Goal: Task Accomplishment & Management: Manage account settings

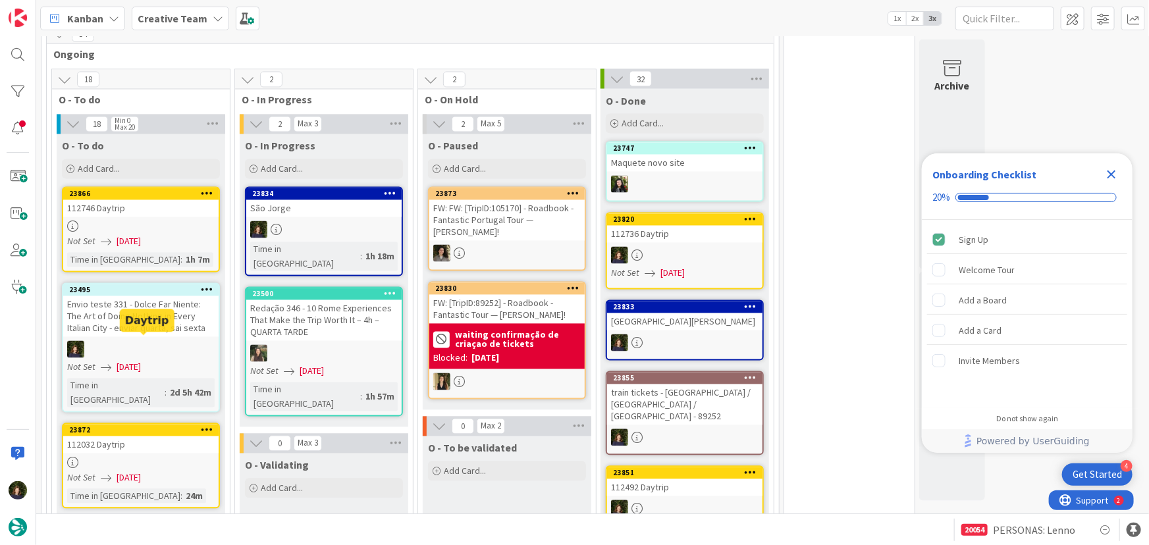
scroll to position [1221, 0]
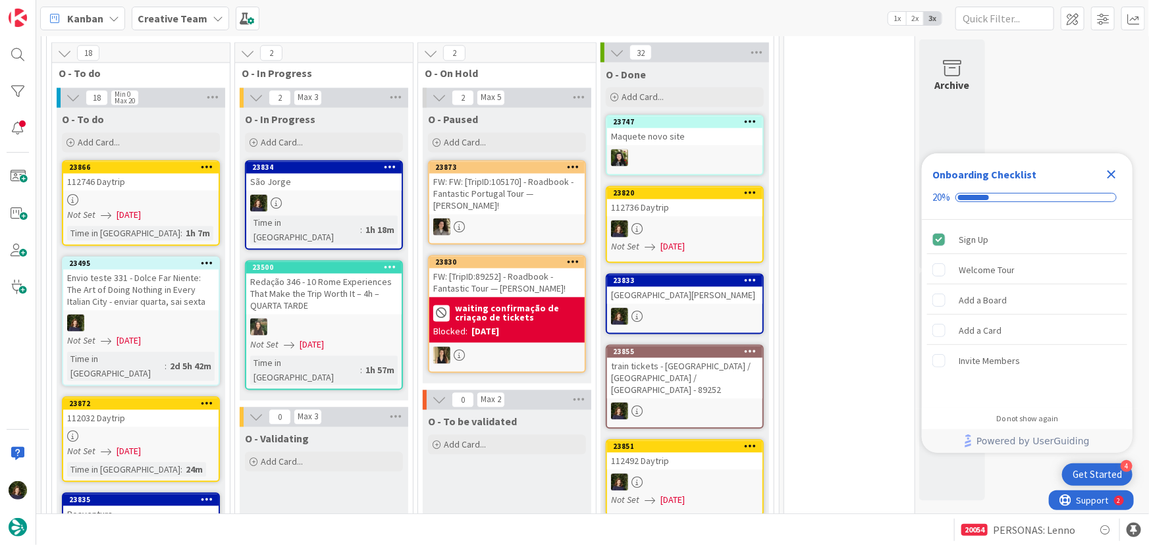
click at [120, 431] on div at bounding box center [140, 436] width 155 height 11
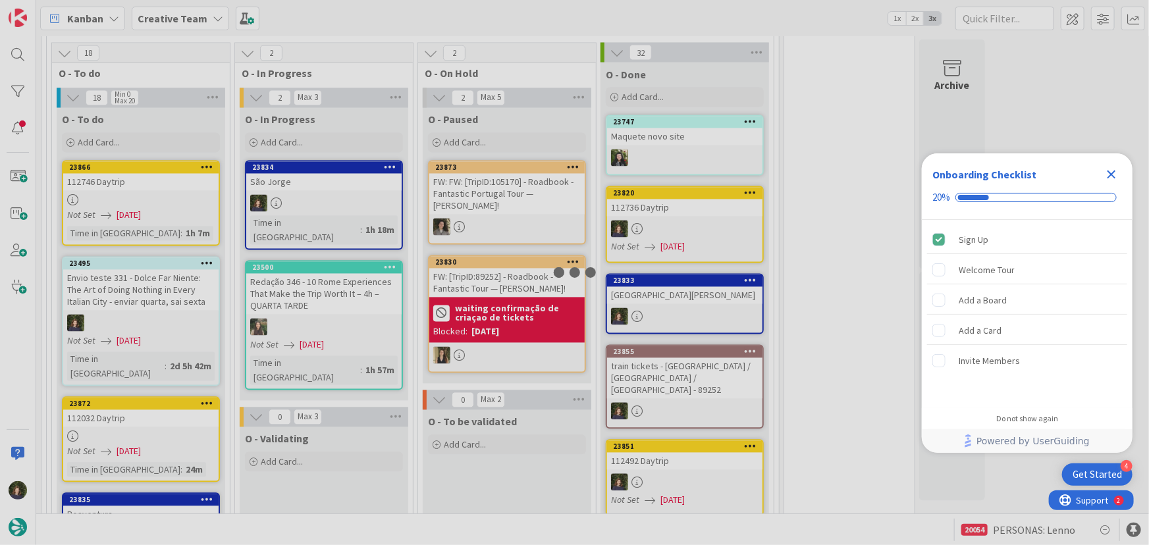
click at [1114, 171] on icon "Close Checklist" at bounding box center [1112, 175] width 9 height 9
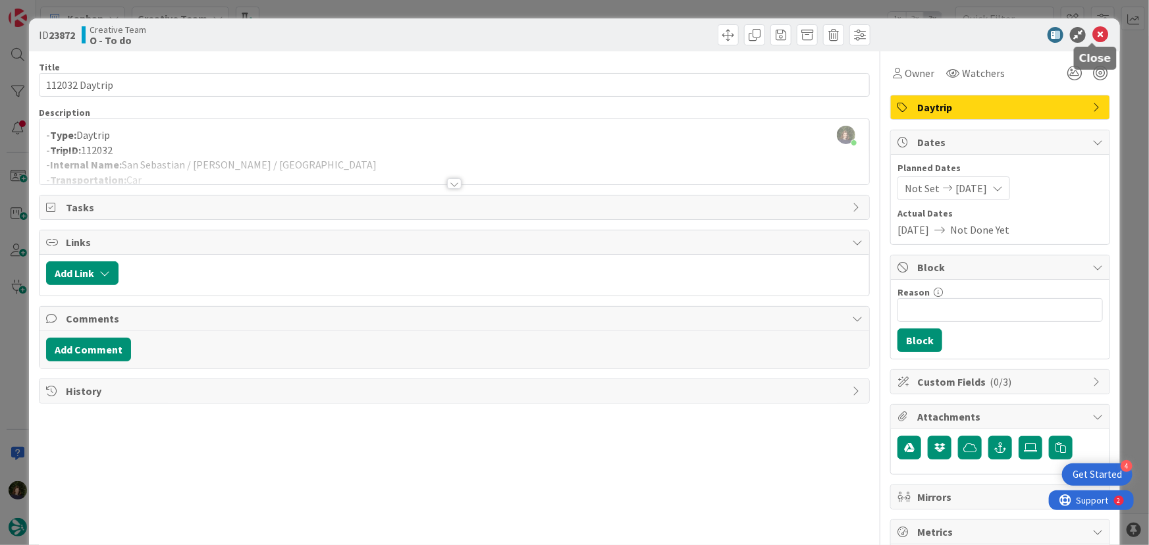
click at [1093, 30] on icon at bounding box center [1101, 35] width 16 height 16
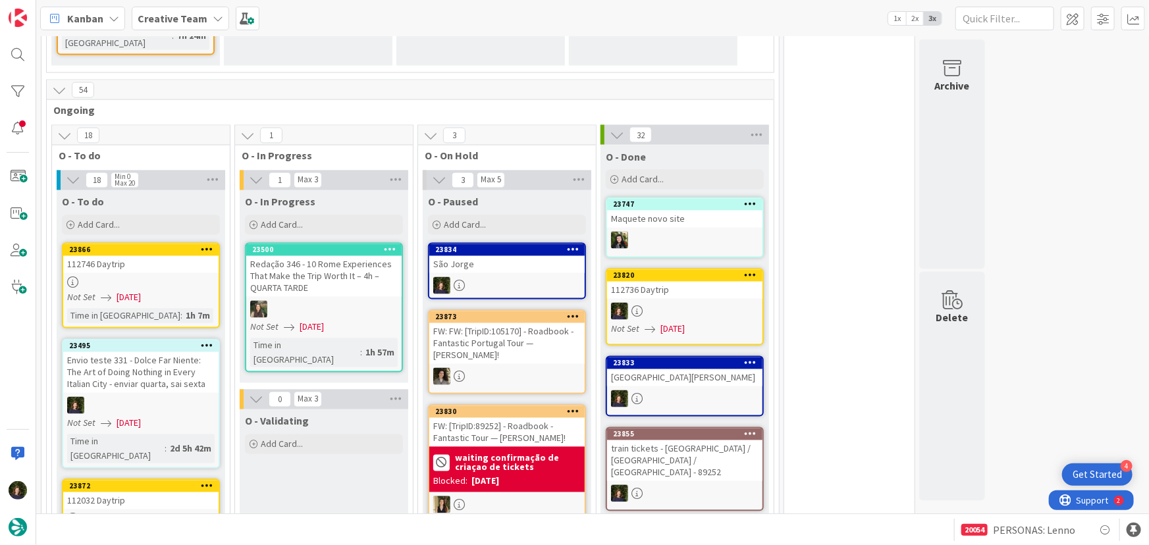
scroll to position [1142, 0]
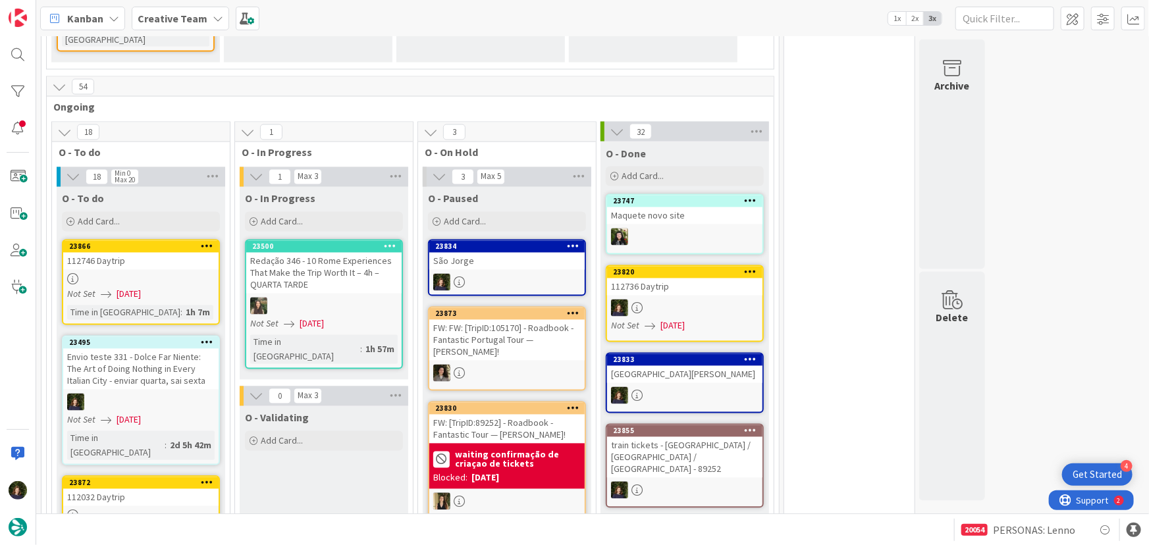
click at [113, 240] on link "23866 112746 Daytrip Not Set 24/09/2025 Time in Column : 1h 7m" at bounding box center [141, 283] width 158 height 86
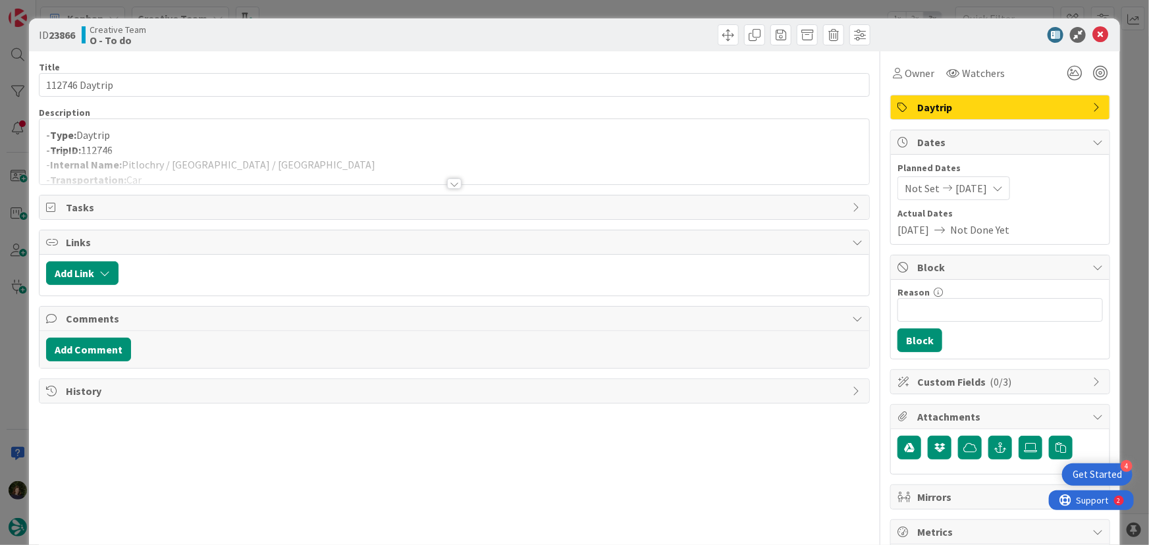
click at [452, 178] on div at bounding box center [454, 183] width 14 height 11
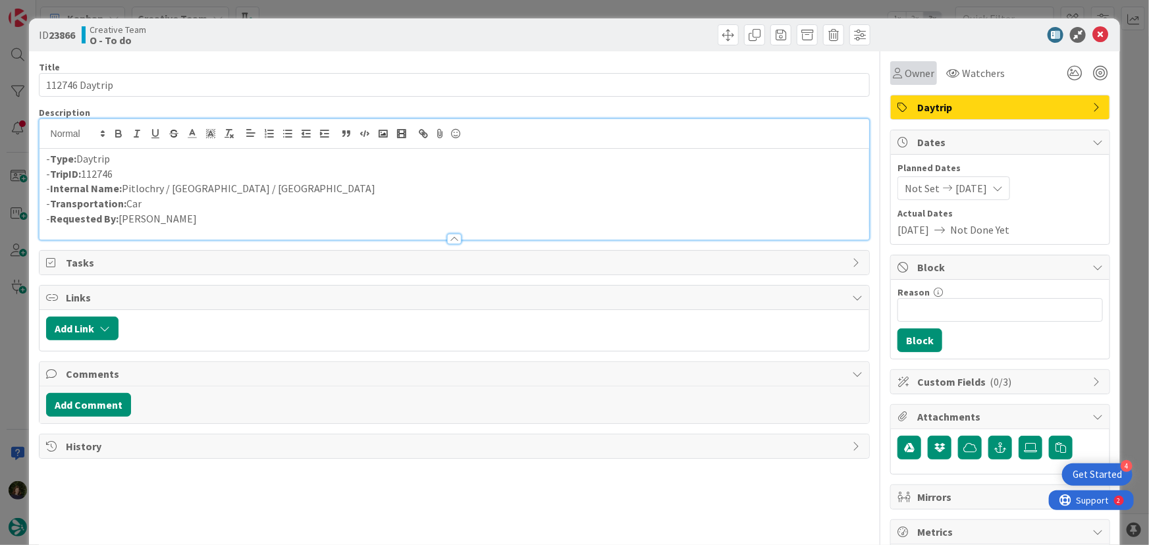
click at [916, 78] on span "Owner" at bounding box center [920, 73] width 30 height 16
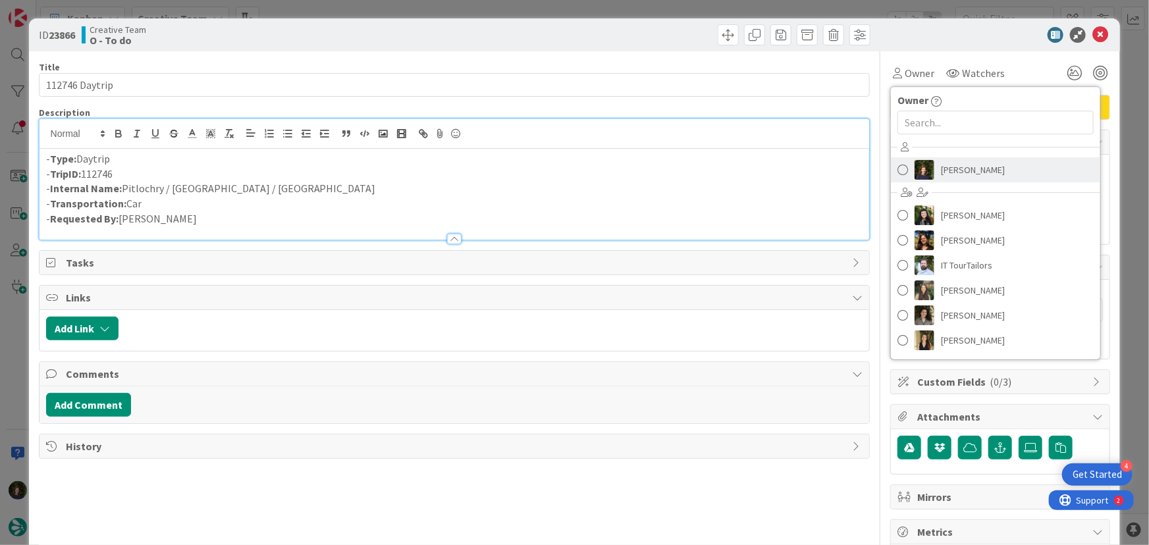
click at [942, 172] on span "[PERSON_NAME]" at bounding box center [973, 170] width 64 height 20
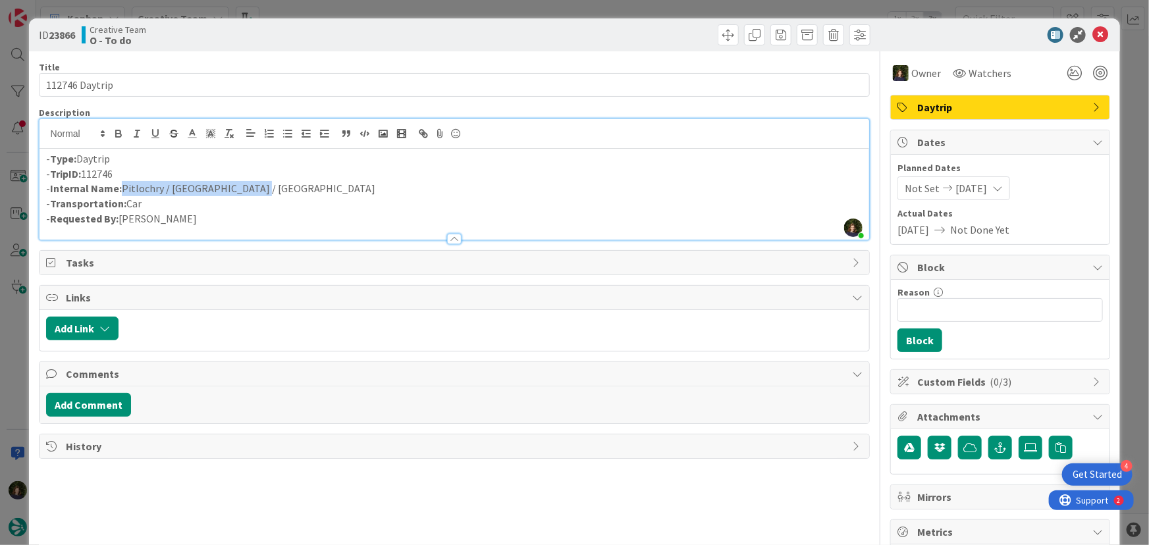
drag, startPoint x: 252, startPoint y: 187, endPoint x: 120, endPoint y: 195, distance: 132.6
click at [120, 195] on p "- Internal Name: Pitlochry / Falkirk / Glasgow" at bounding box center [454, 188] width 817 height 15
copy p "Pitlochry / Falkirk / Glasgow"
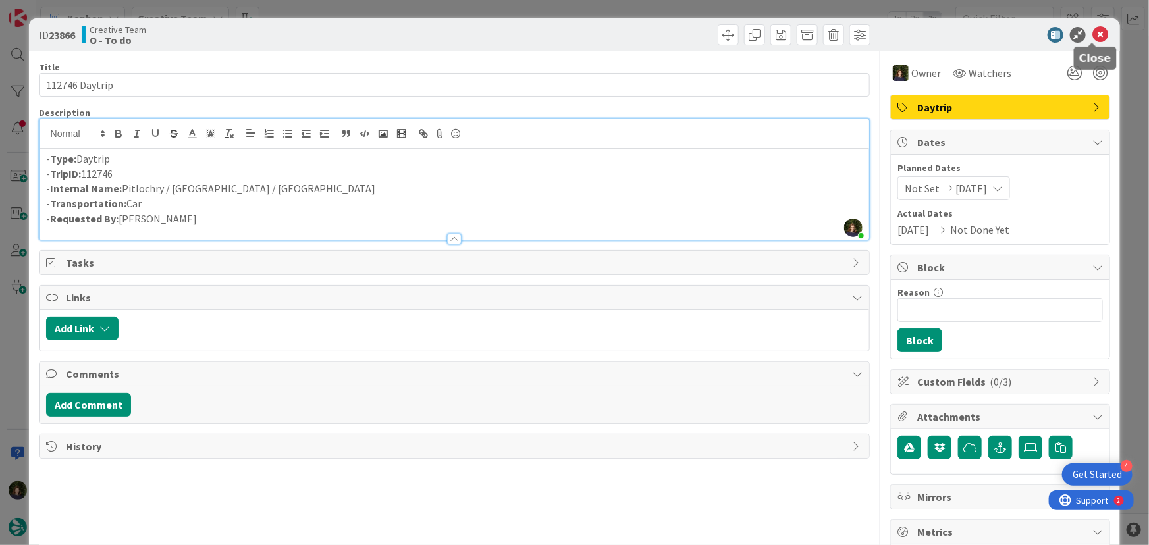
drag, startPoint x: 1095, startPoint y: 36, endPoint x: 1138, endPoint y: 44, distance: 43.7
click at [1095, 36] on icon at bounding box center [1101, 35] width 16 height 16
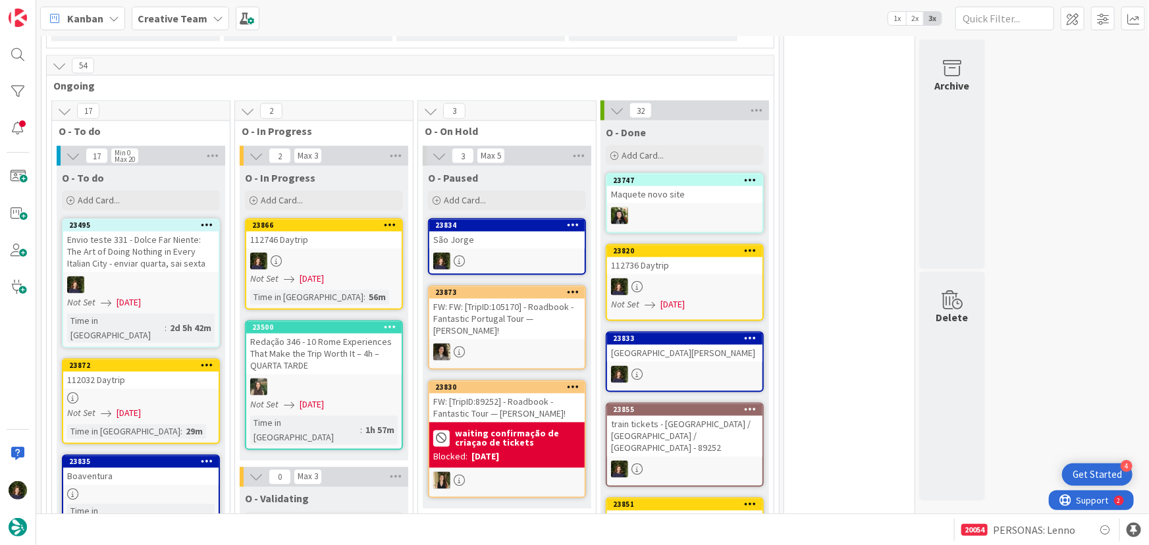
click at [322, 253] on div at bounding box center [323, 261] width 155 height 17
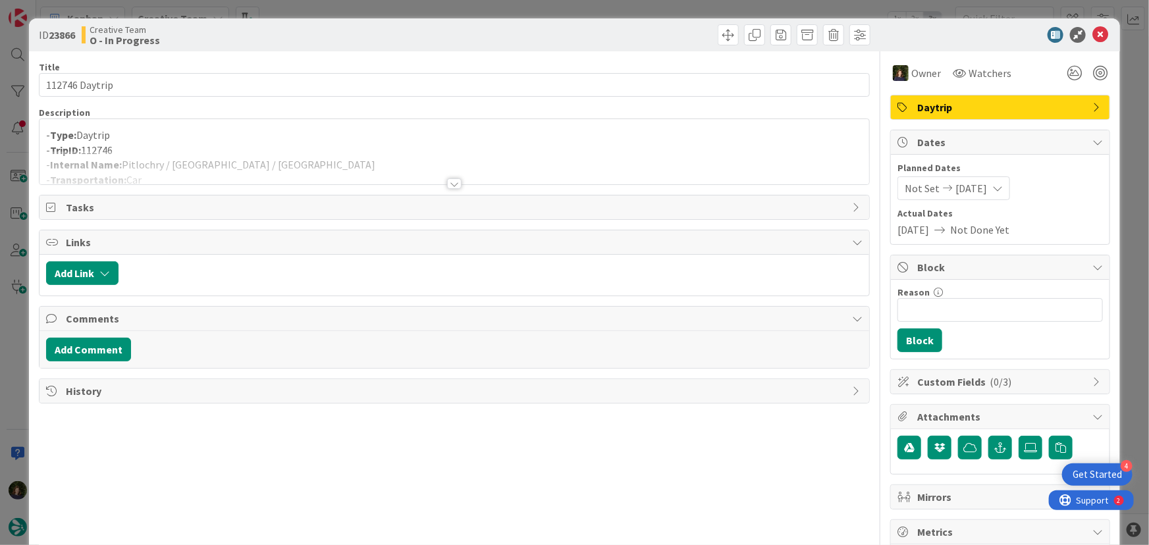
click at [242, 151] on div at bounding box center [455, 168] width 830 height 34
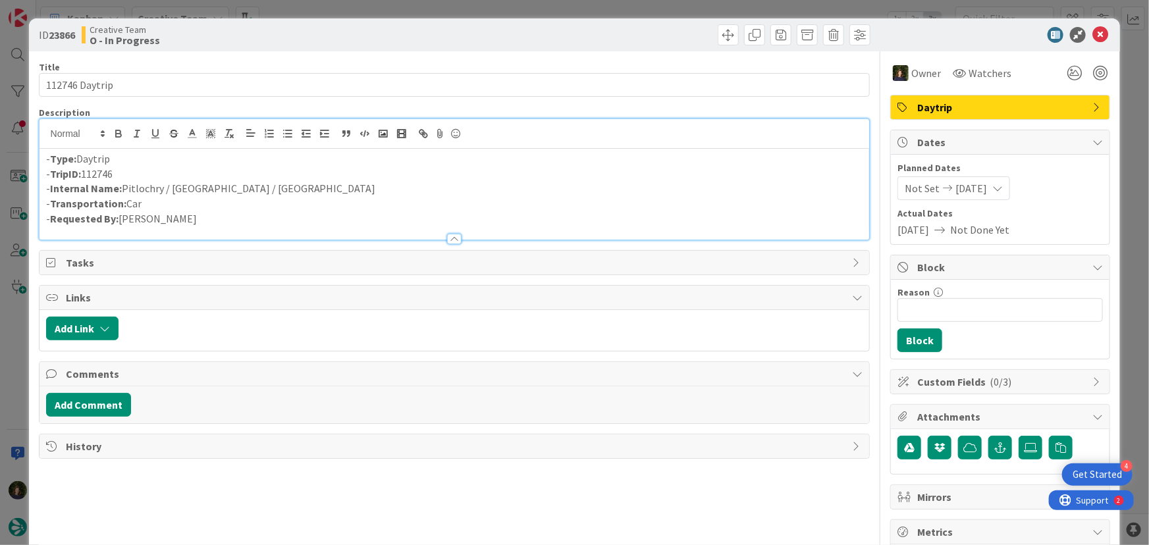
drag, startPoint x: 125, startPoint y: 177, endPoint x: 47, endPoint y: 174, distance: 77.8
click at [47, 174] on p "- TripID: 112746" at bounding box center [454, 174] width 817 height 15
copy p "TripID: 112746"
drag, startPoint x: 248, startPoint y: 190, endPoint x: 124, endPoint y: 184, distance: 123.9
click at [124, 184] on p "- Internal Name: Pitlochry / Falkirk / Glasgow" at bounding box center [454, 188] width 817 height 15
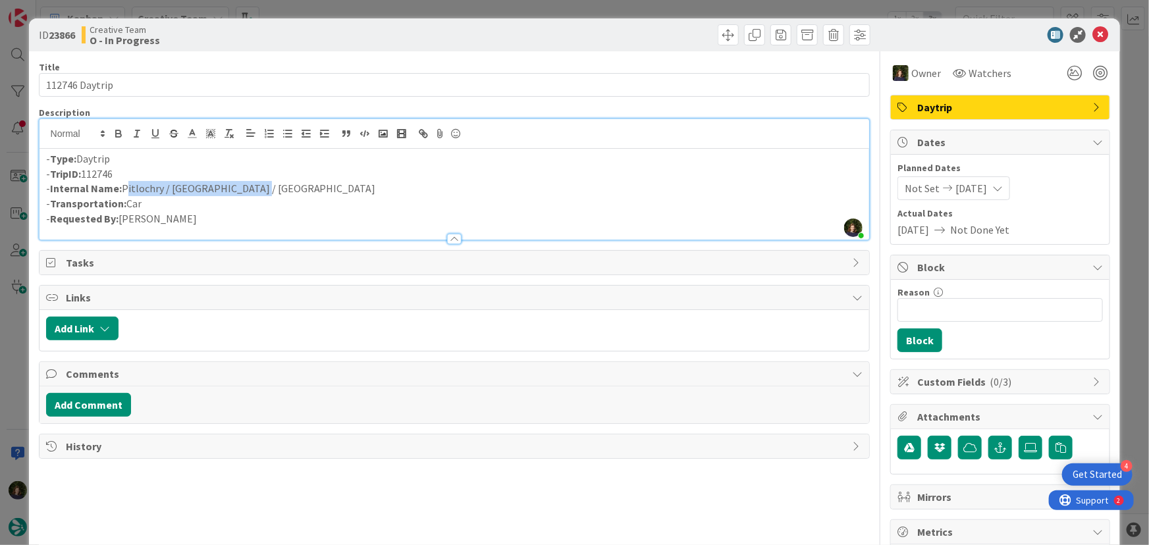
copy p "Pitlochry / Falkirk / Glasgow"
click at [1094, 34] on icon at bounding box center [1101, 35] width 16 height 16
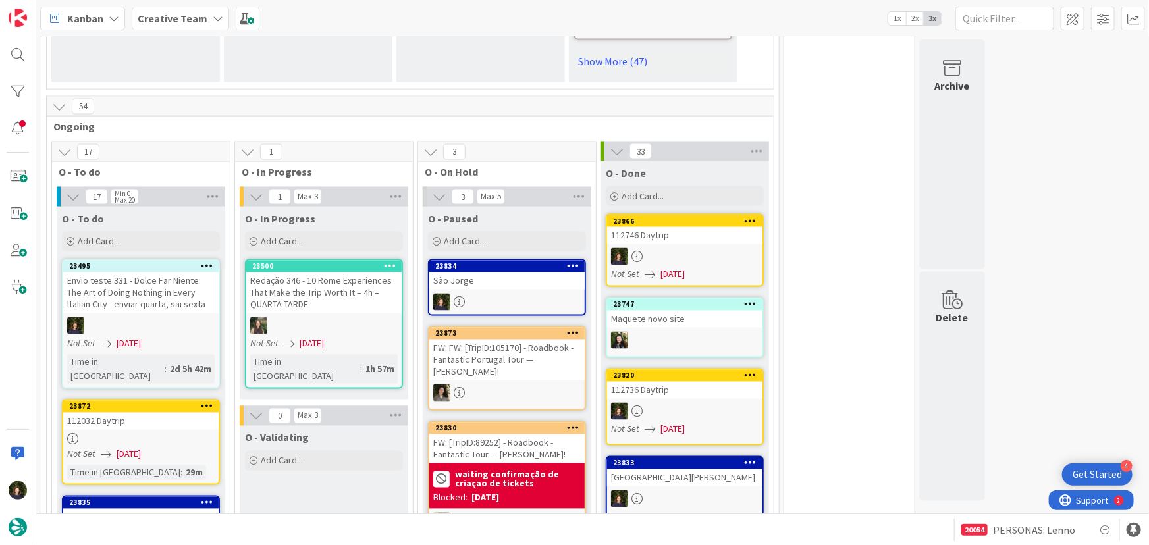
click at [133, 434] on div at bounding box center [140, 439] width 155 height 11
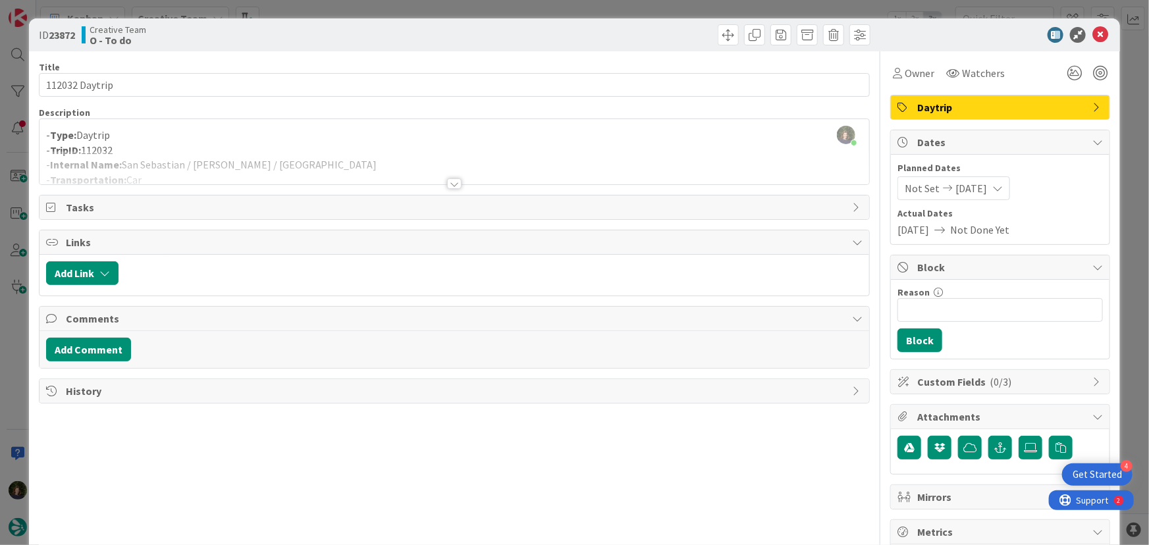
click at [455, 184] on div at bounding box center [454, 183] width 14 height 11
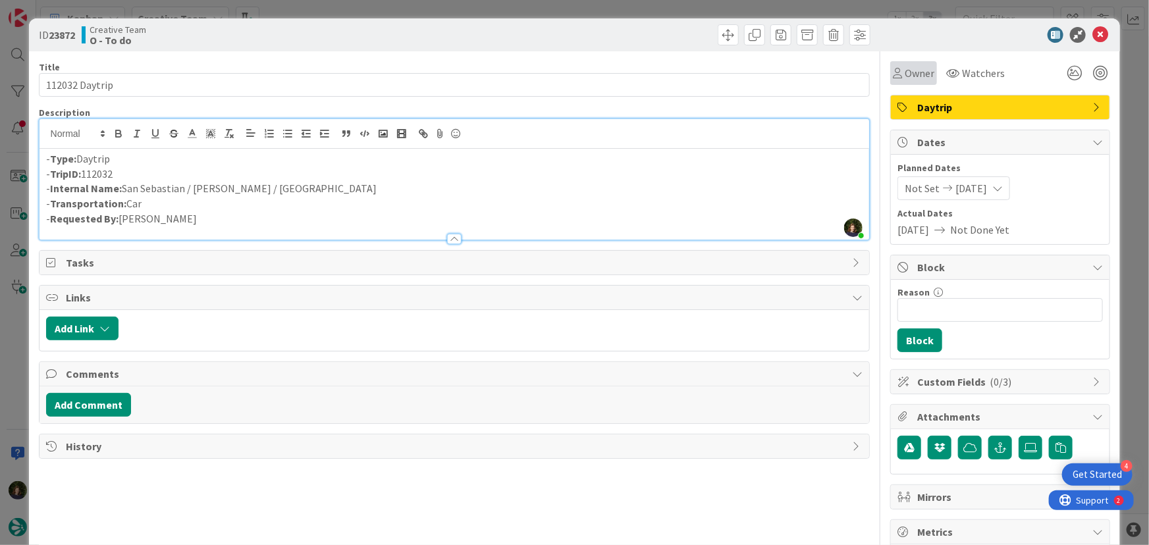
drag, startPoint x: 902, startPoint y: 74, endPoint x: 902, endPoint y: 84, distance: 9.2
click at [905, 74] on span "Owner" at bounding box center [920, 73] width 30 height 16
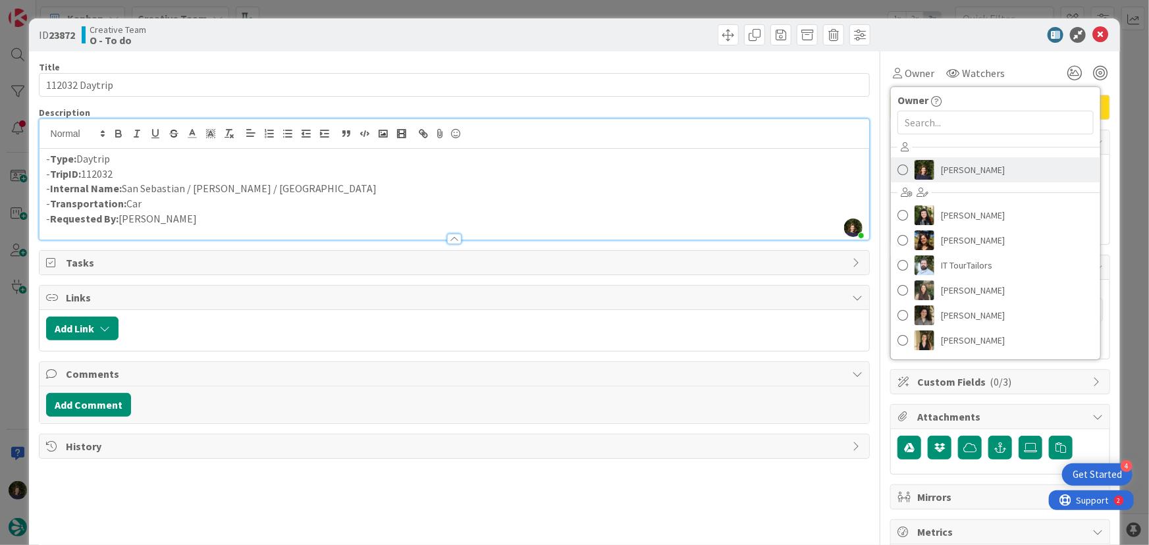
click at [942, 181] on link "[PERSON_NAME]" at bounding box center [995, 169] width 209 height 25
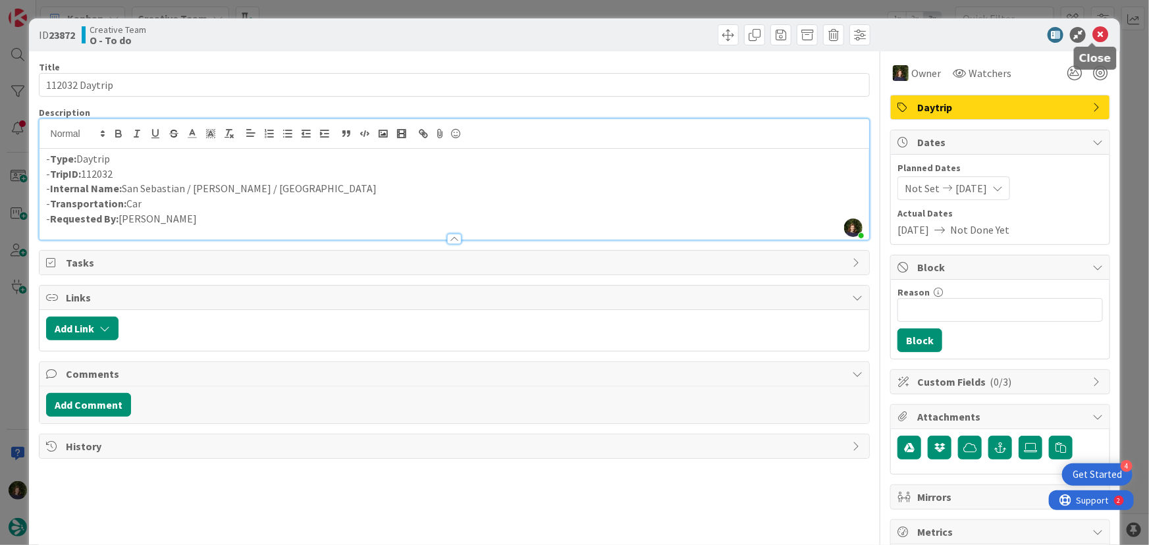
click at [1093, 41] on icon at bounding box center [1101, 35] width 16 height 16
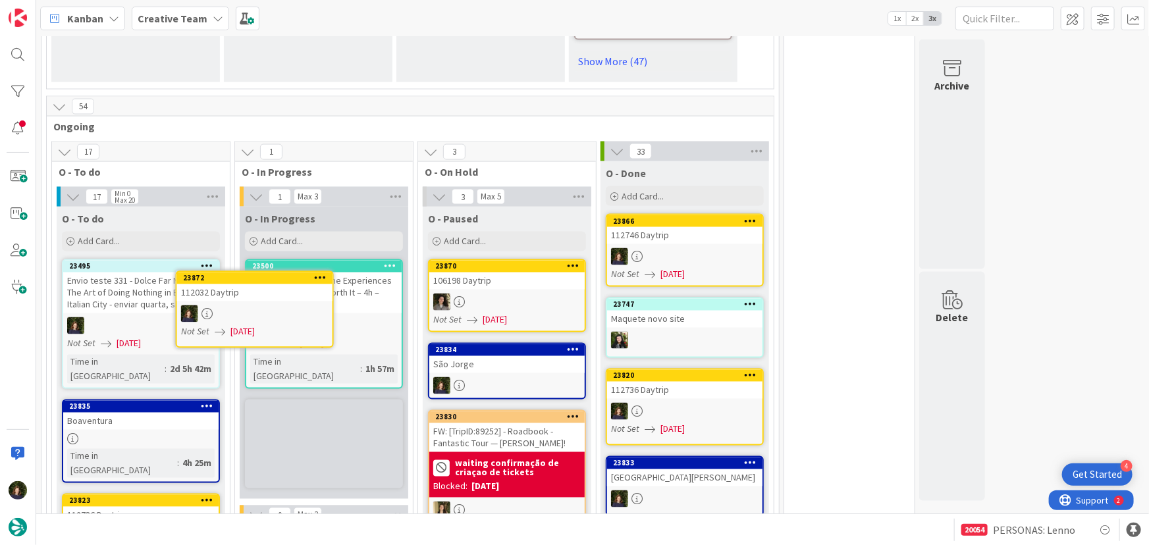
scroll to position [1071, 0]
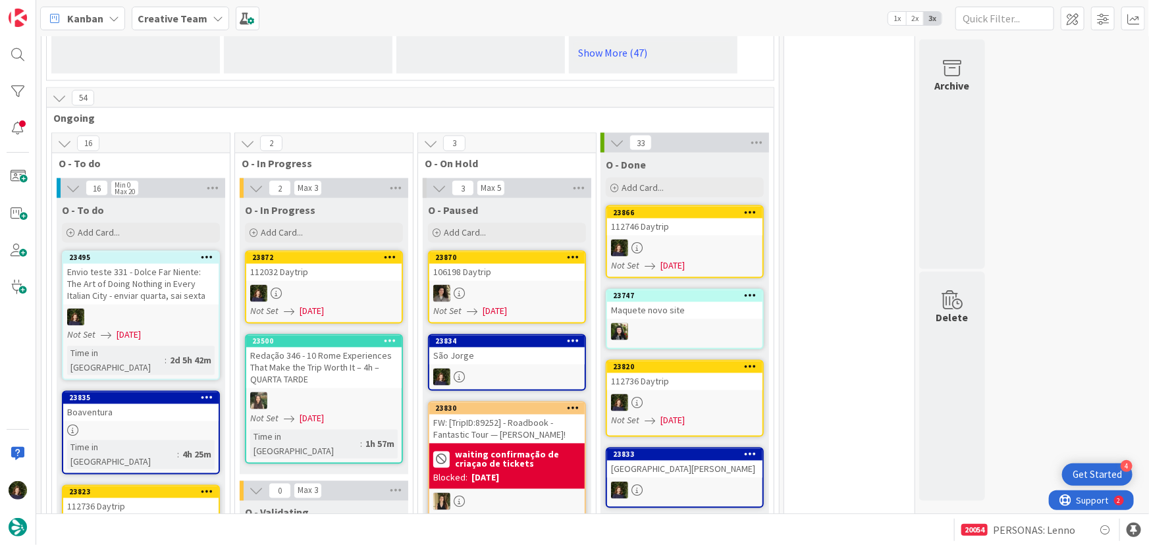
click at [330, 285] on div at bounding box center [323, 293] width 155 height 17
click at [277, 285] on div at bounding box center [323, 293] width 155 height 17
click at [329, 285] on div at bounding box center [323, 293] width 155 height 17
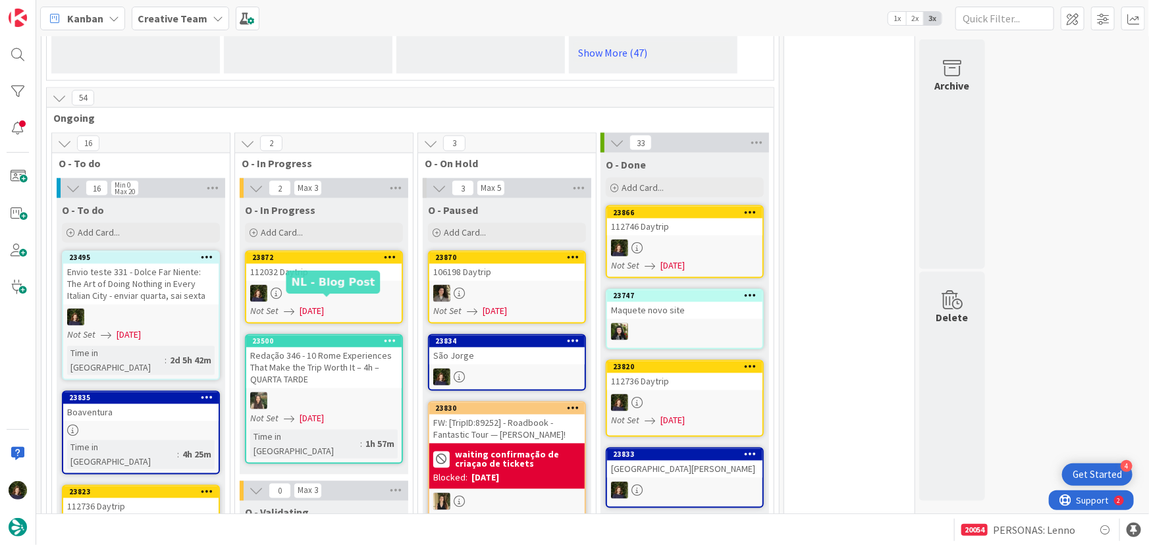
click at [342, 285] on div at bounding box center [323, 293] width 155 height 17
click at [340, 285] on div at bounding box center [323, 293] width 155 height 17
click at [344, 251] on link "23872 112032 Daytrip Not Set [DATE]" at bounding box center [324, 287] width 158 height 73
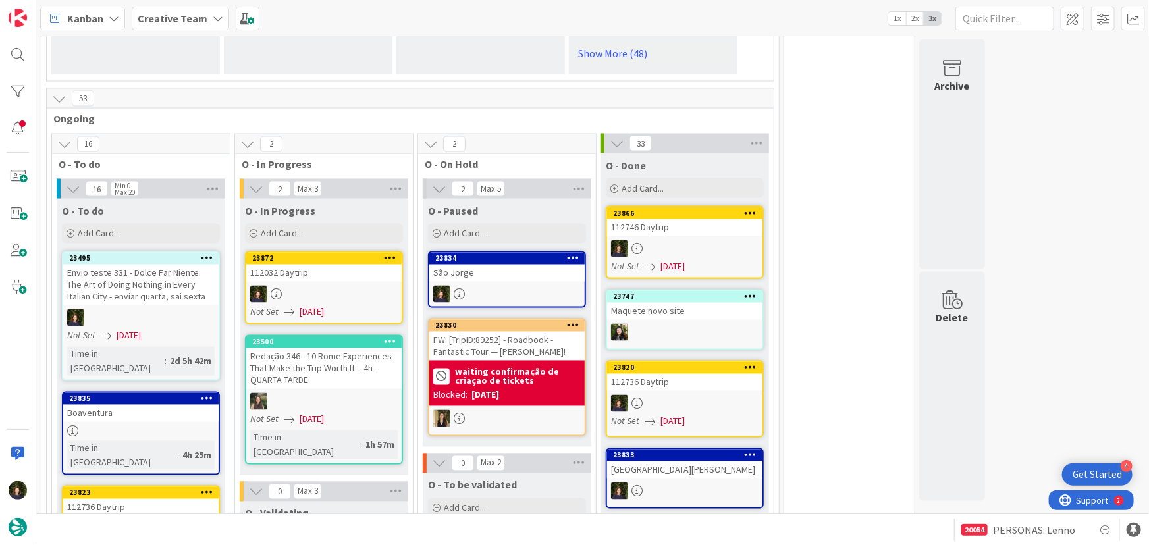
click at [344, 252] on link "23872 112032 Daytrip Not Set [DATE]" at bounding box center [324, 288] width 158 height 73
click at [311, 286] on div at bounding box center [323, 294] width 155 height 17
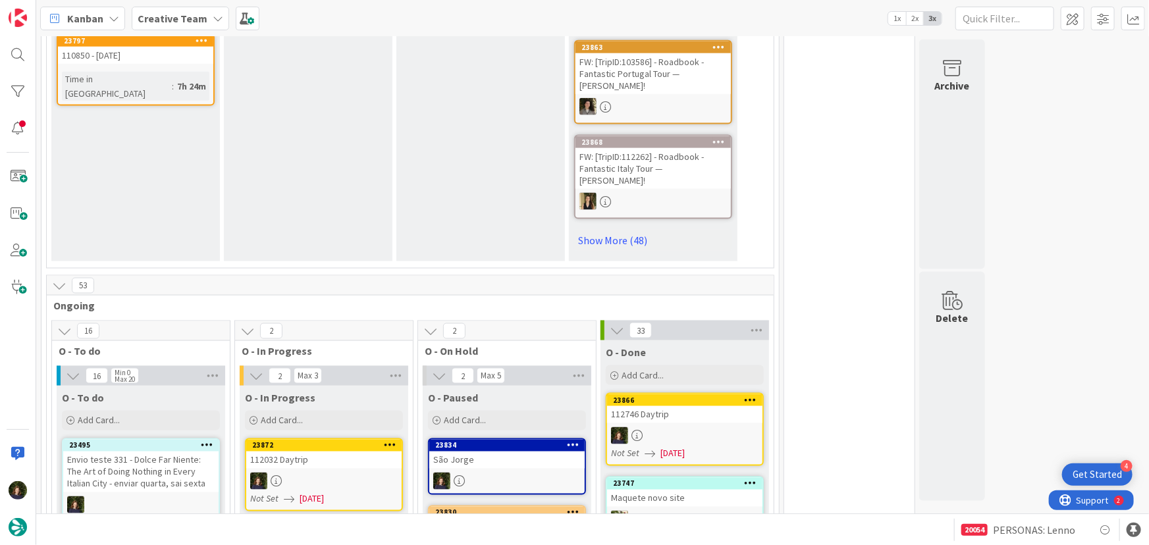
scroll to position [1077, 0]
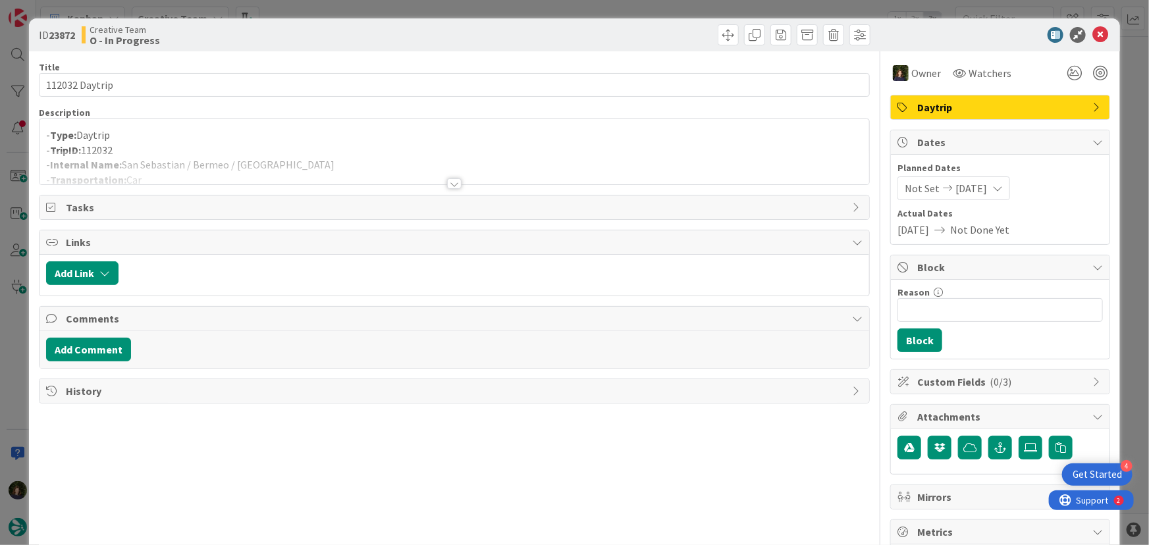
click at [448, 184] on div at bounding box center [454, 183] width 14 height 11
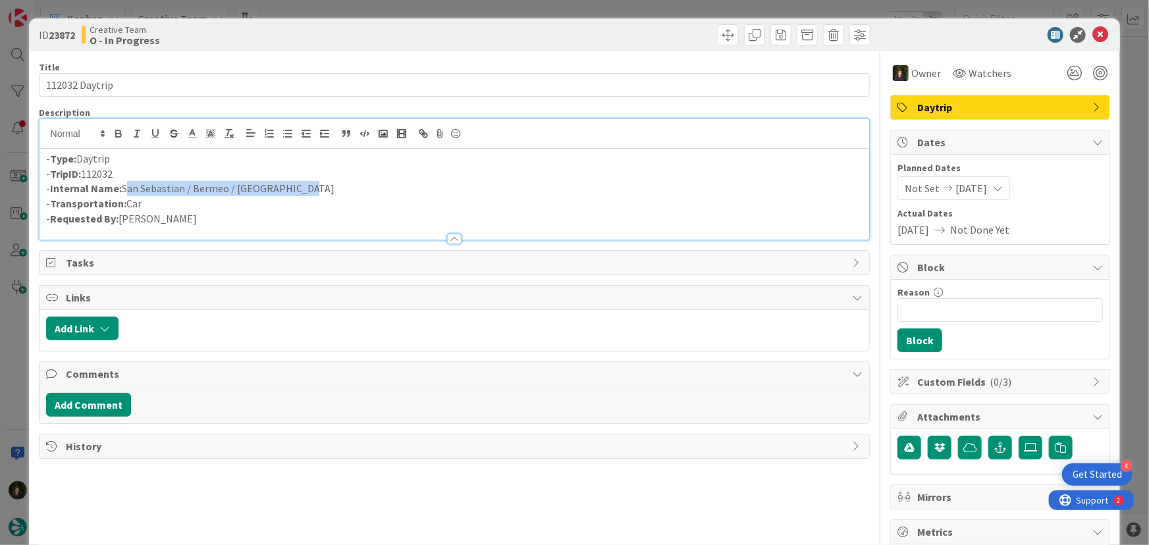
drag, startPoint x: 123, startPoint y: 186, endPoint x: 301, endPoint y: 195, distance: 178.0
click at [301, 195] on p "- Internal Name: [GEOGRAPHIC_DATA] / Bermeo / [GEOGRAPHIC_DATA]" at bounding box center [454, 188] width 817 height 15
copy p "San Sebastian / Bermeo / [GEOGRAPHIC_DATA]"
click at [1097, 32] on icon at bounding box center [1101, 35] width 16 height 16
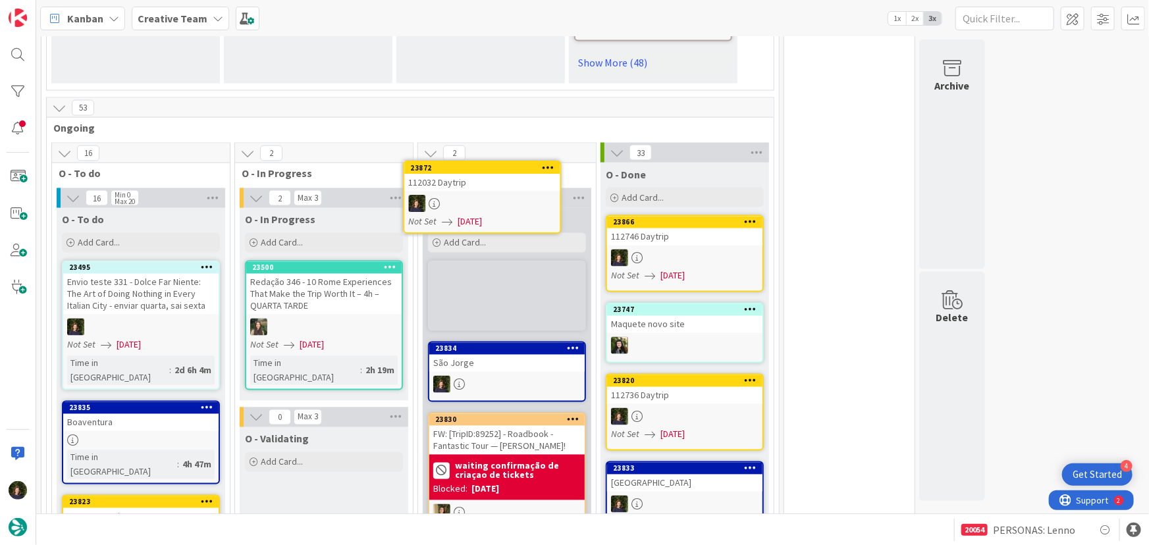
scroll to position [1075, 0]
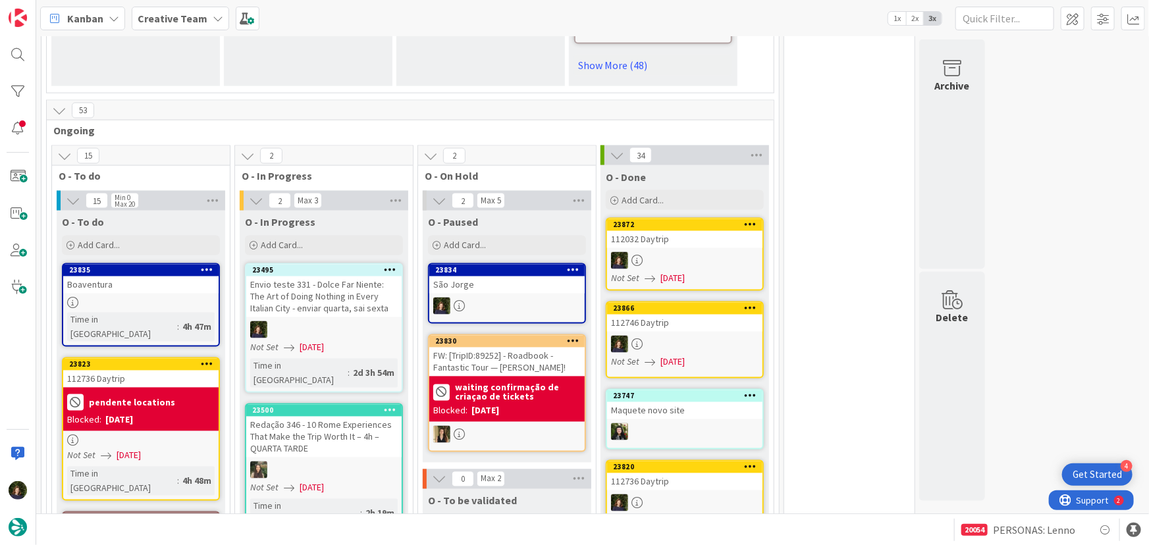
click at [206, 15] on div "Creative Team" at bounding box center [180, 19] width 97 height 24
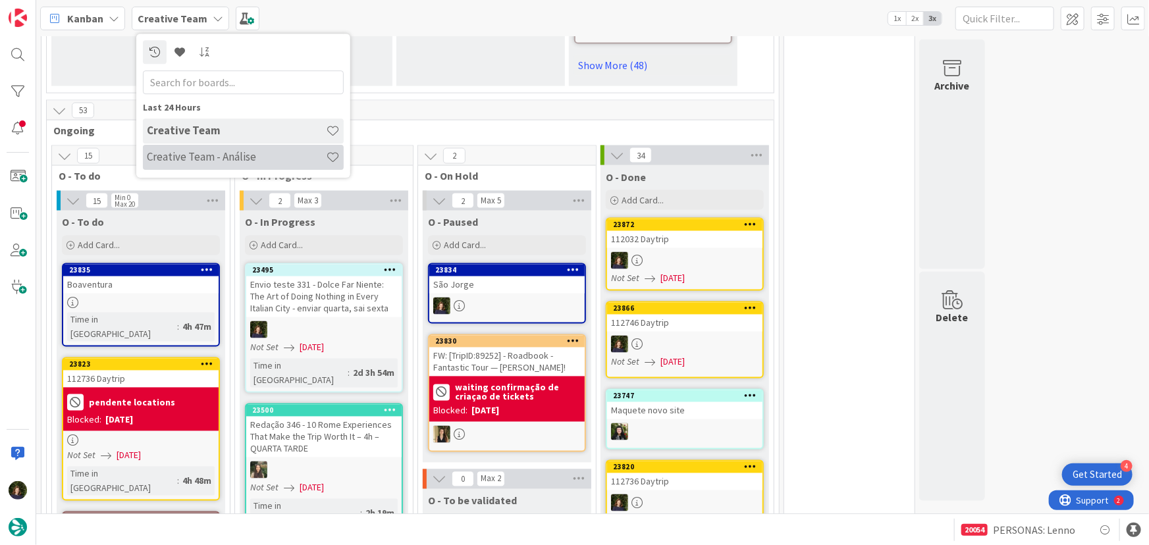
click at [182, 157] on h4 "Creative Team - Análise" at bounding box center [236, 156] width 179 height 13
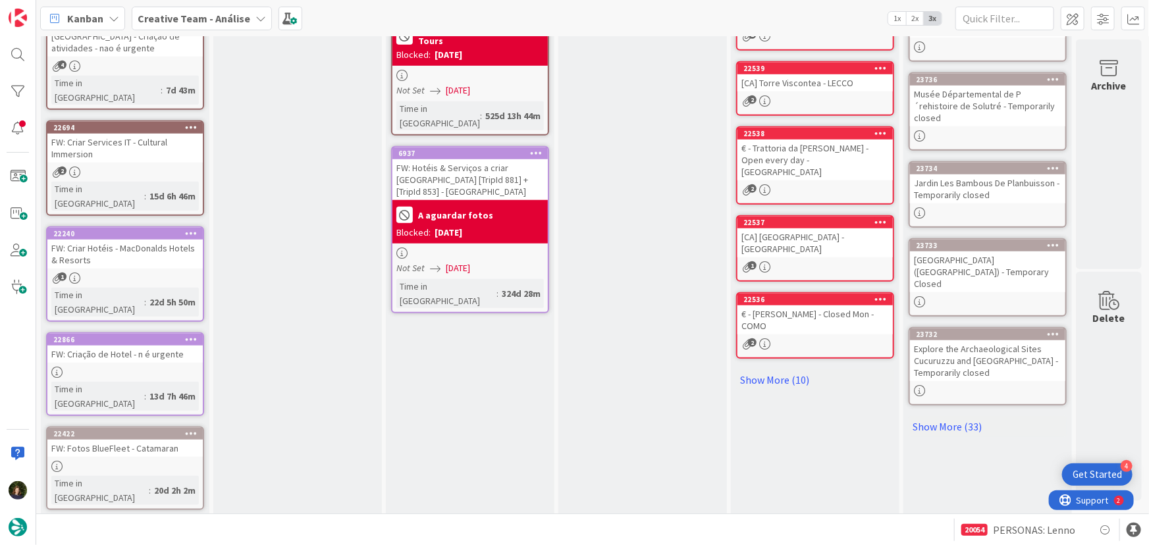
scroll to position [522, 0]
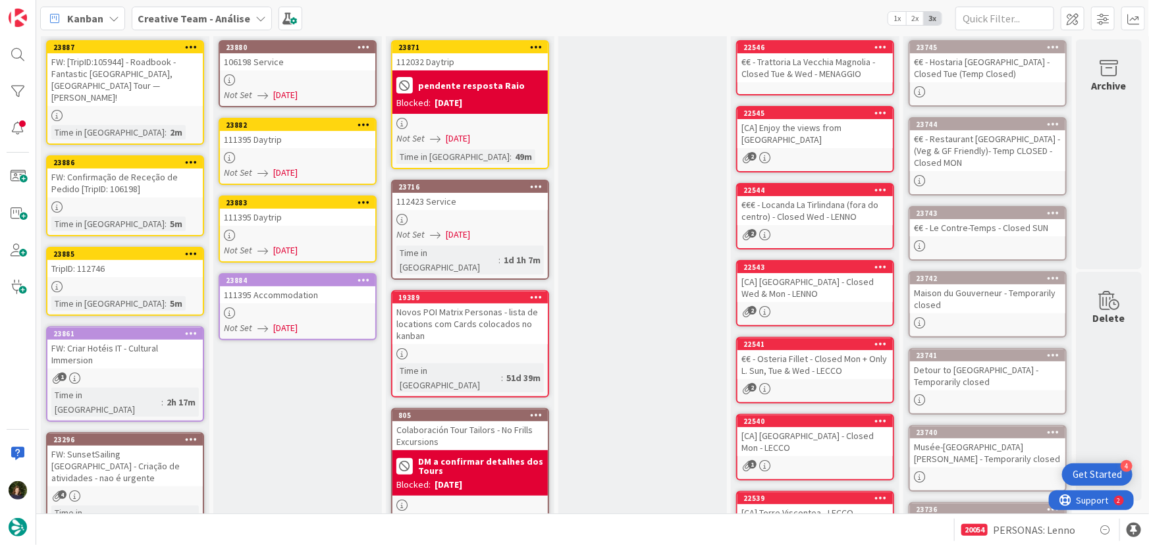
scroll to position [12, 0]
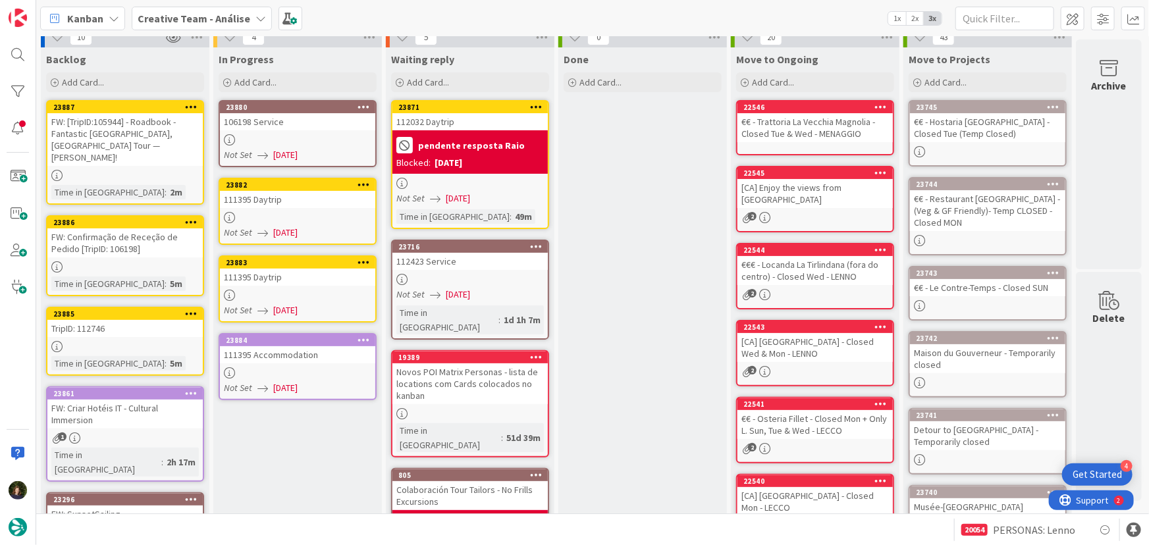
click at [292, 132] on link "23880 106198 Service Not Set [DATE]" at bounding box center [298, 133] width 158 height 67
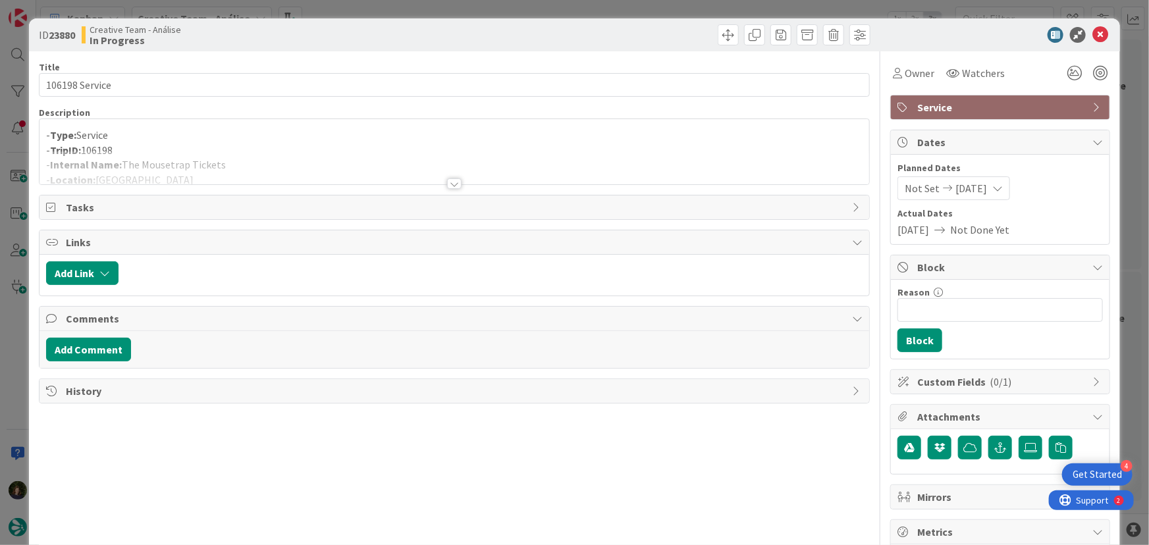
click at [447, 185] on div at bounding box center [454, 183] width 14 height 11
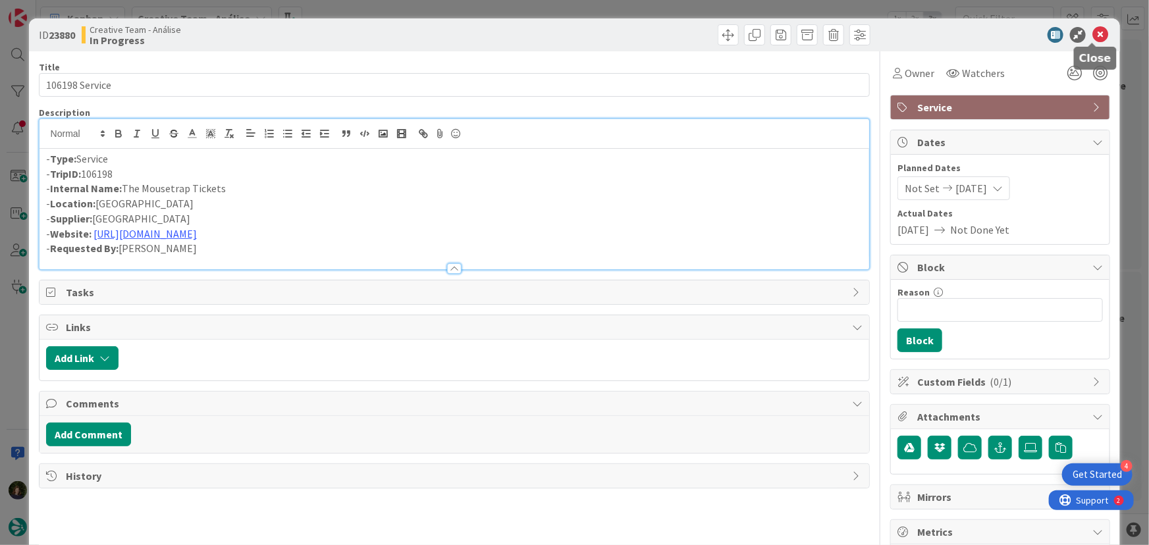
click at [1093, 34] on icon at bounding box center [1101, 35] width 16 height 16
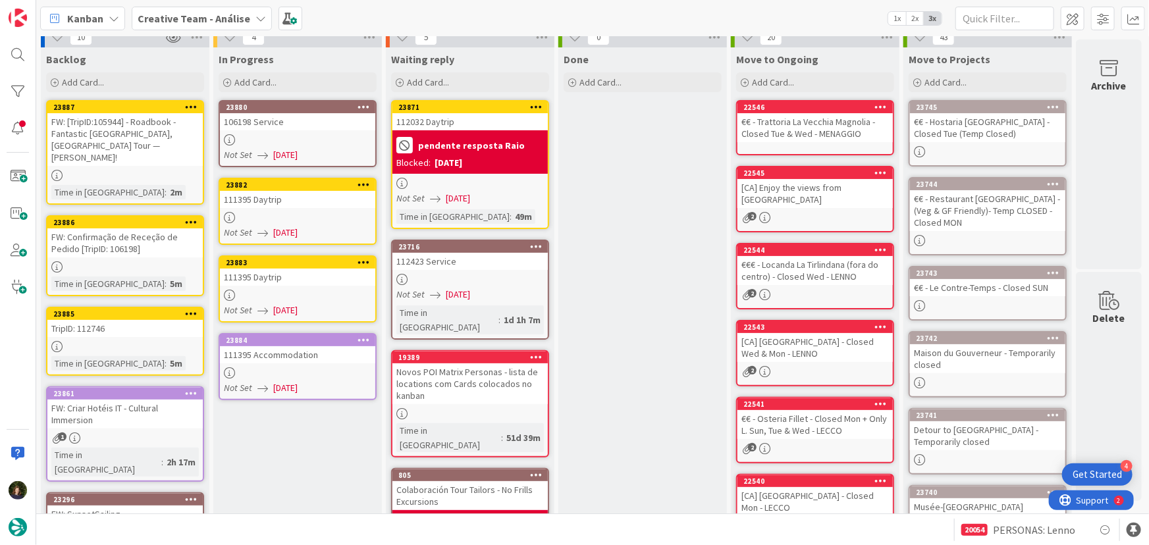
click at [284, 210] on link "23882 111395 Daytrip Not Set [DATE]" at bounding box center [298, 211] width 158 height 67
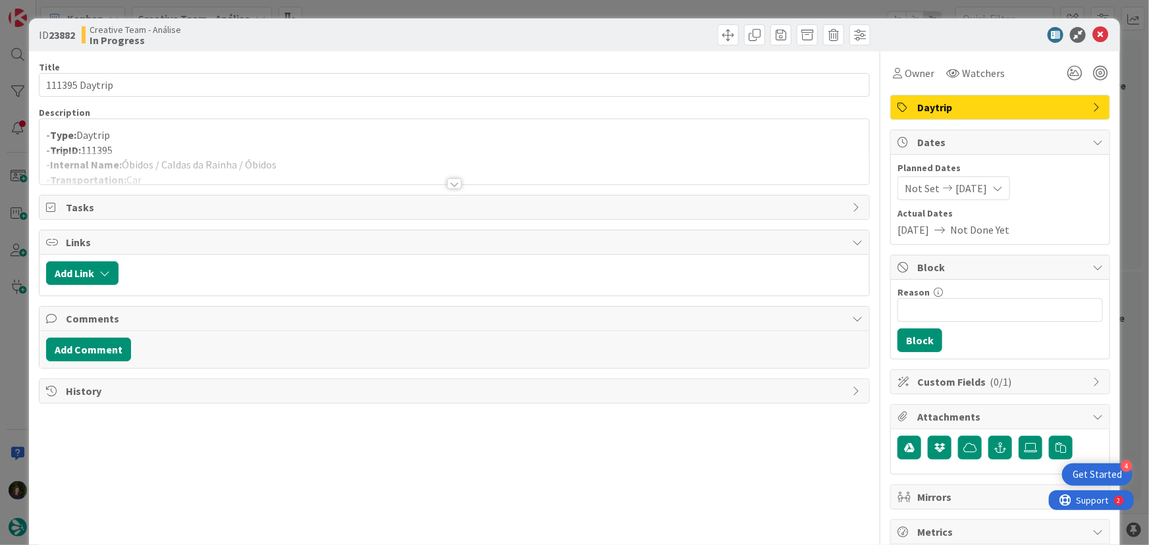
click at [447, 183] on div at bounding box center [454, 183] width 14 height 11
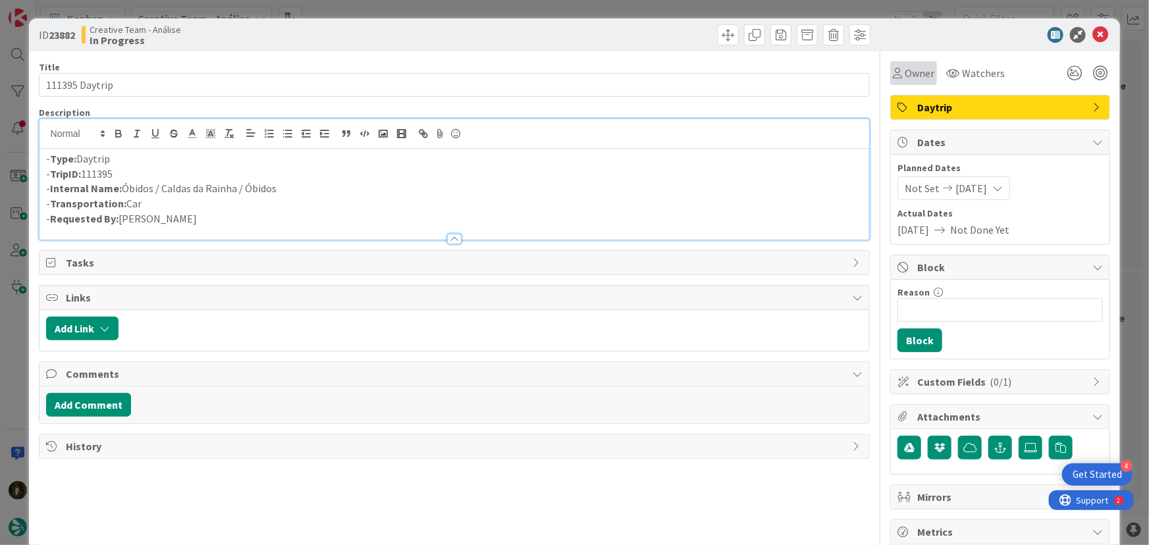
click at [905, 79] on span "Owner" at bounding box center [920, 73] width 30 height 16
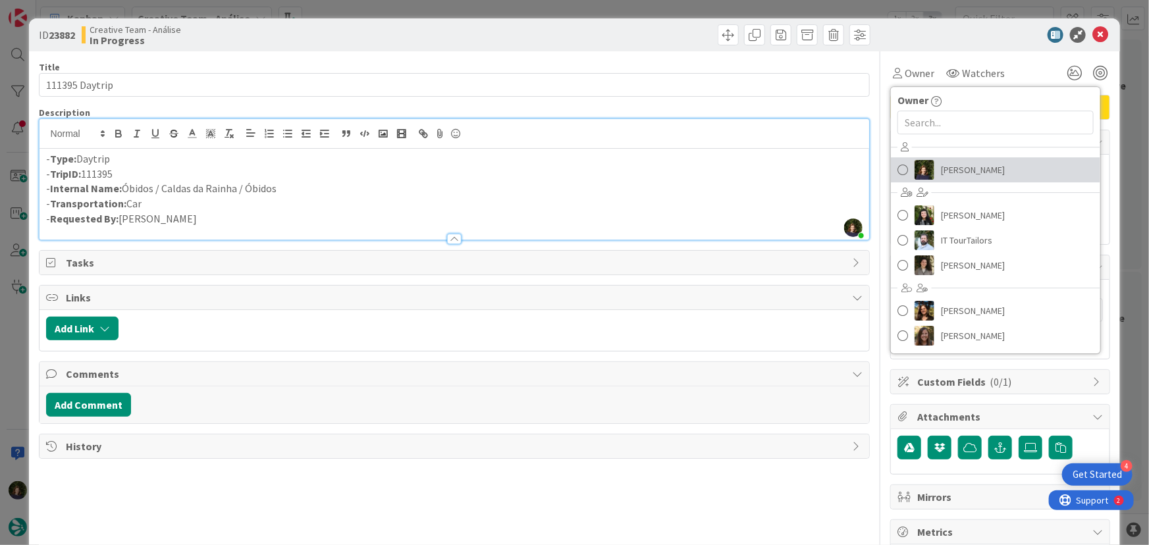
click at [959, 171] on span "[PERSON_NAME]" at bounding box center [973, 170] width 64 height 20
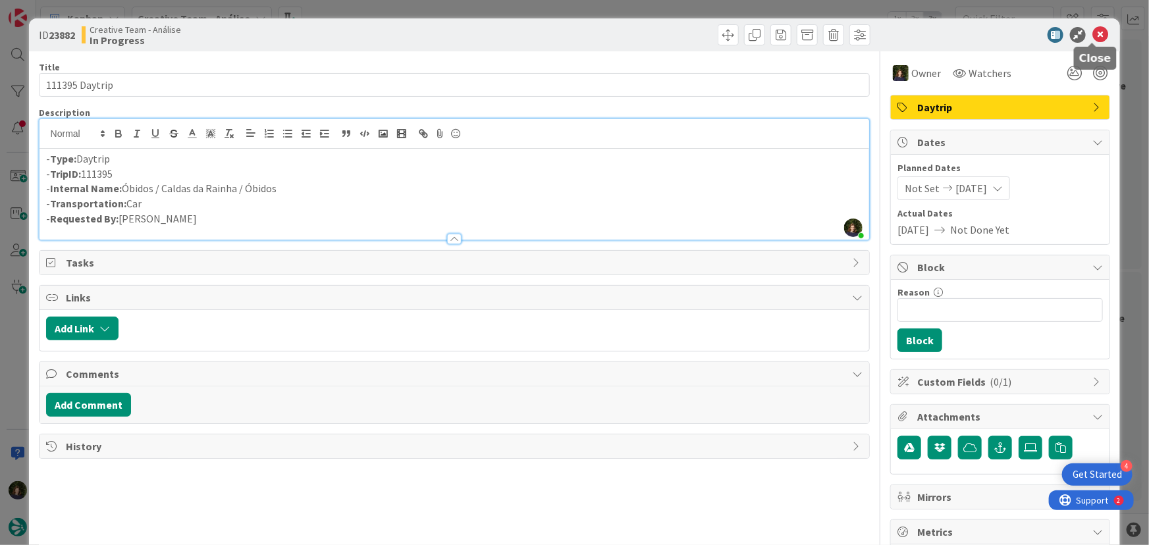
click at [1093, 38] on icon at bounding box center [1101, 35] width 16 height 16
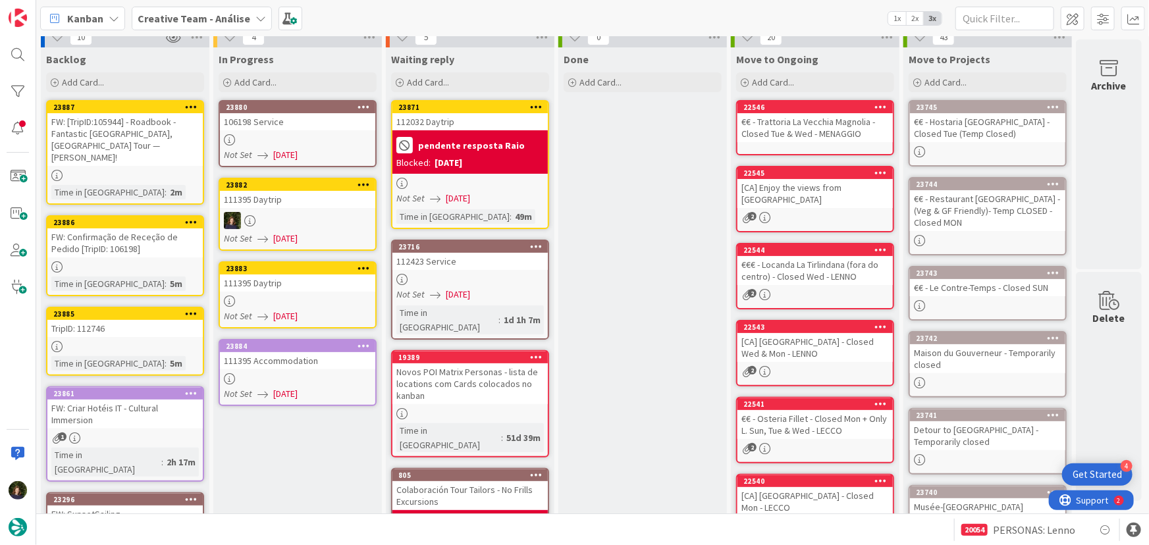
click at [263, 289] on div "111395 Daytrip" at bounding box center [297, 283] width 155 height 17
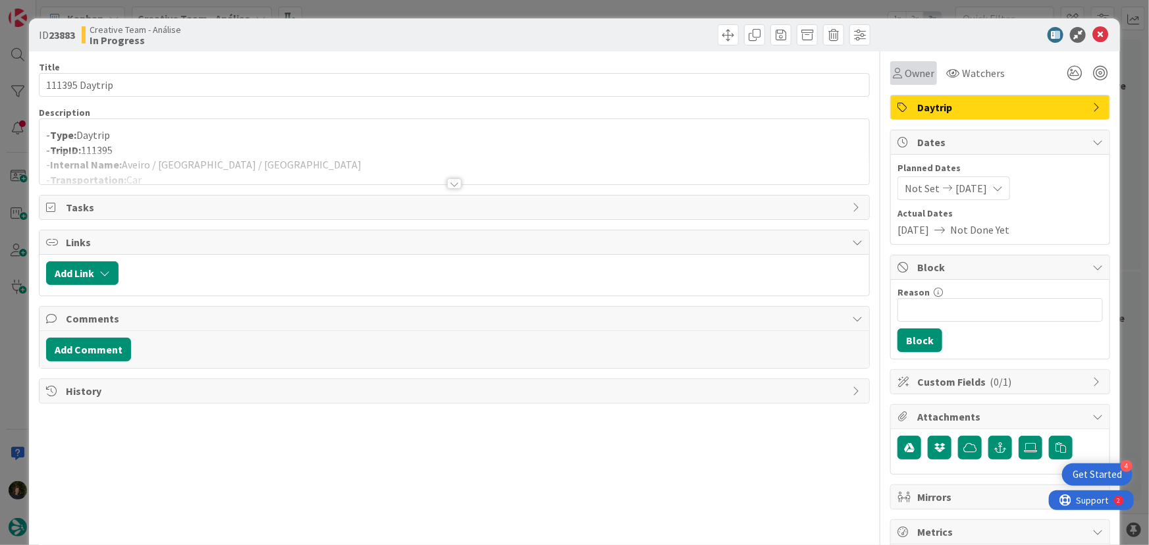
drag, startPoint x: 920, startPoint y: 67, endPoint x: 923, endPoint y: 81, distance: 14.9
click at [919, 67] on span "Owner" at bounding box center [920, 73] width 30 height 16
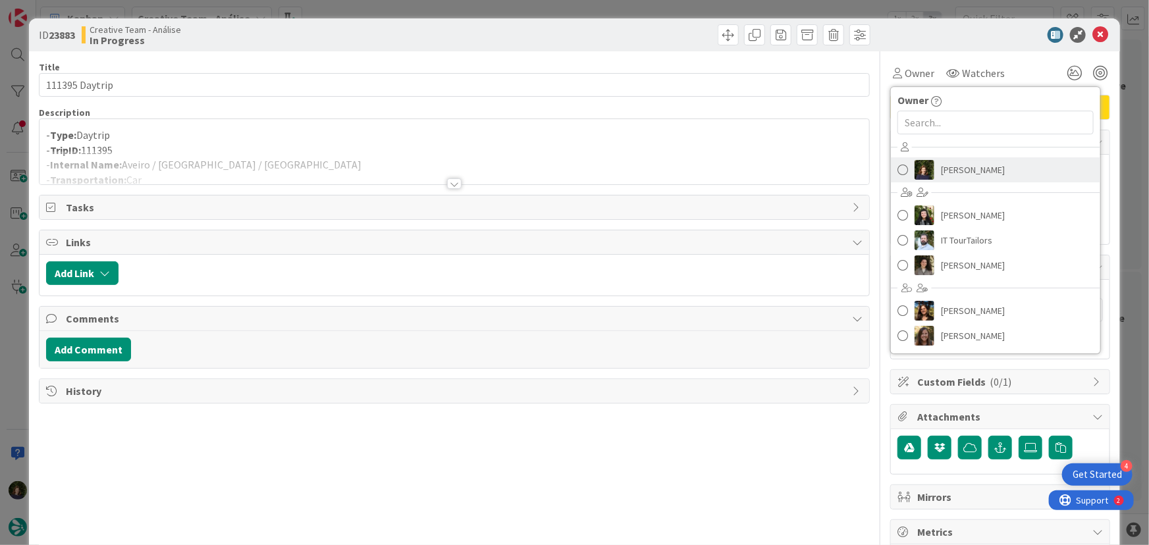
click at [959, 178] on span "[PERSON_NAME]" at bounding box center [973, 170] width 64 height 20
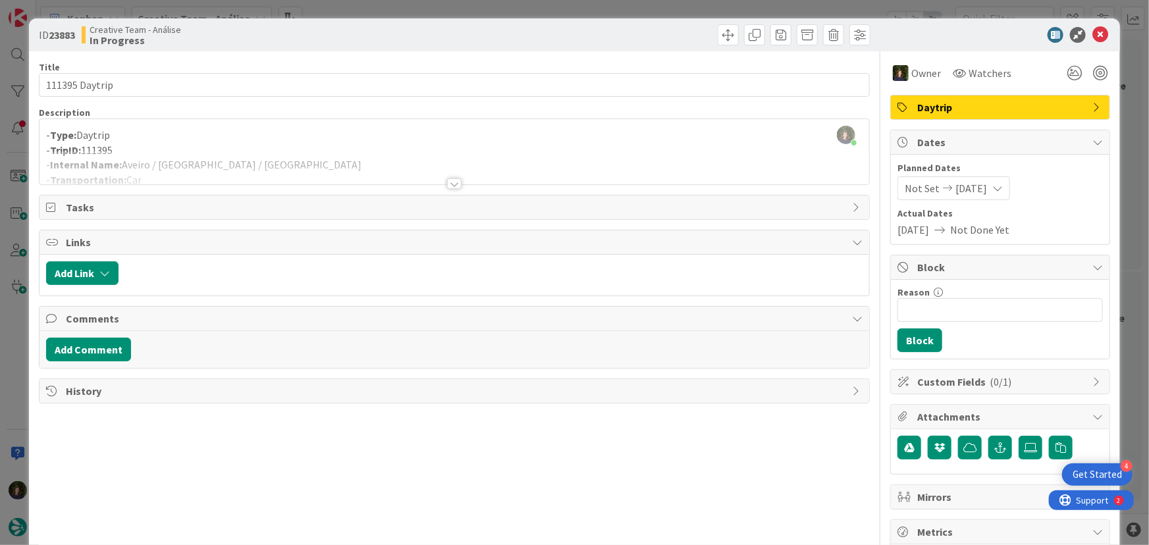
click at [452, 184] on div at bounding box center [454, 183] width 14 height 11
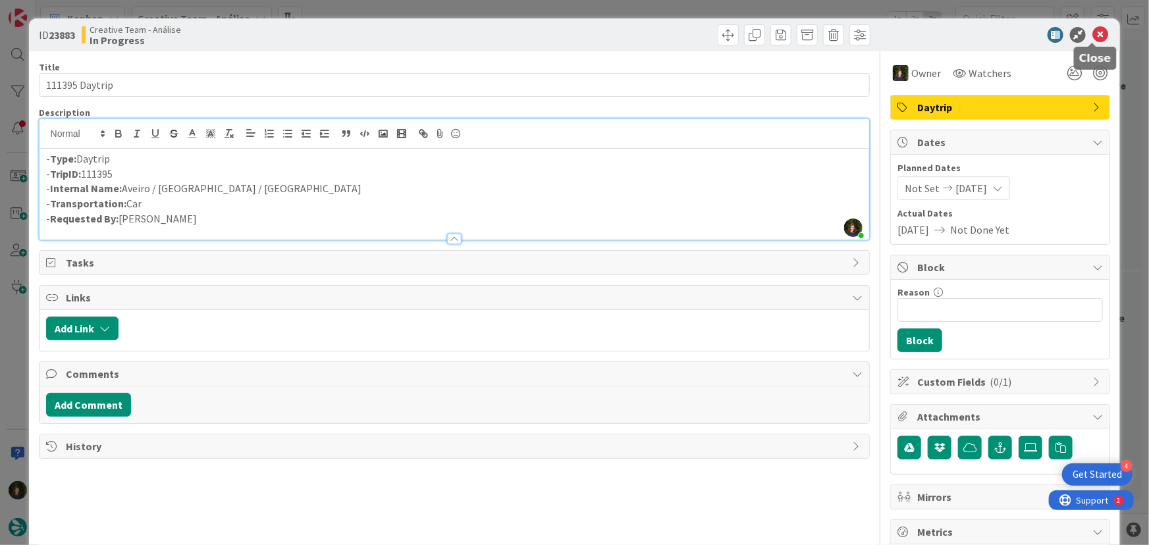
click at [1093, 34] on icon at bounding box center [1101, 35] width 16 height 16
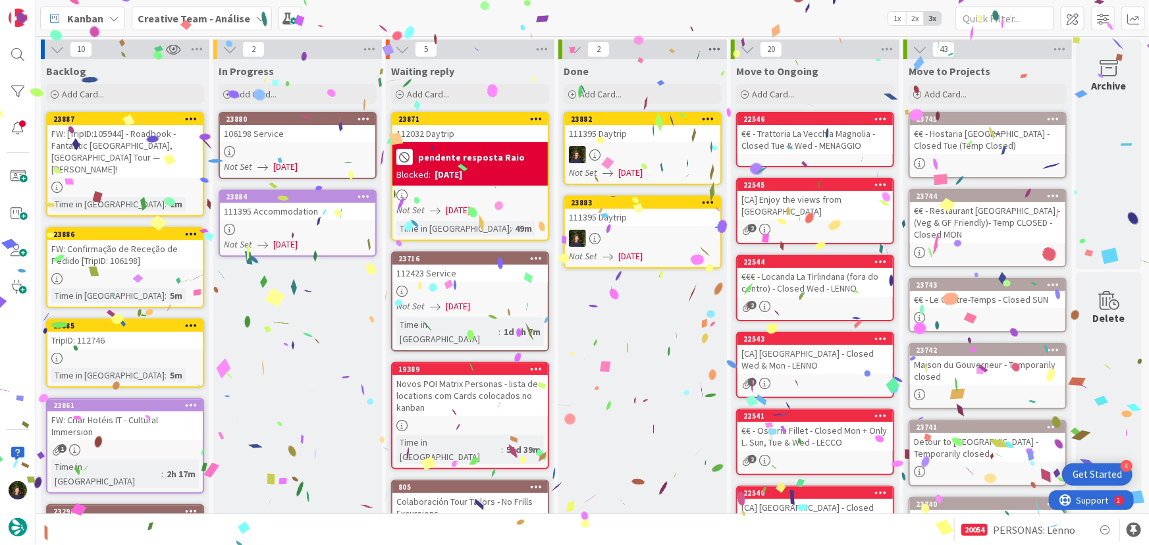
click at [716, 54] on icon at bounding box center [714, 50] width 17 height 20
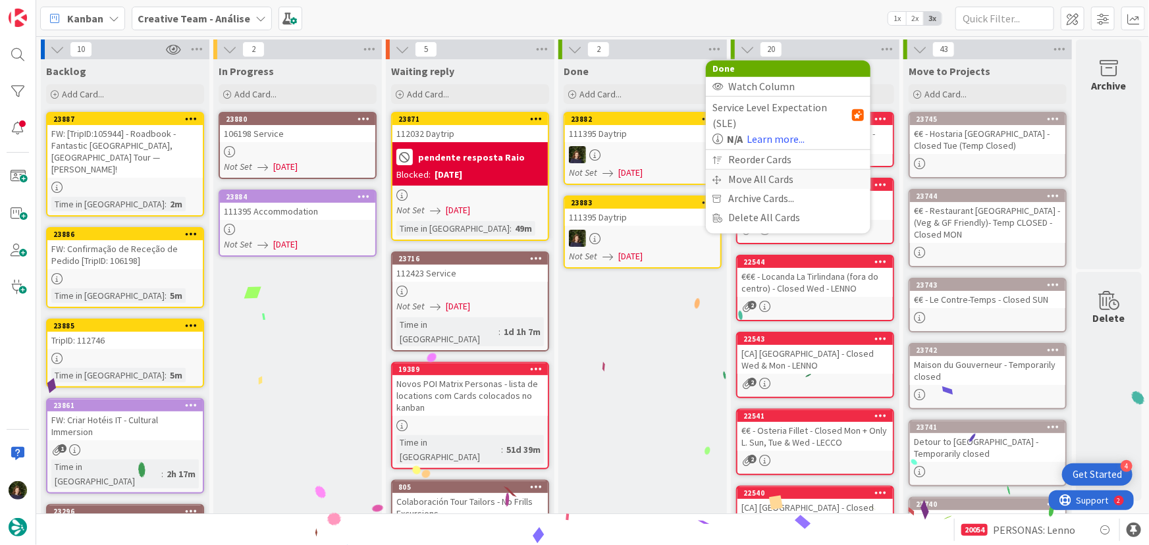
click at [755, 171] on div "Move All Cards" at bounding box center [788, 179] width 165 height 19
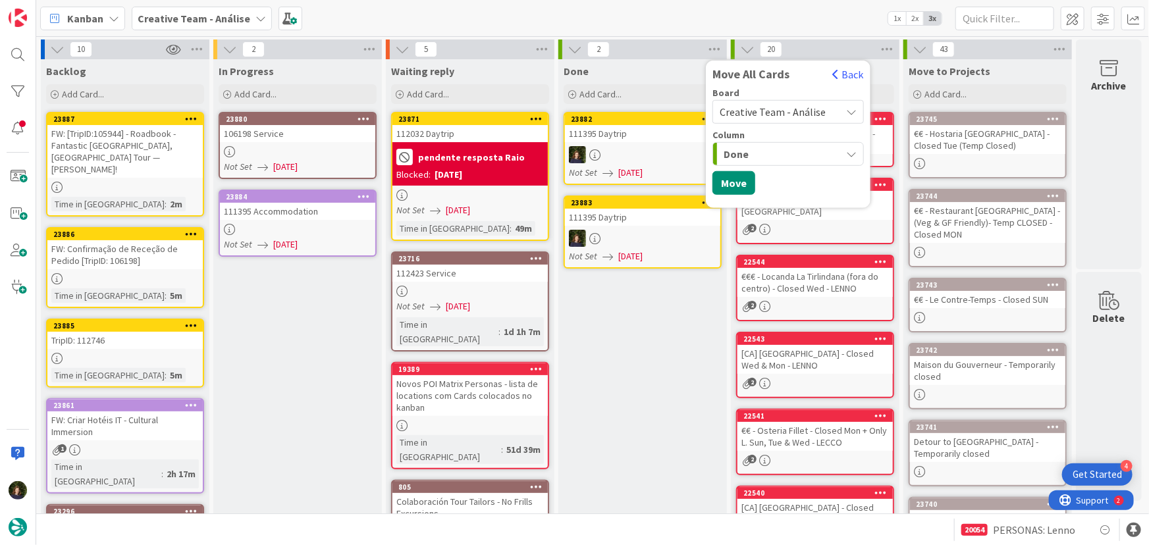
click at [794, 112] on span "Creative Team - Análise" at bounding box center [773, 111] width 106 height 13
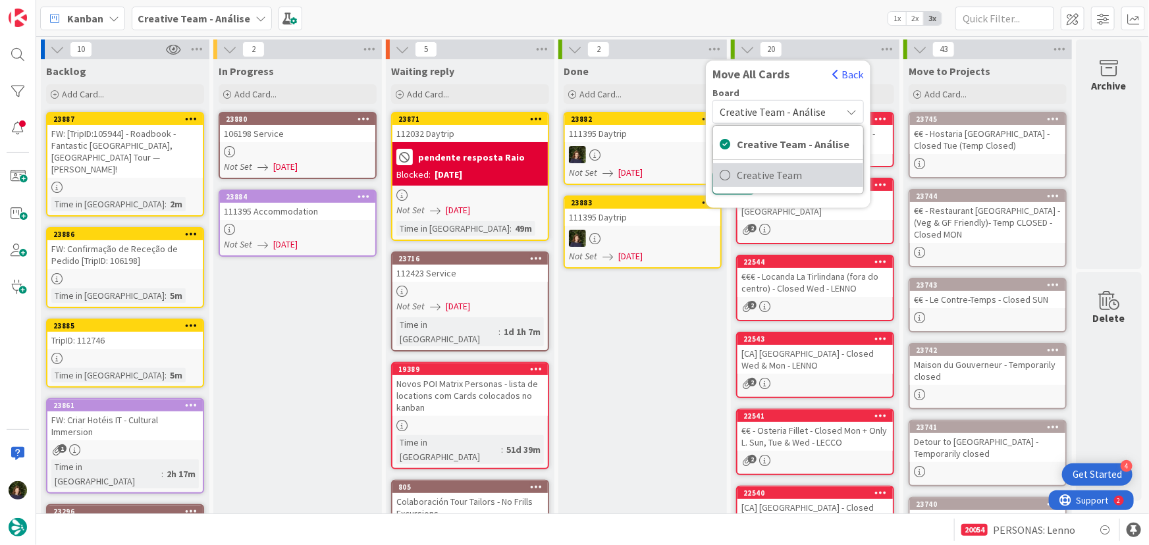
click at [794, 178] on span "Creative Team" at bounding box center [797, 175] width 120 height 20
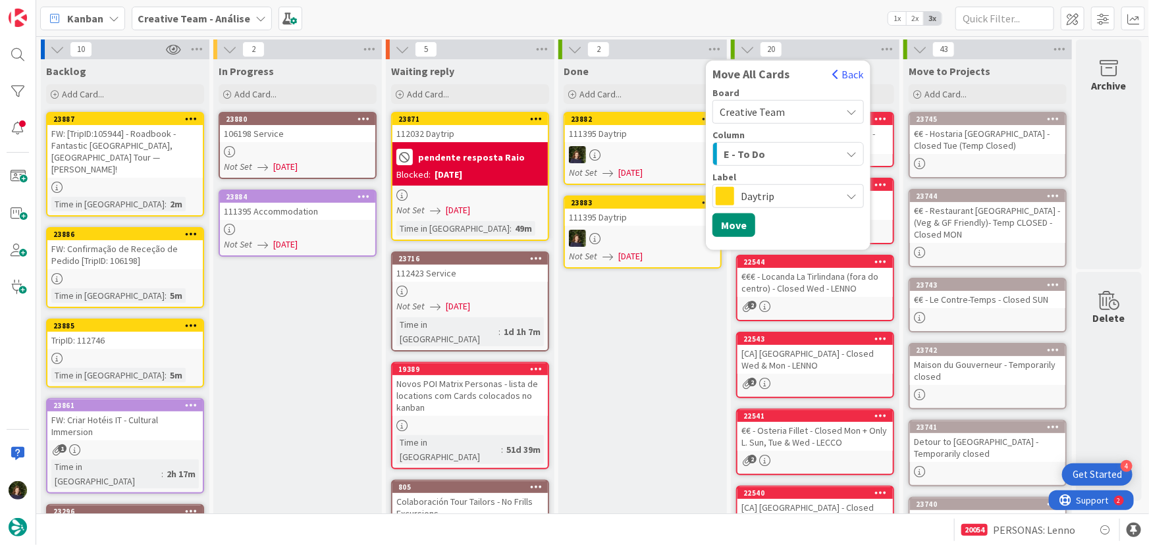
click at [749, 152] on span "E - To Do" at bounding box center [744, 154] width 41 height 17
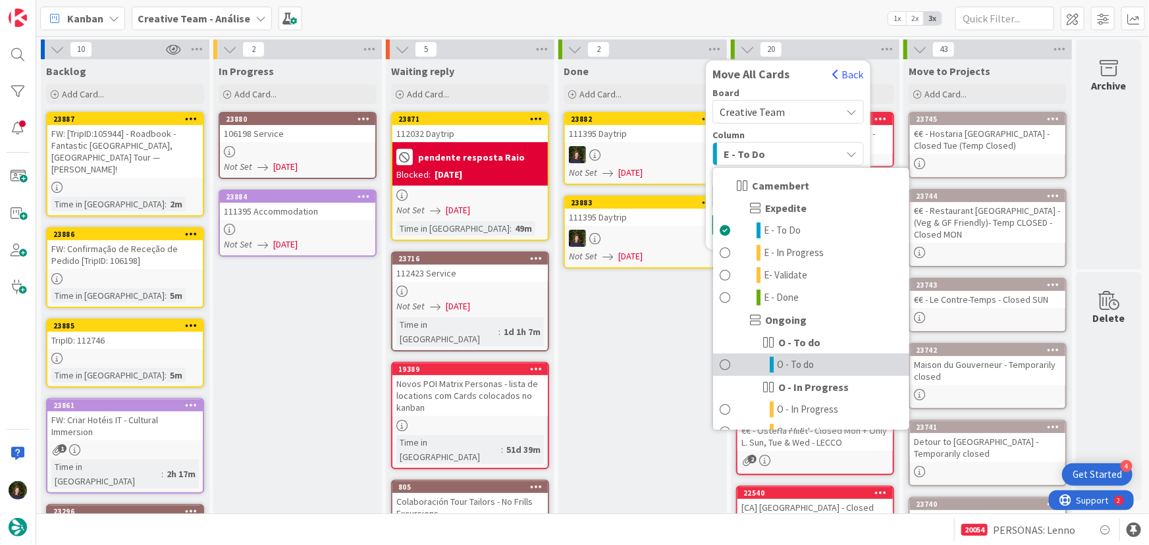
click at [797, 369] on span "O - To do" at bounding box center [795, 365] width 37 height 16
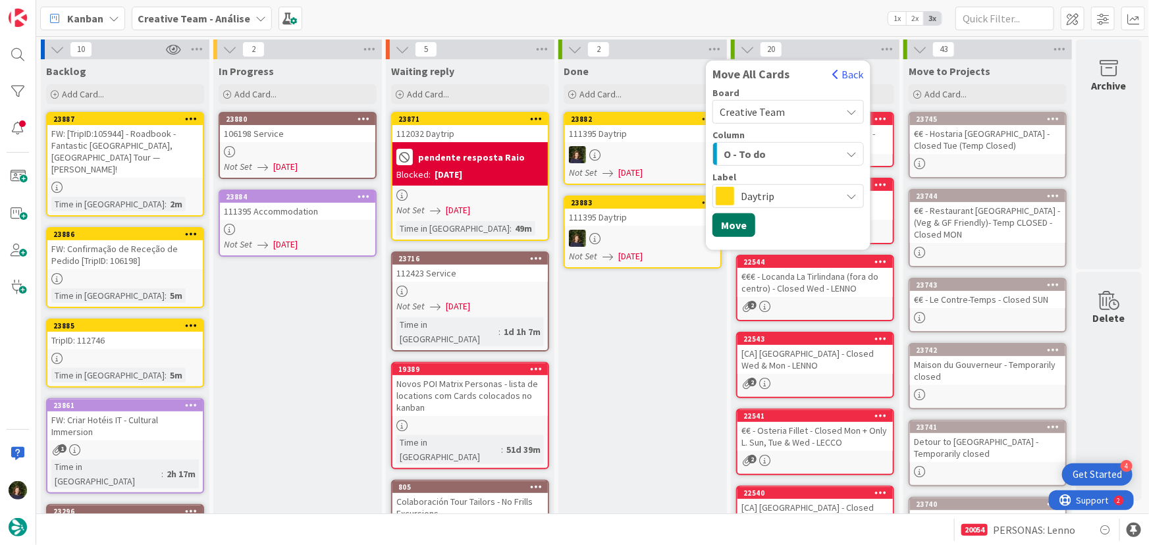
click at [745, 227] on button "Move" at bounding box center [734, 225] width 43 height 24
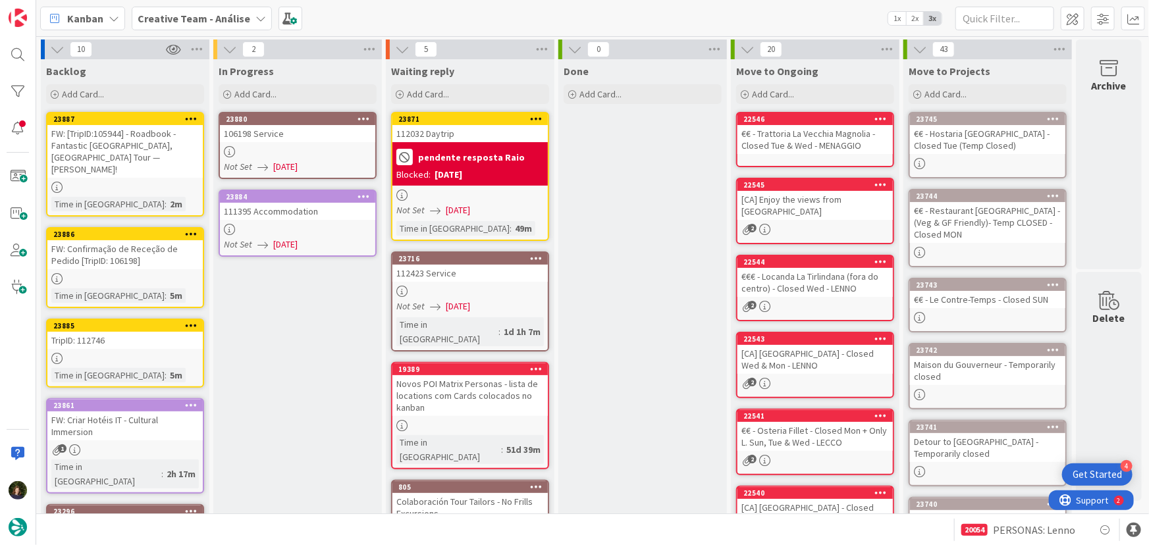
click at [277, 214] on div "111395 Accommodation" at bounding box center [297, 211] width 155 height 17
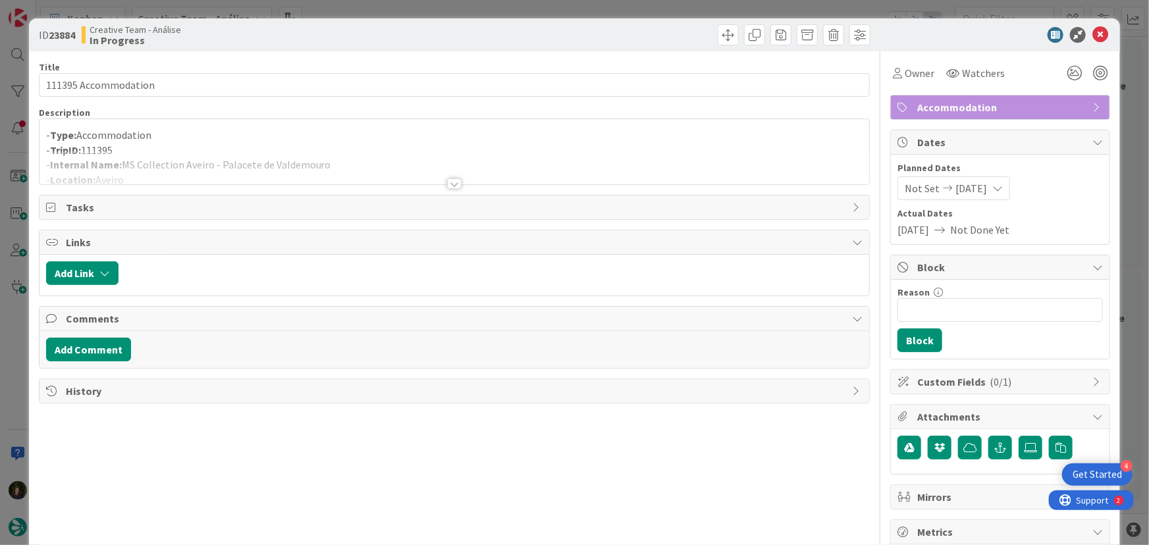
click at [449, 184] on div at bounding box center [454, 183] width 14 height 11
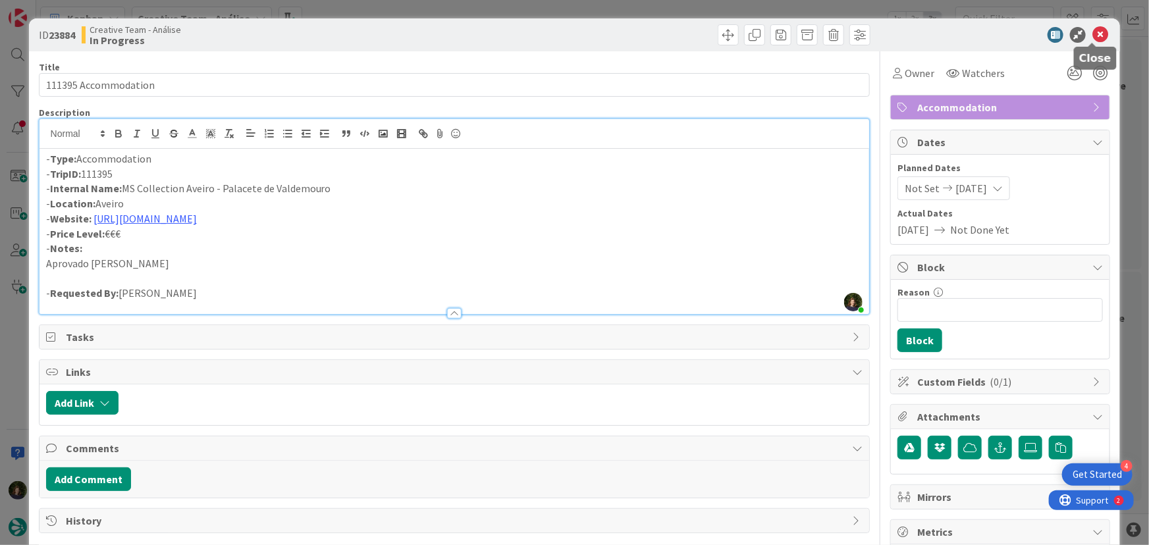
click at [1093, 39] on icon at bounding box center [1101, 35] width 16 height 16
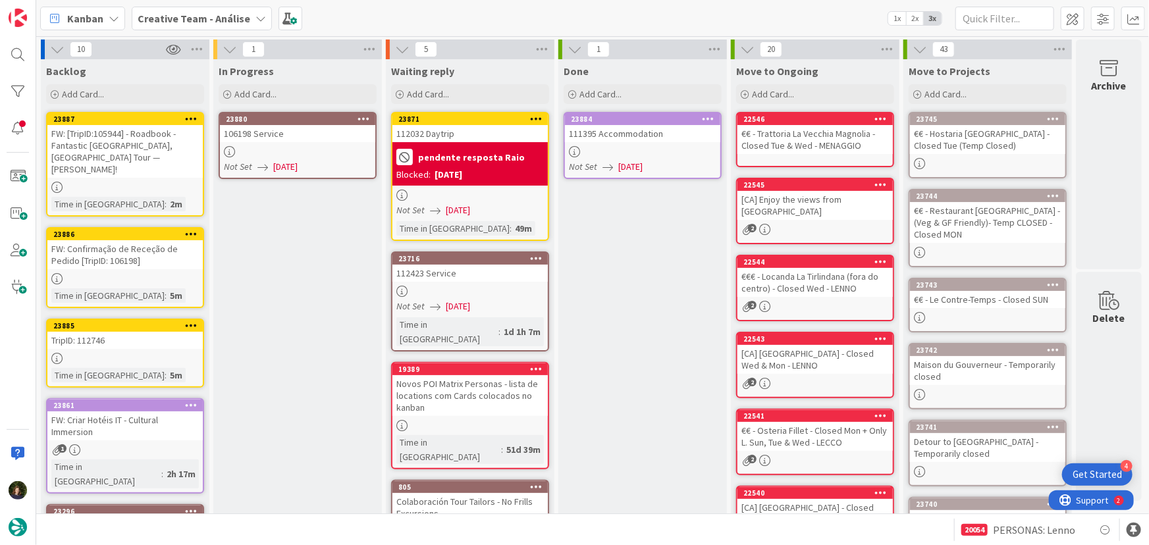
click at [712, 118] on icon at bounding box center [709, 118] width 13 height 9
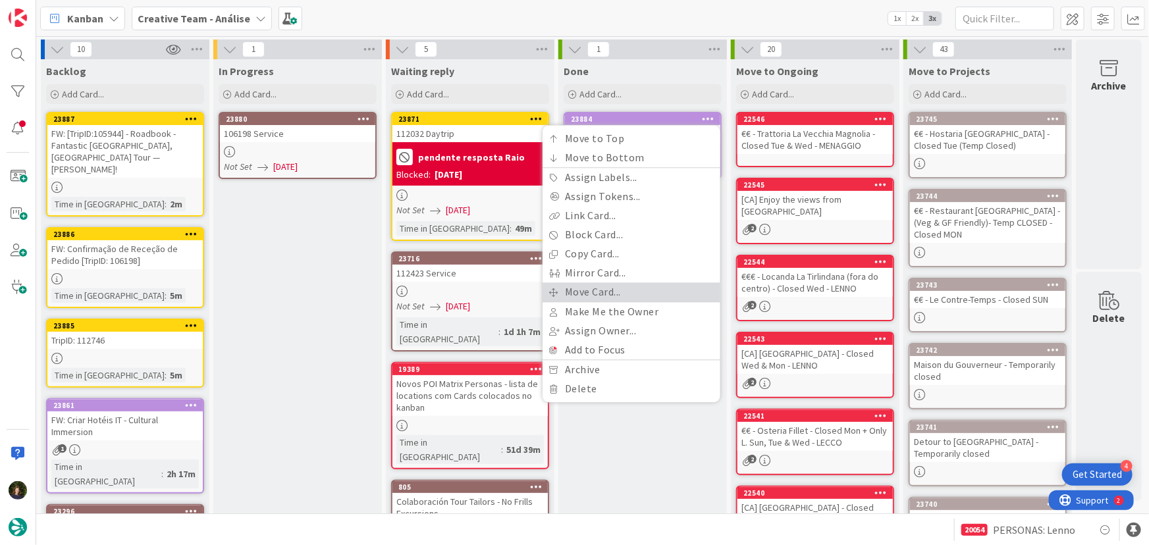
click at [631, 288] on link "Move Card..." at bounding box center [632, 292] width 178 height 19
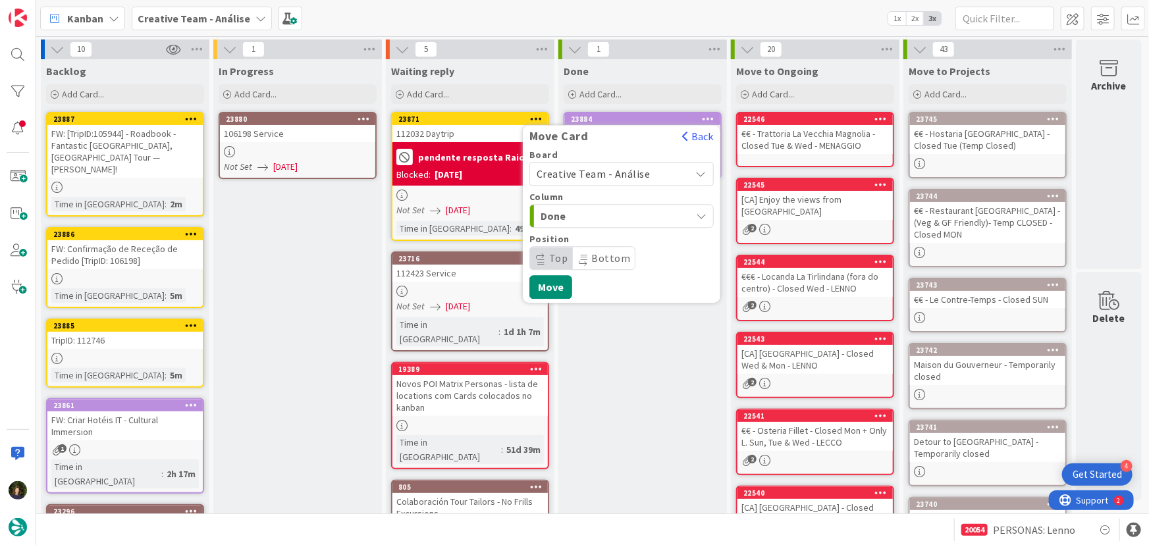
click at [657, 168] on span "Creative Team - Análise" at bounding box center [611, 174] width 148 height 18
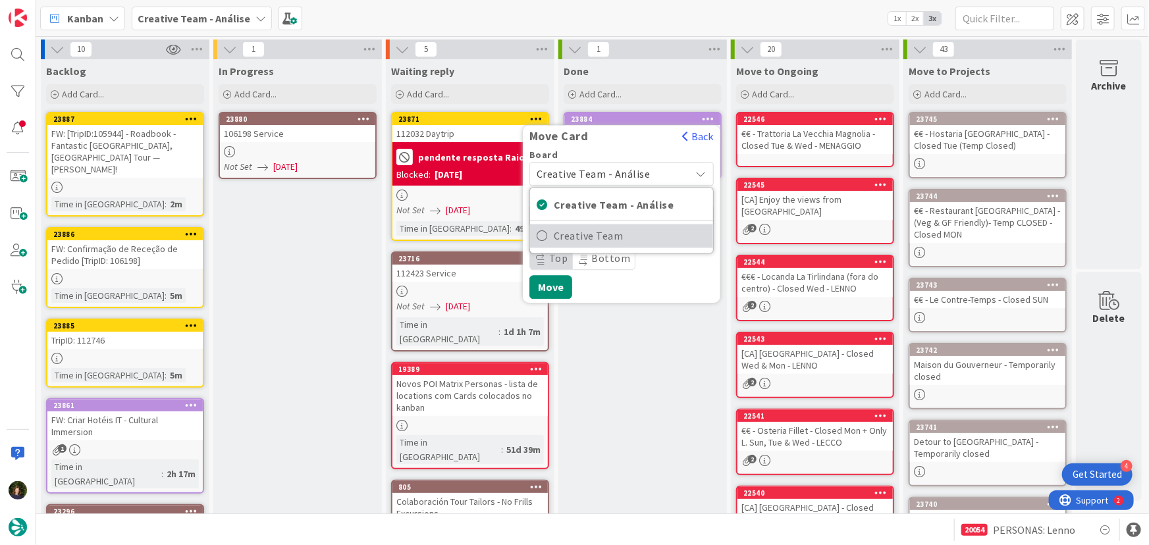
click at [643, 234] on span "Creative Team" at bounding box center [630, 237] width 153 height 20
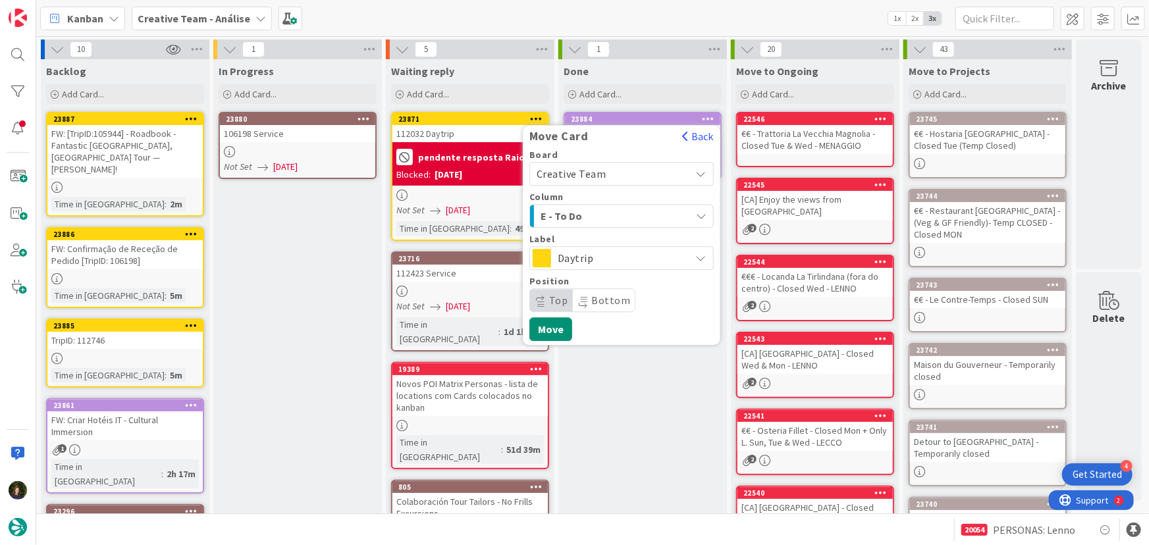
click at [626, 207] on span "E - To Do" at bounding box center [590, 215] width 99 height 17
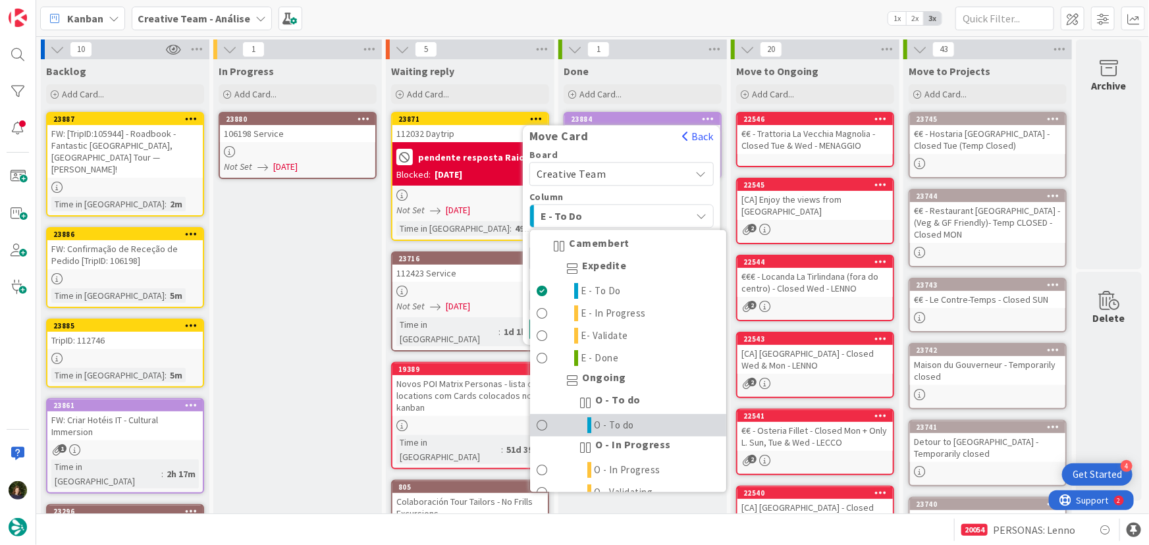
click at [640, 420] on link "O - To do" at bounding box center [628, 426] width 196 height 22
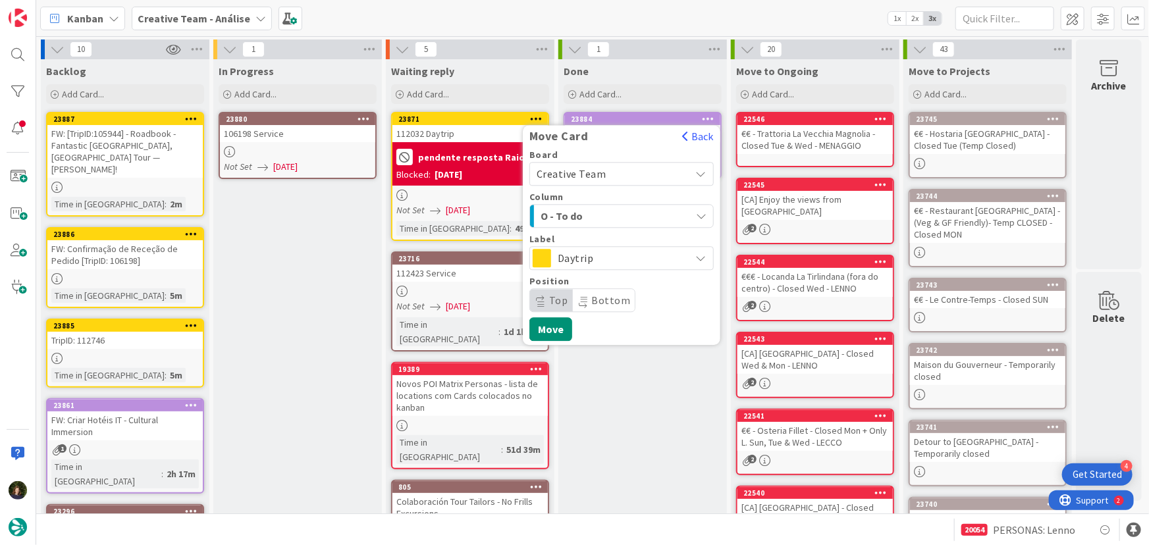
click at [649, 253] on span "Daytrip" at bounding box center [621, 258] width 126 height 18
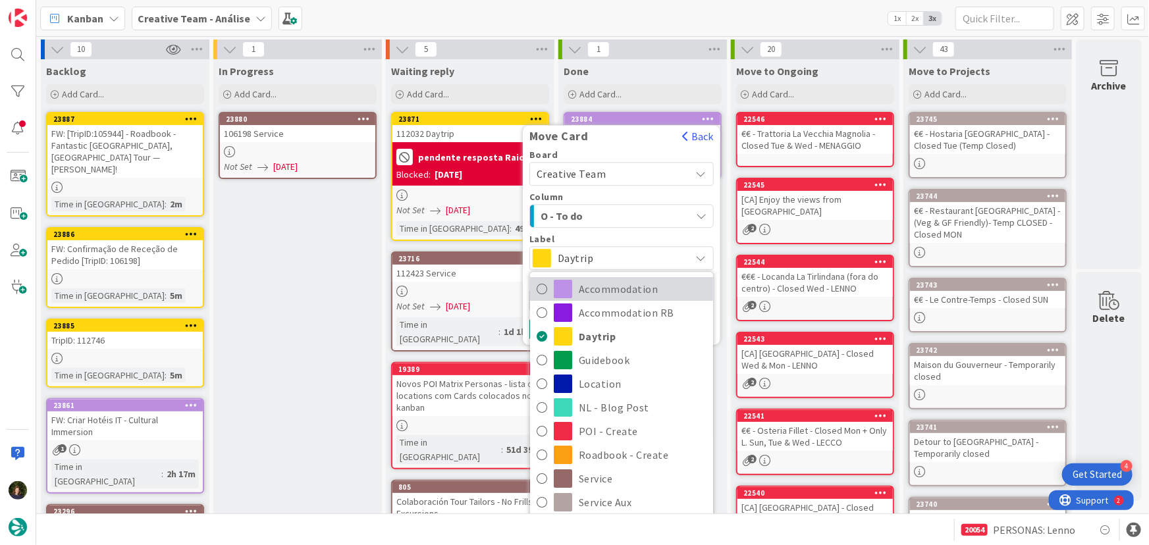
click at [645, 286] on span "Accommodation" at bounding box center [643, 290] width 128 height 20
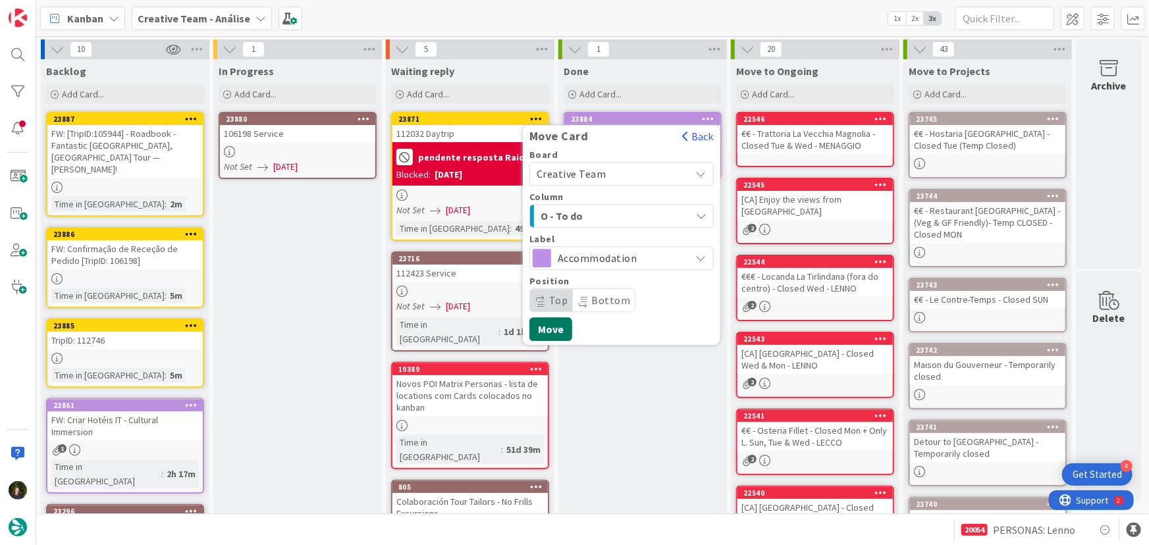
click at [558, 329] on button "Move" at bounding box center [550, 329] width 43 height 24
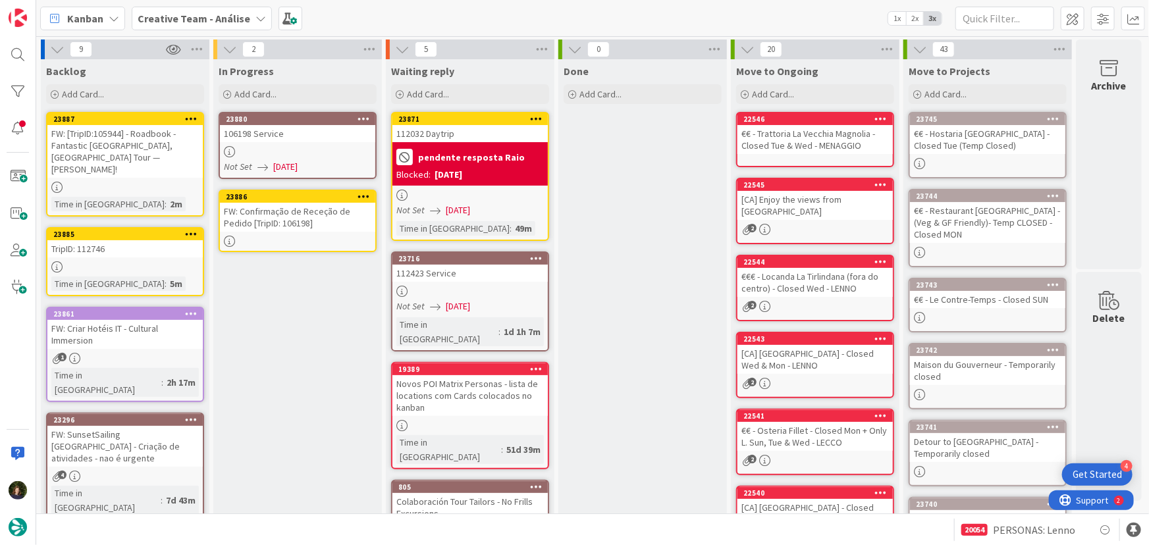
click at [306, 220] on div "FW: Confirmação de Receção de Pedido [TripID: 106198]" at bounding box center [297, 217] width 155 height 29
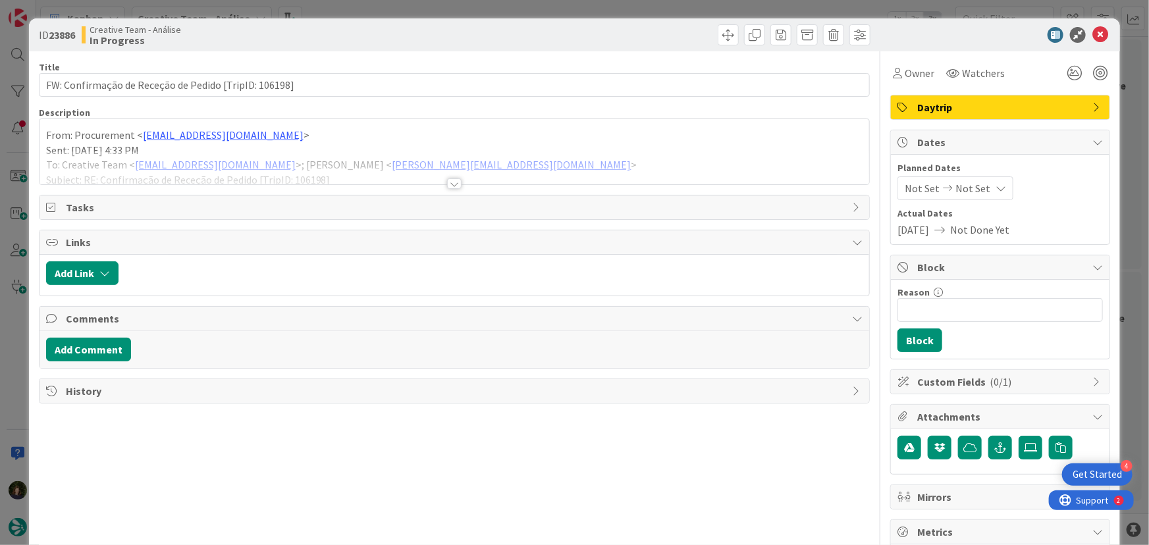
click at [448, 186] on div at bounding box center [454, 183] width 14 height 11
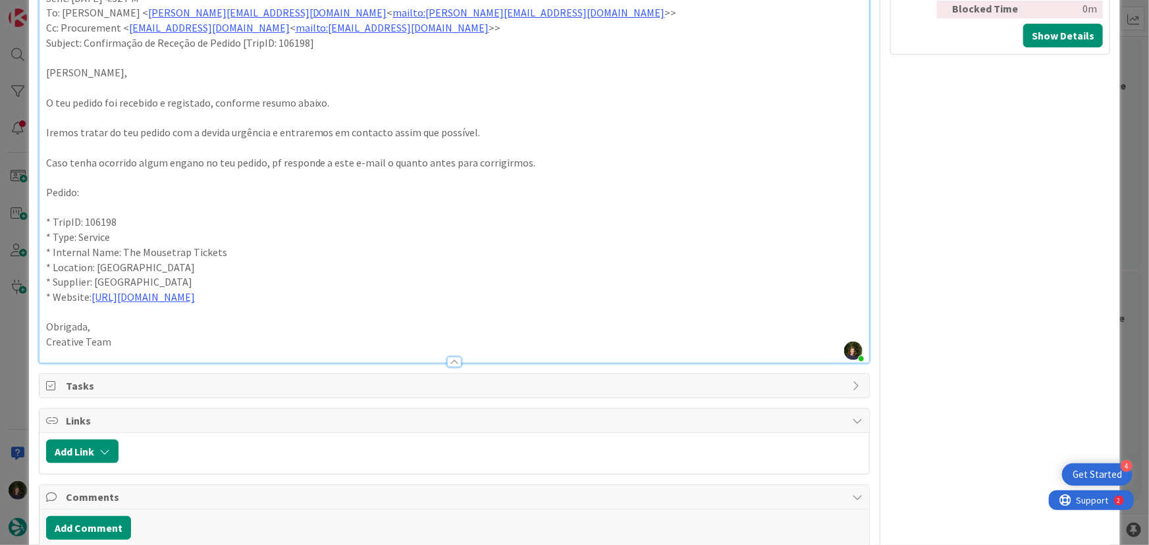
scroll to position [718, 0]
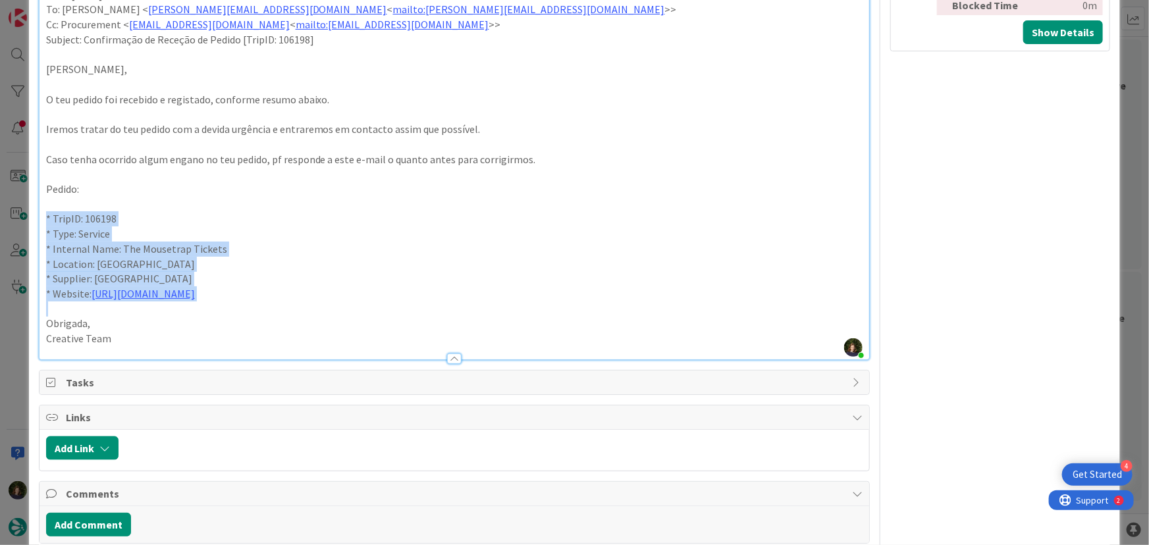
drag, startPoint x: 41, startPoint y: 217, endPoint x: 172, endPoint y: 351, distance: 187.2
copy div "* TripID: 106198 * Type: Service * Internal Name: The Mousetrap Tickets * Locat…"
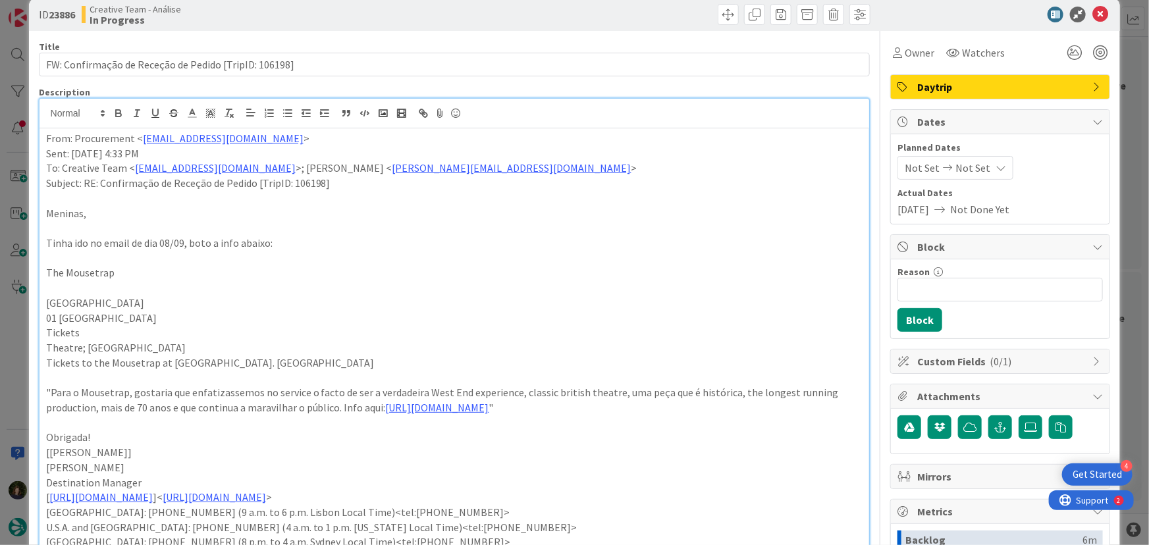
scroll to position [0, 0]
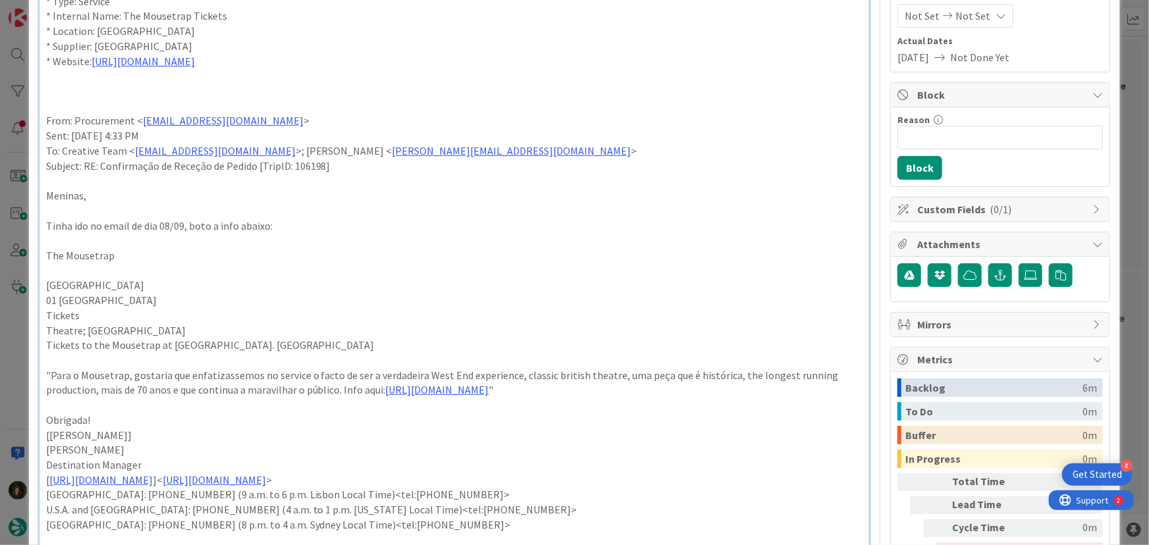
scroll to position [239, 0]
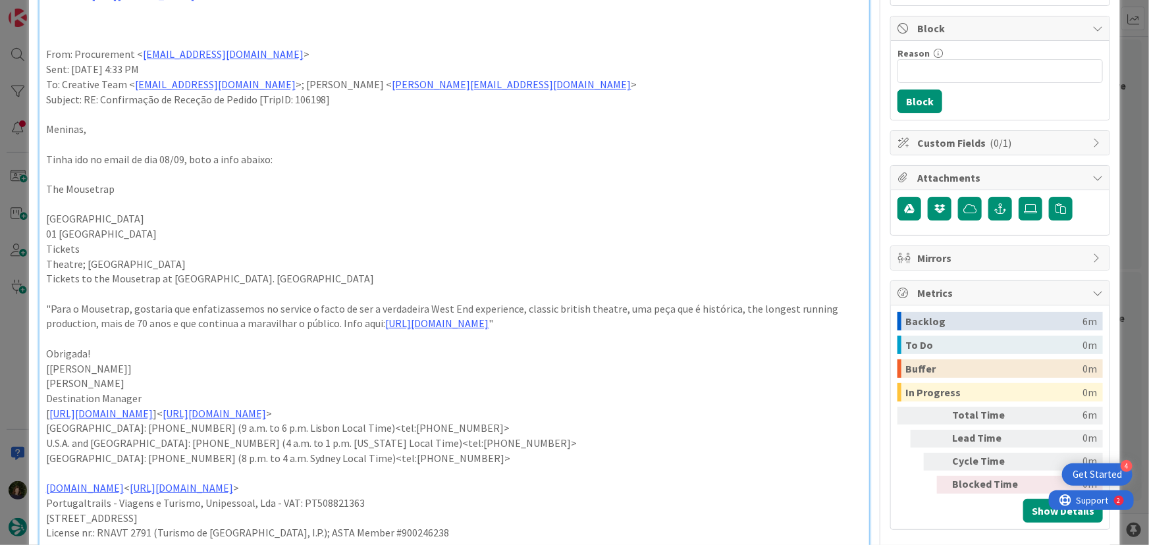
drag, startPoint x: 530, startPoint y: 371, endPoint x: 40, endPoint y: 355, distance: 490.9
click at [40, 355] on div "* TripID: 106198 * Type: Service * Internal Name: The Mousetrap Tickets * Locat…" at bounding box center [455, 441] width 830 height 1063
copy p ""Para o Mousetrap, gostaria que enfatizassemos no service o facto de ser a verd…"
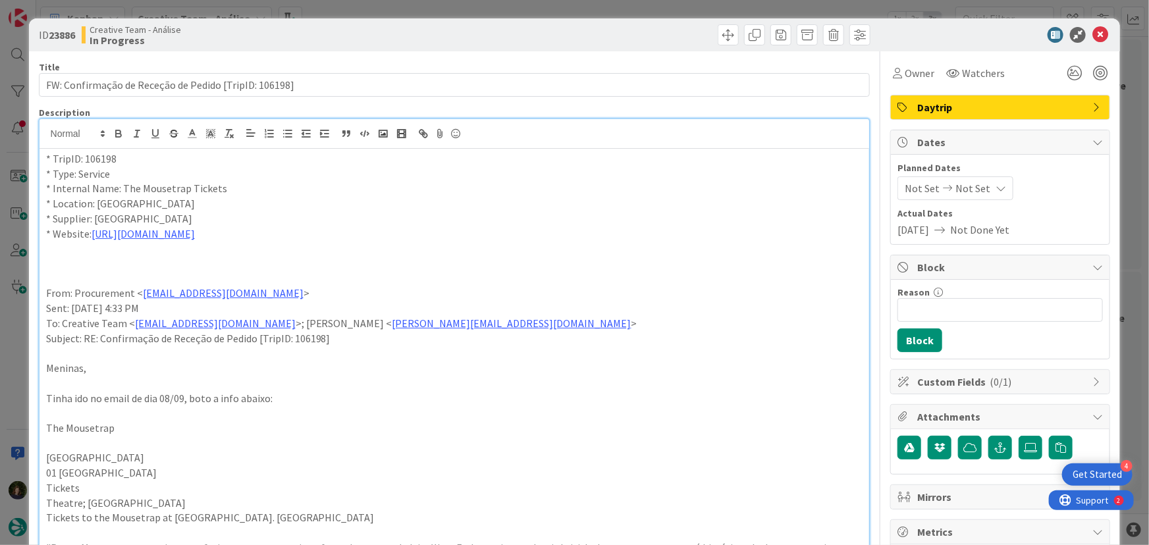
click at [111, 271] on p at bounding box center [454, 263] width 817 height 15
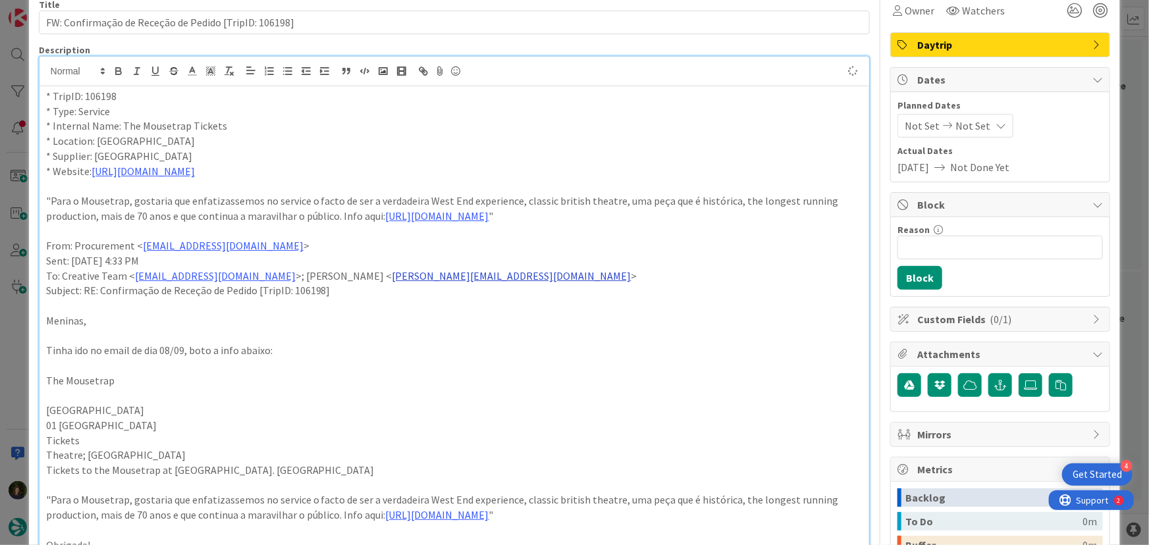
scroll to position [179, 0]
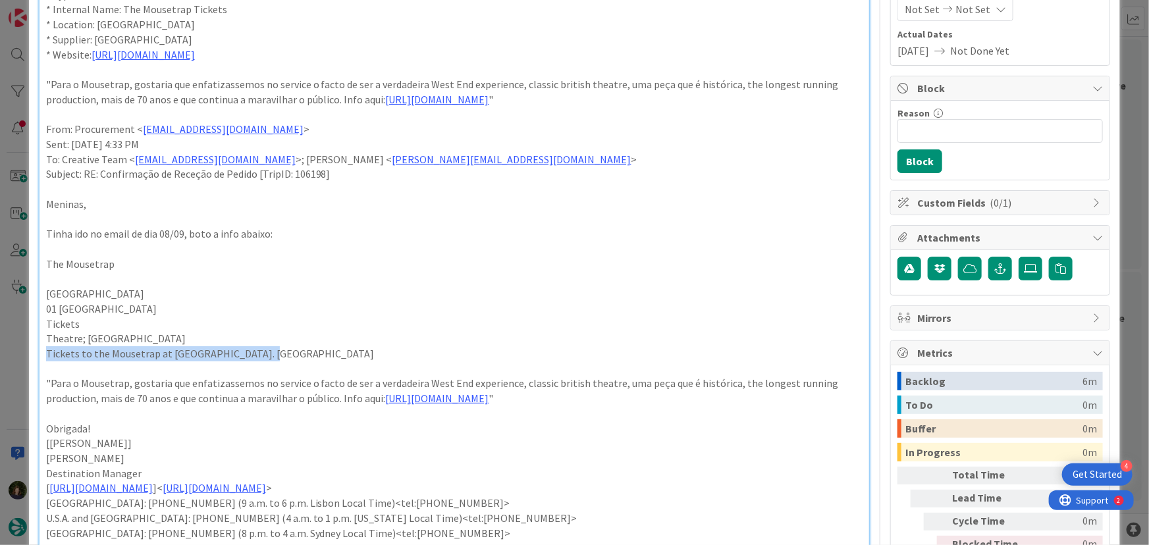
drag, startPoint x: 250, startPoint y: 391, endPoint x: 56, endPoint y: 398, distance: 194.4
click at [40, 397] on div "* TripID: 106198 * Type: Service * Internal Name: The Mousetrap Tickets * Locat…" at bounding box center [455, 509] width 830 height 1078
copy p "Tickets to the Mousetrap at [GEOGRAPHIC_DATA]. [GEOGRAPHIC_DATA]"
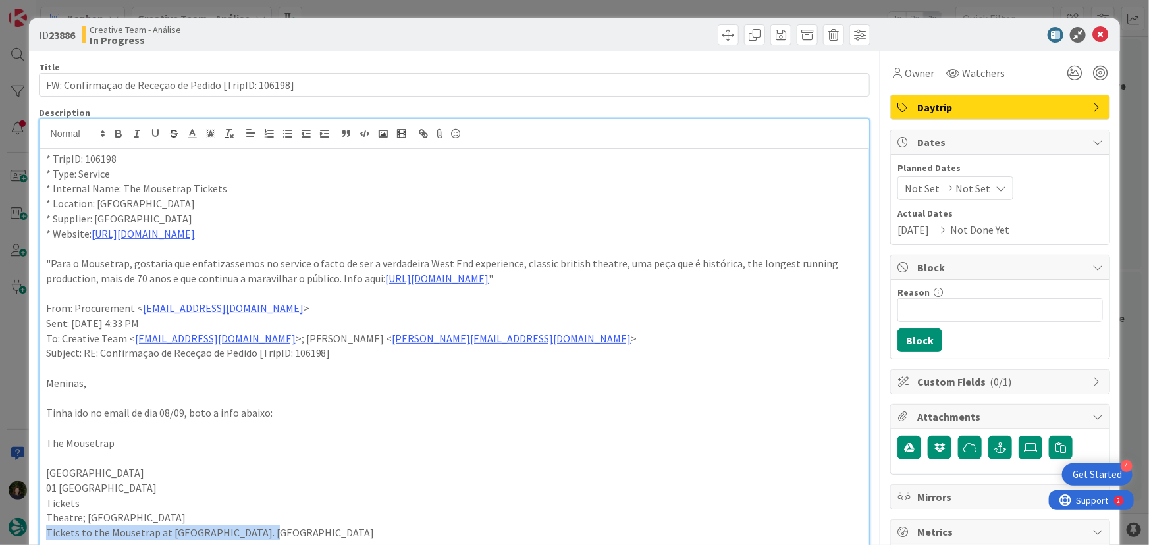
scroll to position [0, 0]
drag, startPoint x: 224, startPoint y: 189, endPoint x: 122, endPoint y: 191, distance: 101.4
click at [122, 191] on p "* Internal Name: The Mousetrap Tickets" at bounding box center [454, 188] width 817 height 15
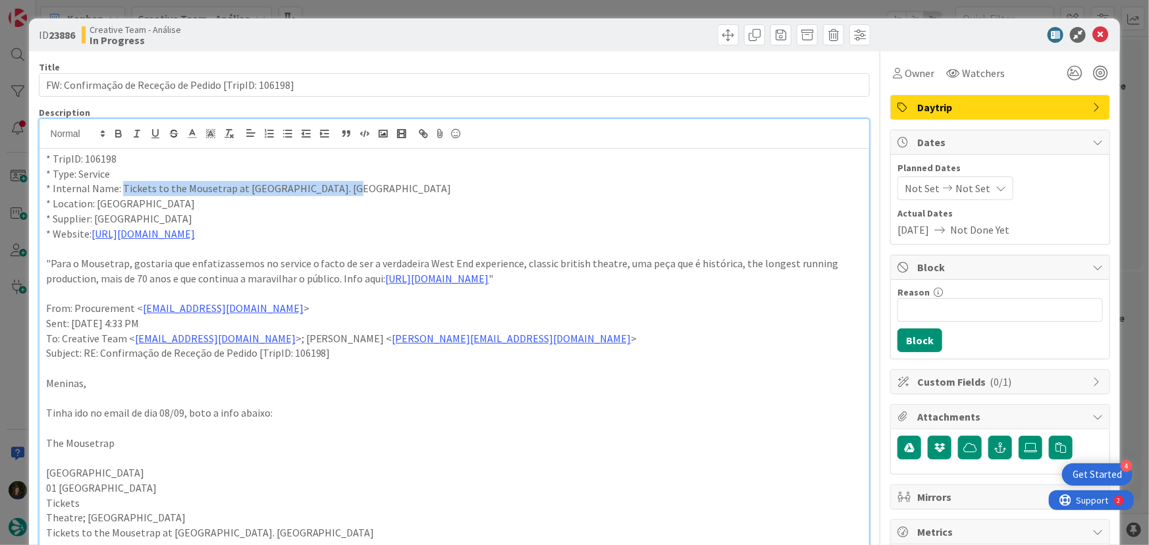
drag, startPoint x: 329, startPoint y: 190, endPoint x: 119, endPoint y: 188, distance: 210.1
click at [119, 188] on p "* Internal Name: Tickets to the Mousetrap at [GEOGRAPHIC_DATA]. [GEOGRAPHIC_DAT…" at bounding box center [454, 188] width 817 height 15
click at [119, 134] on icon "button" at bounding box center [118, 135] width 5 height 3
click at [408, 201] on p "* Location: [GEOGRAPHIC_DATA]" at bounding box center [454, 203] width 817 height 15
click at [1093, 38] on icon at bounding box center [1101, 35] width 16 height 16
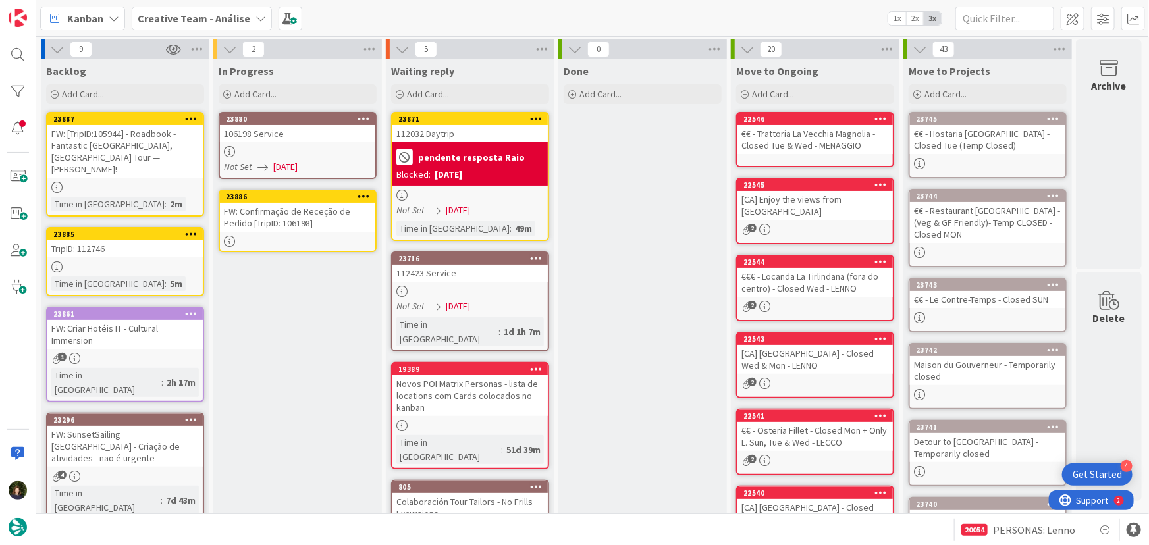
click at [171, 19] on b "Creative Team - Análise" at bounding box center [194, 18] width 113 height 13
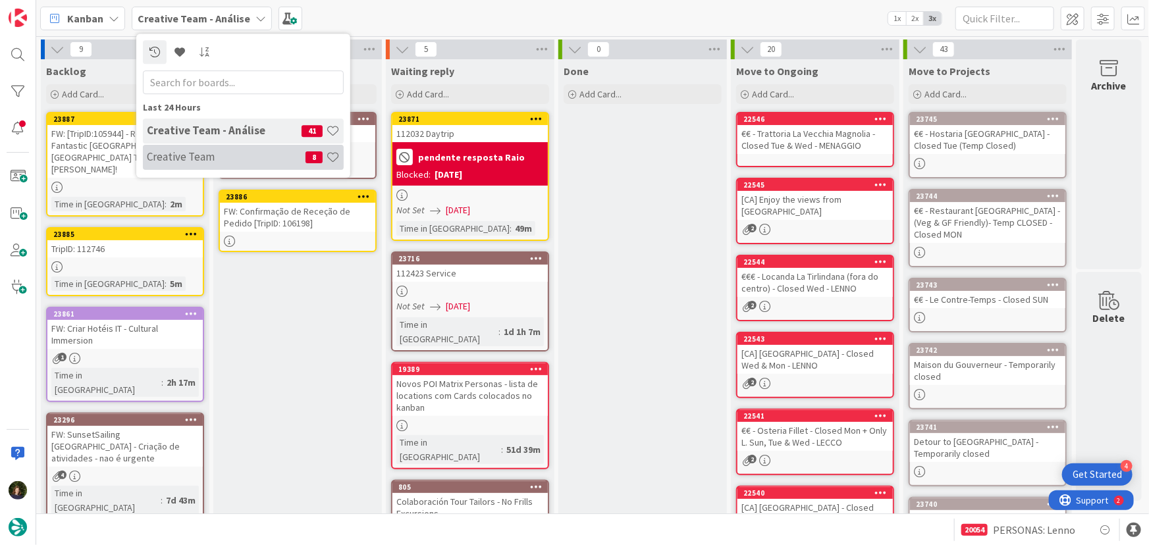
click at [163, 155] on h4 "Creative Team" at bounding box center [226, 156] width 159 height 13
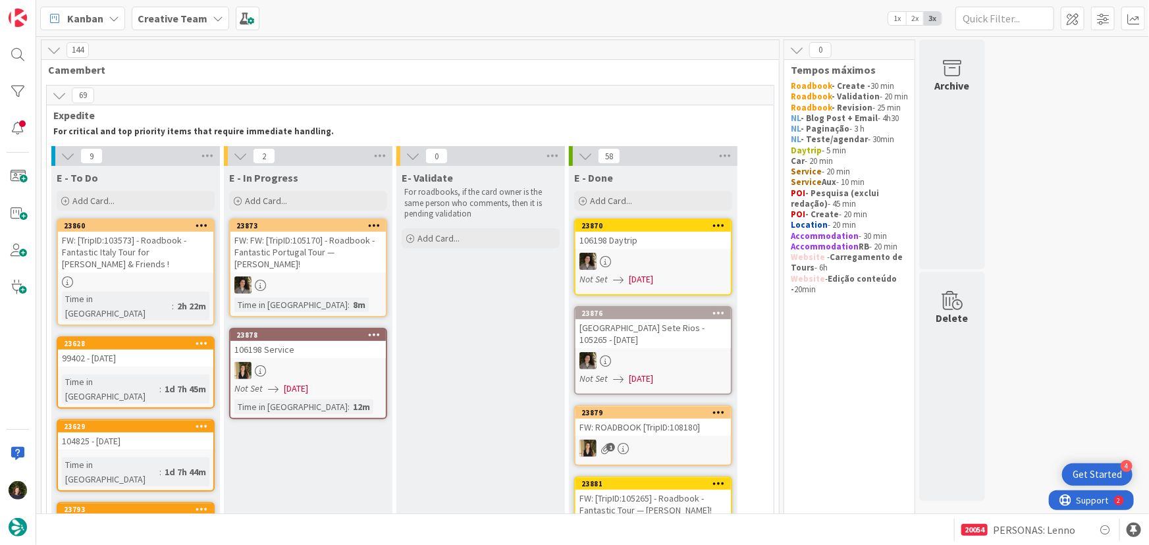
click at [298, 360] on link "23878 106198 Service Not Set [DATE] Time in [GEOGRAPHIC_DATA] : 12m" at bounding box center [308, 374] width 158 height 92
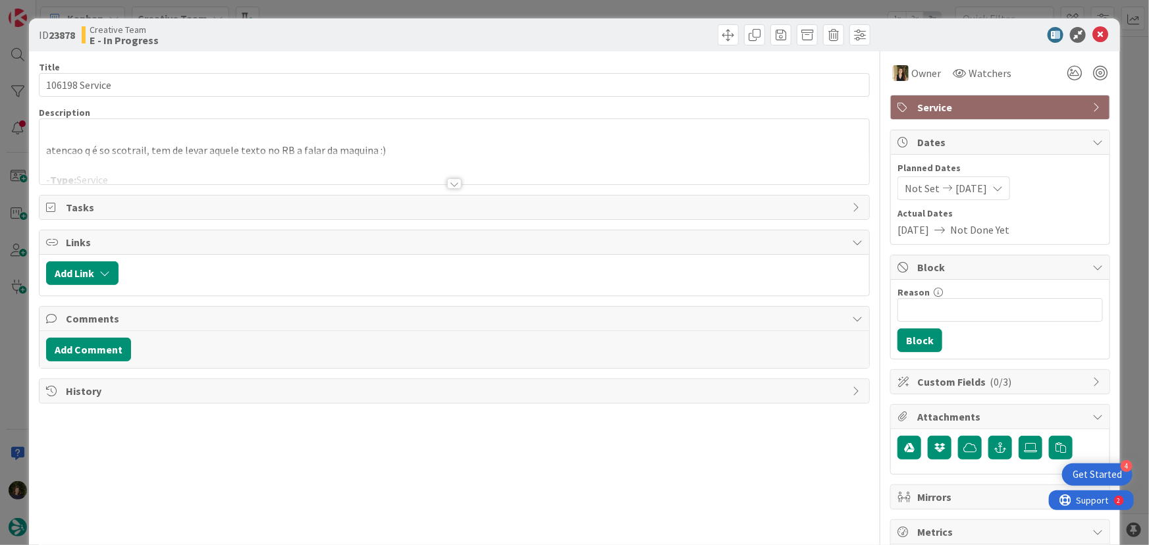
click at [448, 180] on div at bounding box center [454, 183] width 14 height 11
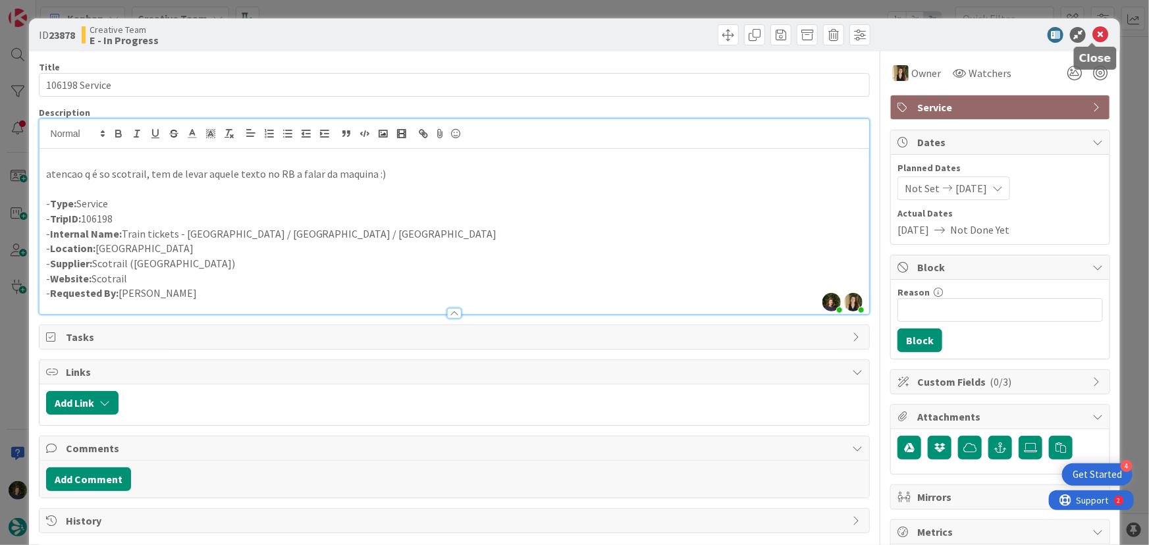
click at [1093, 33] on icon at bounding box center [1101, 35] width 16 height 16
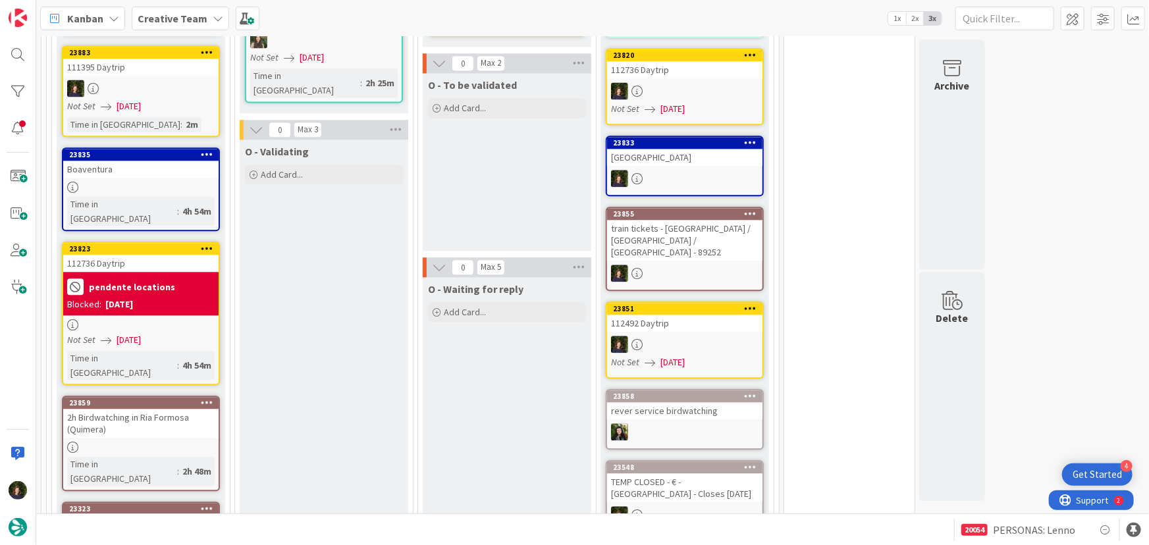
scroll to position [1496, 0]
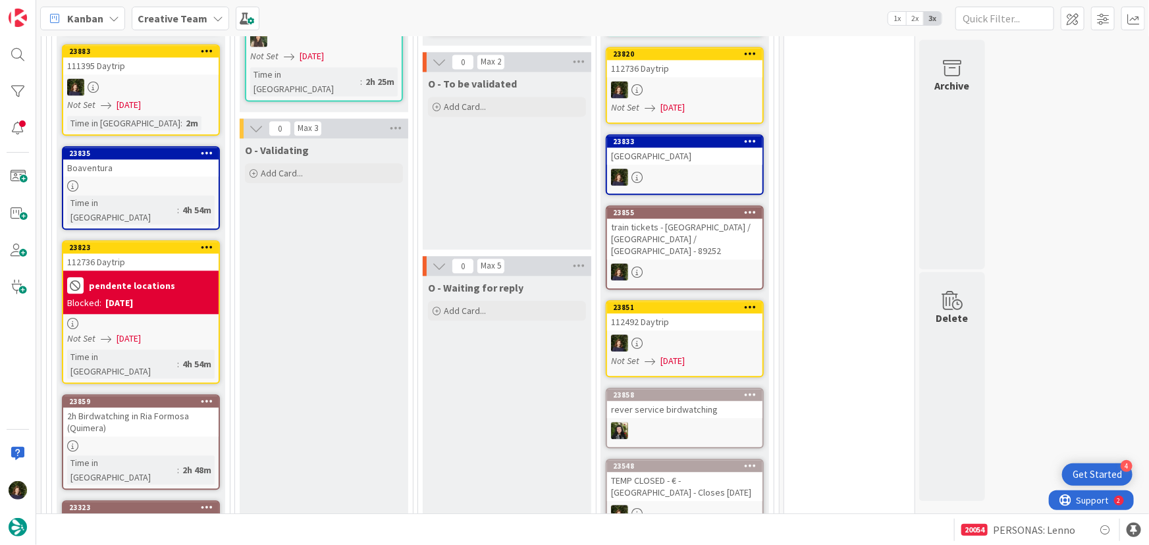
click at [134, 408] on div "2h Birdwatching in Ria Formosa (Quimera)" at bounding box center [140, 422] width 155 height 29
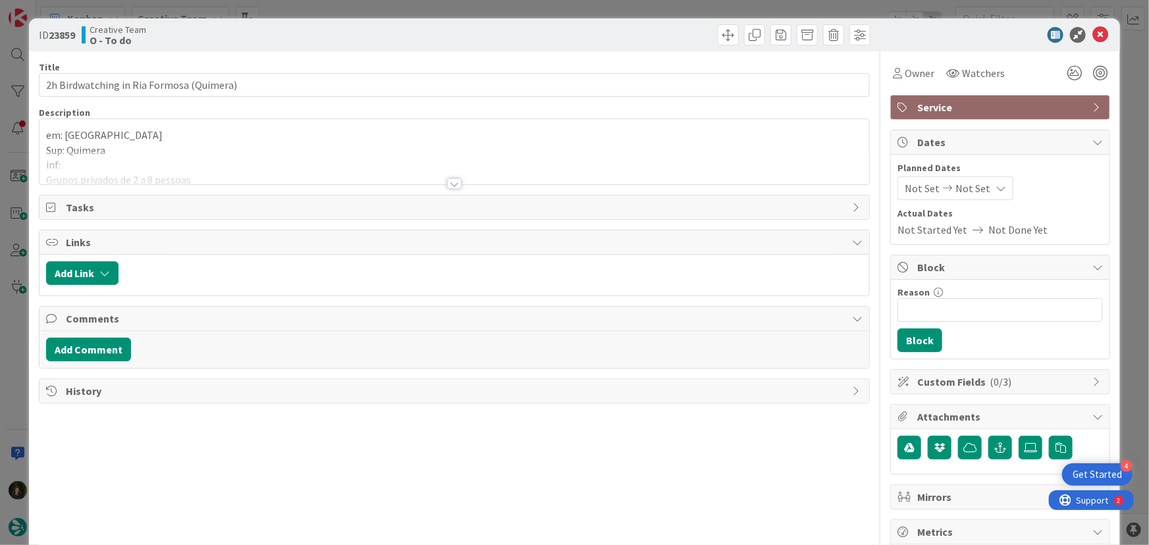
click at [450, 176] on div at bounding box center [455, 168] width 830 height 34
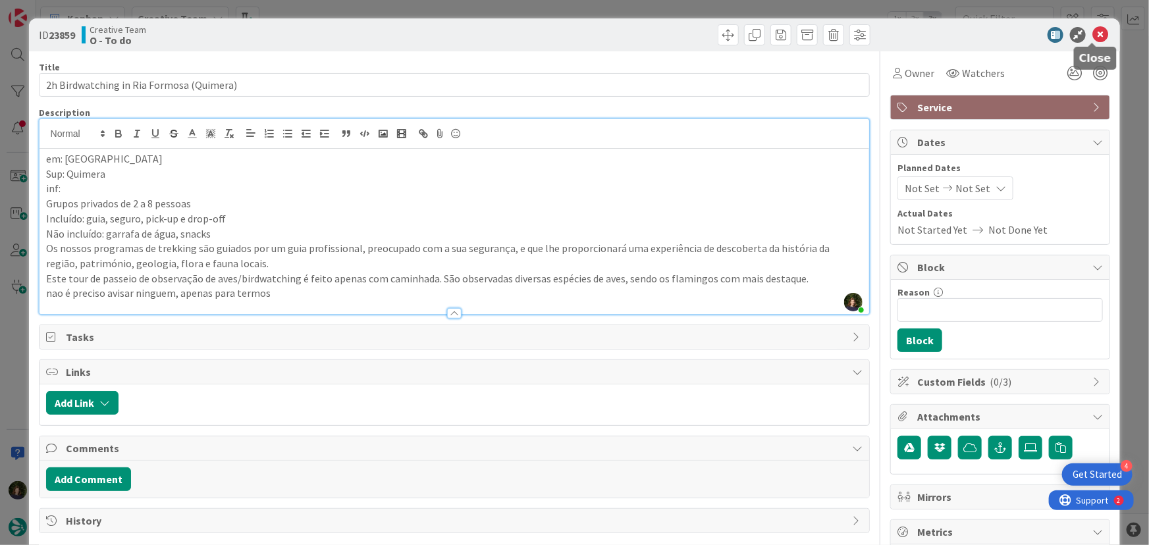
click at [1093, 37] on icon at bounding box center [1101, 35] width 16 height 16
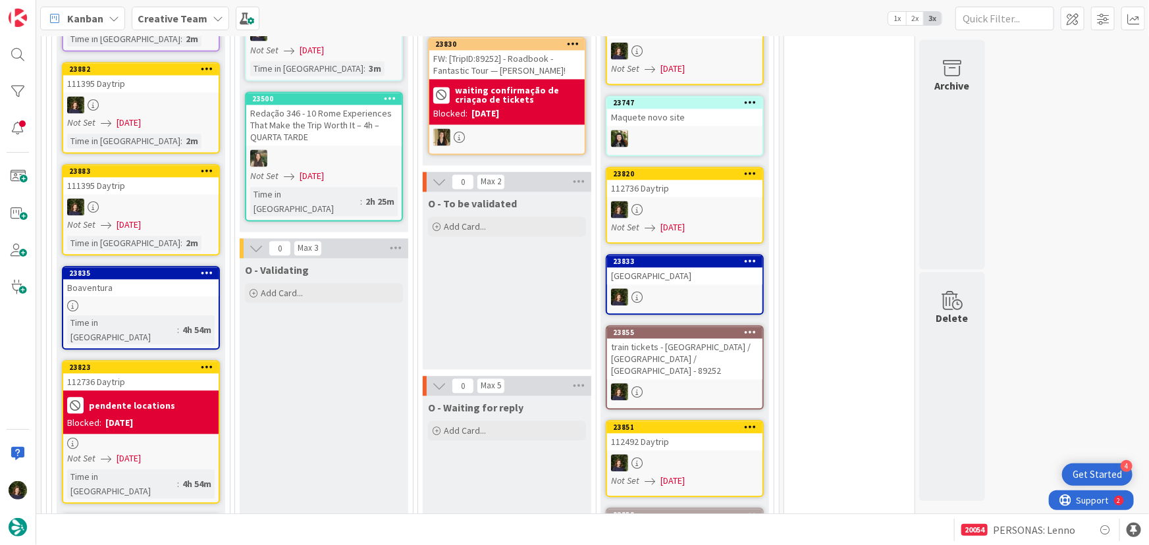
click at [165, 21] on b "Creative Team" at bounding box center [173, 18] width 70 height 13
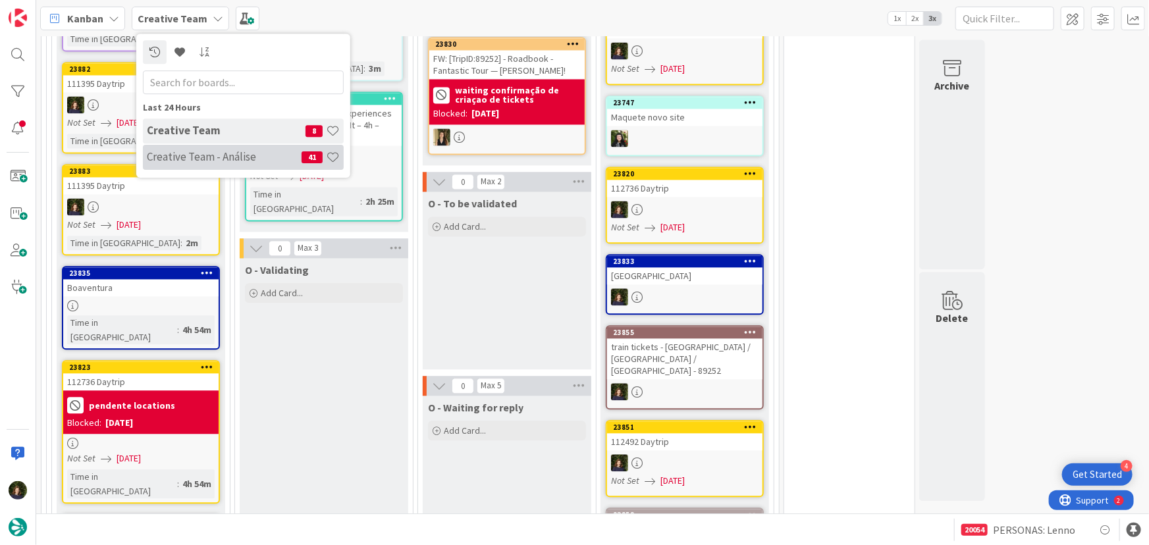
click at [174, 151] on h4 "Creative Team - Análise" at bounding box center [224, 156] width 155 height 13
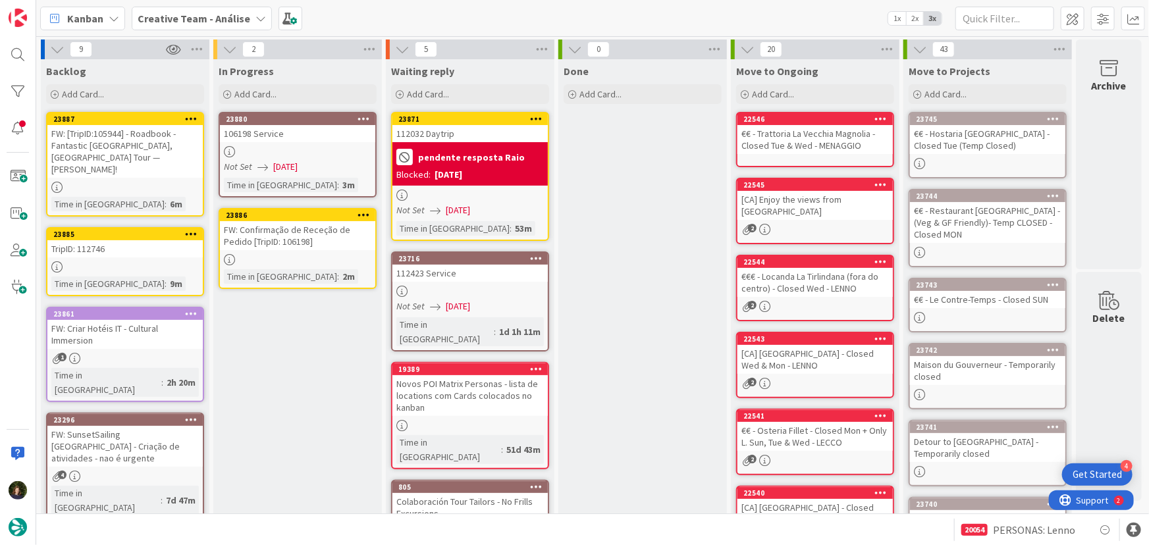
click at [184, 13] on b "Creative Team - Análise" at bounding box center [194, 18] width 113 height 13
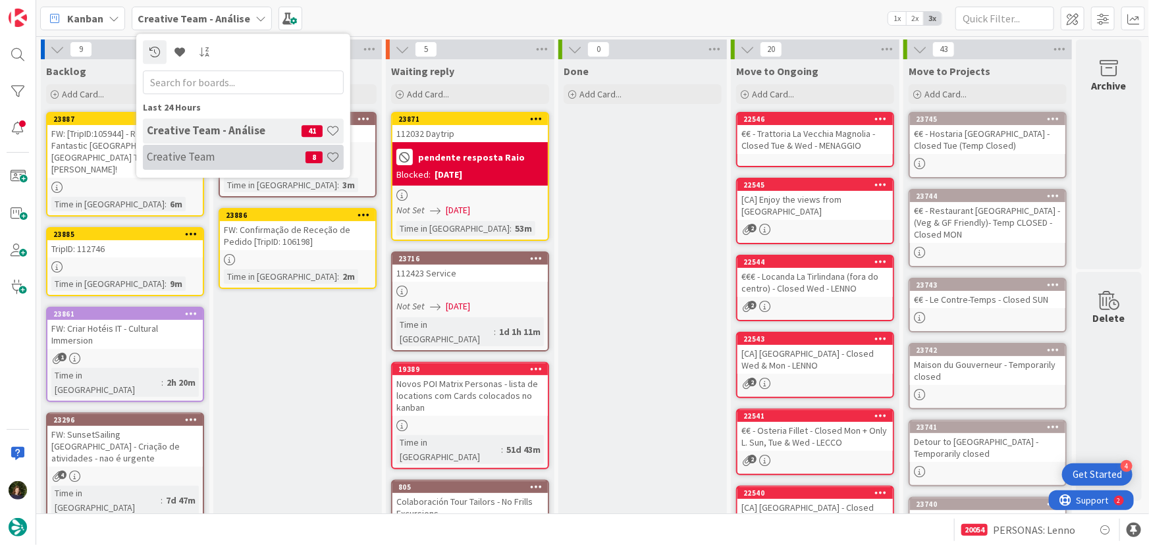
click at [187, 155] on h4 "Creative Team" at bounding box center [226, 156] width 159 height 13
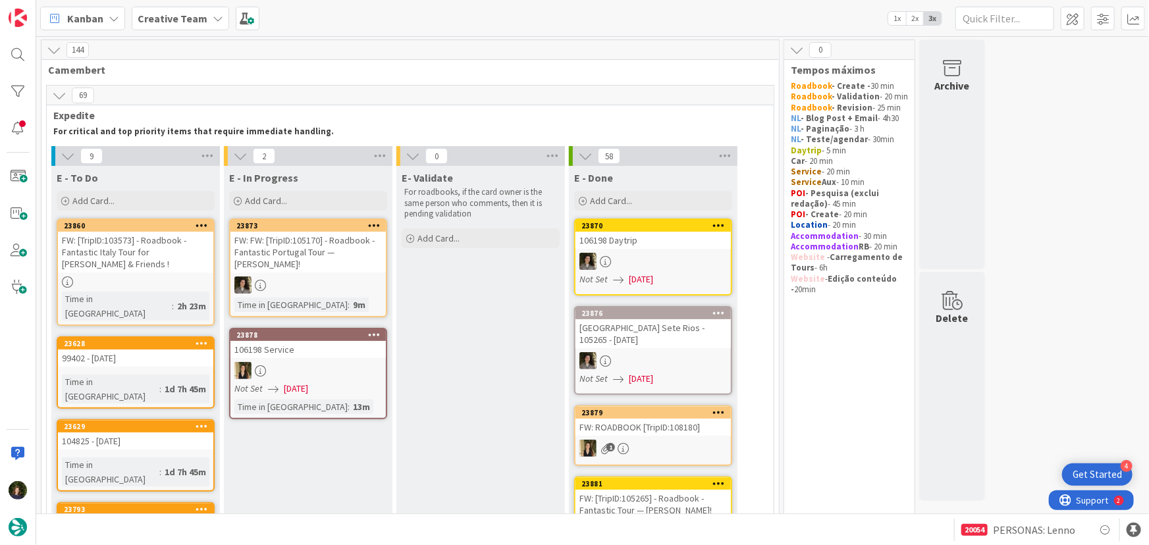
click at [169, 19] on b "Creative Team" at bounding box center [173, 18] width 70 height 13
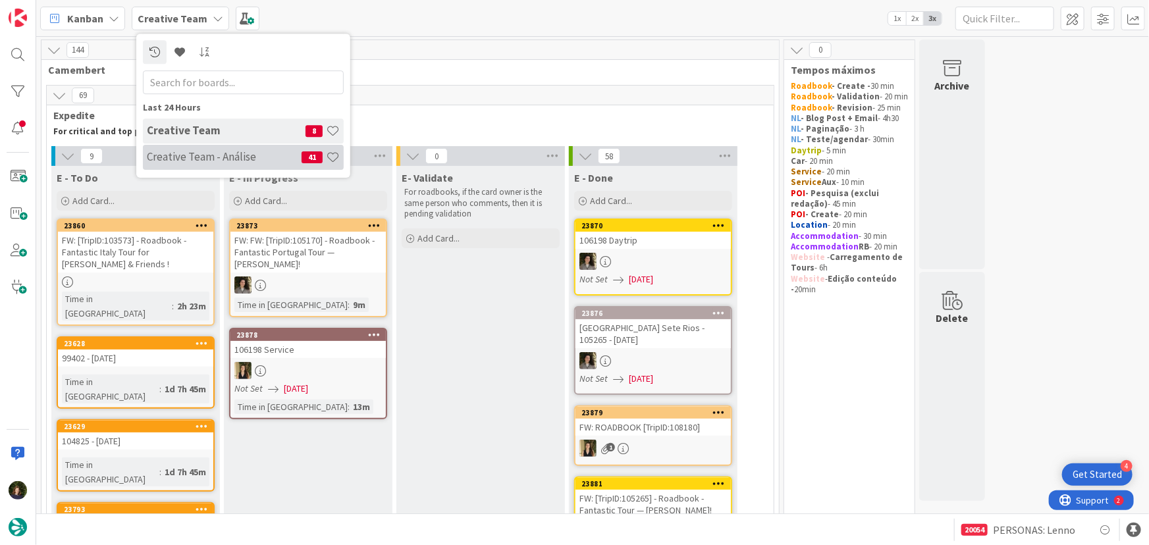
click at [198, 162] on h4 "Creative Team - Análise" at bounding box center [224, 156] width 155 height 13
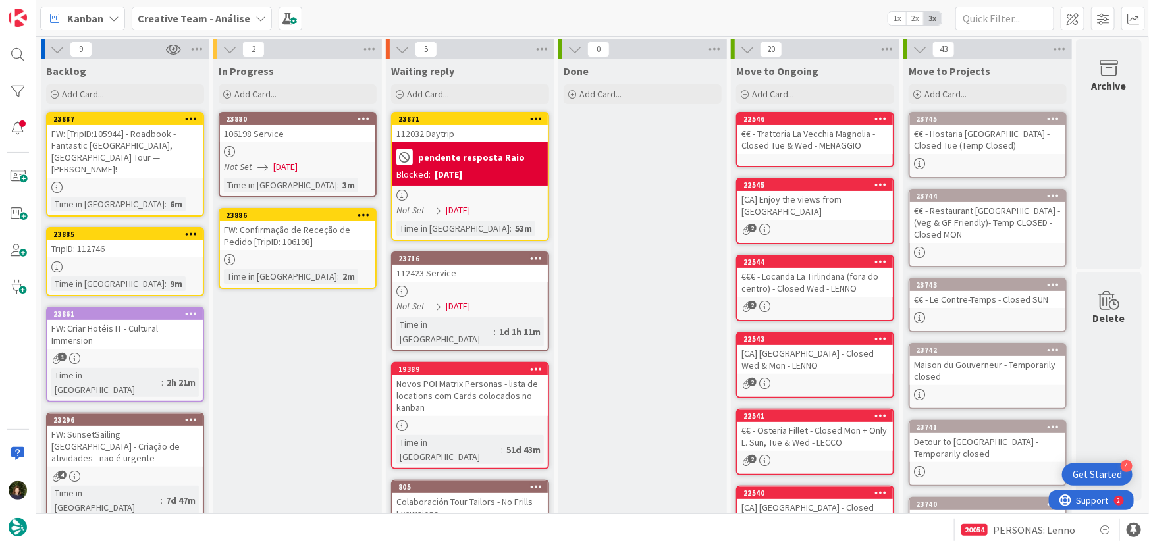
click at [283, 254] on div at bounding box center [297, 259] width 155 height 11
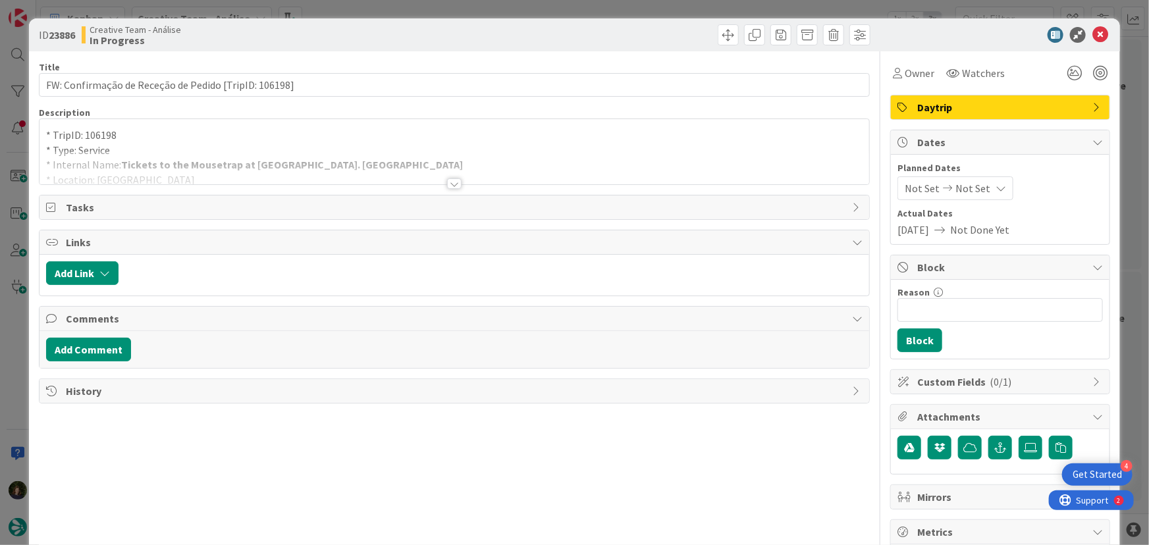
click at [447, 186] on div at bounding box center [454, 183] width 14 height 11
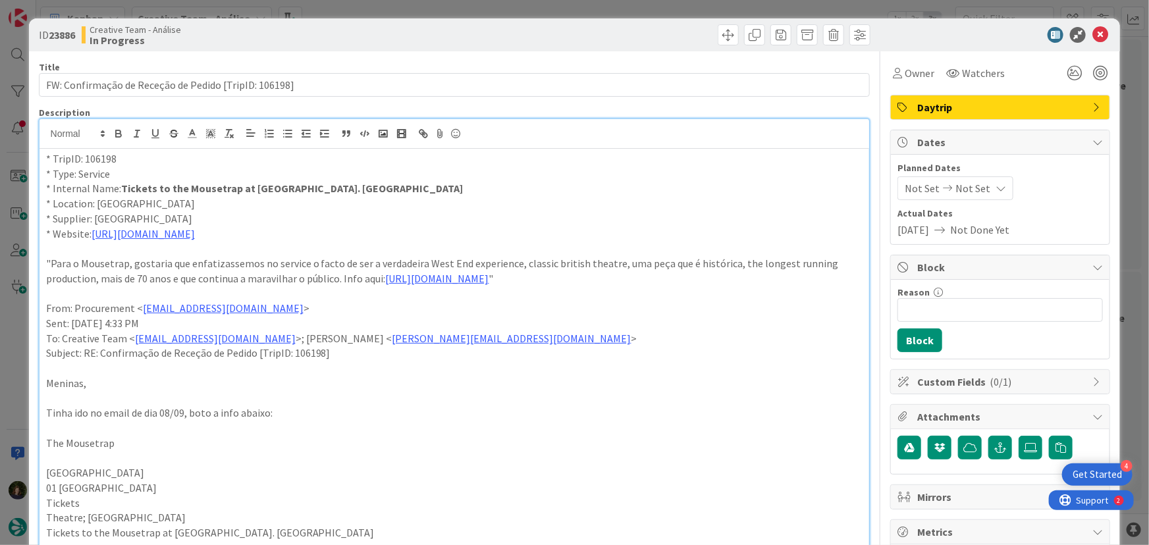
click at [995, 101] on span "Daytrip" at bounding box center [1001, 107] width 169 height 16
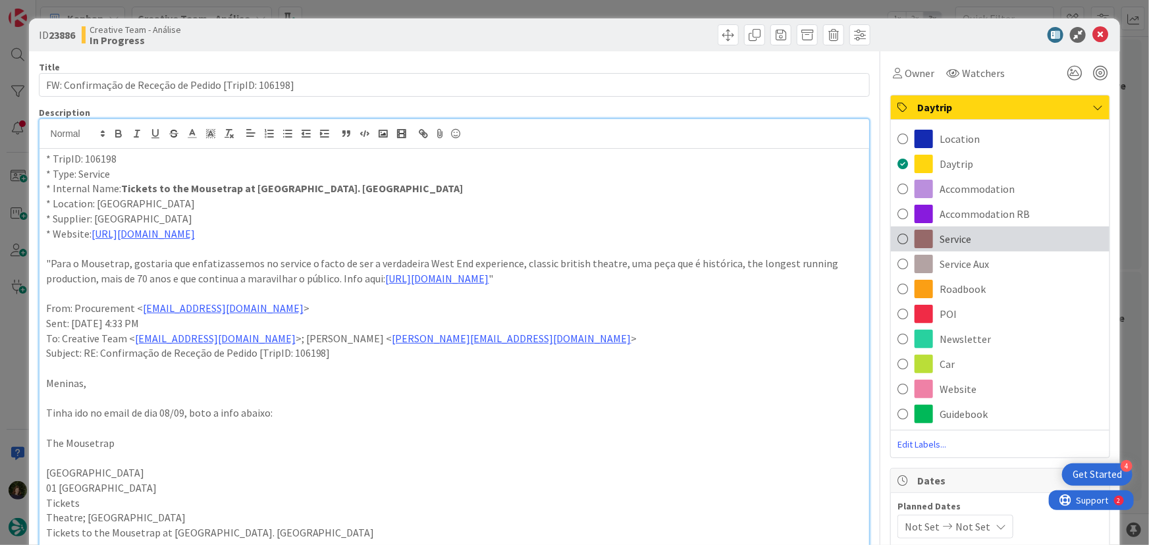
click at [964, 237] on div "Service" at bounding box center [1000, 239] width 219 height 25
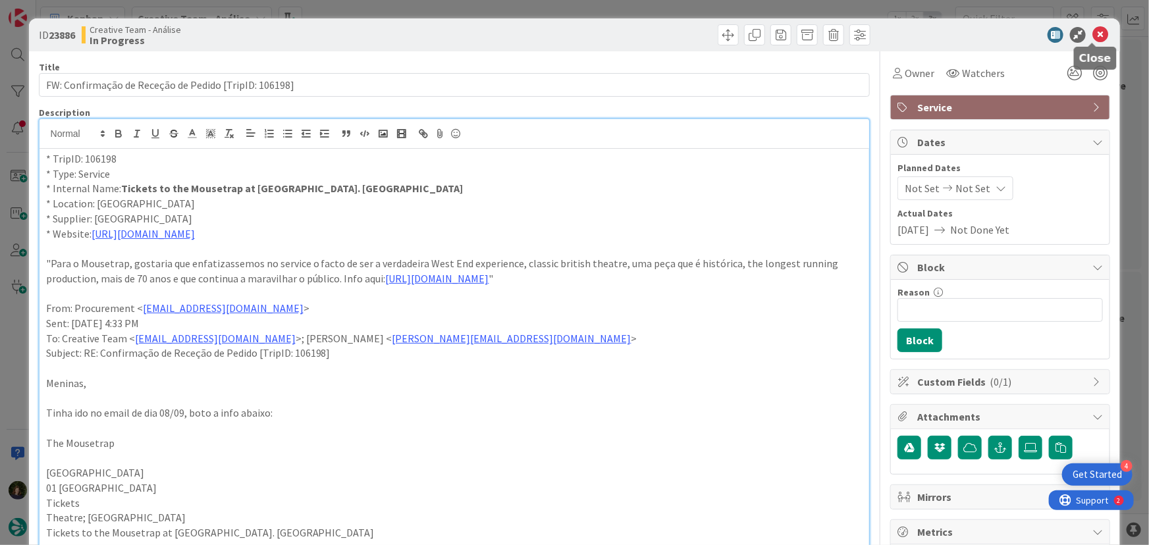
click at [1093, 34] on icon at bounding box center [1101, 35] width 16 height 16
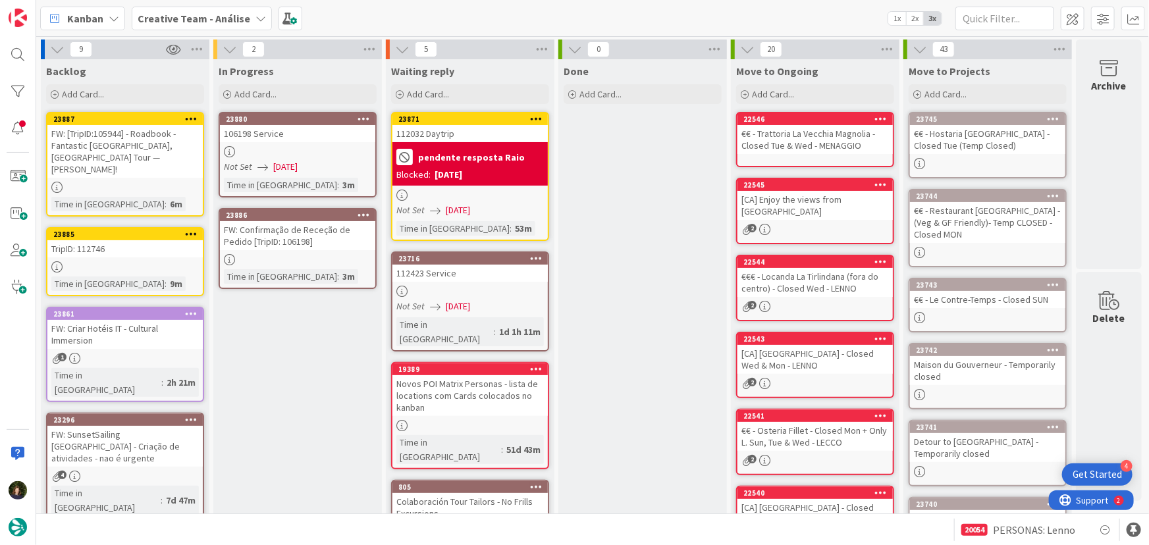
click at [281, 147] on div at bounding box center [297, 151] width 155 height 11
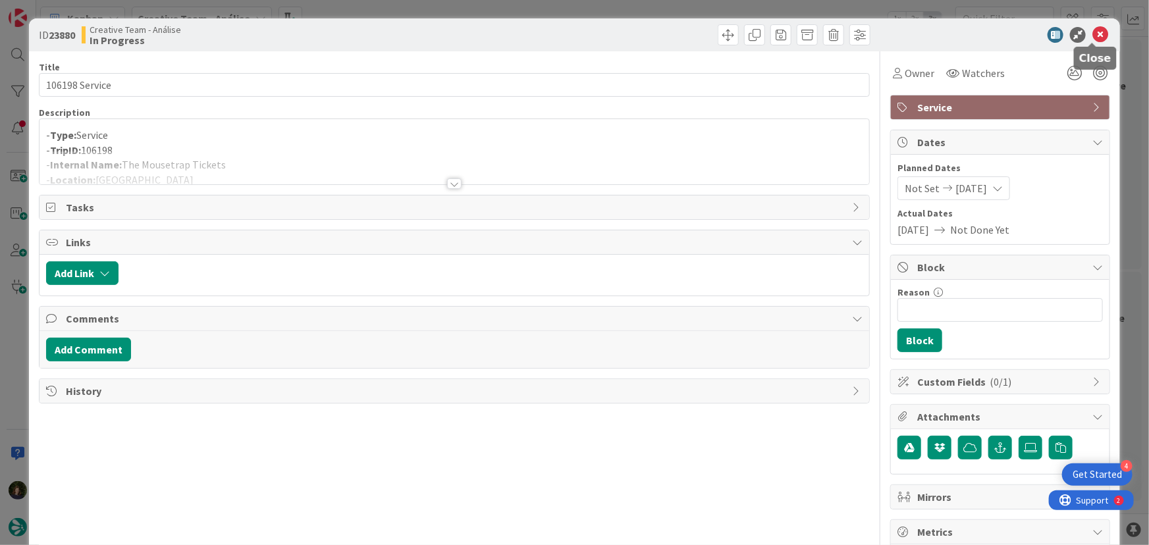
click at [1098, 38] on icon at bounding box center [1101, 35] width 16 height 16
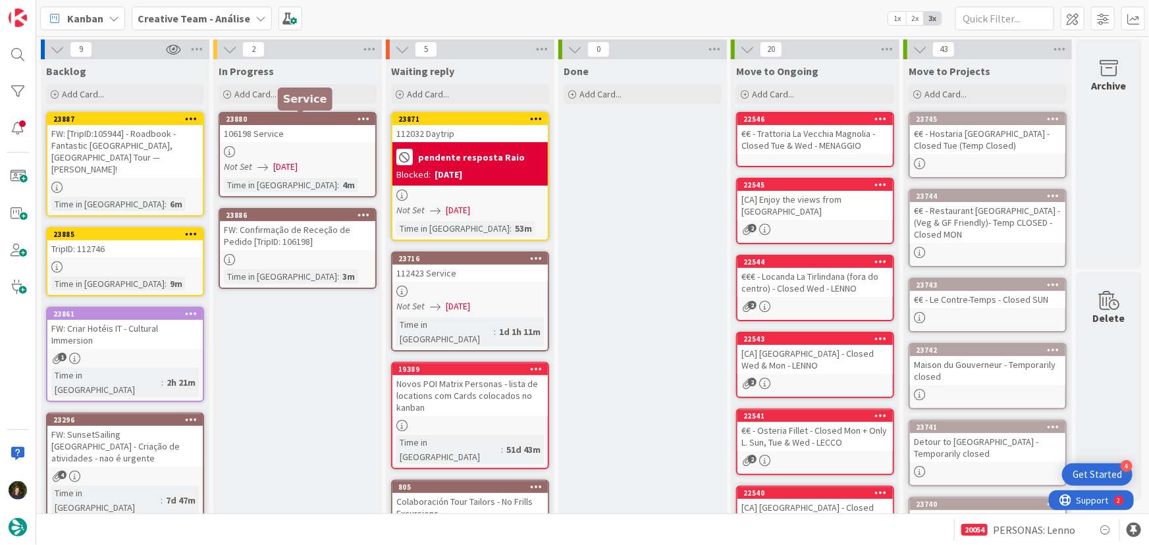
click at [369, 115] on icon at bounding box center [364, 118] width 13 height 9
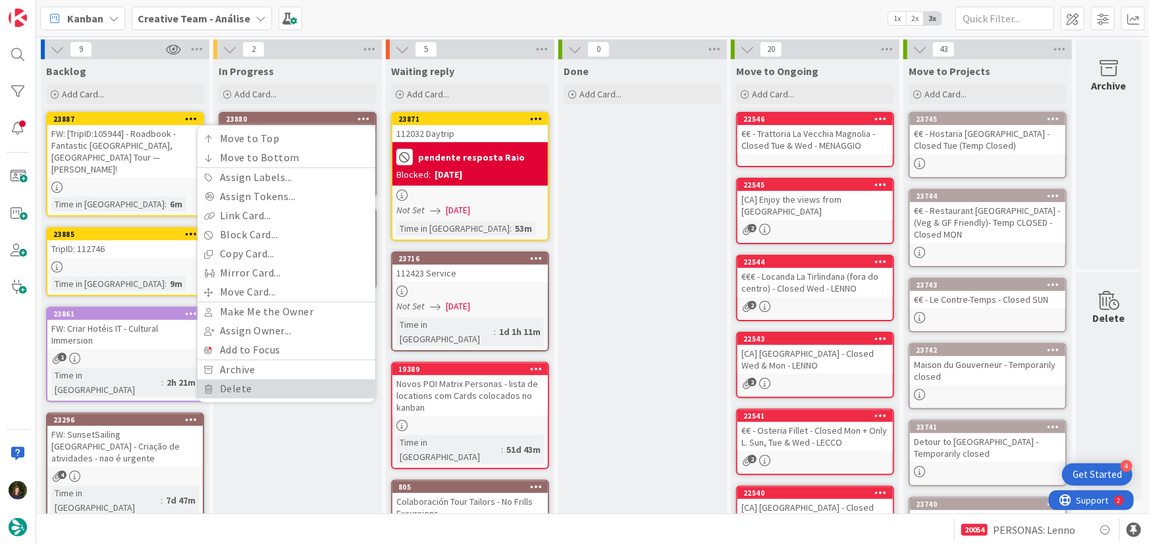
click at [302, 385] on link "Delete" at bounding box center [287, 388] width 178 height 19
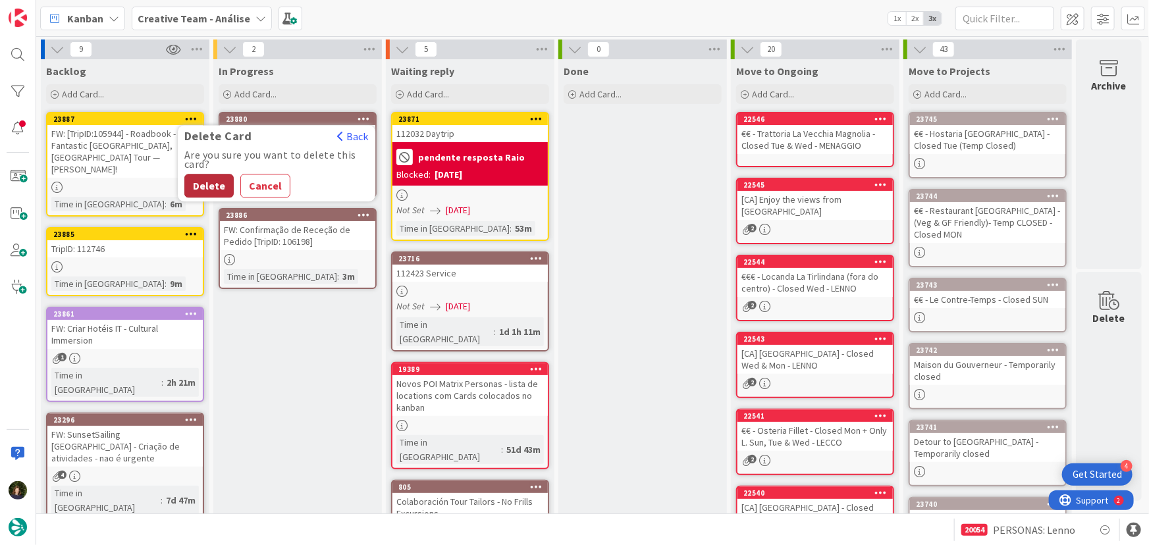
click at [211, 187] on button "Delete" at bounding box center [208, 186] width 49 height 24
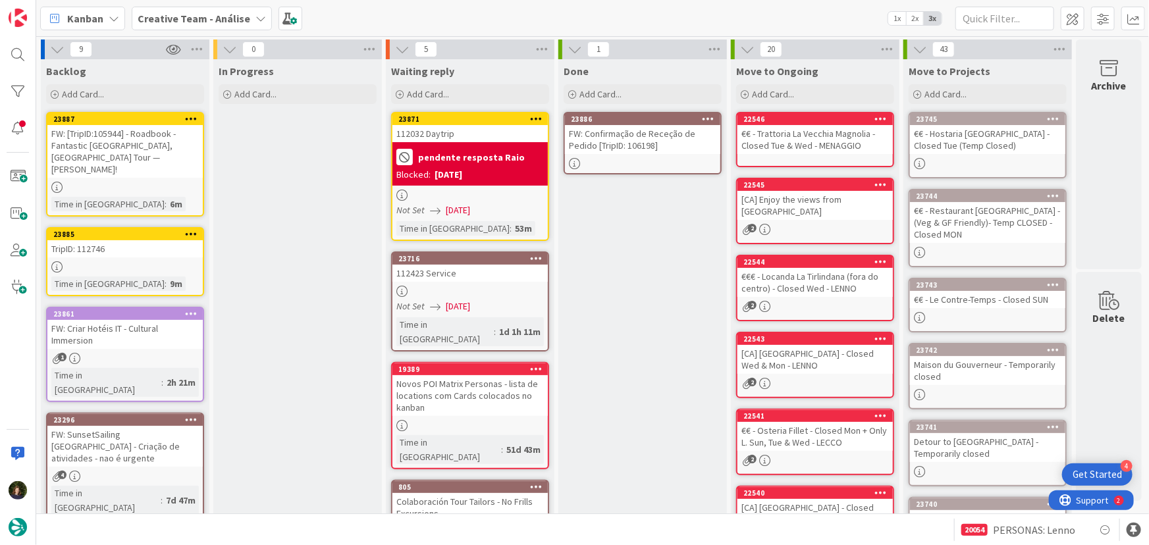
click at [715, 116] on div at bounding box center [709, 119] width 24 height 9
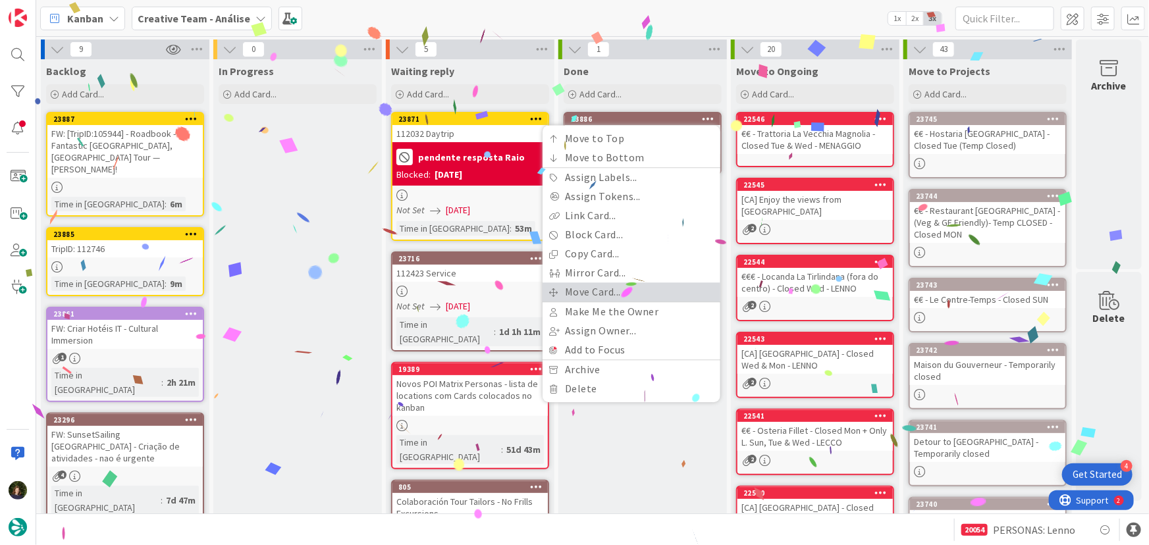
click at [655, 294] on link "Move Card..." at bounding box center [632, 292] width 178 height 19
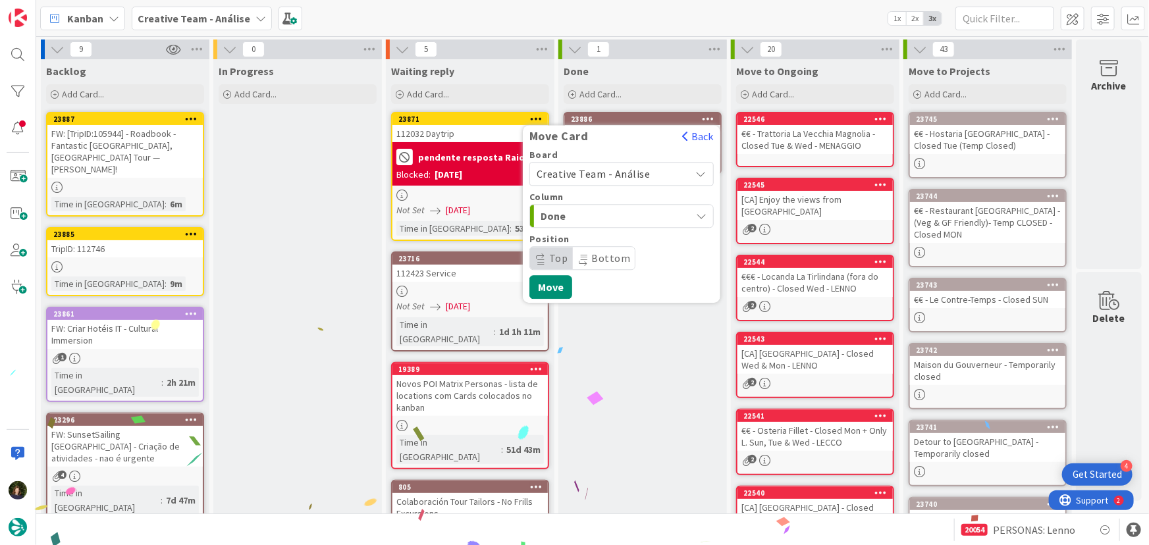
click at [624, 171] on span "Creative Team - Análise" at bounding box center [594, 173] width 114 height 13
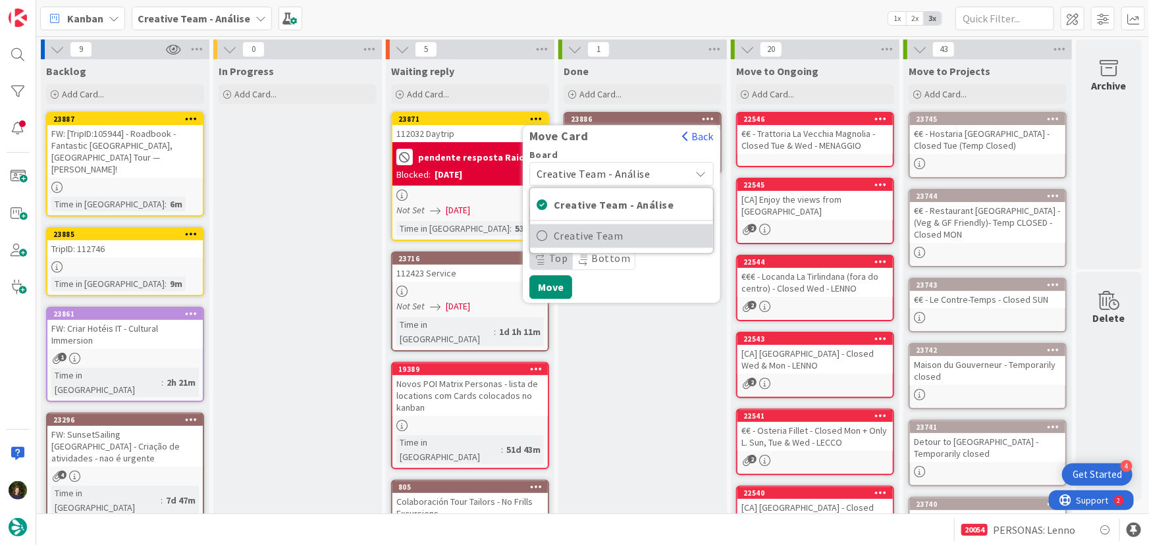
click at [645, 241] on span "Creative Team" at bounding box center [630, 237] width 153 height 20
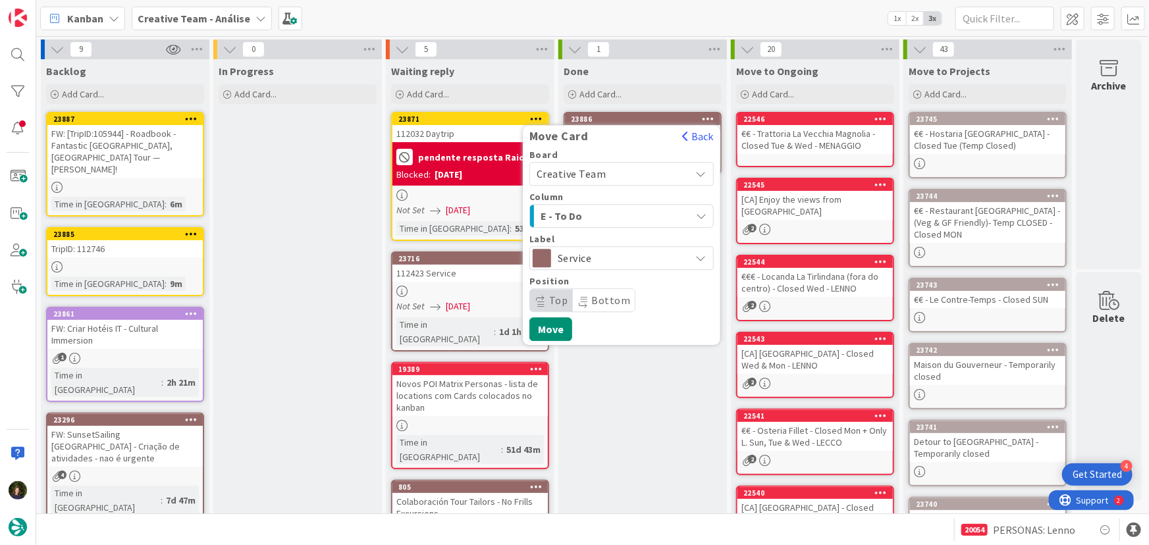
click at [645, 209] on div "E - To Do" at bounding box center [613, 215] width 153 height 21
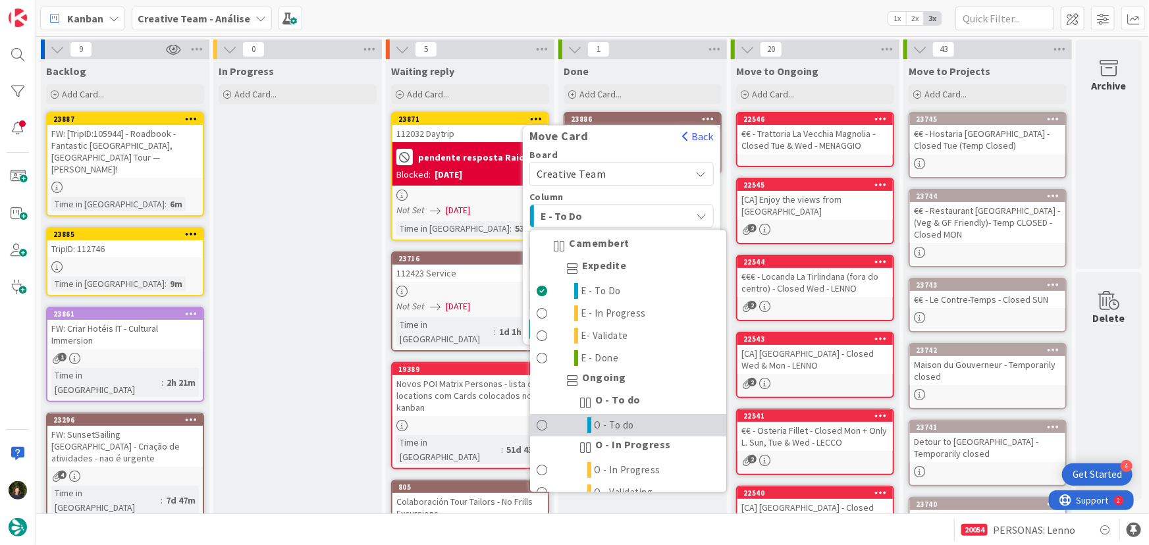
click at [640, 431] on link "O - To do" at bounding box center [628, 426] width 196 height 22
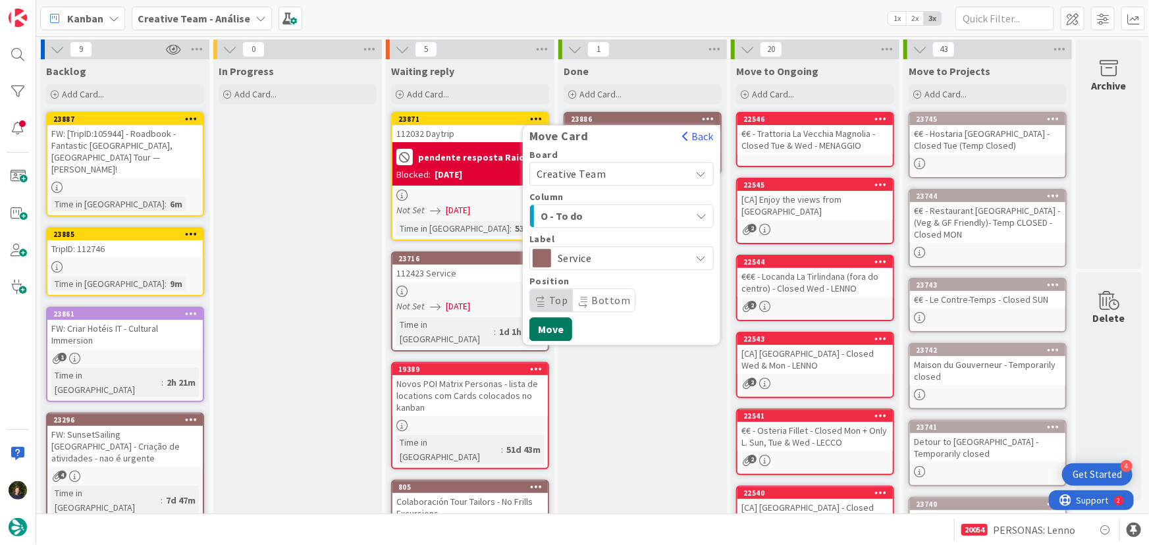
click at [553, 331] on button "Move" at bounding box center [550, 329] width 43 height 24
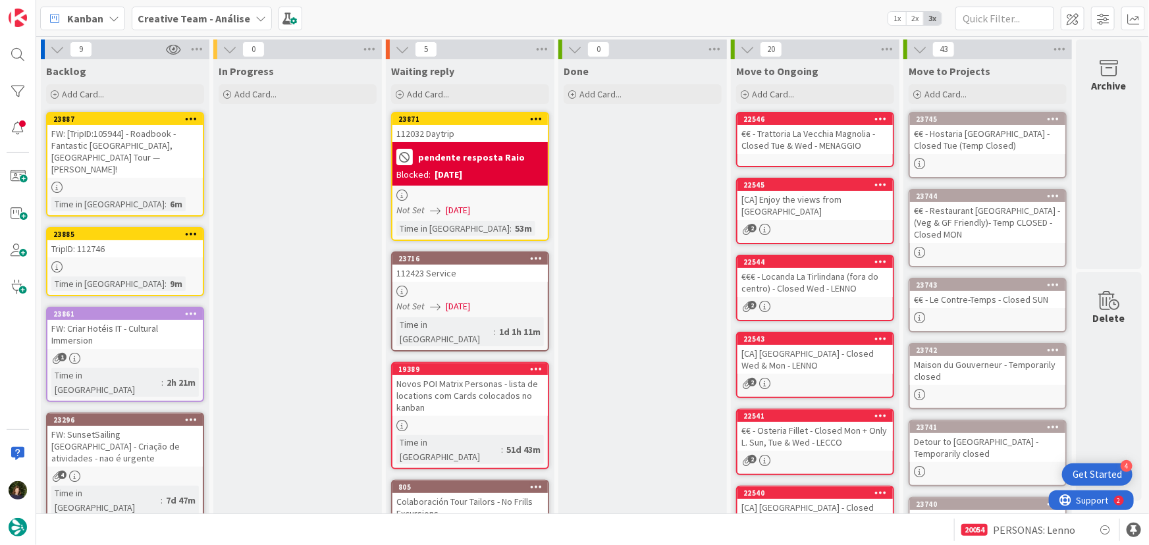
click at [122, 166] on link "23887 FW: [TripID:105944] - Roadbook - Fantastic [GEOGRAPHIC_DATA], [GEOGRAPHIC…" at bounding box center [125, 164] width 158 height 105
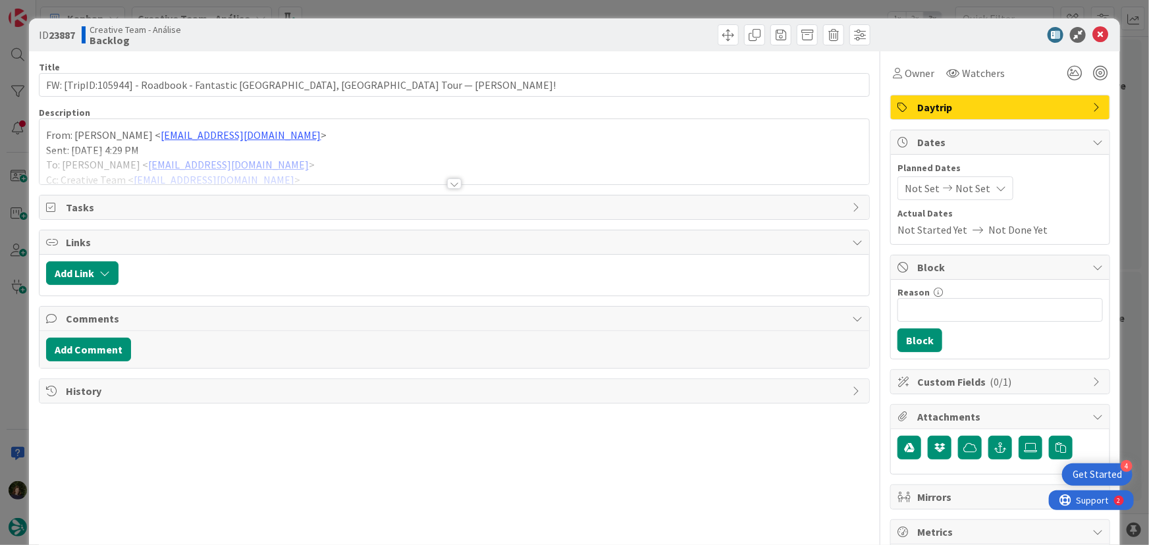
click at [450, 184] on div at bounding box center [454, 183] width 14 height 11
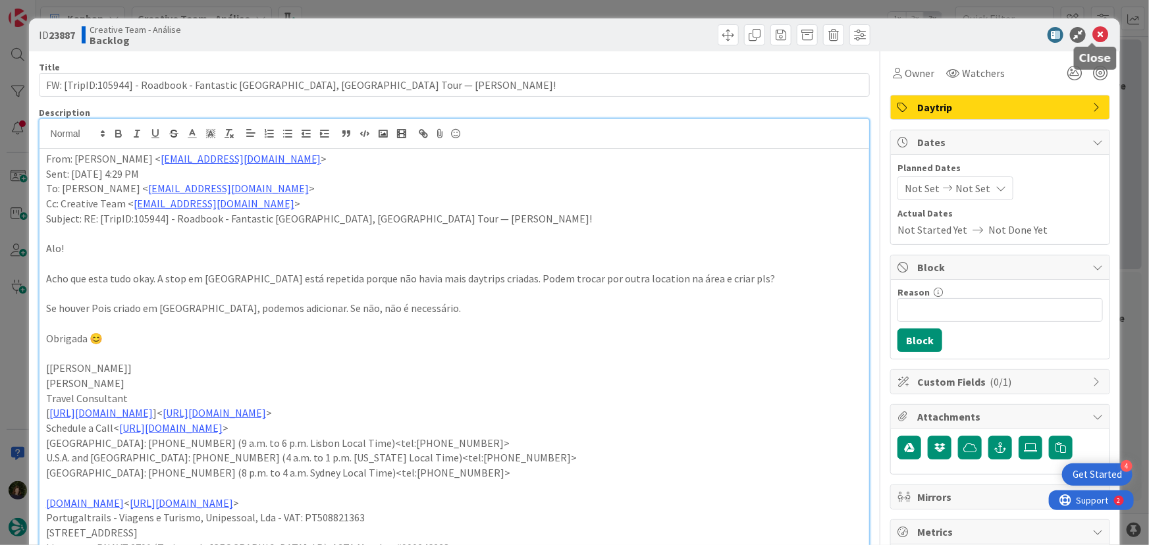
drag, startPoint x: 1096, startPoint y: 34, endPoint x: 1084, endPoint y: 42, distance: 15.2
click at [1098, 34] on icon at bounding box center [1101, 35] width 16 height 16
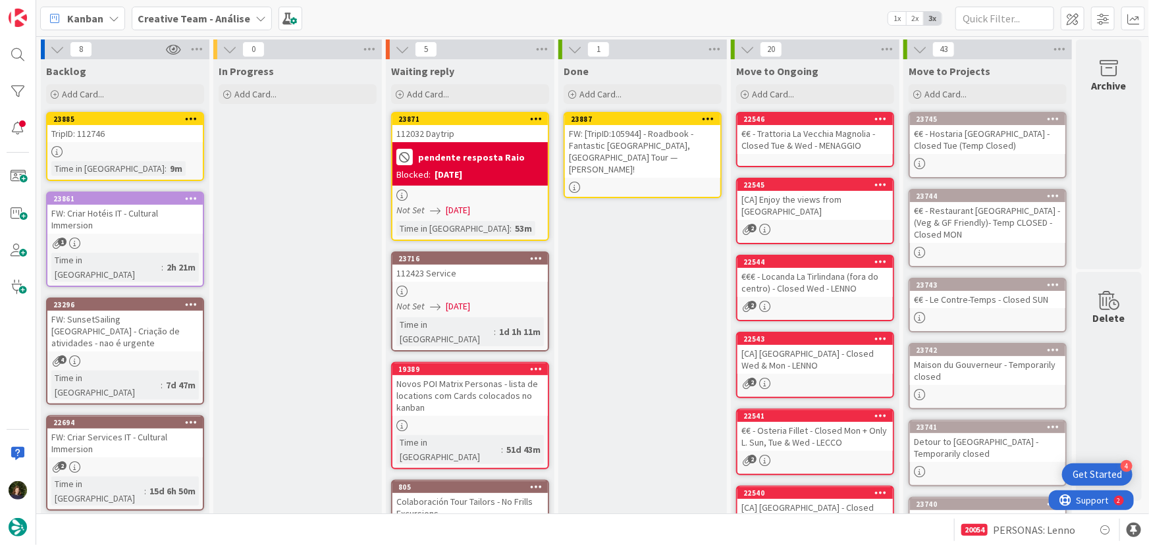
click at [632, 159] on div "FW: [TripID:105944] - Roadbook - Fantastic [GEOGRAPHIC_DATA], [GEOGRAPHIC_DATA]…" at bounding box center [642, 151] width 155 height 53
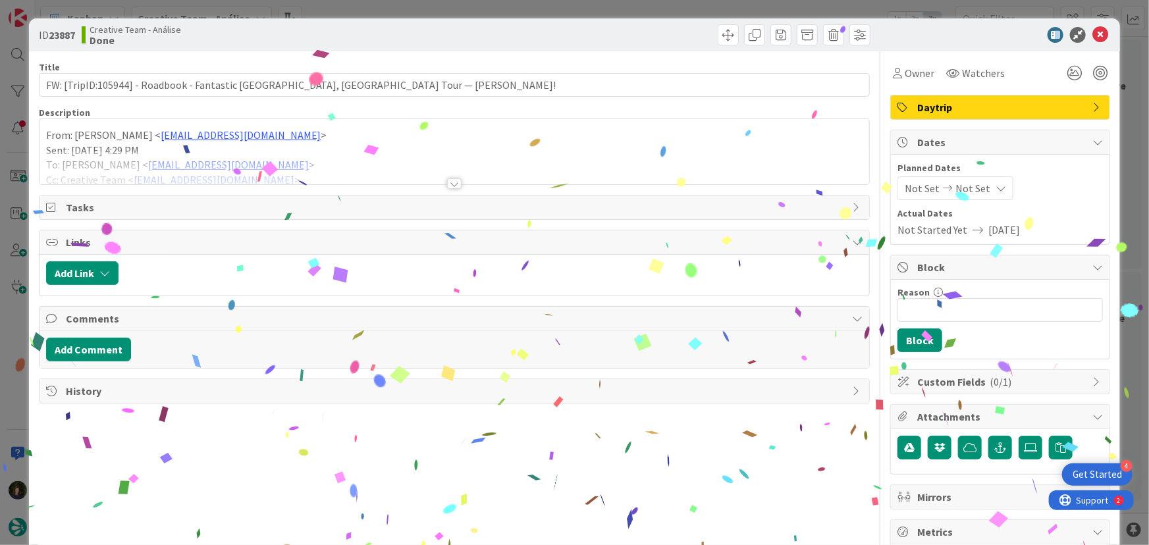
click at [965, 109] on span "Daytrip" at bounding box center [1001, 107] width 169 height 16
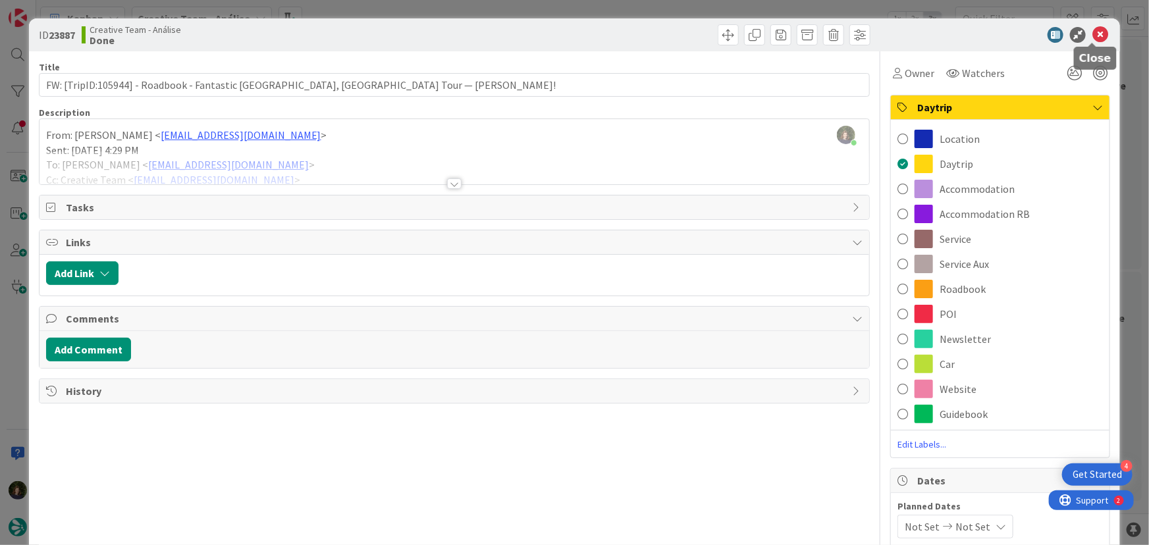
click at [1093, 37] on icon at bounding box center [1101, 35] width 16 height 16
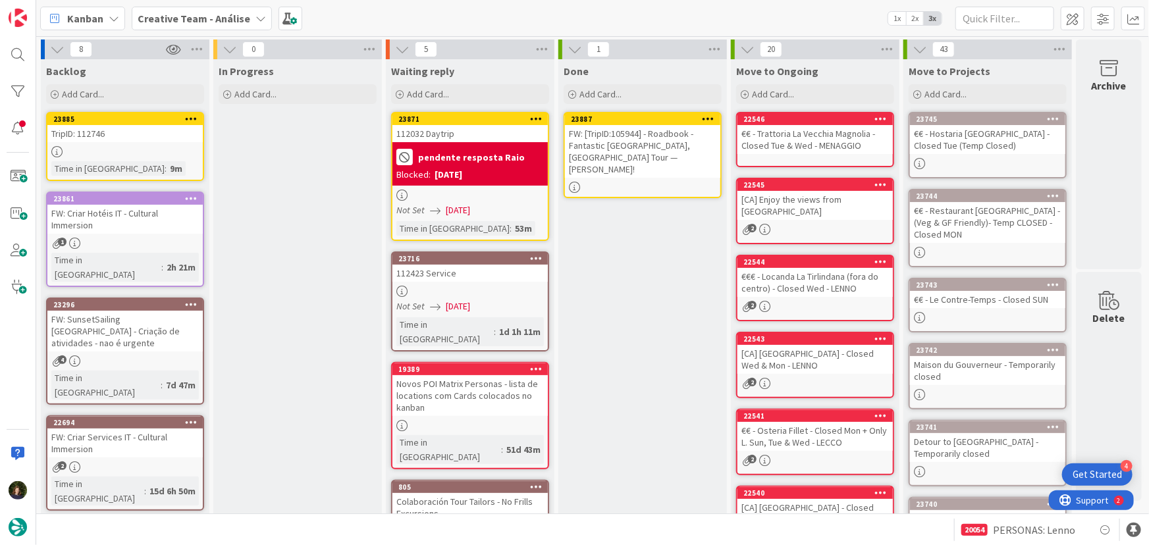
click at [707, 114] on icon at bounding box center [709, 118] width 13 height 9
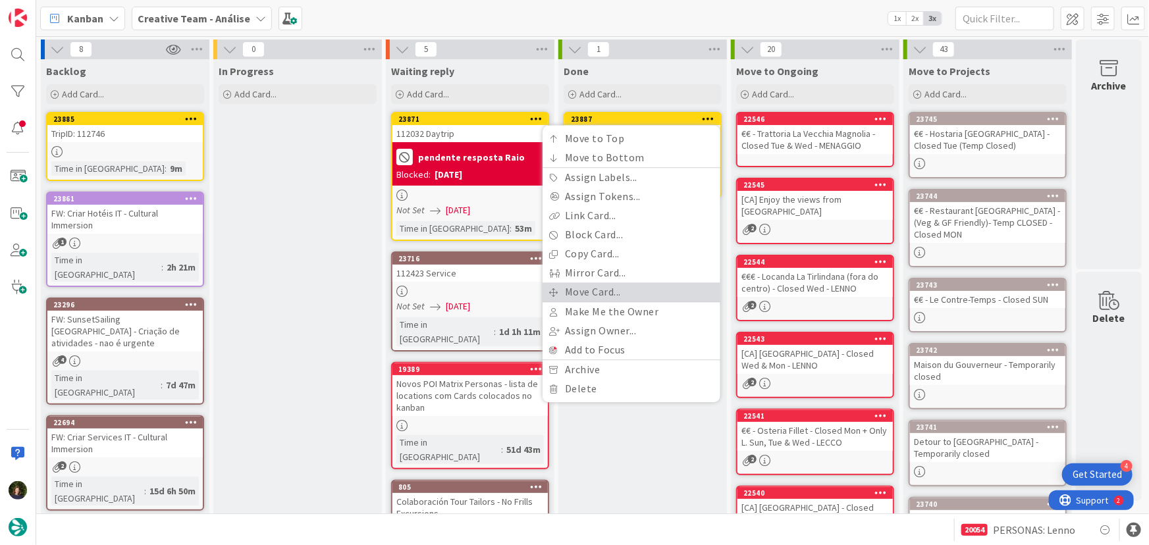
click at [678, 284] on link "Move Card..." at bounding box center [632, 292] width 178 height 19
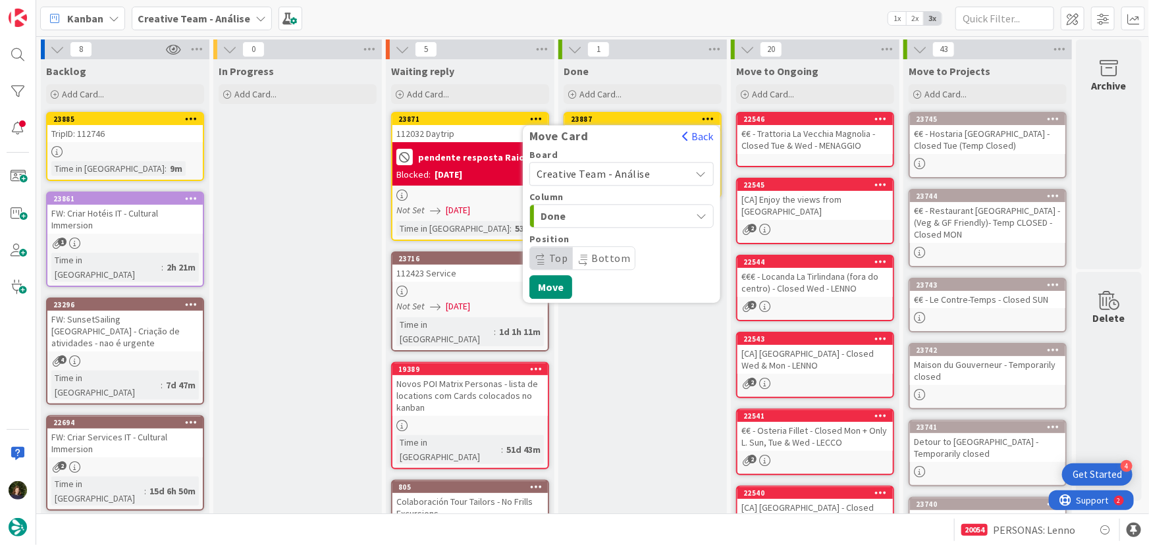
click at [649, 171] on span "Creative Team - Análise" at bounding box center [611, 174] width 148 height 18
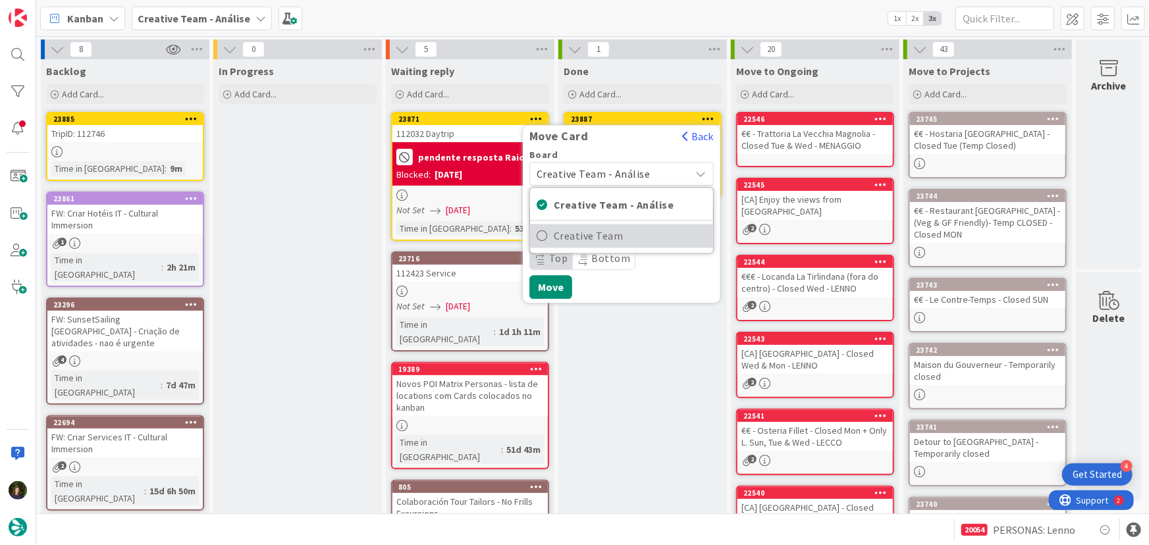
click at [659, 231] on span "Creative Team" at bounding box center [630, 237] width 153 height 20
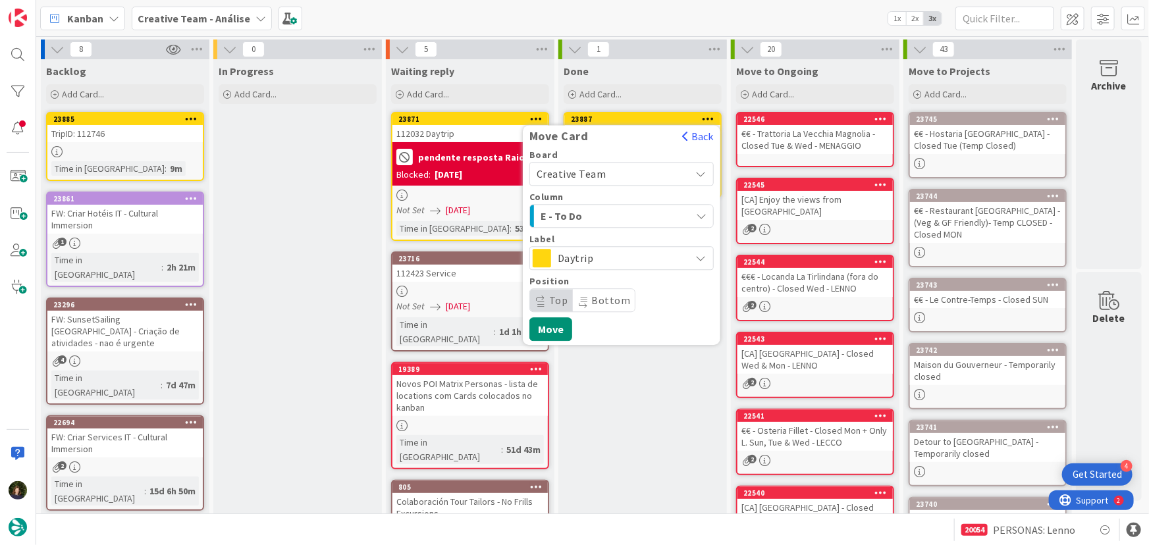
click at [645, 211] on div "E - To Do" at bounding box center [613, 215] width 153 height 21
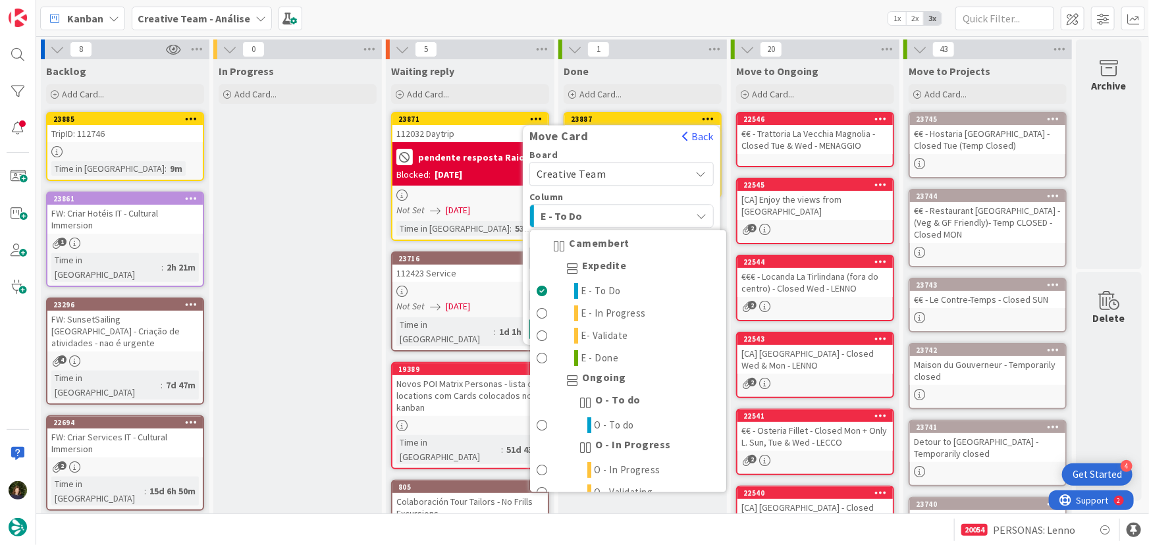
click at [625, 220] on span "E - To Do" at bounding box center [590, 215] width 99 height 17
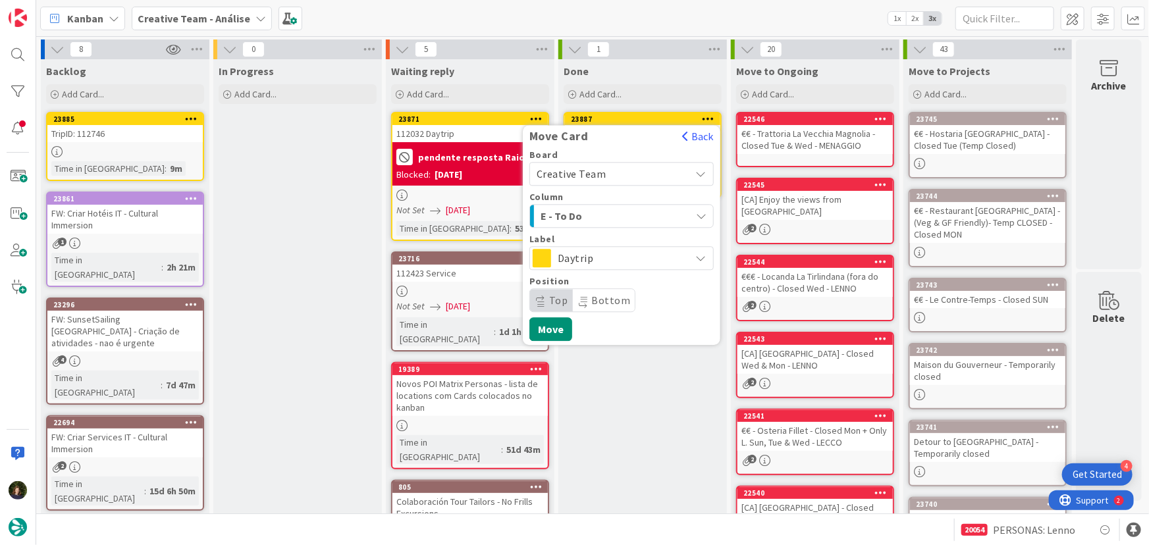
click at [649, 254] on span "Daytrip" at bounding box center [621, 258] width 126 height 18
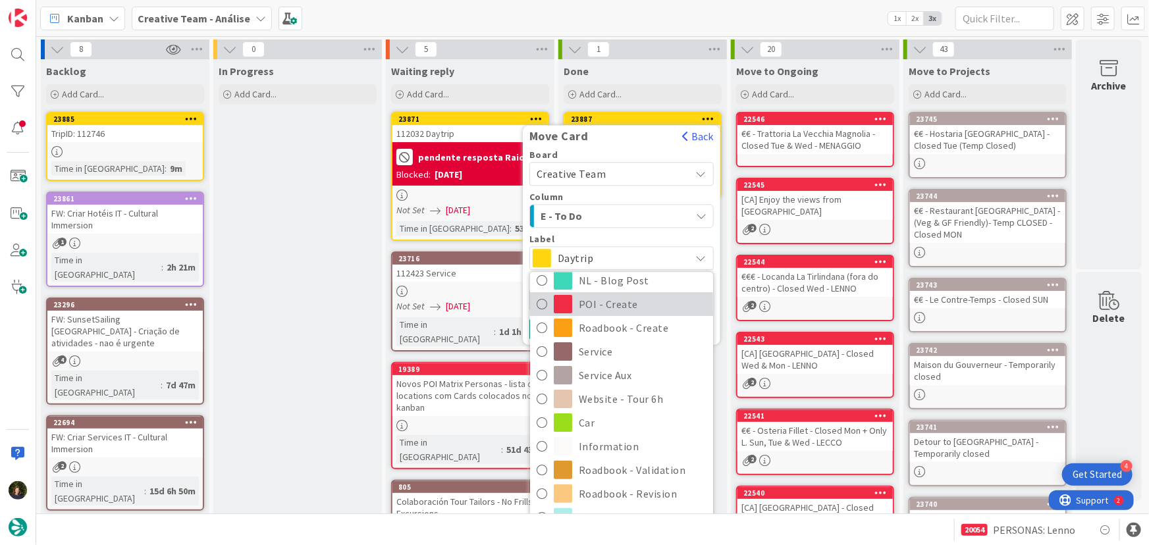
scroll to position [270, 0]
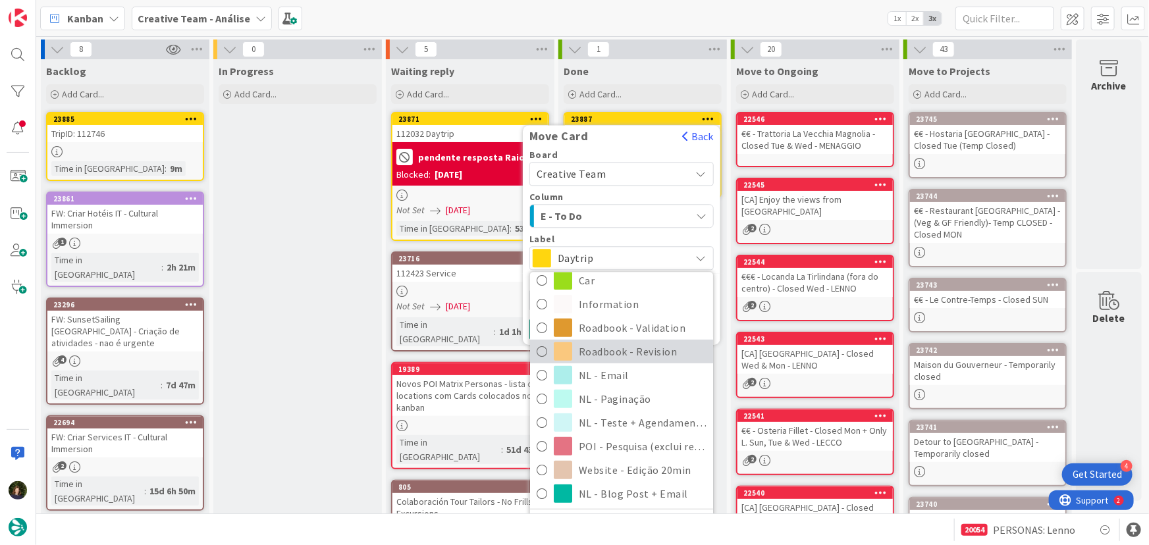
click at [665, 344] on span "Roadbook - Revision" at bounding box center [643, 352] width 128 height 20
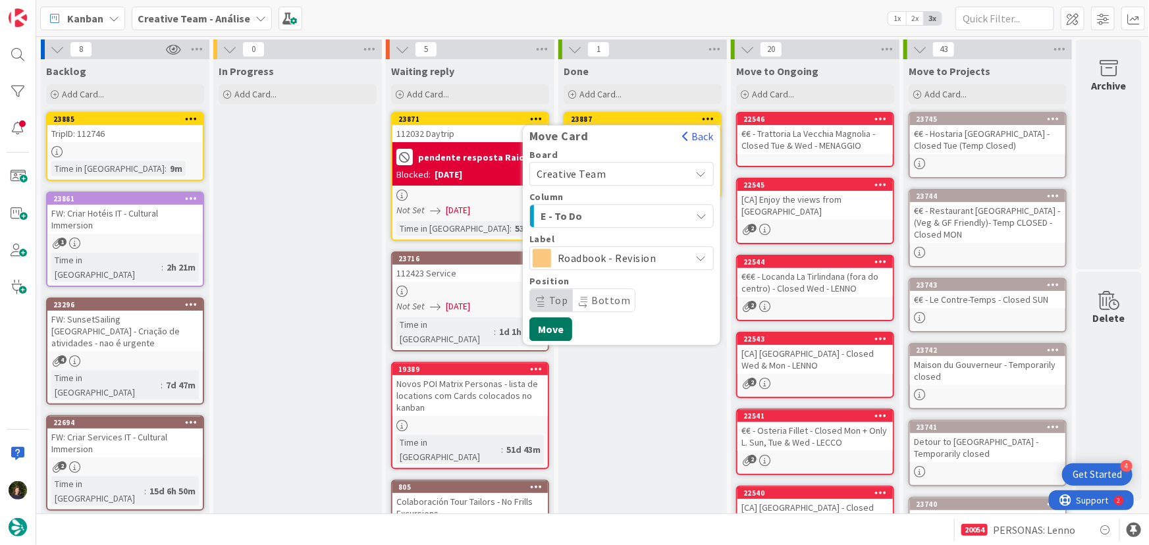
click at [554, 326] on button "Move" at bounding box center [550, 329] width 43 height 24
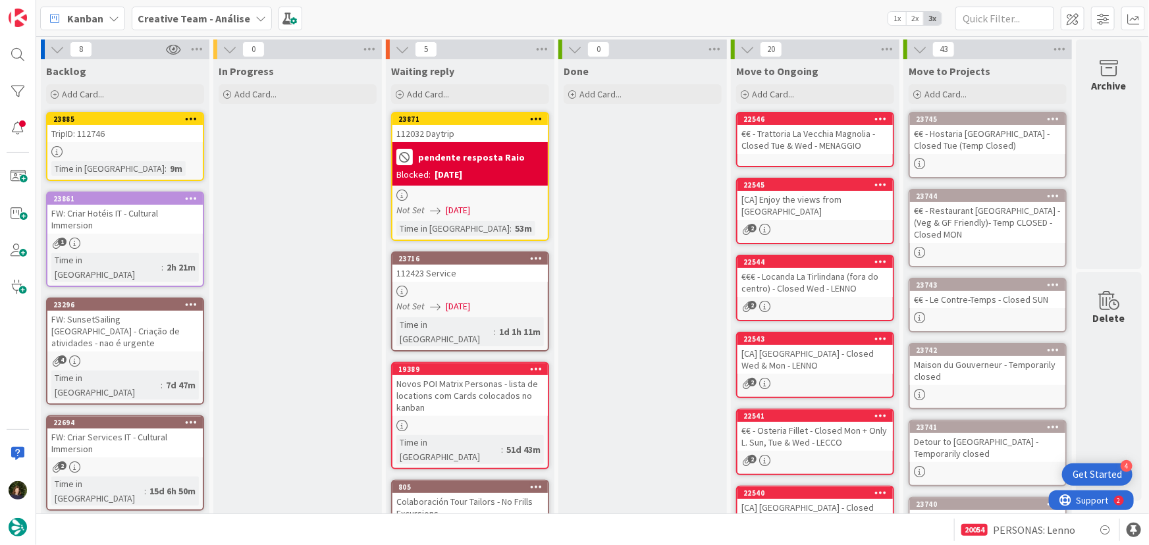
click at [103, 144] on link "23885 TripID: 112746 Time in [GEOGRAPHIC_DATA] : 9m" at bounding box center [125, 146] width 158 height 69
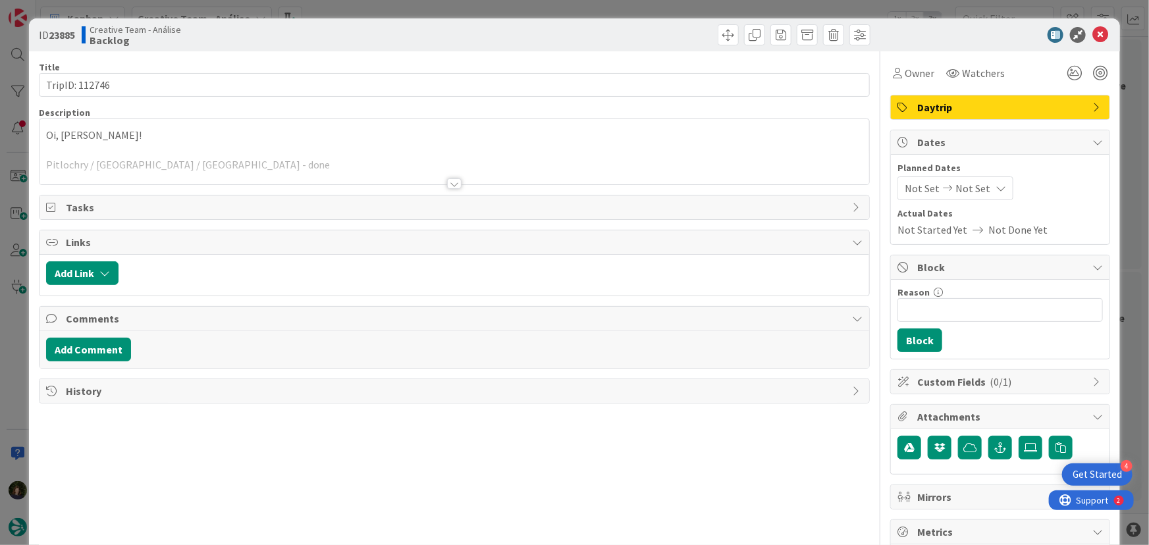
drag, startPoint x: 447, startPoint y: 186, endPoint x: 452, endPoint y: 194, distance: 8.6
click at [448, 188] on div at bounding box center [454, 183] width 14 height 11
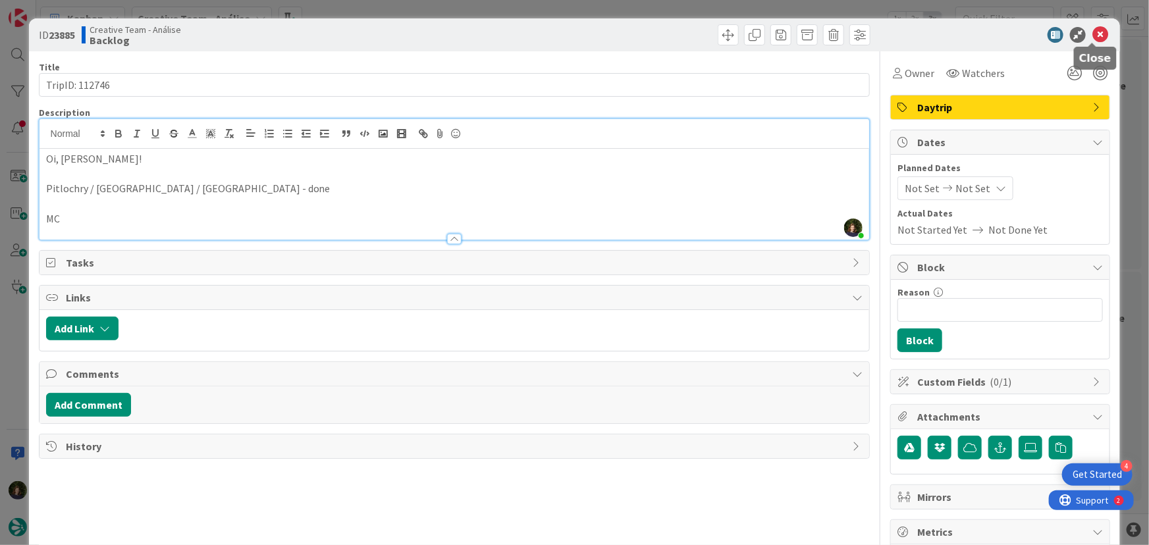
click at [1093, 35] on icon at bounding box center [1101, 35] width 16 height 16
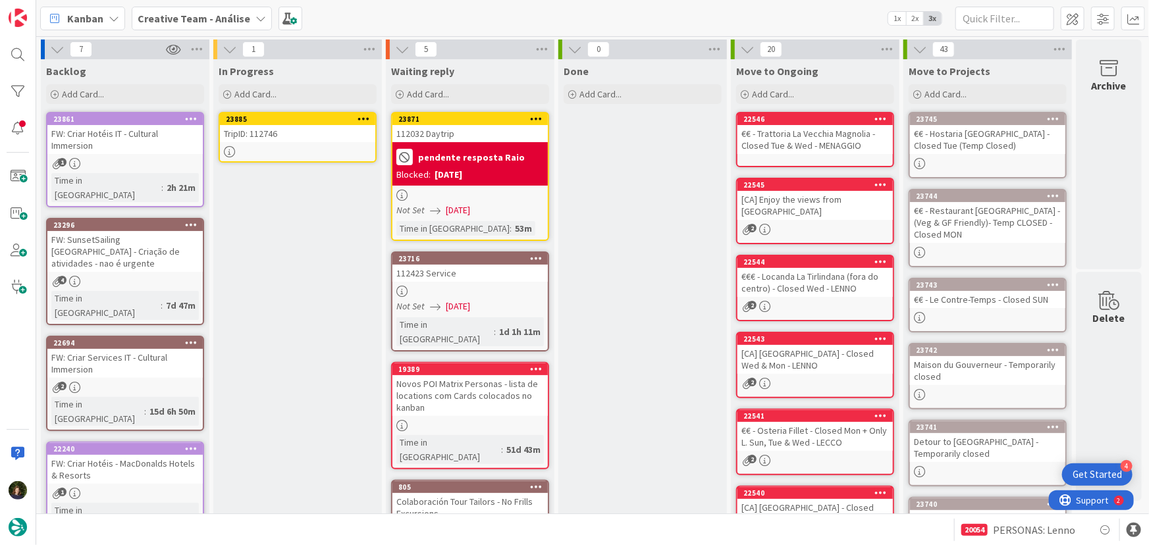
click at [365, 119] on icon at bounding box center [364, 118] width 13 height 9
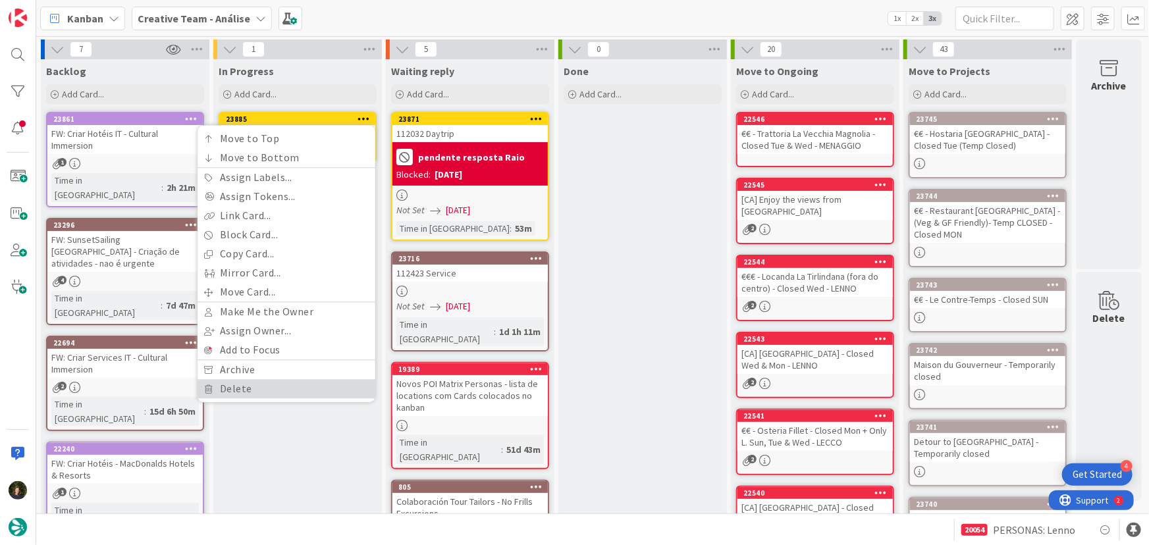
click at [302, 394] on link "Delete" at bounding box center [287, 388] width 178 height 19
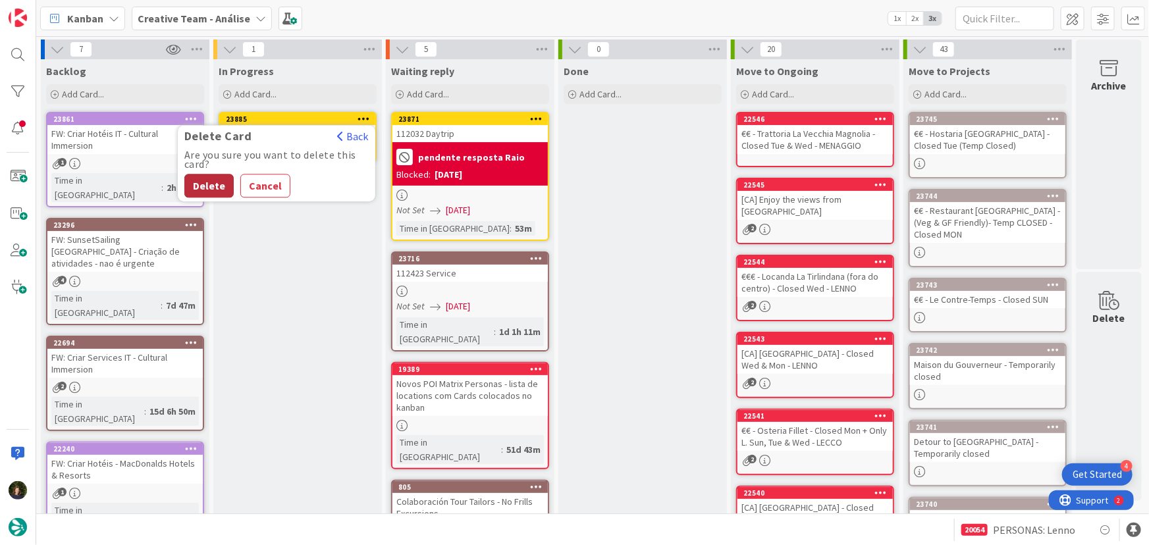
click at [211, 184] on button "Delete" at bounding box center [208, 186] width 49 height 24
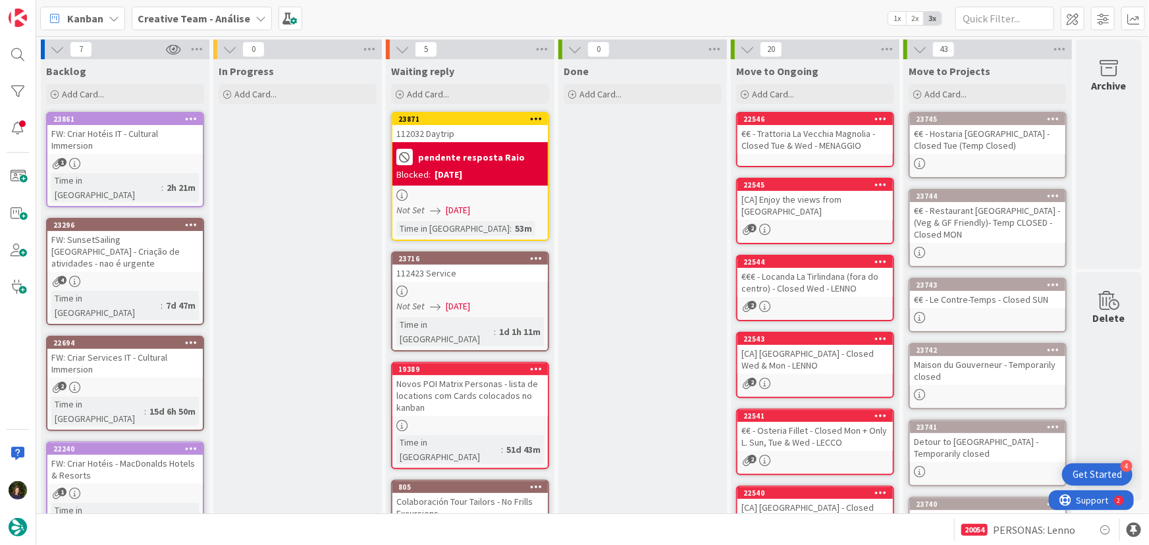
click at [487, 190] on div at bounding box center [469, 195] width 155 height 11
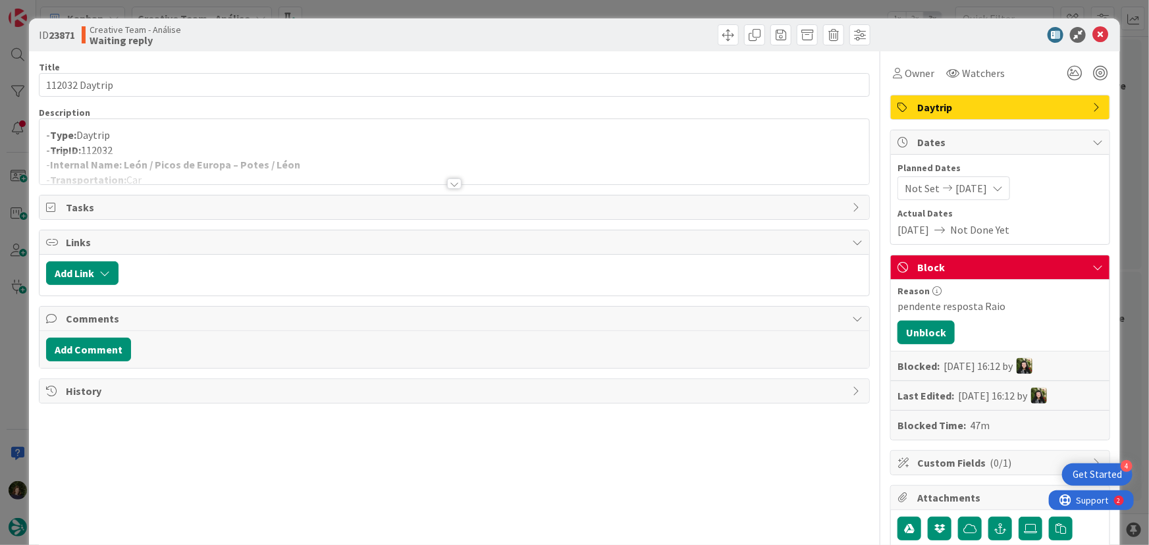
click at [447, 184] on div at bounding box center [454, 183] width 14 height 11
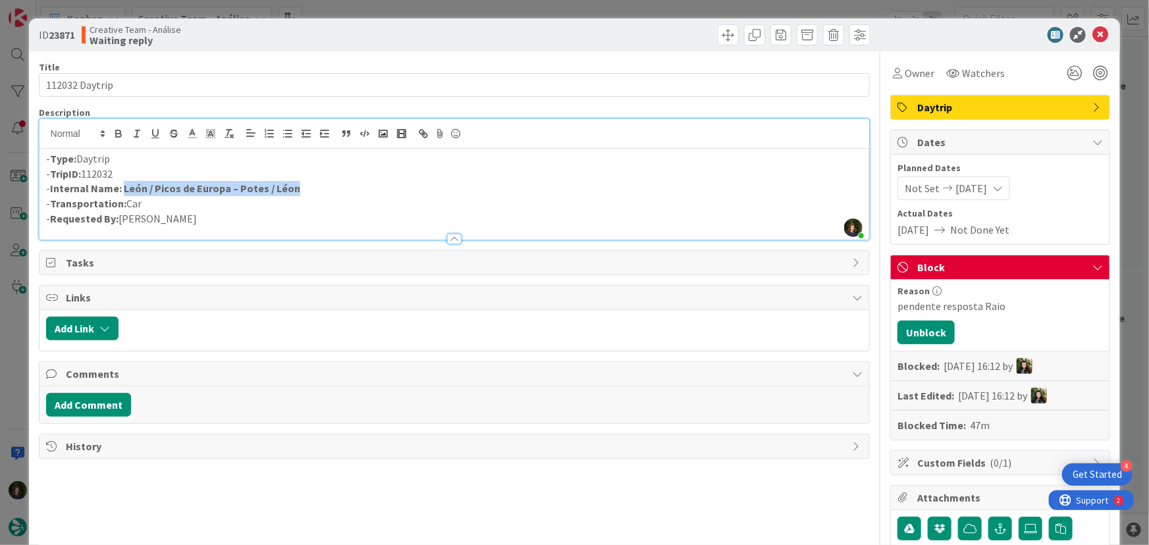
drag, startPoint x: 313, startPoint y: 185, endPoint x: 122, endPoint y: 191, distance: 191.1
click at [122, 191] on p "- Internal Name: [GEOGRAPHIC_DATA] / Picos de Europa – Potes / [GEOGRAPHIC_DATA]" at bounding box center [454, 188] width 817 height 15
copy p "León / Picos de Europa – Potes / Léon"
click at [1093, 34] on icon at bounding box center [1101, 35] width 16 height 16
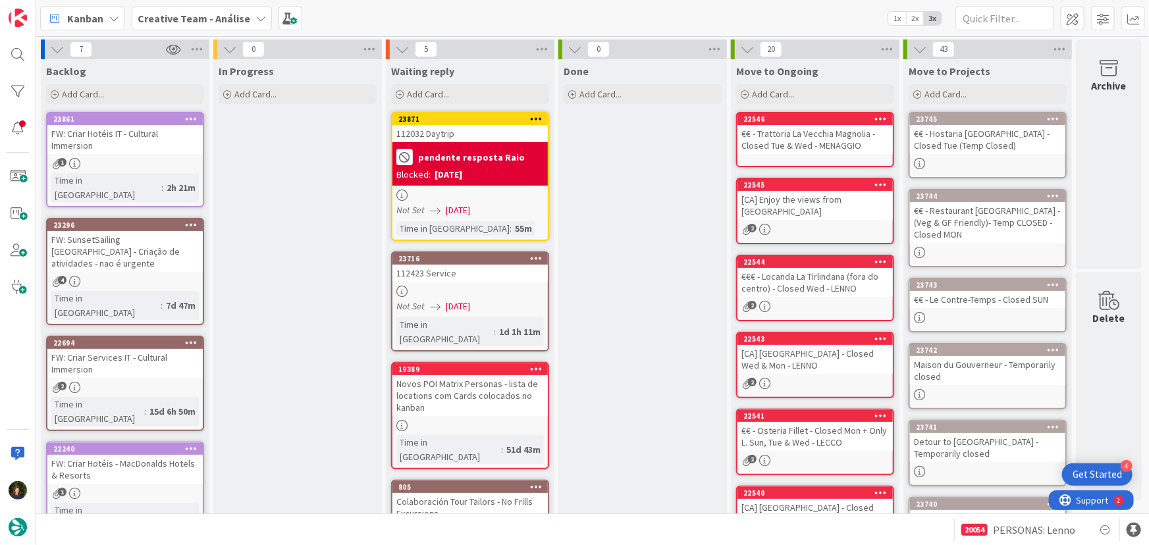
click at [507, 156] on b "pendente resposta Raio" at bounding box center [471, 157] width 107 height 9
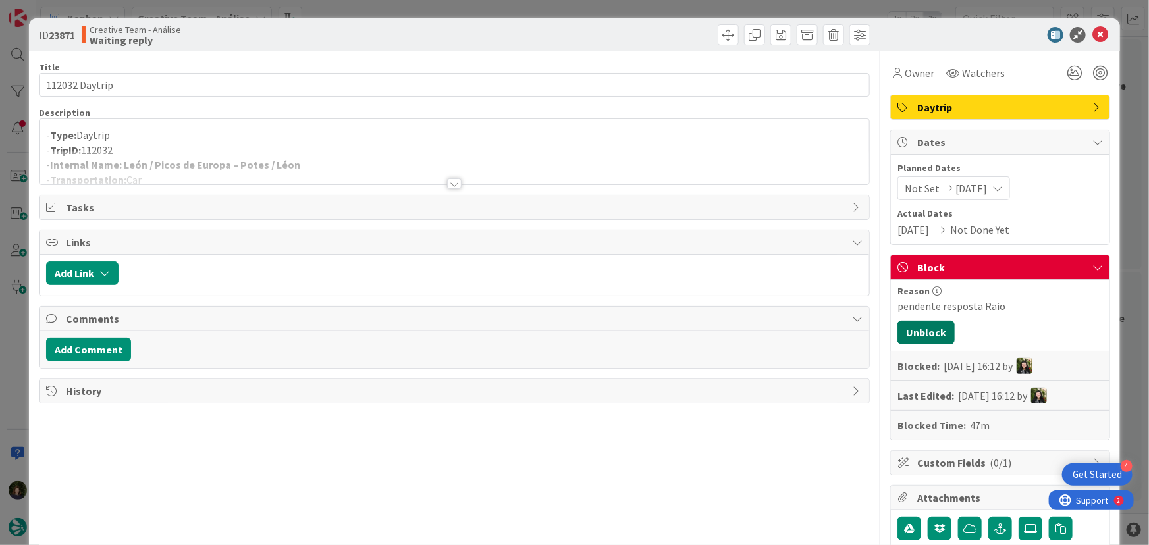
click at [920, 337] on button "Unblock" at bounding box center [926, 333] width 57 height 24
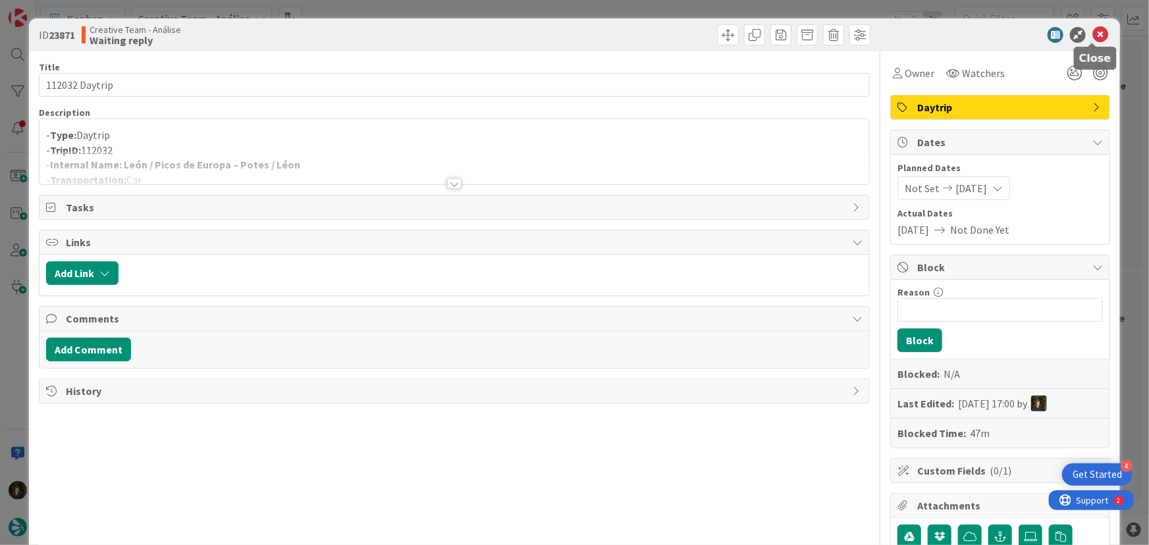
click at [1093, 34] on icon at bounding box center [1101, 35] width 16 height 16
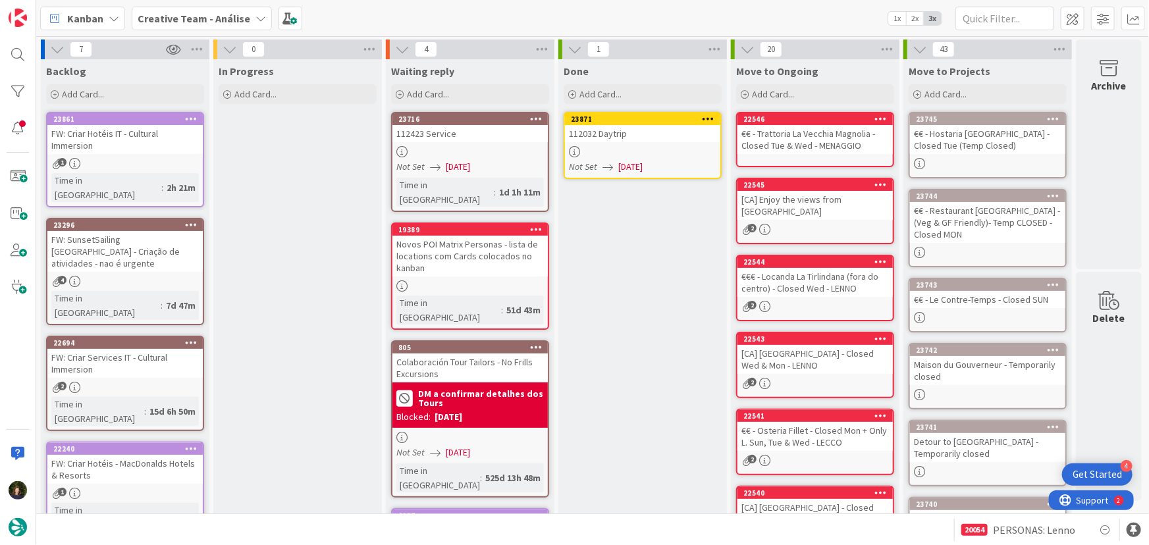
click at [653, 143] on link "23871 112032 Daytrip Not Set [DATE]" at bounding box center [643, 145] width 158 height 67
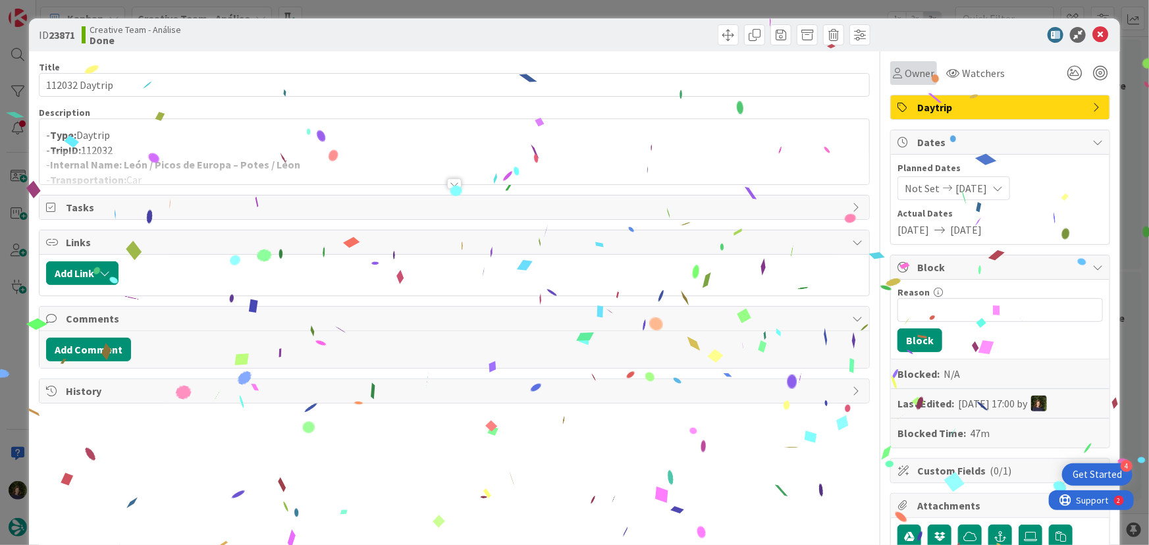
click at [919, 76] on span "Owner" at bounding box center [920, 73] width 30 height 16
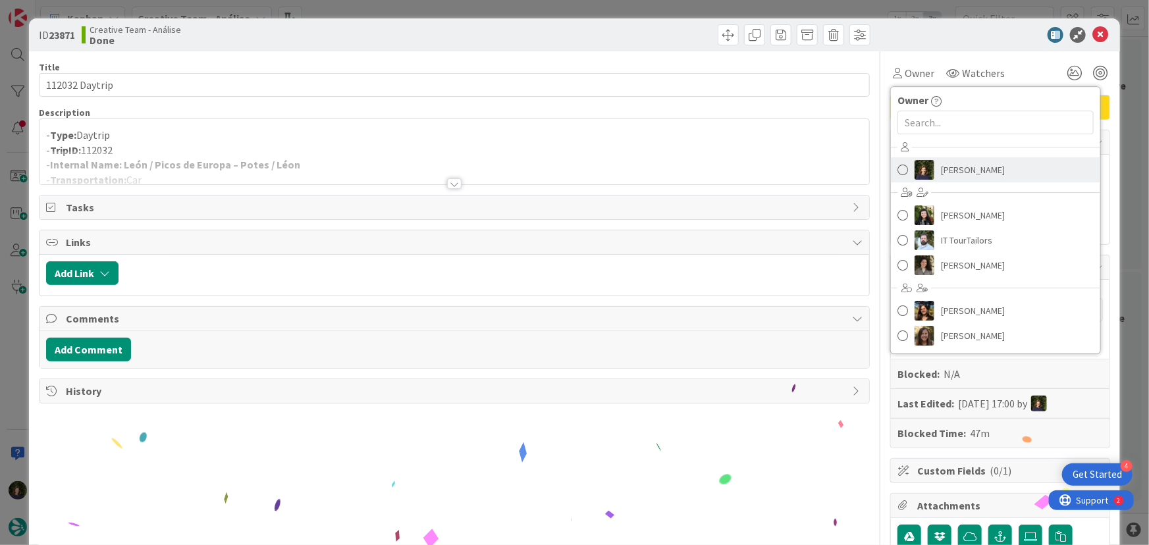
click at [952, 175] on span "[PERSON_NAME]" at bounding box center [973, 170] width 64 height 20
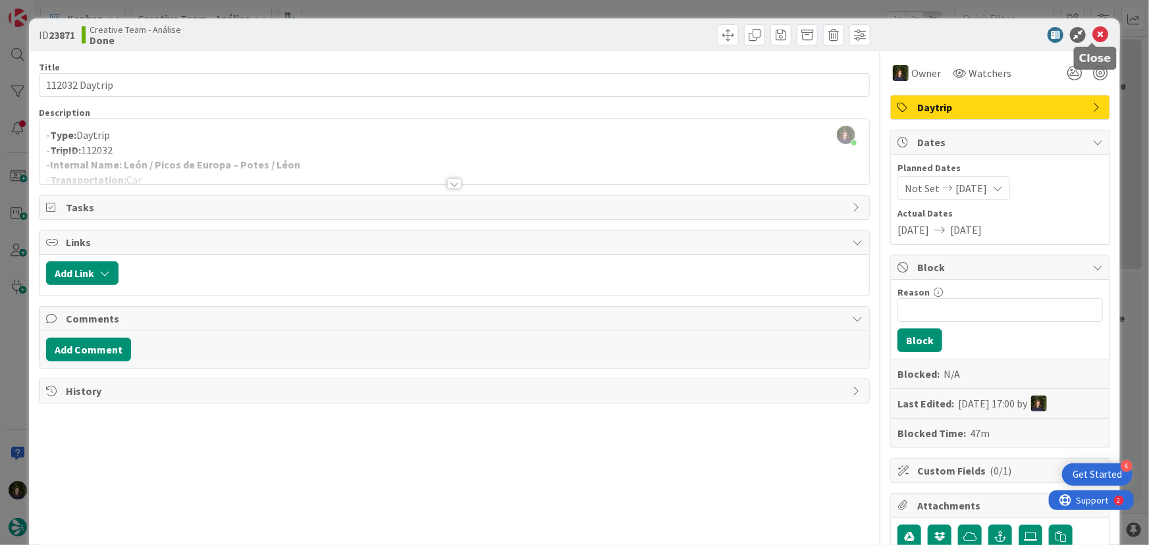
click at [1093, 38] on icon at bounding box center [1101, 35] width 16 height 16
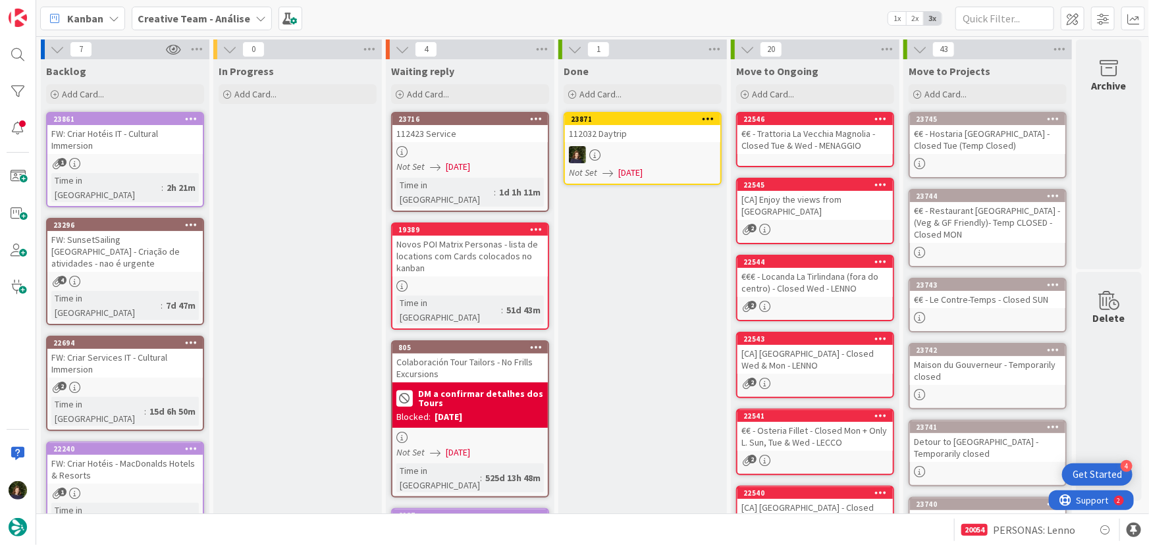
click at [462, 144] on link "23716 112423 Service Not Set [DATE] Time in [GEOGRAPHIC_DATA] : 1d 1h 11m" at bounding box center [470, 162] width 158 height 100
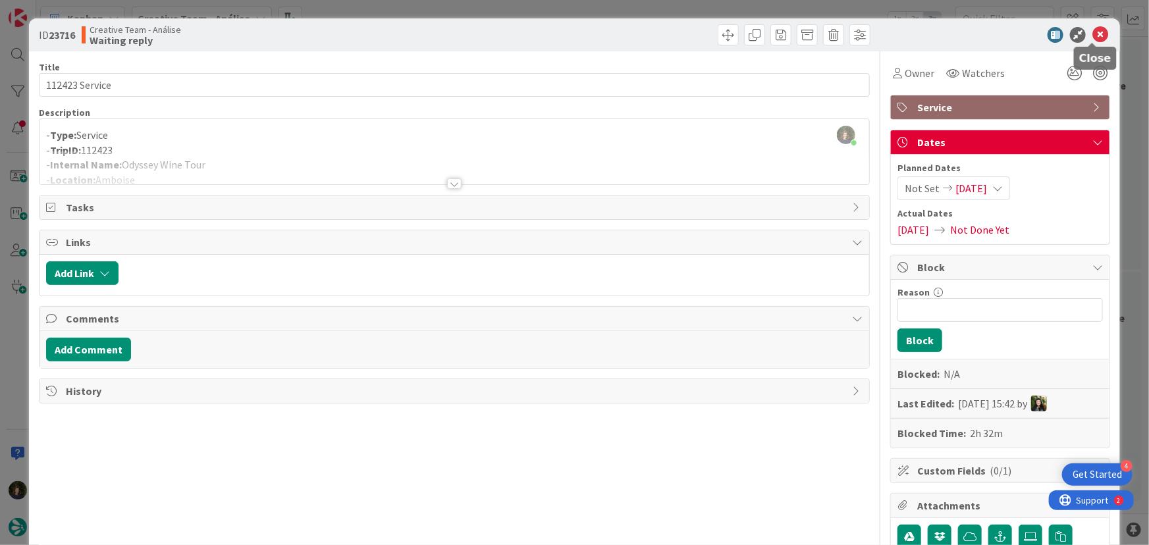
click at [1096, 39] on icon at bounding box center [1101, 35] width 16 height 16
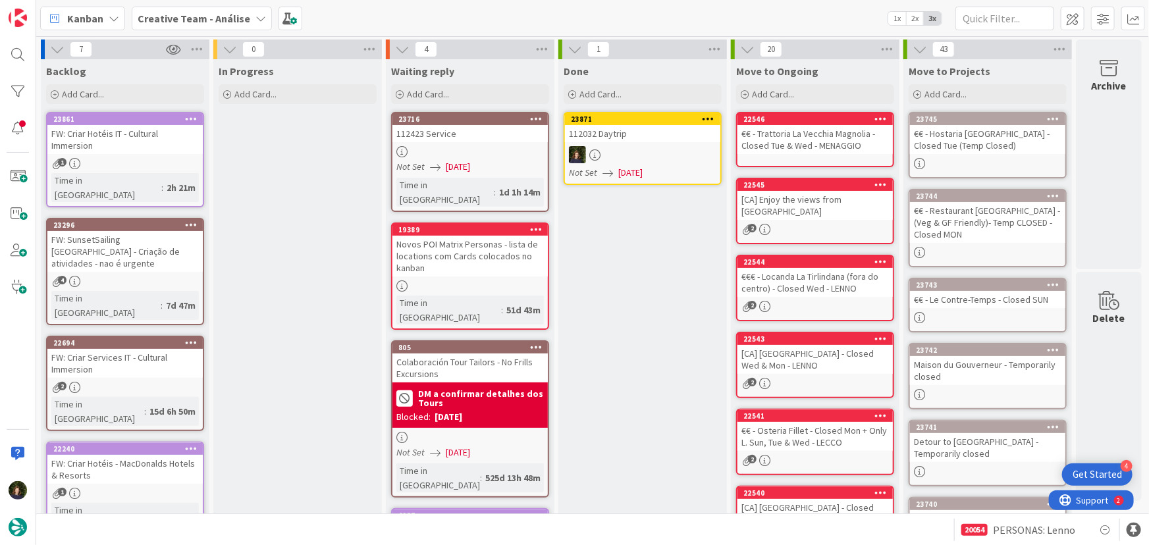
click at [705, 119] on icon at bounding box center [709, 118] width 13 height 9
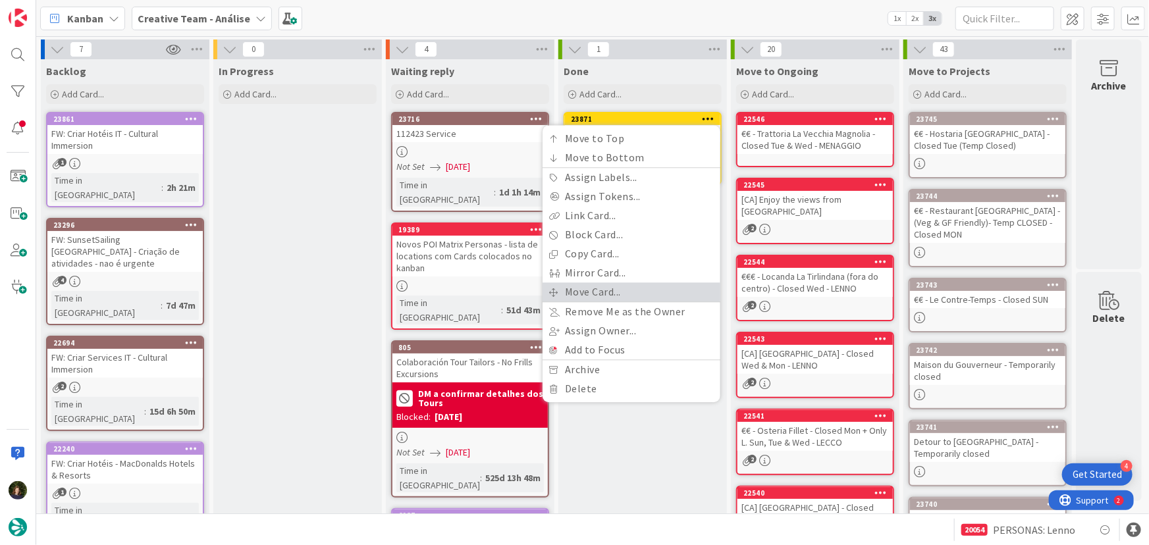
click at [631, 286] on link "Move Card..." at bounding box center [632, 292] width 178 height 19
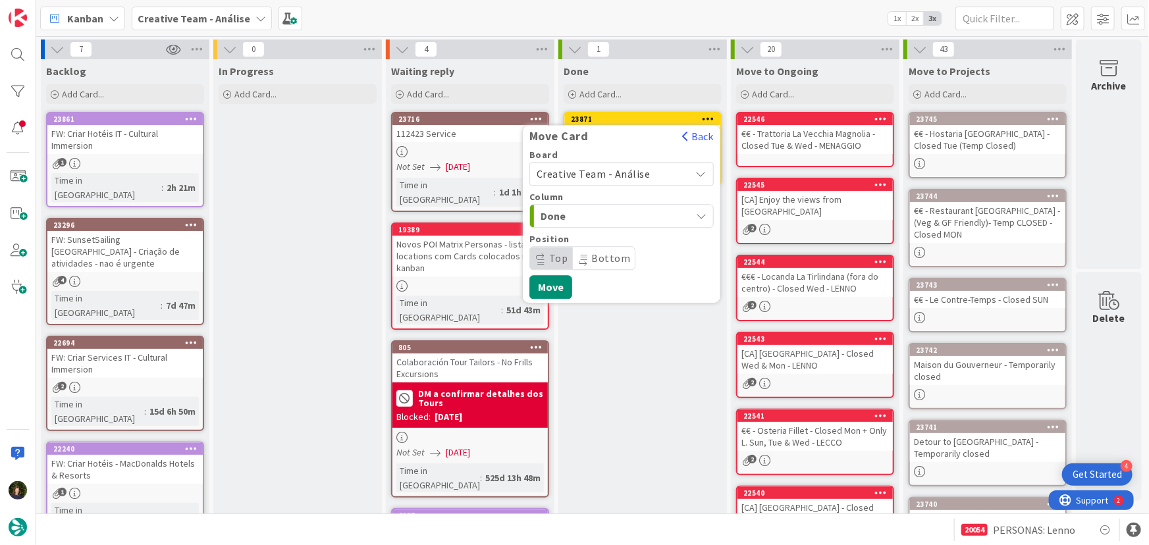
click at [635, 173] on span "Creative Team - Análise" at bounding box center [594, 173] width 114 height 13
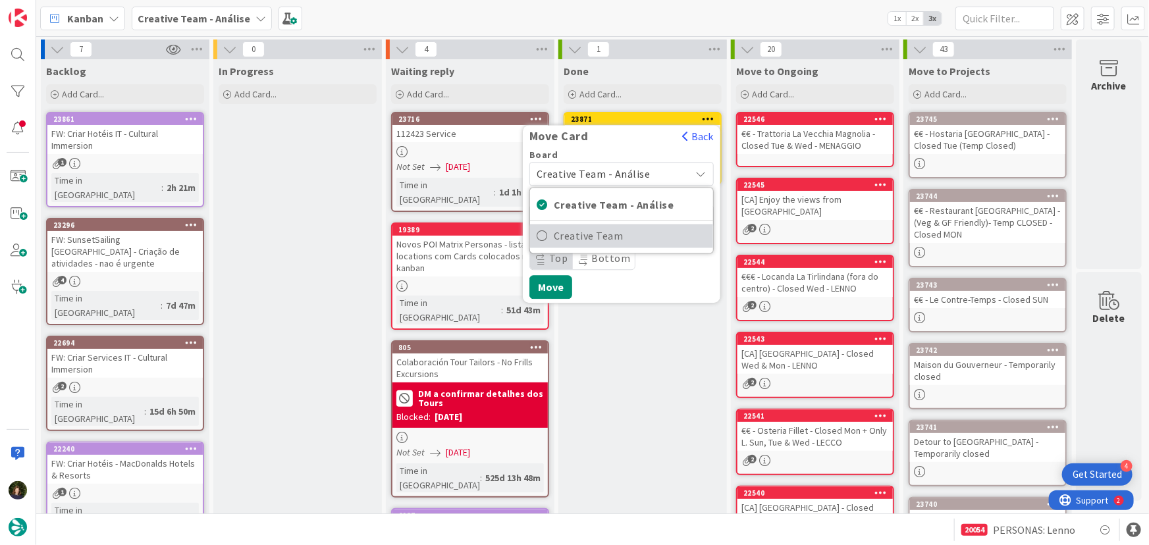
click at [655, 234] on span "Creative Team" at bounding box center [630, 237] width 153 height 20
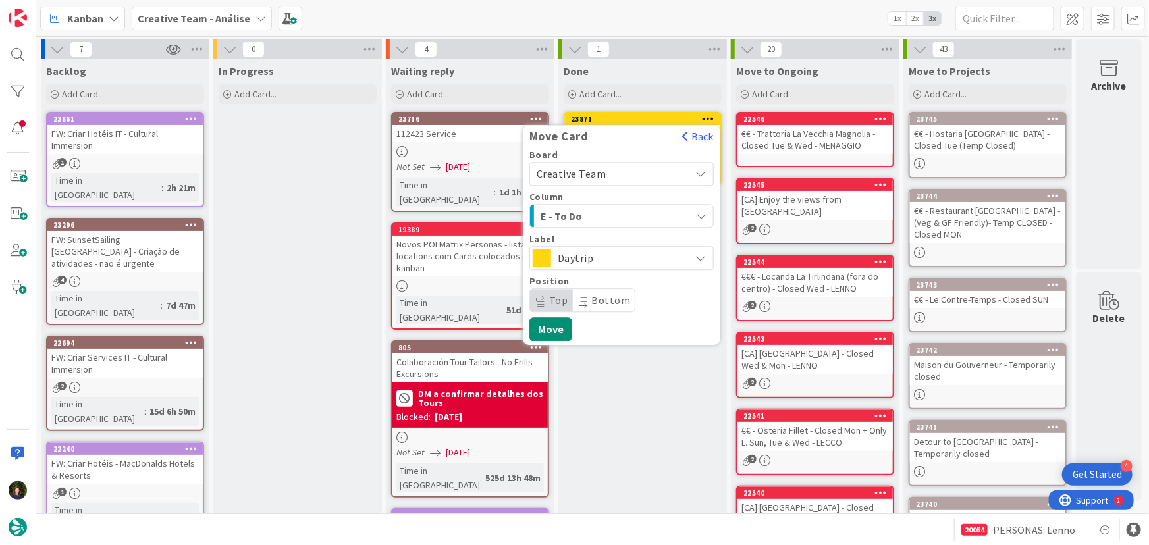
click at [639, 223] on div "E - To Do" at bounding box center [613, 215] width 153 height 21
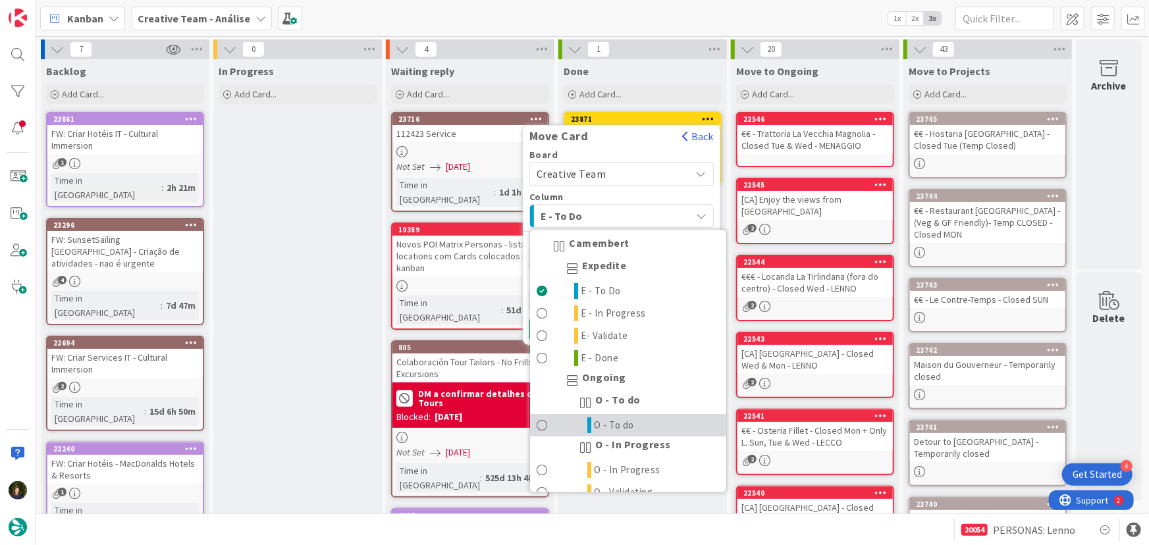
click at [661, 415] on link "O - To do" at bounding box center [628, 426] width 196 height 22
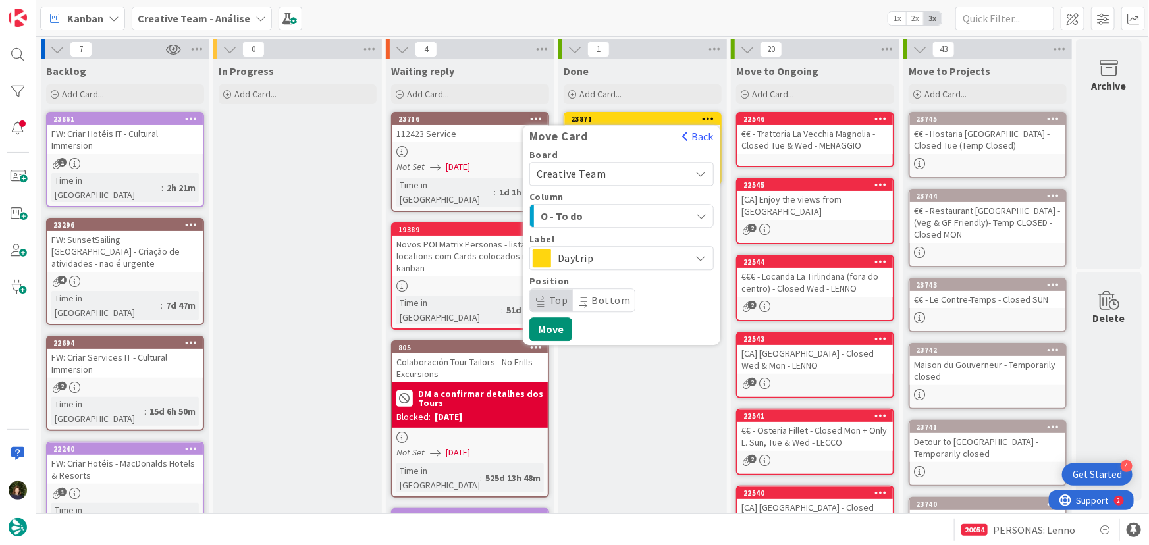
click at [637, 259] on span "Daytrip" at bounding box center [621, 258] width 126 height 18
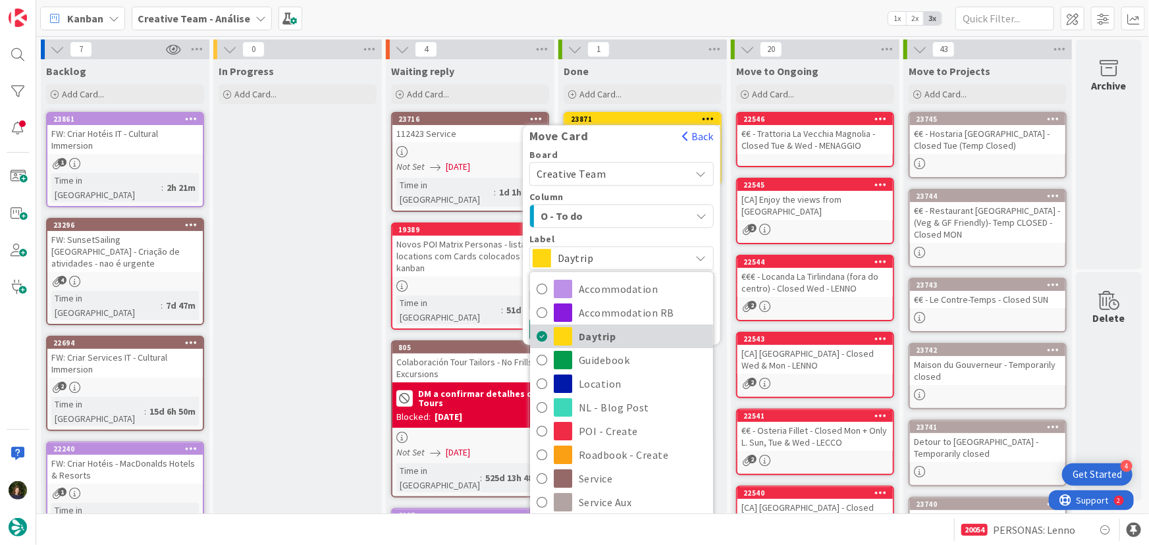
click at [591, 343] on span "Daytrip" at bounding box center [643, 337] width 128 height 20
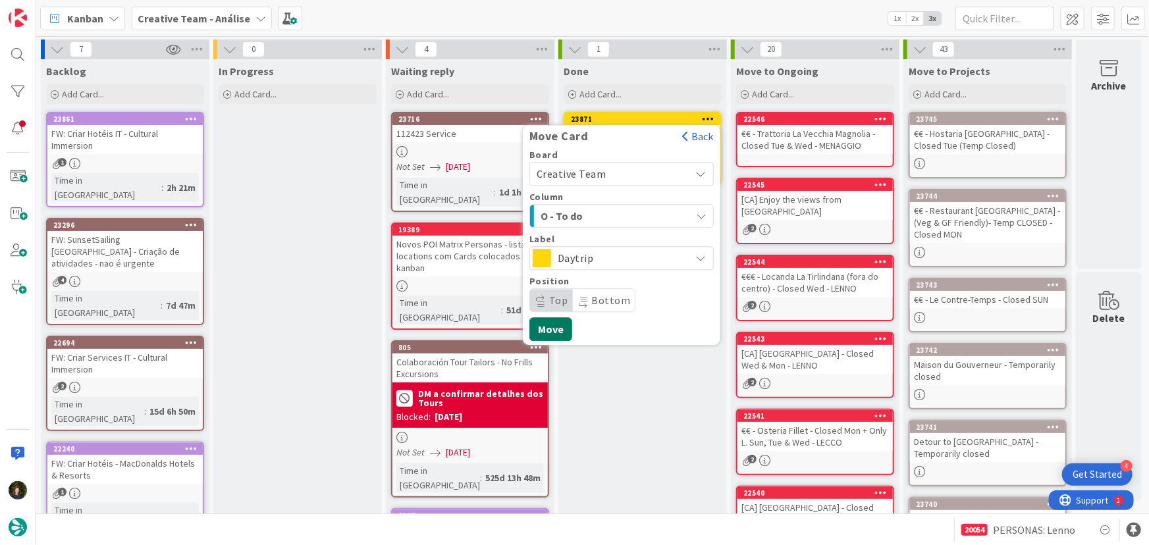
click at [554, 325] on button "Move" at bounding box center [550, 329] width 43 height 24
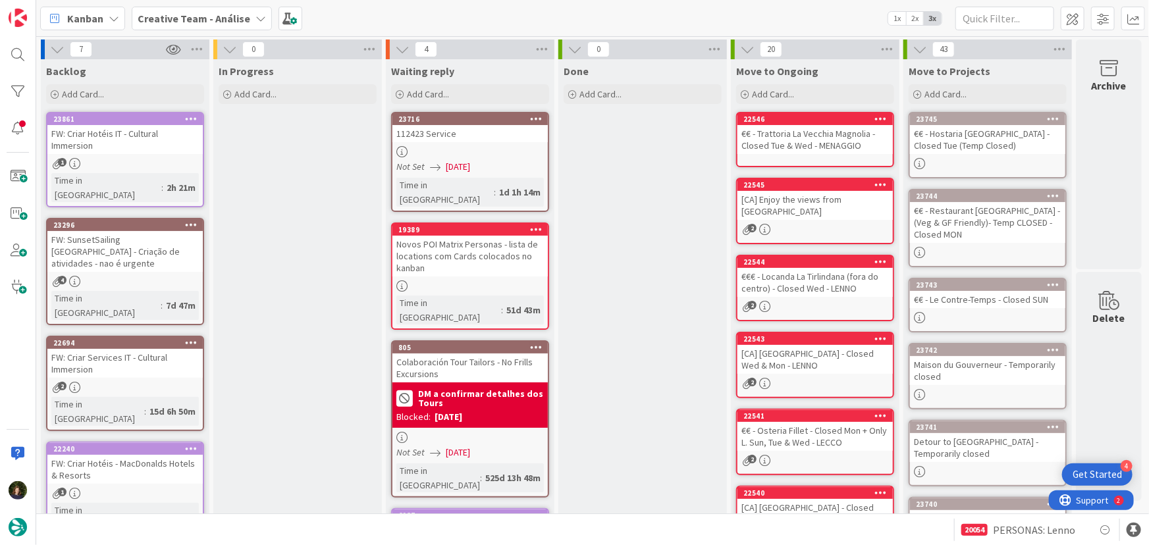
click at [223, 18] on b "Creative Team - Análise" at bounding box center [194, 18] width 113 height 13
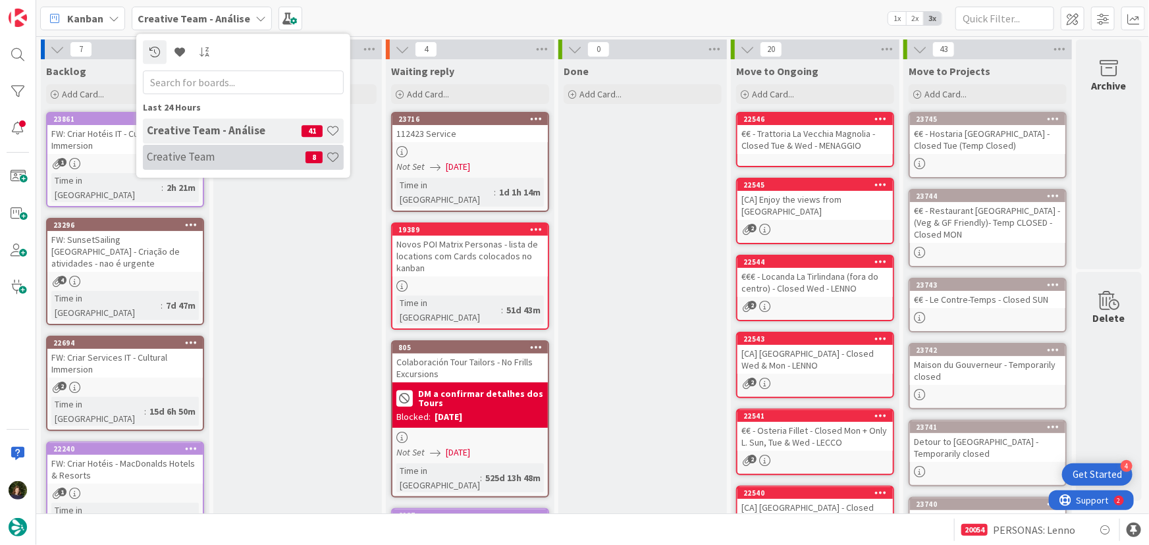
click at [238, 163] on h4 "Creative Team" at bounding box center [226, 156] width 159 height 13
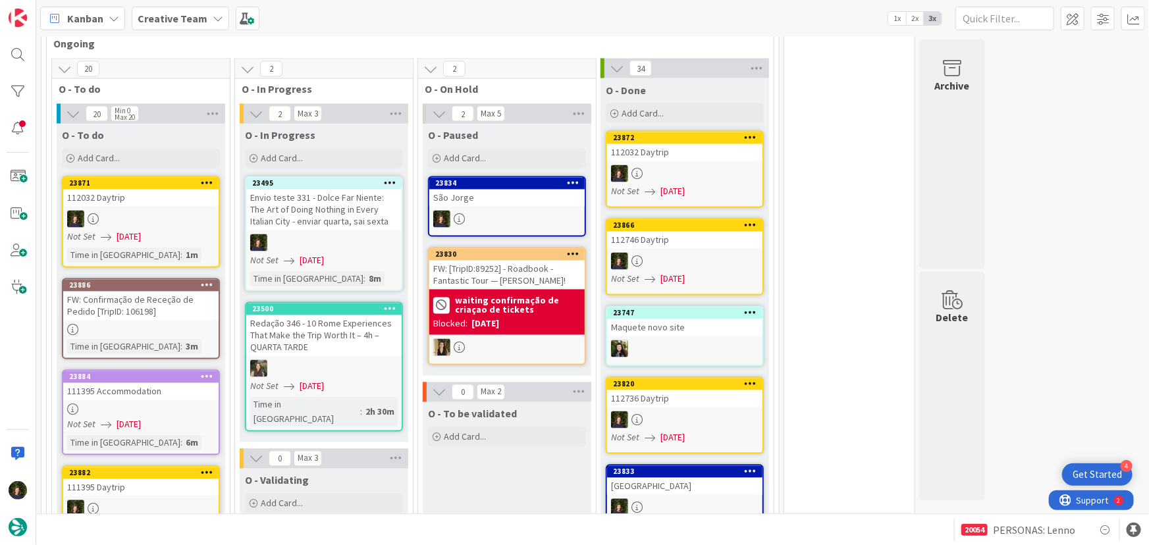
scroll to position [1137, 0]
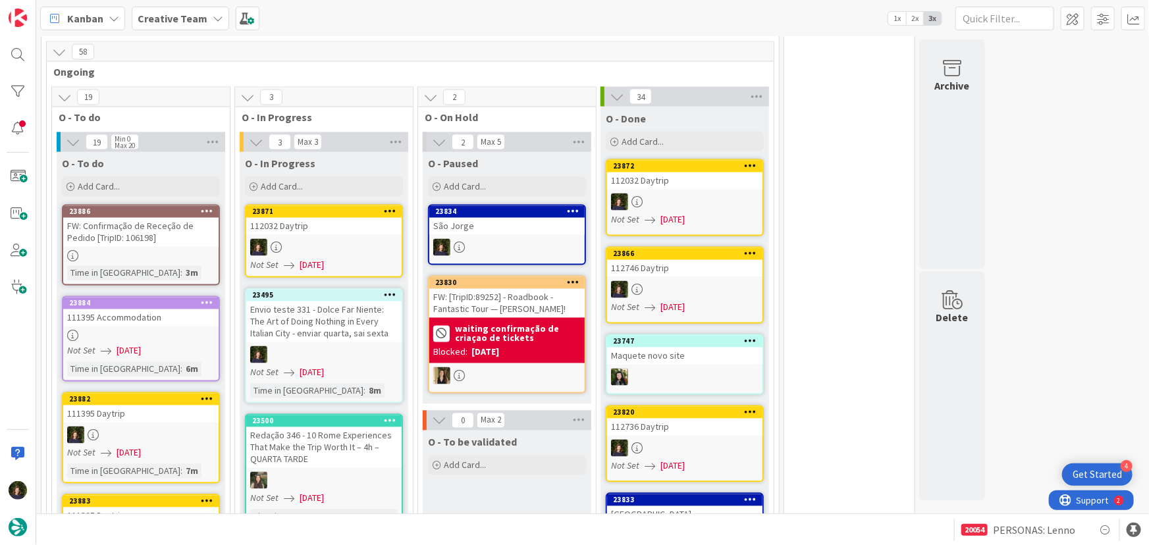
click at [325, 239] on div at bounding box center [323, 247] width 155 height 17
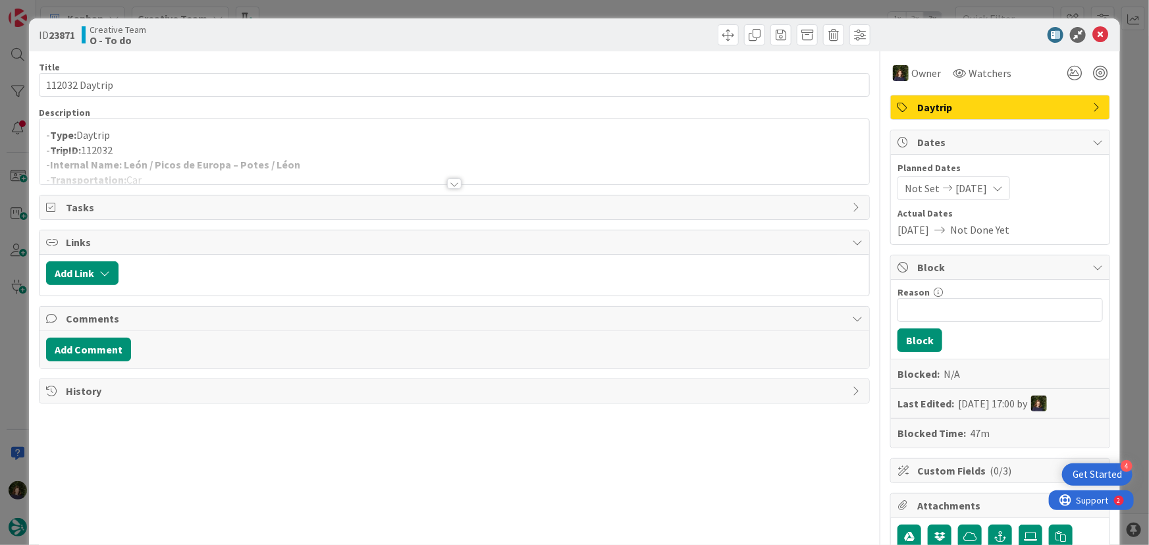
click at [448, 186] on div at bounding box center [454, 183] width 14 height 11
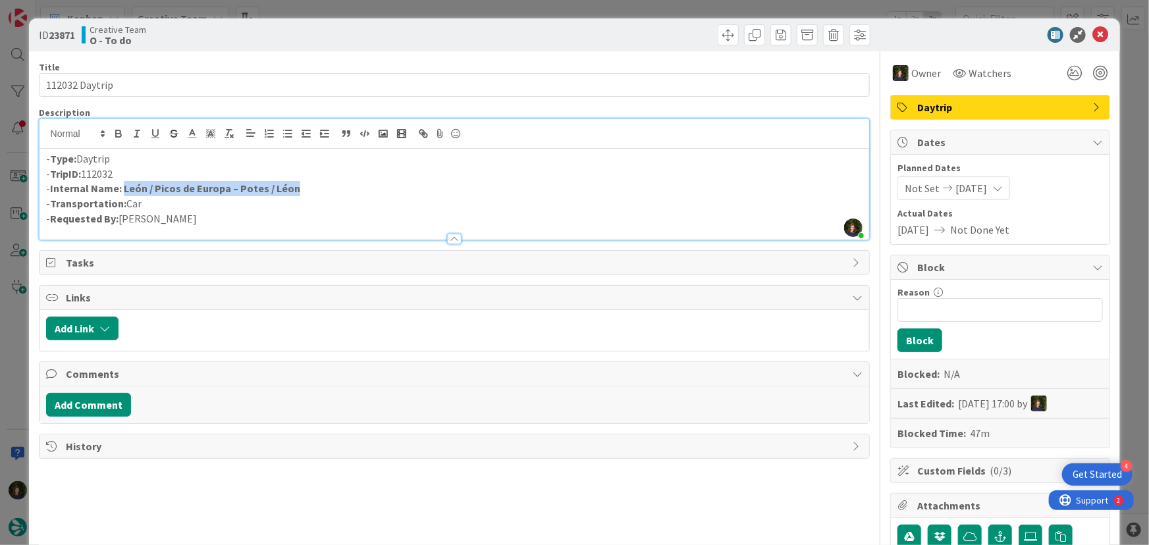
drag, startPoint x: 124, startPoint y: 190, endPoint x: 308, endPoint y: 188, distance: 183.7
click at [308, 188] on p "- Internal Name: [GEOGRAPHIC_DATA] / Picos de Europa – Potes / [GEOGRAPHIC_DATA]" at bounding box center [454, 188] width 817 height 15
copy p "León / Picos de Europa – Potes / Léon"
drag, startPoint x: 1093, startPoint y: 37, endPoint x: 1026, endPoint y: 95, distance: 88.7
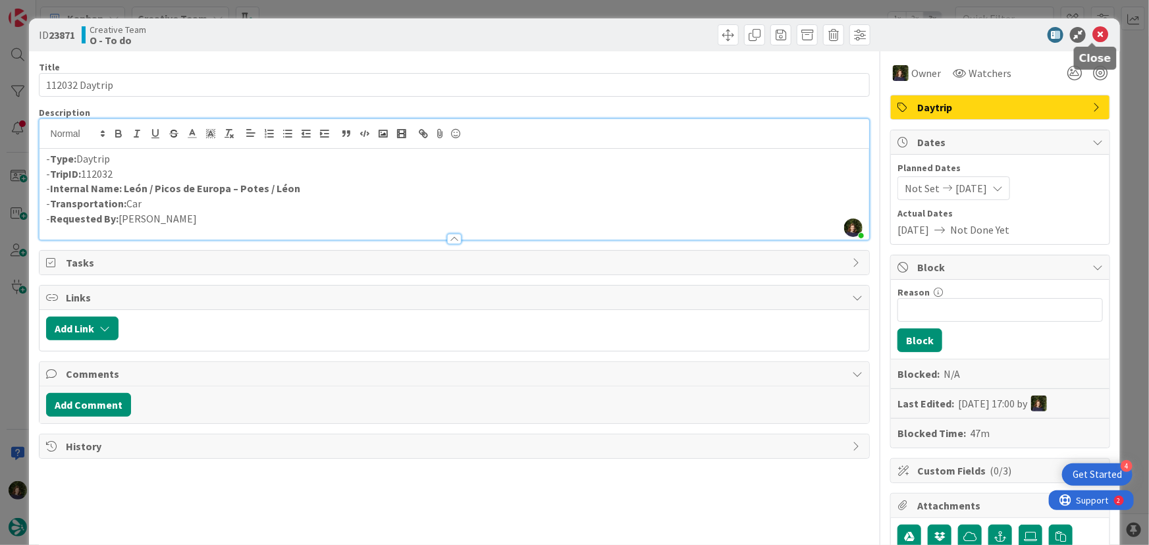
click at [1093, 37] on icon at bounding box center [1101, 35] width 16 height 16
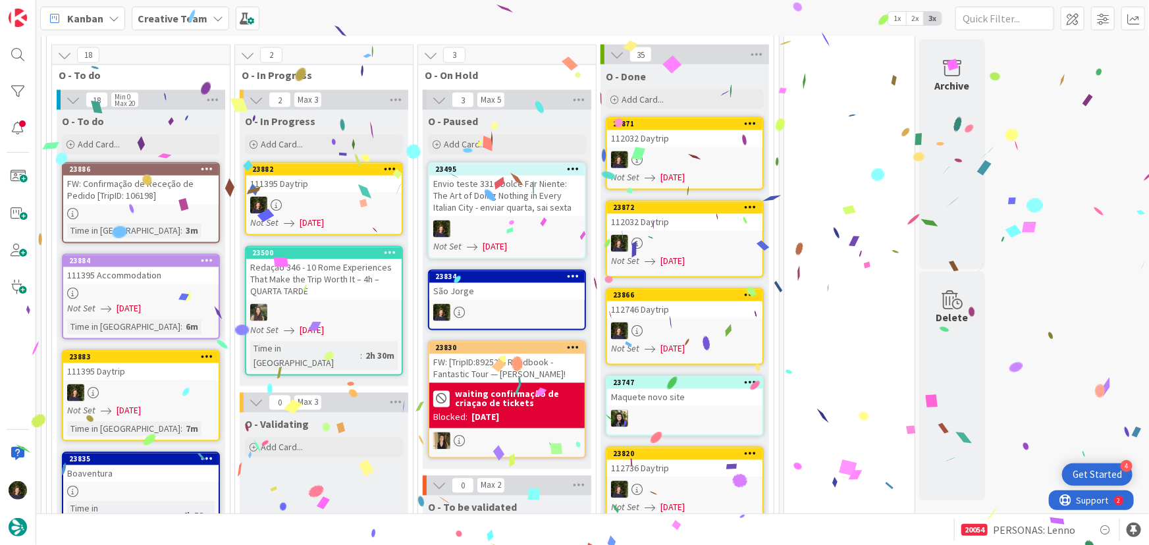
scroll to position [1172, 0]
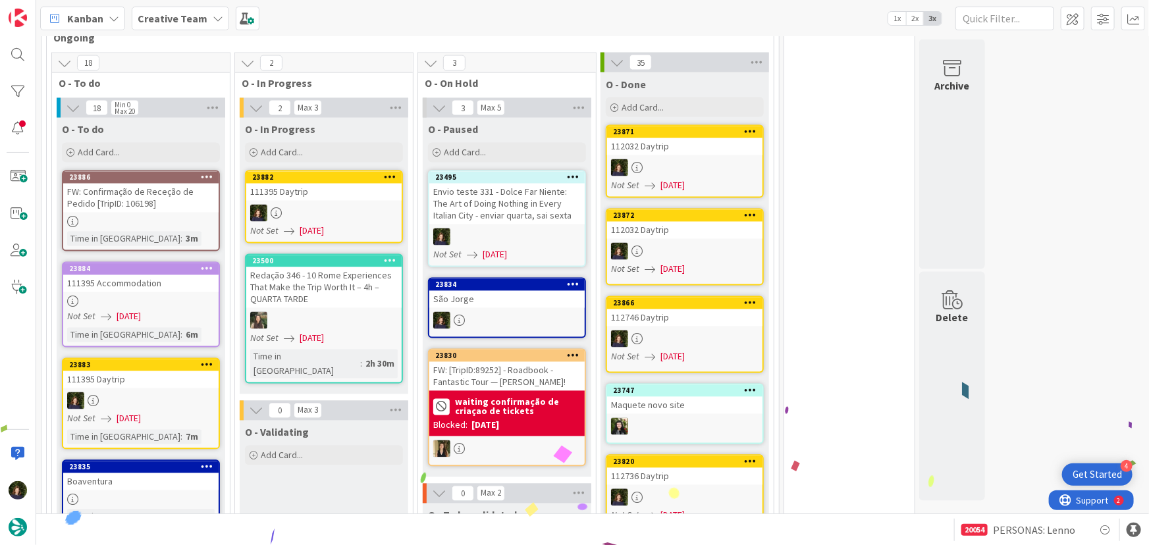
click at [337, 205] on div at bounding box center [323, 213] width 155 height 17
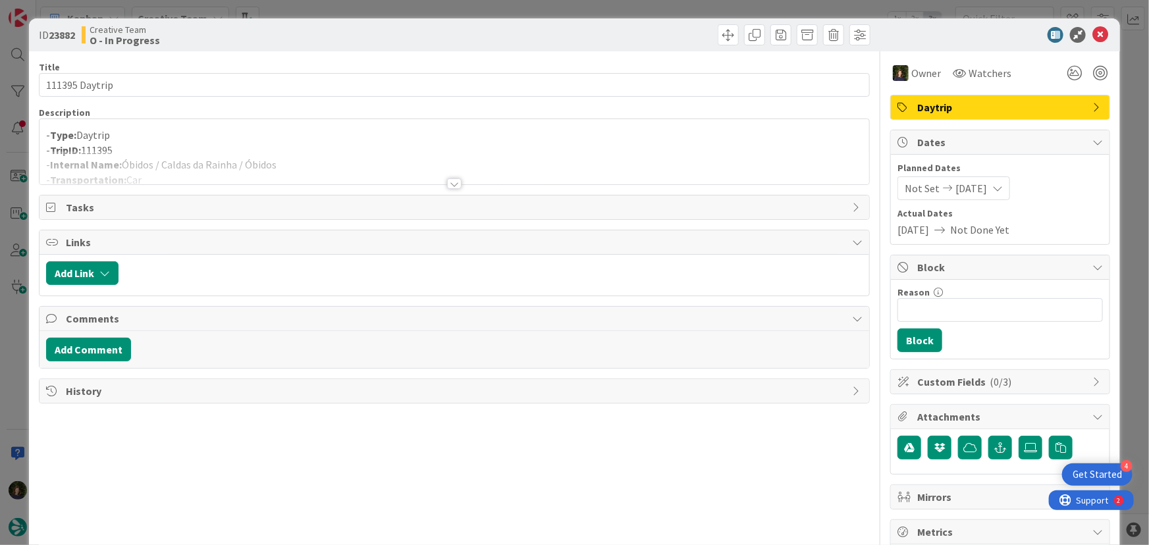
click at [448, 182] on div at bounding box center [454, 183] width 14 height 11
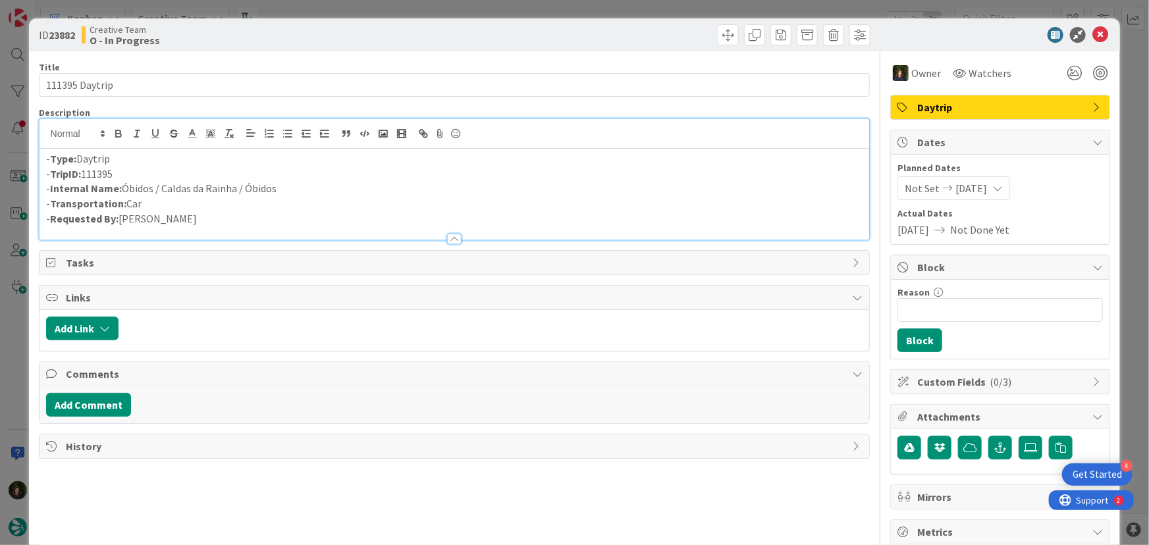
drag, startPoint x: 286, startPoint y: 192, endPoint x: 122, endPoint y: 186, distance: 163.4
click at [122, 186] on p "- Internal Name: Óbidos / Caldas da Rainha / Óbidos" at bounding box center [454, 188] width 817 height 15
copy p "Óbidos / Caldas da Rainha / Óbidos"
click at [1093, 37] on icon at bounding box center [1101, 35] width 16 height 16
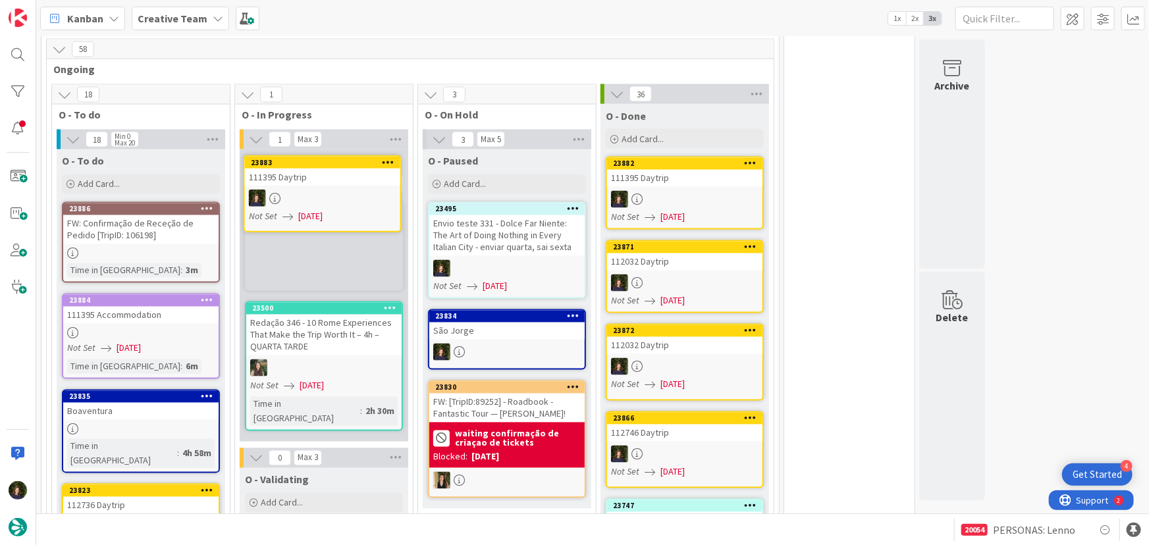
scroll to position [1131, 0]
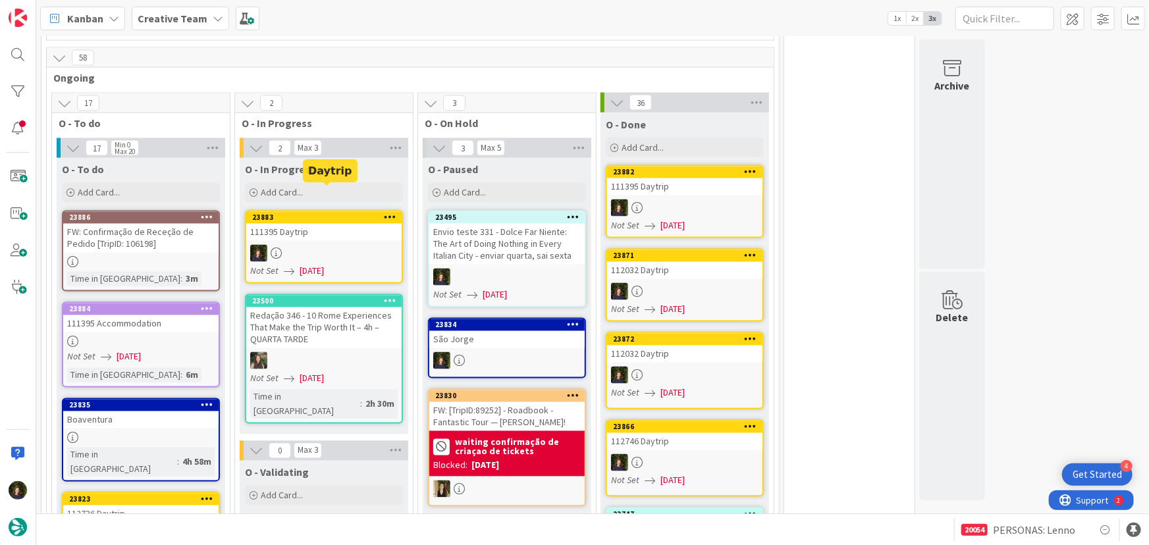
click at [315, 224] on div "111395 Daytrip" at bounding box center [323, 232] width 155 height 17
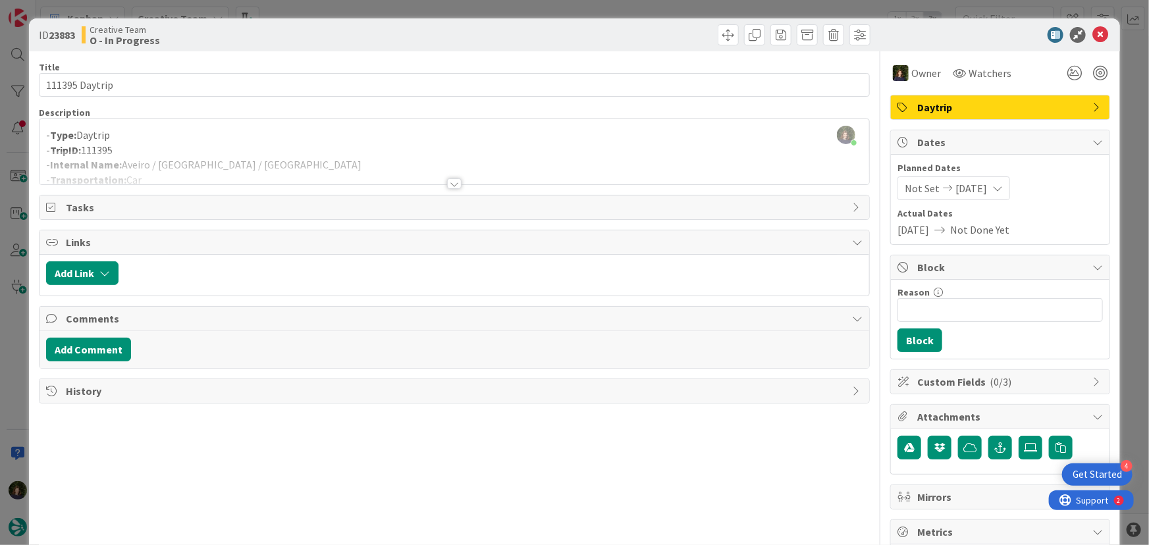
click at [163, 163] on div at bounding box center [455, 168] width 830 height 34
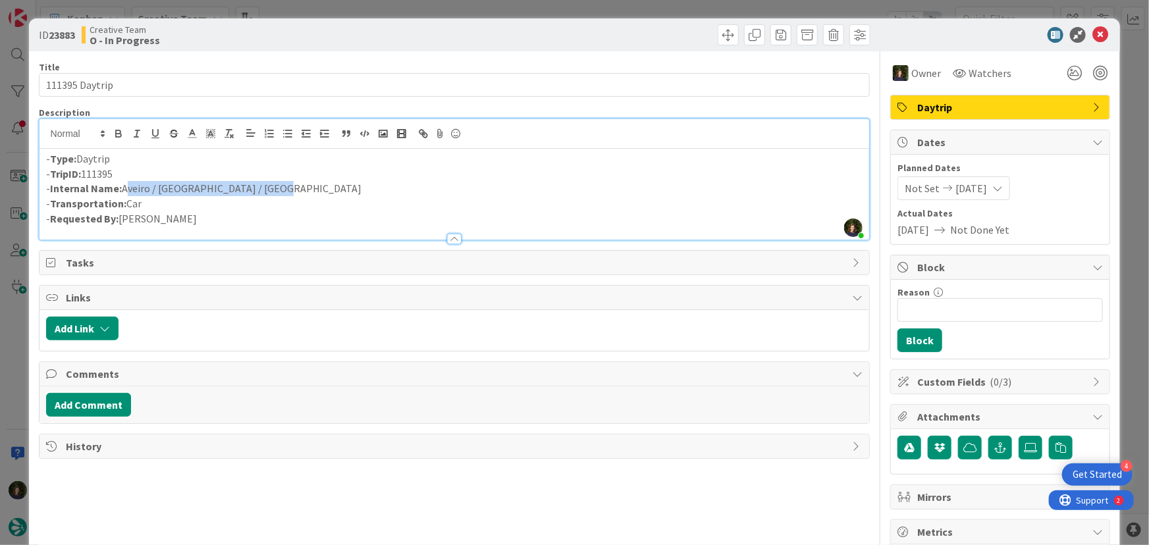
drag, startPoint x: 125, startPoint y: 189, endPoint x: 257, endPoint y: 192, distance: 132.4
click at [269, 189] on p "- Internal Name: [GEOGRAPHIC_DATA] / [GEOGRAPHIC_DATA] / [GEOGRAPHIC_DATA]" at bounding box center [454, 188] width 817 height 15
copy p "Aveiro / [GEOGRAPHIC_DATA] / [GEOGRAPHIC_DATA]"
drag, startPoint x: 125, startPoint y: 173, endPoint x: 49, endPoint y: 176, distance: 75.8
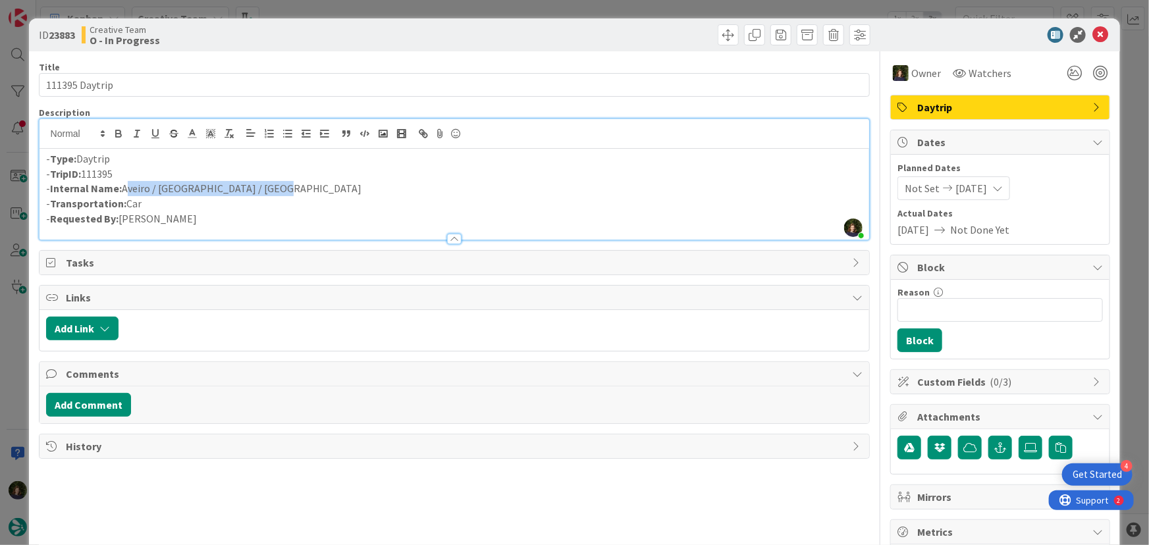
click at [49, 176] on p "- TripID: 111395" at bounding box center [454, 174] width 817 height 15
copy p "TripID: 111395"
click at [1093, 41] on icon at bounding box center [1101, 35] width 16 height 16
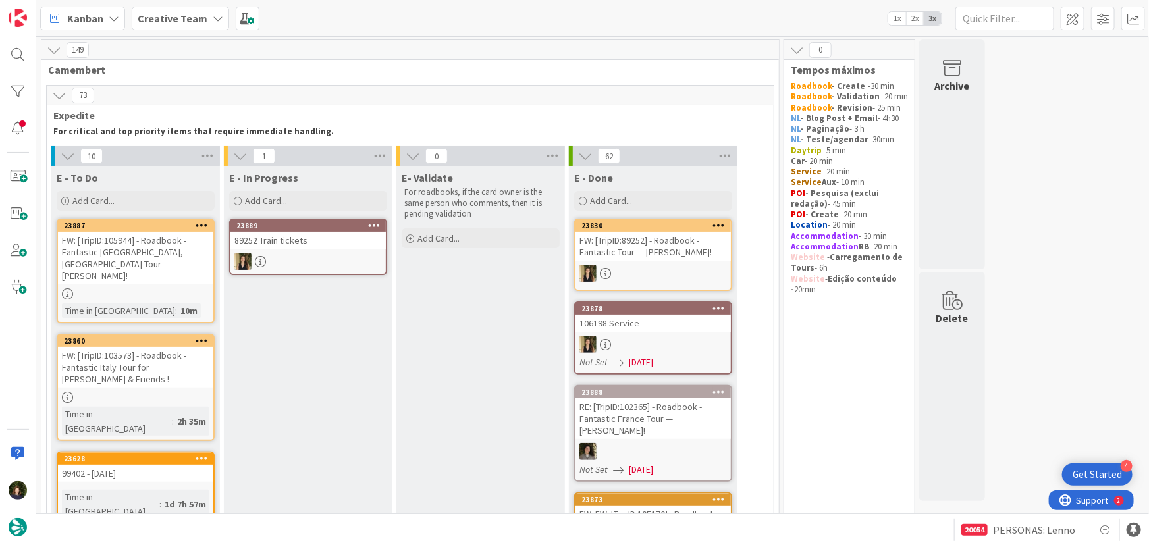
click at [304, 257] on div at bounding box center [307, 261] width 155 height 17
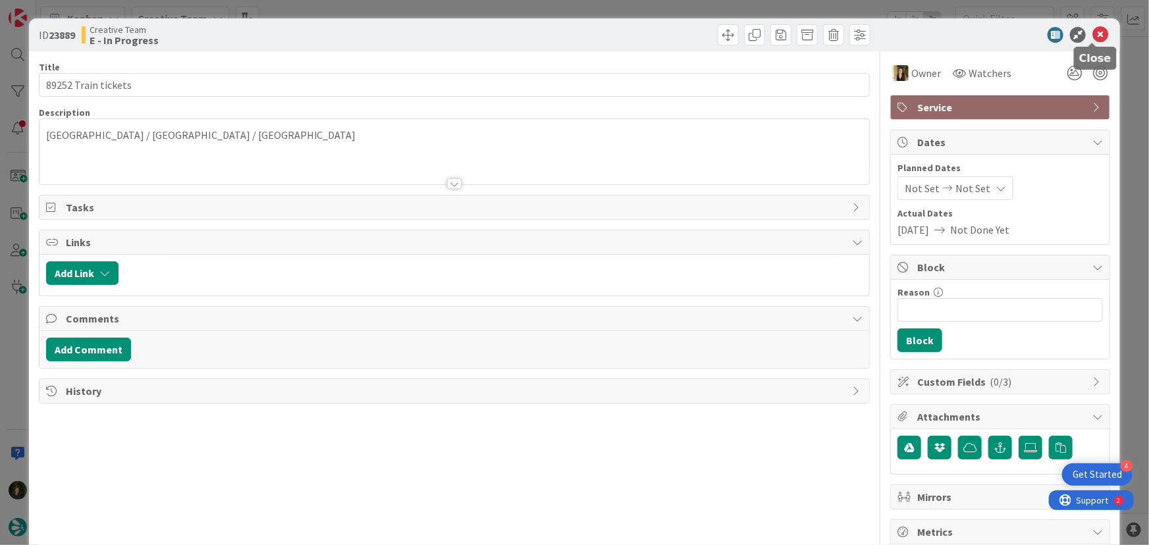
click at [1093, 33] on icon at bounding box center [1101, 35] width 16 height 16
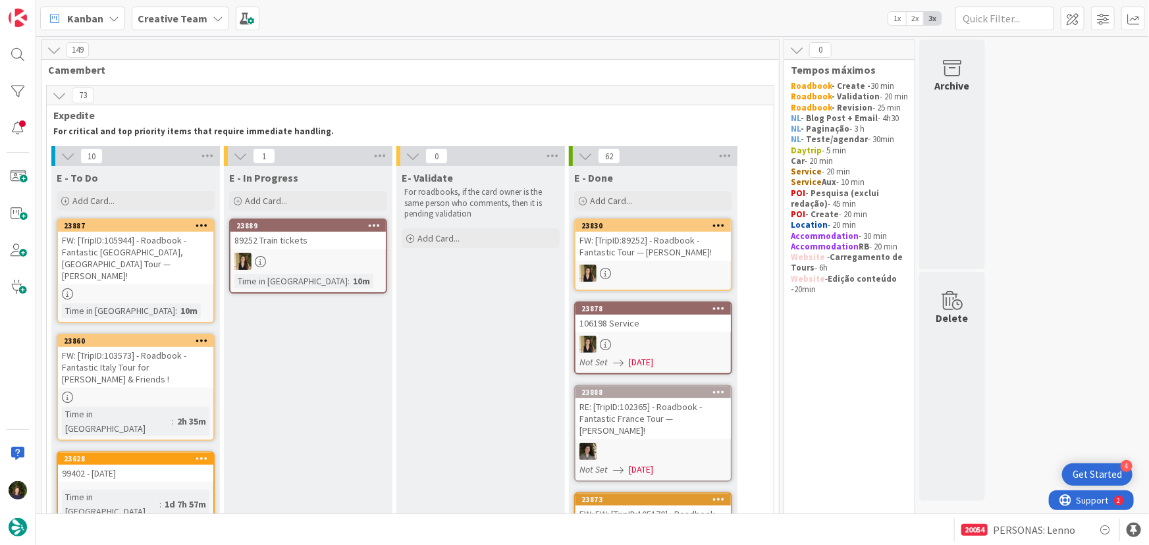
click at [192, 22] on b "Creative Team" at bounding box center [173, 18] width 70 height 13
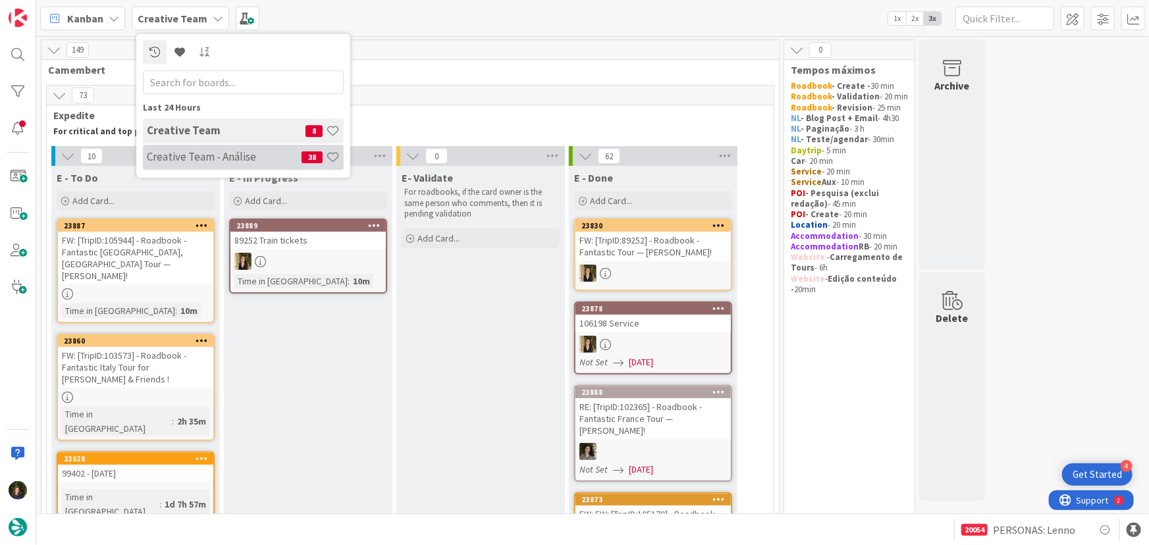
click at [191, 161] on h4 "Creative Team - Análise" at bounding box center [224, 156] width 155 height 13
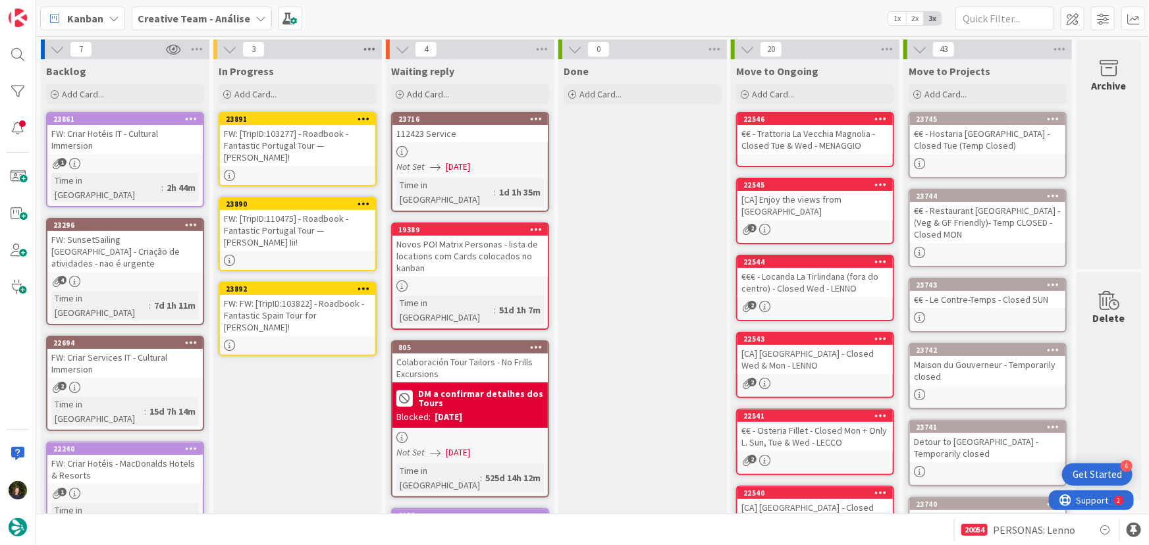
click at [371, 45] on icon at bounding box center [369, 50] width 17 height 20
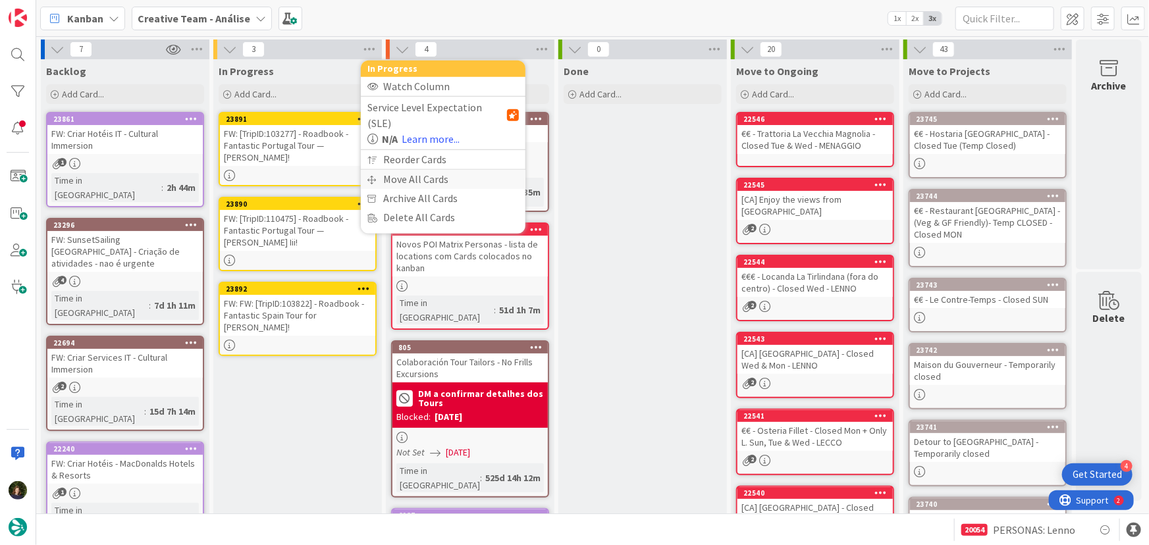
click at [427, 170] on div "Move All Cards" at bounding box center [443, 179] width 165 height 19
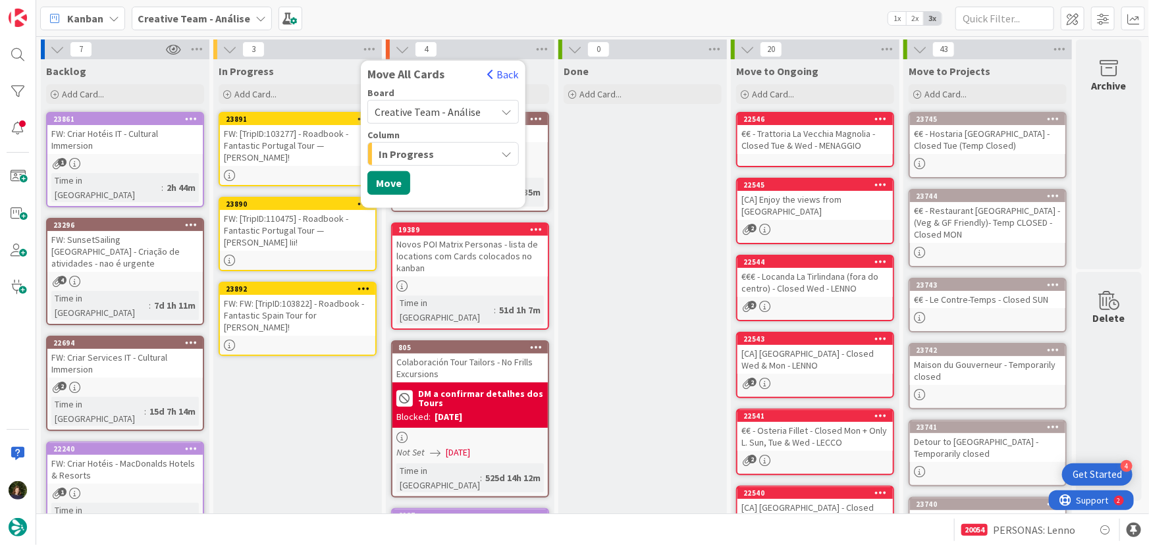
click at [483, 109] on span "Creative Team - Análise" at bounding box center [432, 112] width 115 height 18
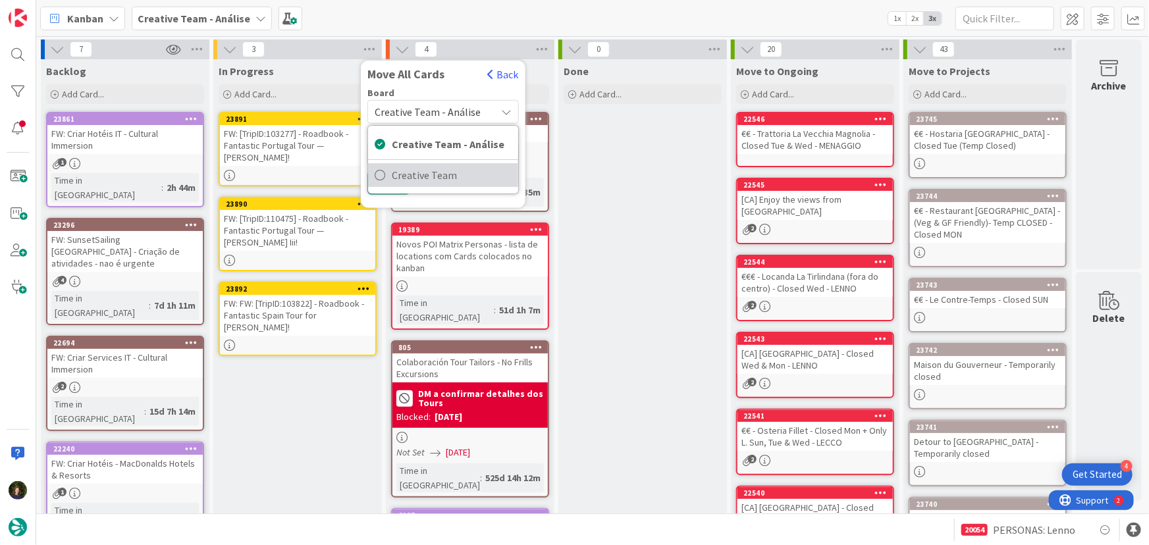
click at [469, 180] on span "Creative Team" at bounding box center [452, 175] width 120 height 20
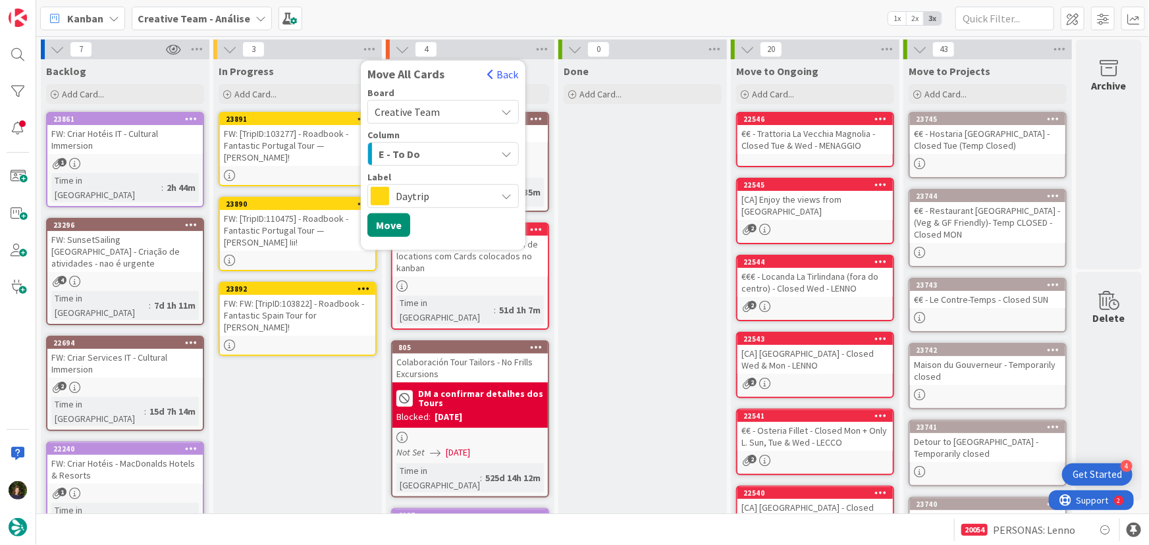
click at [454, 153] on div "E - To Do" at bounding box center [435, 154] width 121 height 21
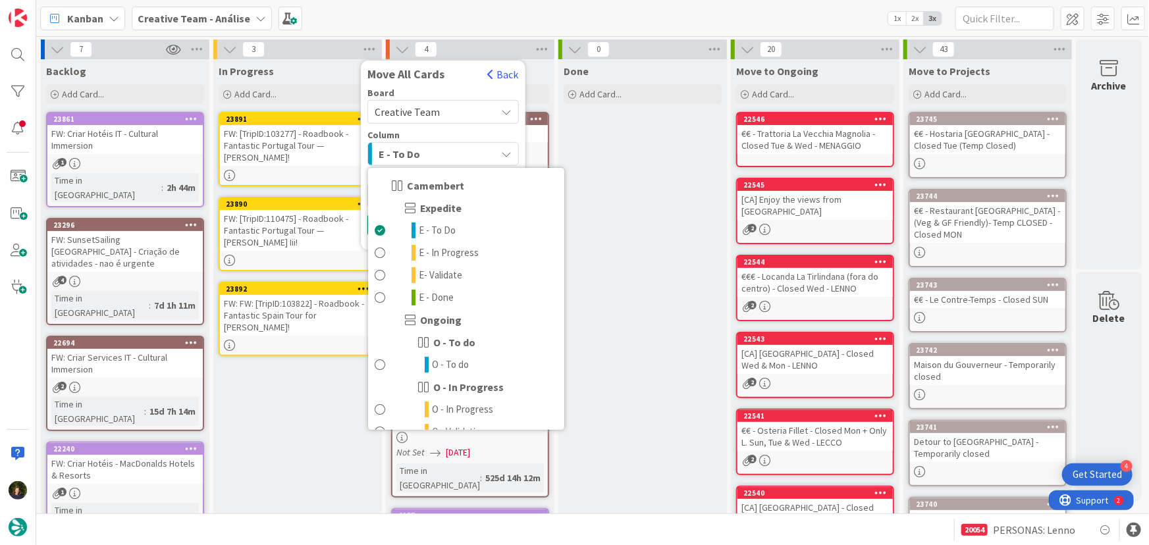
click at [454, 153] on div "E - To Do" at bounding box center [435, 154] width 121 height 21
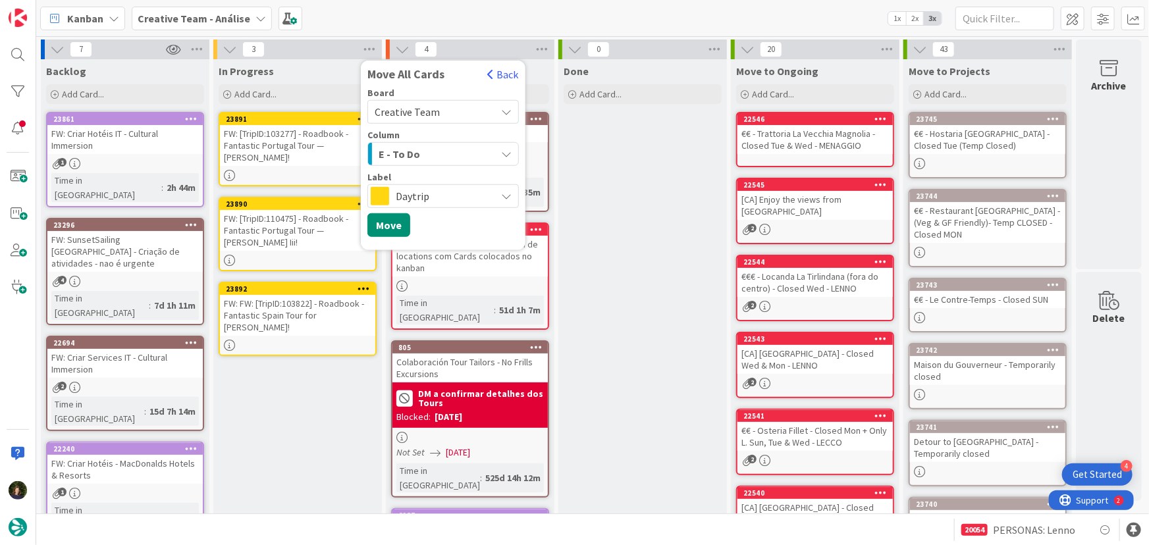
click at [454, 200] on span "Daytrip" at bounding box center [443, 196] width 94 height 18
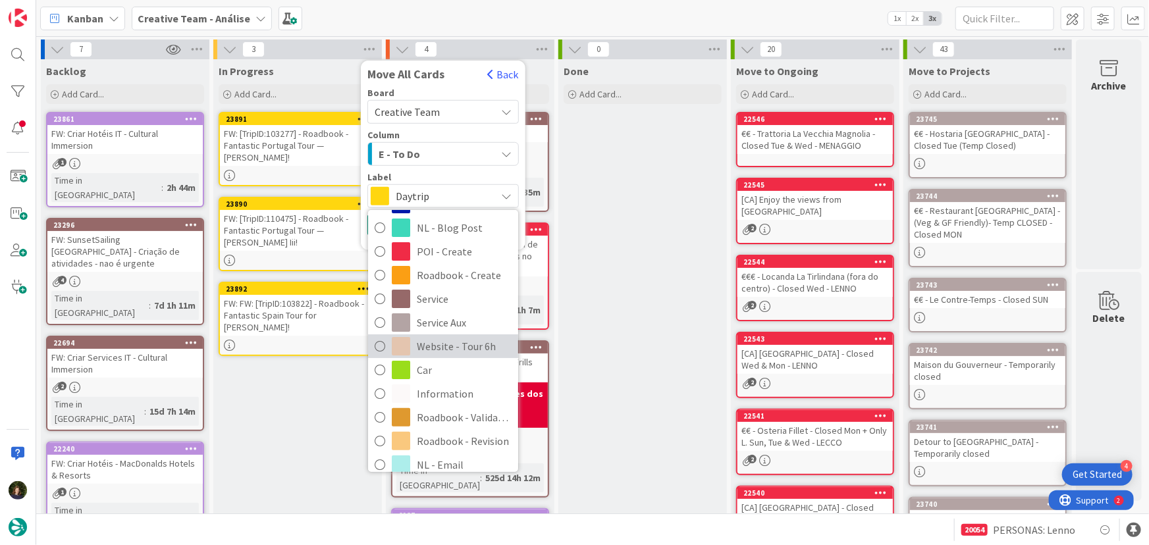
scroll to position [239, 0]
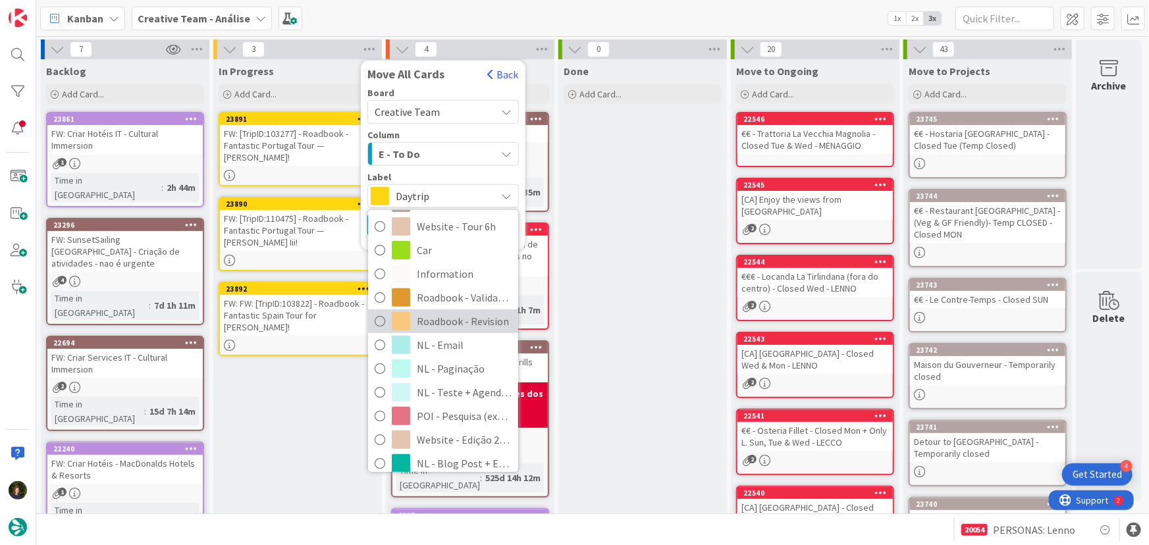
click at [435, 317] on span "Roadbook - Revision" at bounding box center [464, 321] width 95 height 20
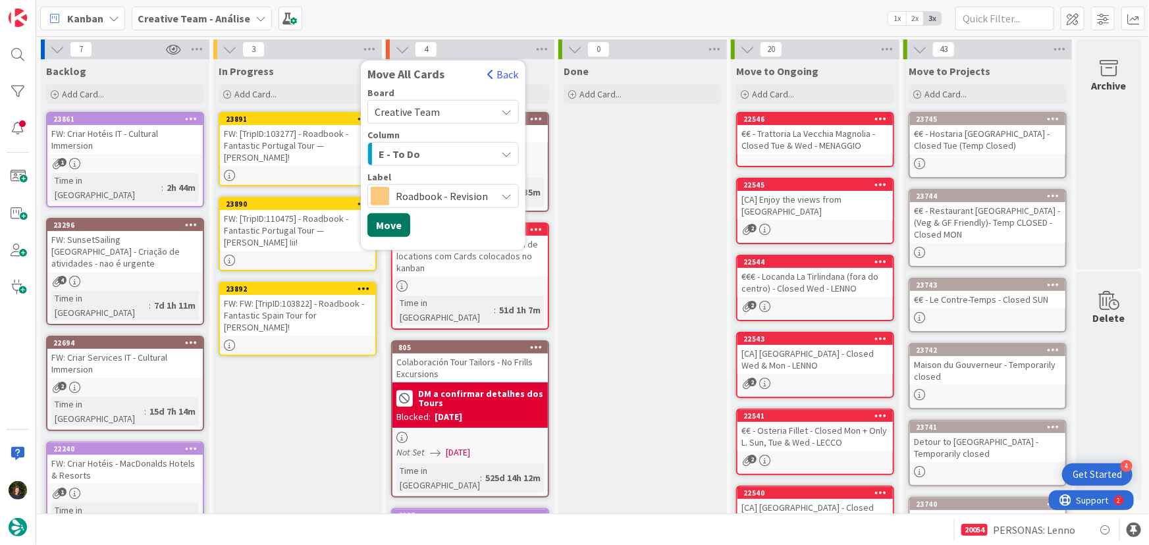
click at [385, 227] on button "Move" at bounding box center [388, 225] width 43 height 24
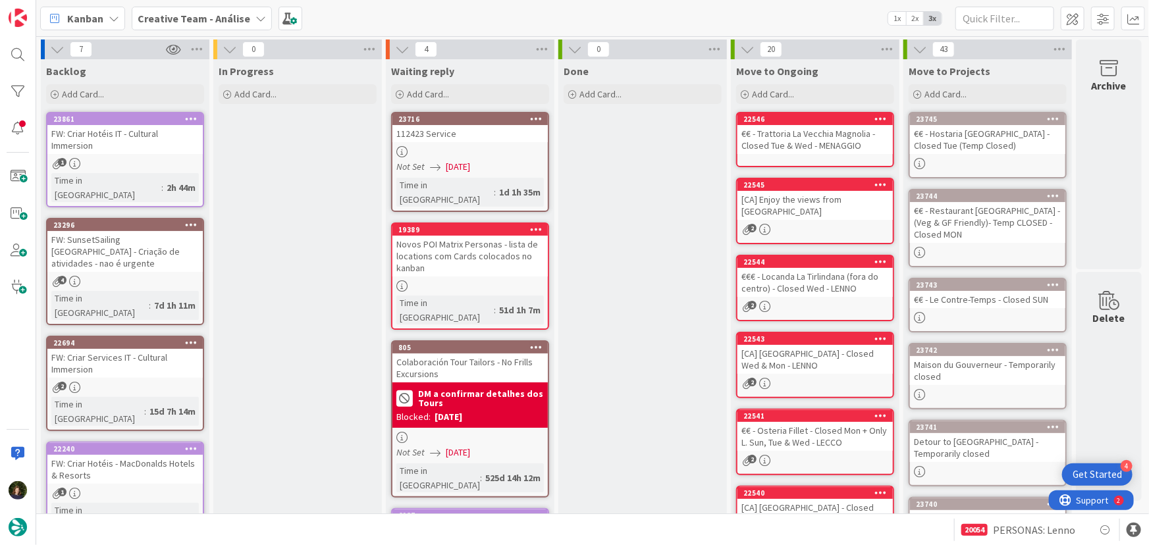
click at [196, 17] on b "Creative Team - Análise" at bounding box center [194, 18] width 113 height 13
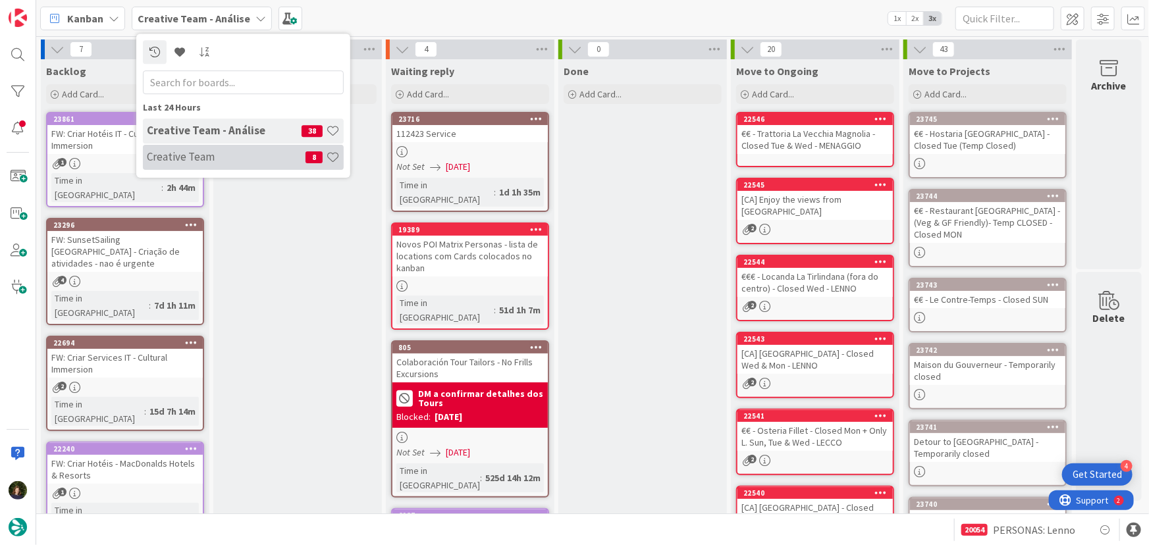
click at [209, 148] on div "Creative Team 8" at bounding box center [243, 157] width 201 height 25
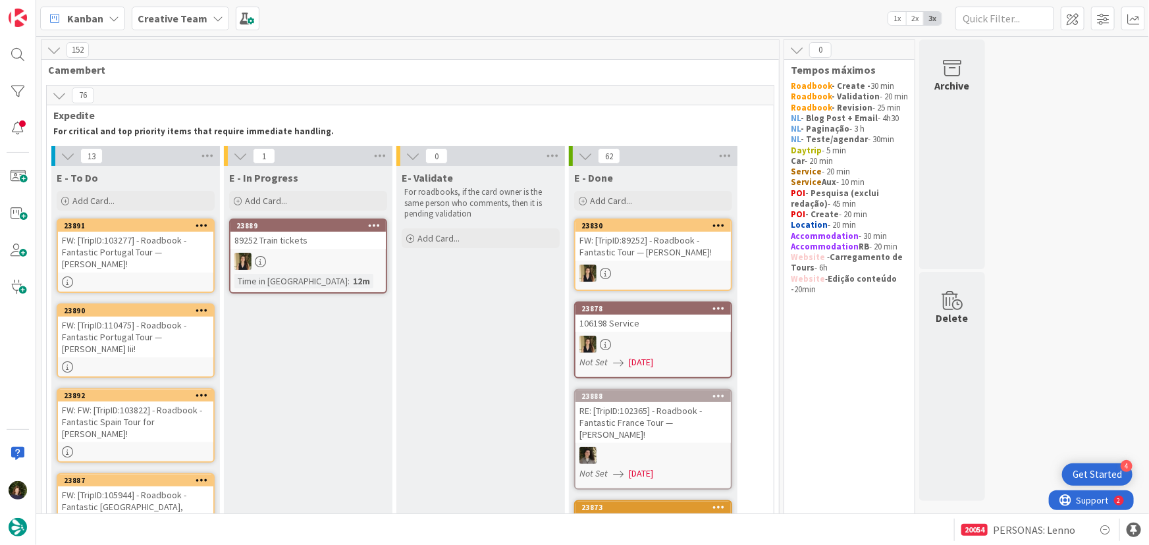
click at [172, 25] on span "Creative Team" at bounding box center [173, 19] width 70 height 16
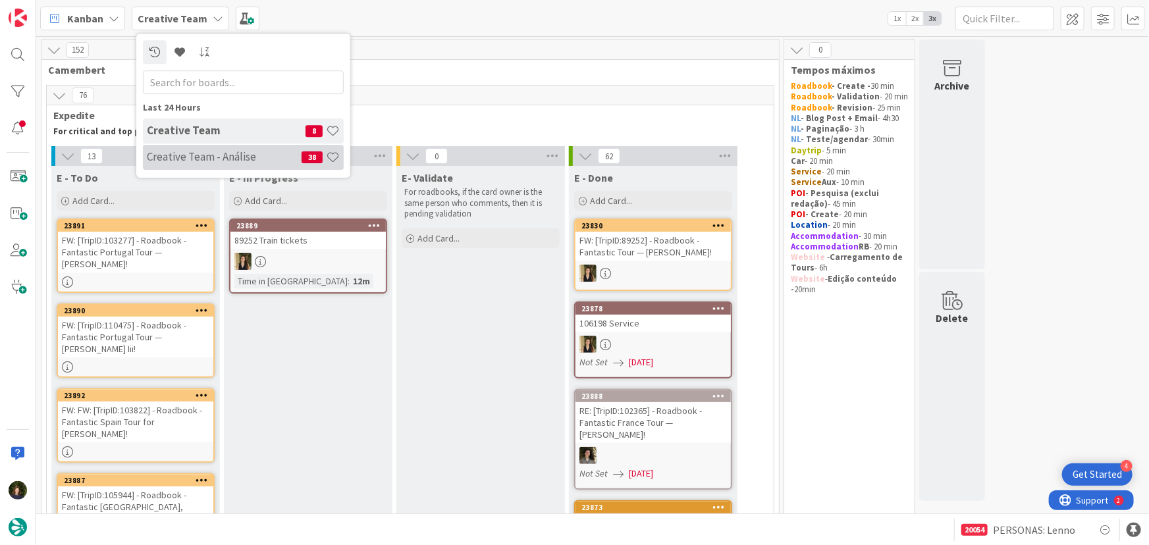
click at [186, 165] on div "Creative Team - Análise 38" at bounding box center [243, 157] width 201 height 25
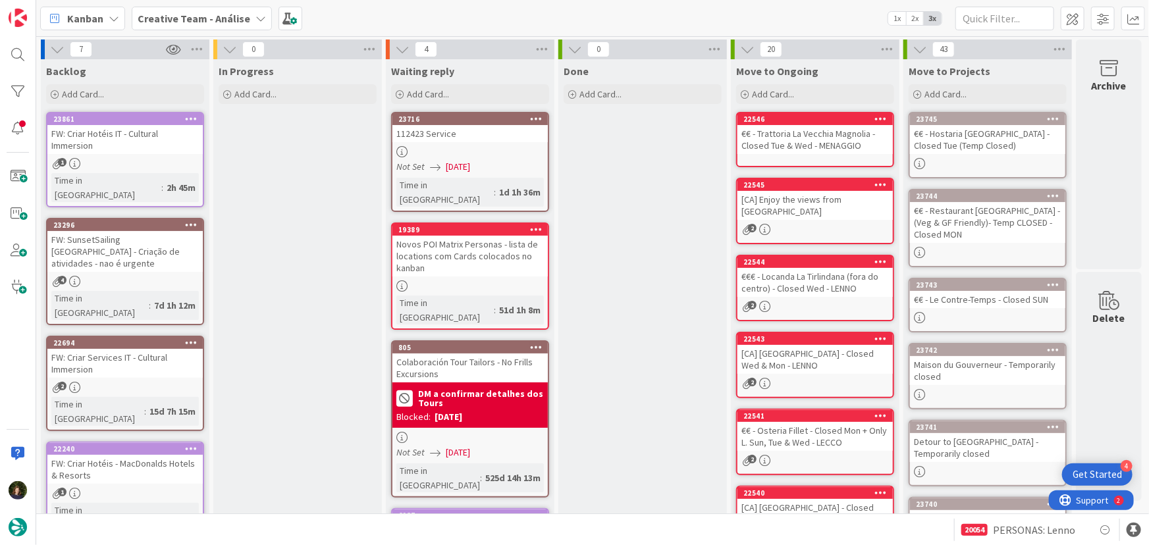
click at [207, 22] on b "Creative Team - Análise" at bounding box center [194, 18] width 113 height 13
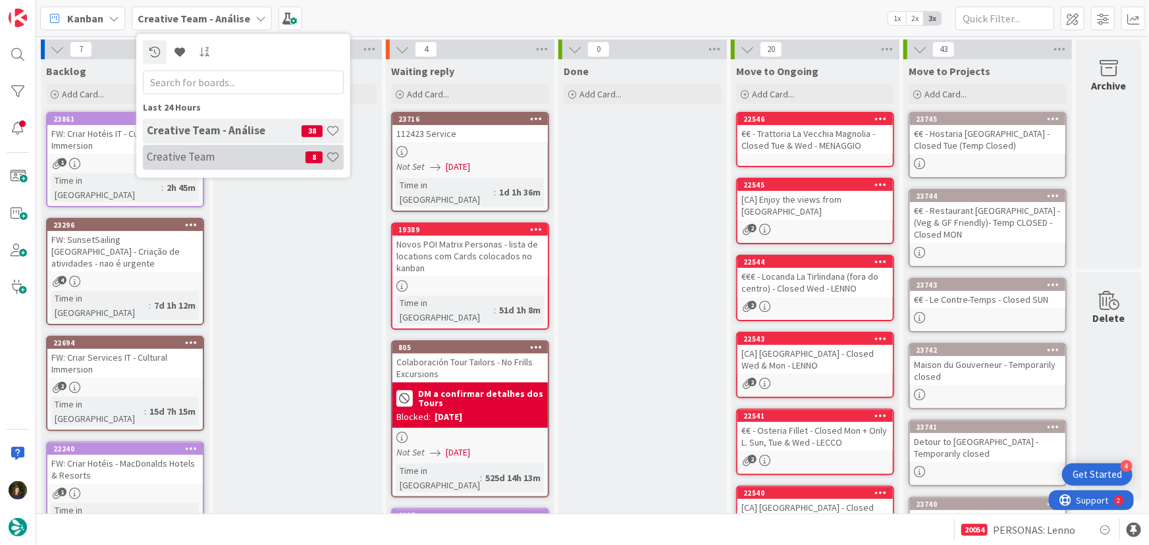
click at [217, 148] on div "Creative Team 8" at bounding box center [243, 157] width 201 height 25
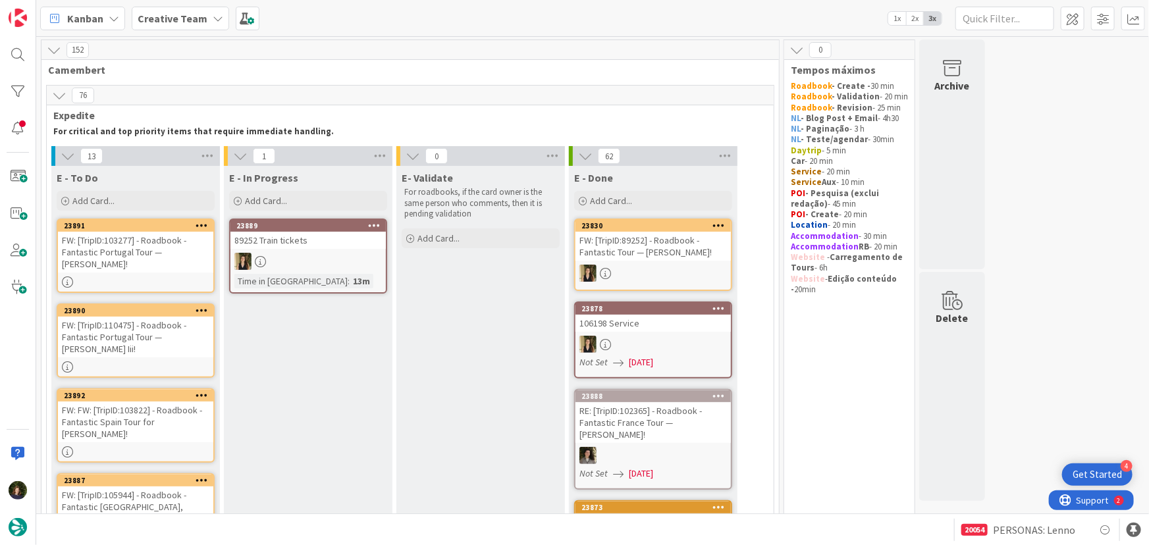
scroll to position [59, 0]
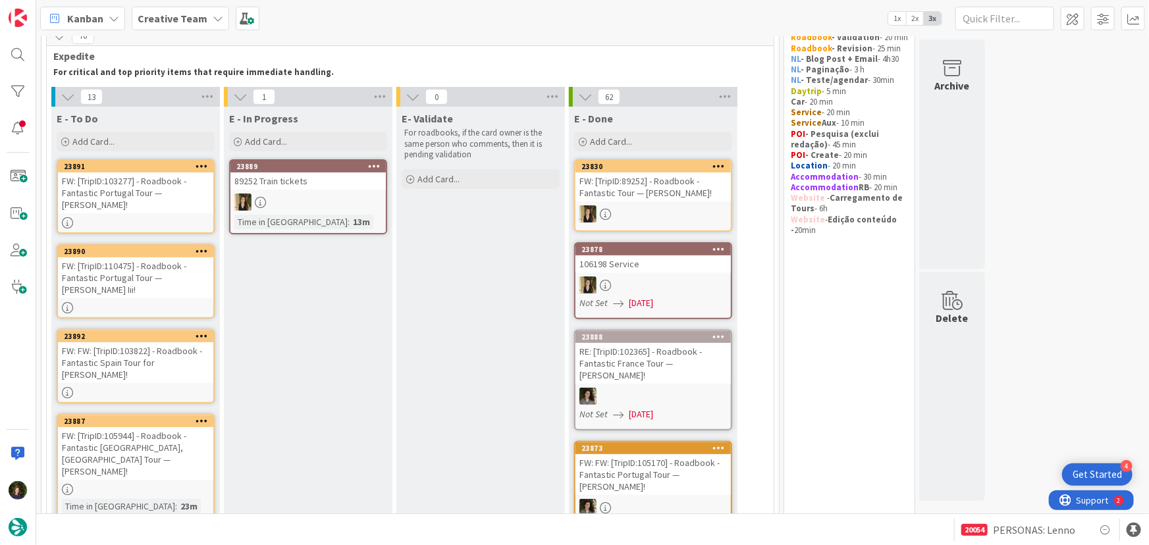
click at [126, 205] on div "FW: [TripID:103277] - Roadbook - Fantastic Portugal Tour — [PERSON_NAME]!" at bounding box center [135, 193] width 155 height 41
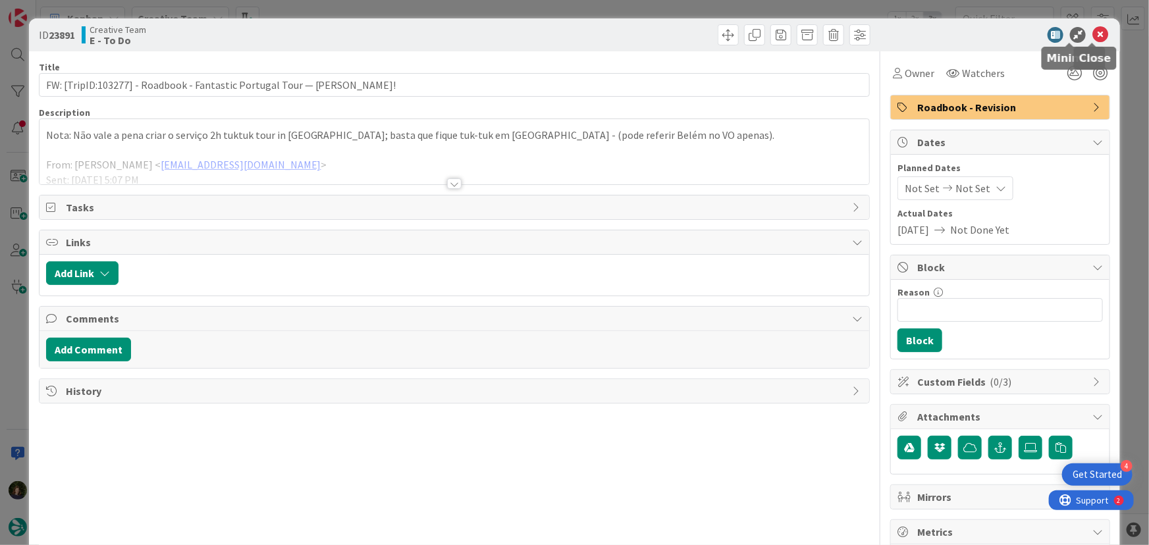
click at [1093, 33] on icon at bounding box center [1101, 35] width 16 height 16
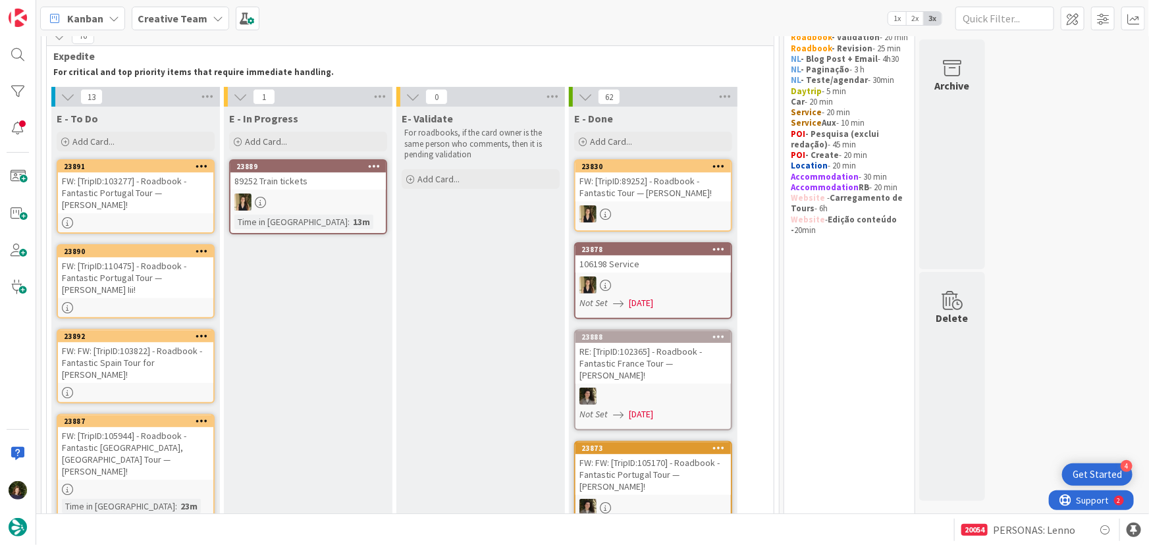
click at [115, 296] on div "FW: [TripID:110475] - Roadbook - Fantastic Portugal Tour — [PERSON_NAME] Iii!" at bounding box center [135, 277] width 155 height 41
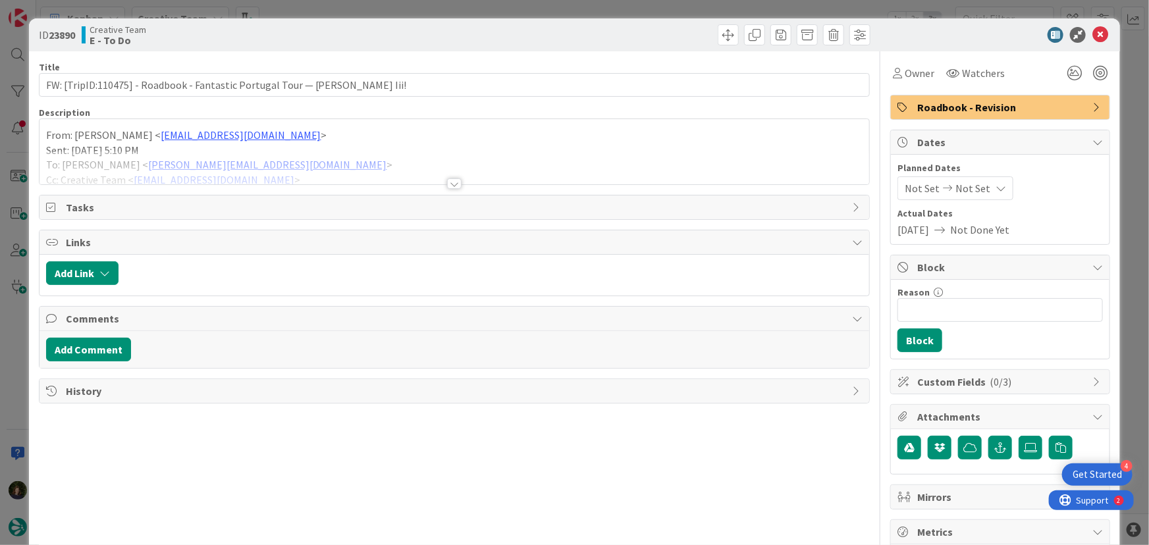
click at [447, 183] on div at bounding box center [454, 183] width 14 height 11
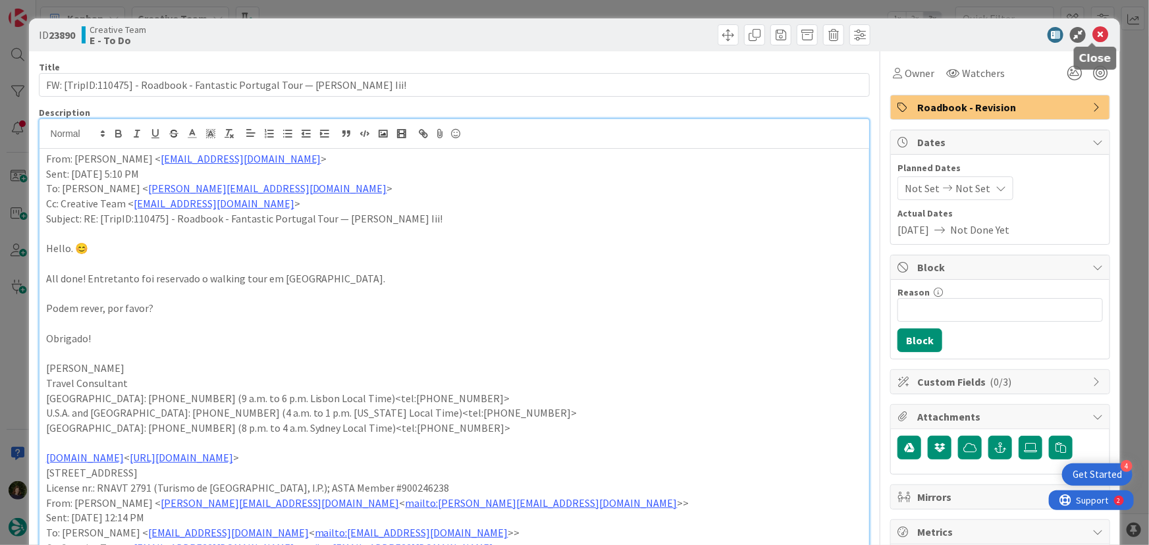
click at [1098, 34] on icon at bounding box center [1101, 35] width 16 height 16
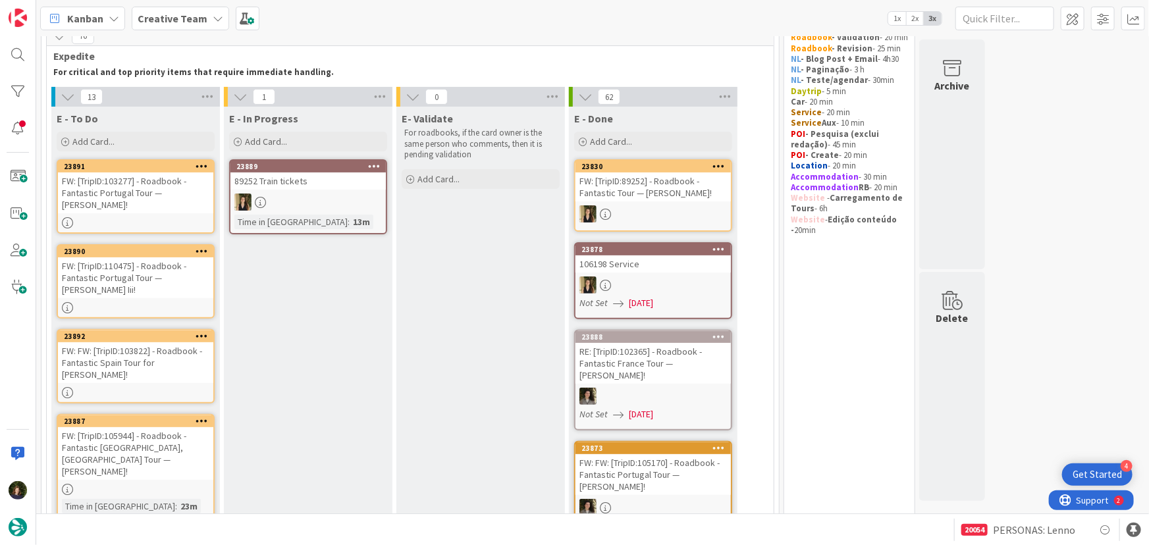
click at [117, 371] on link "23892 FW: FW: [TripID:103822] - Roadbook - Fantastic Spain Tour for [PERSON_NAM…" at bounding box center [136, 366] width 158 height 74
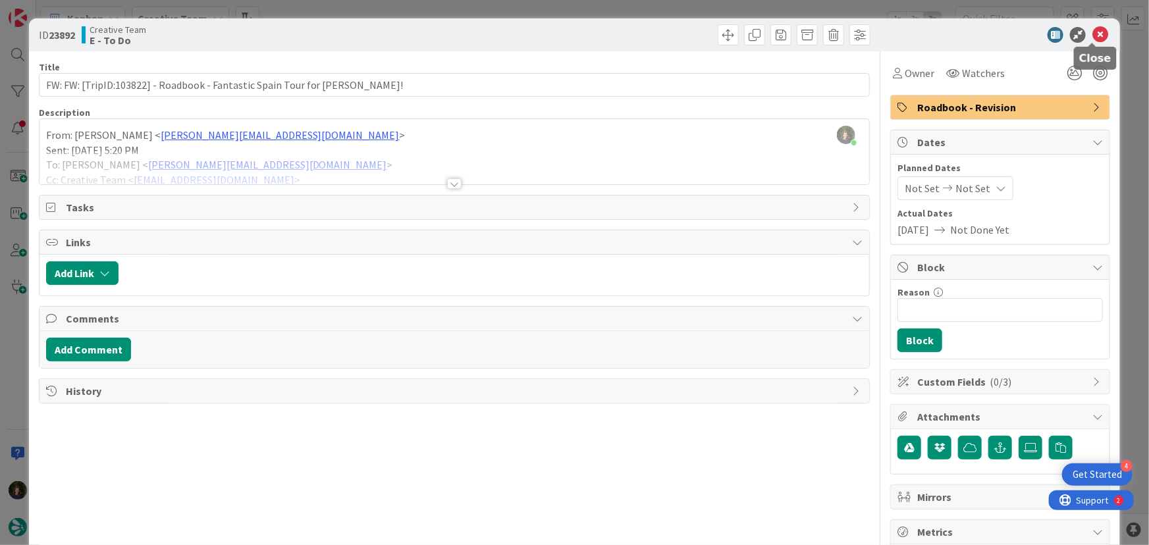
click at [1093, 30] on icon at bounding box center [1101, 35] width 16 height 16
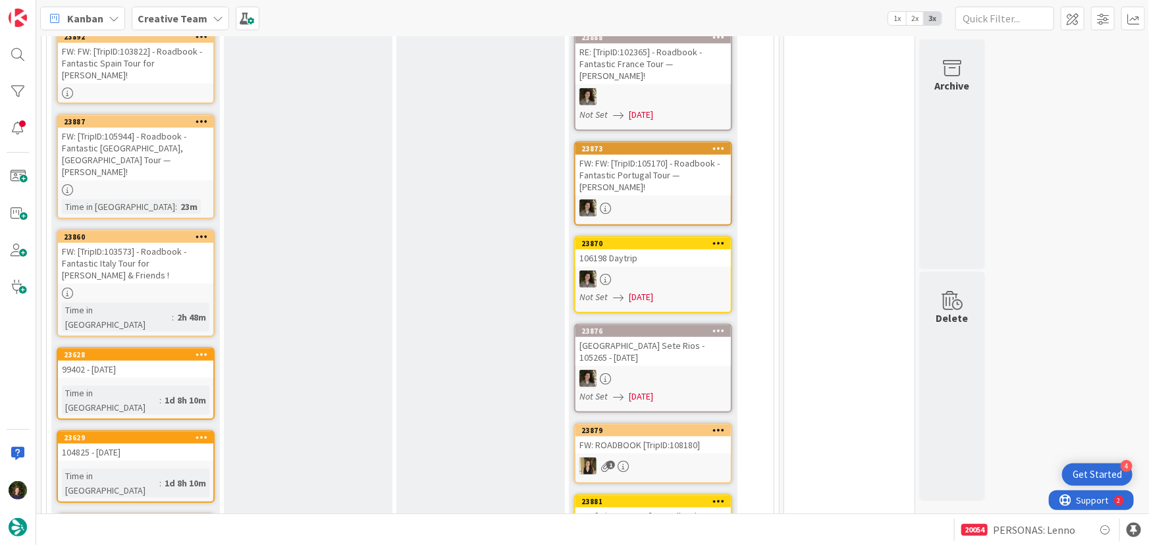
click at [120, 256] on div "FW: [TripID:103573] - Roadbook - Fantastic Italy Tour for [PERSON_NAME] & Frien…" at bounding box center [135, 263] width 155 height 41
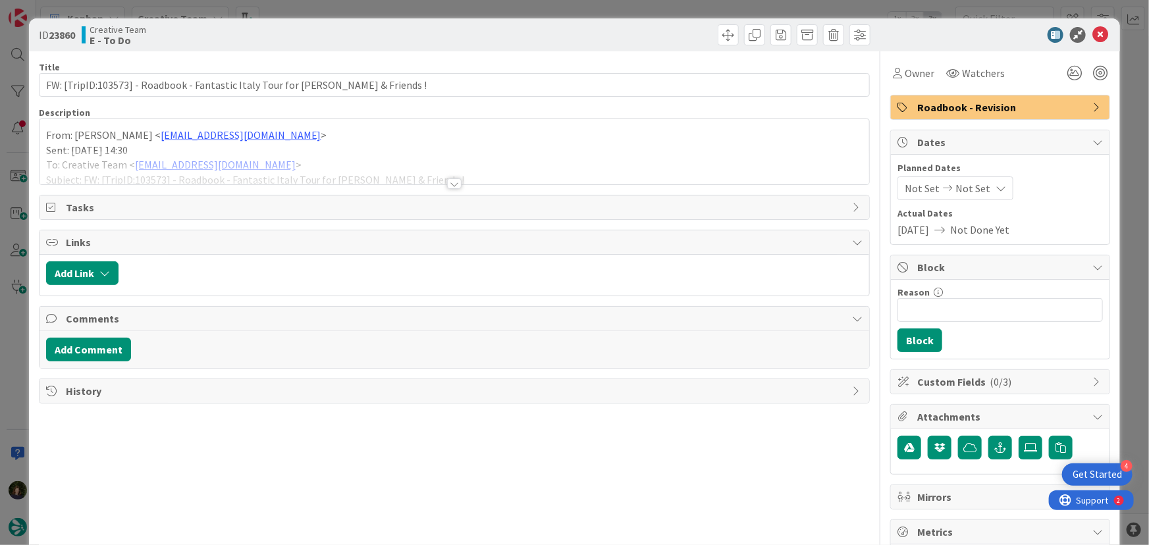
click at [445, 191] on div "Title 74 / 128 FW: [TripID:103573] - Roadbook - Fantastic Italy Tour for [PERSO…" at bounding box center [455, 410] width 832 height 718
click at [451, 184] on div at bounding box center [454, 183] width 14 height 11
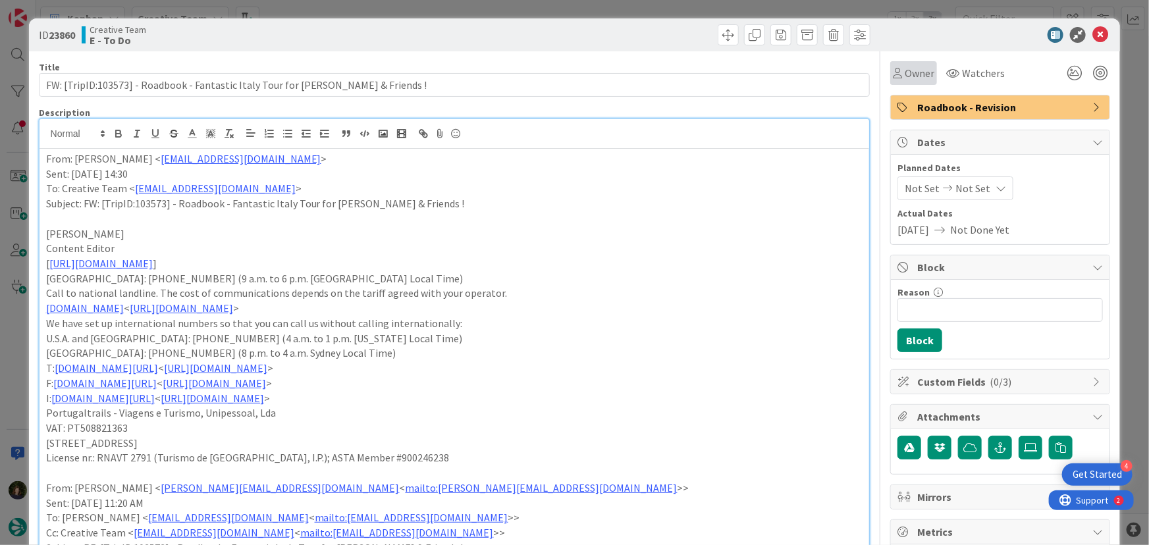
click at [909, 69] on span "Owner" at bounding box center [920, 73] width 30 height 16
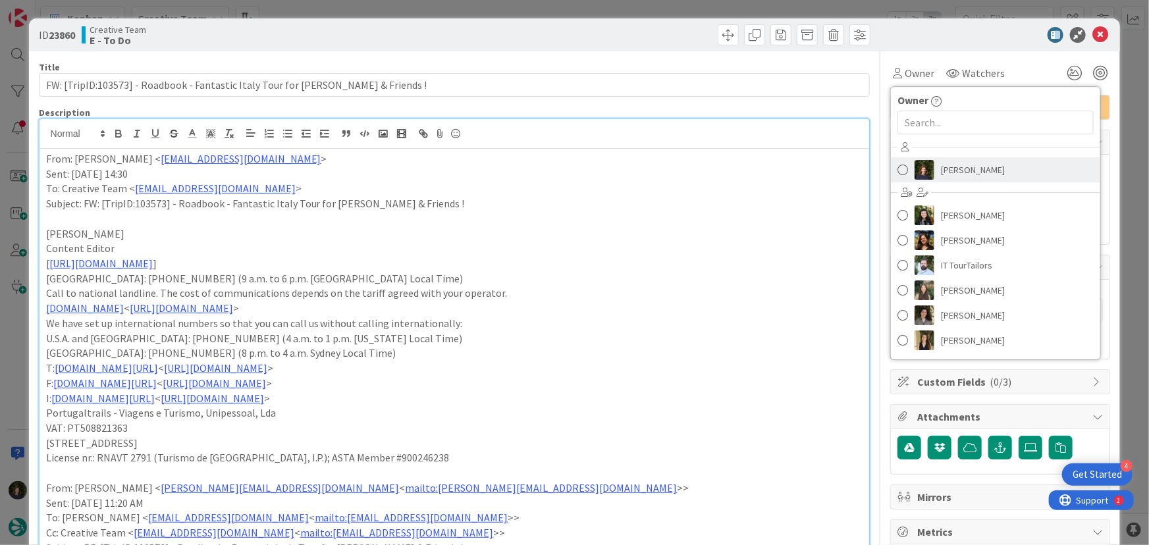
click at [948, 167] on span "[PERSON_NAME]" at bounding box center [973, 170] width 64 height 20
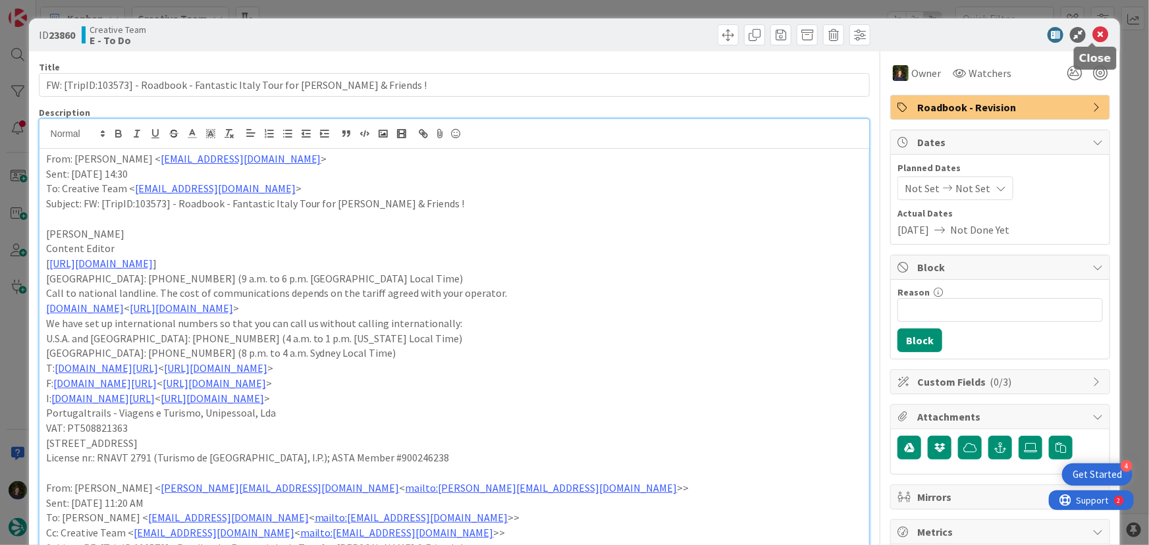
click at [1093, 36] on icon at bounding box center [1101, 35] width 16 height 16
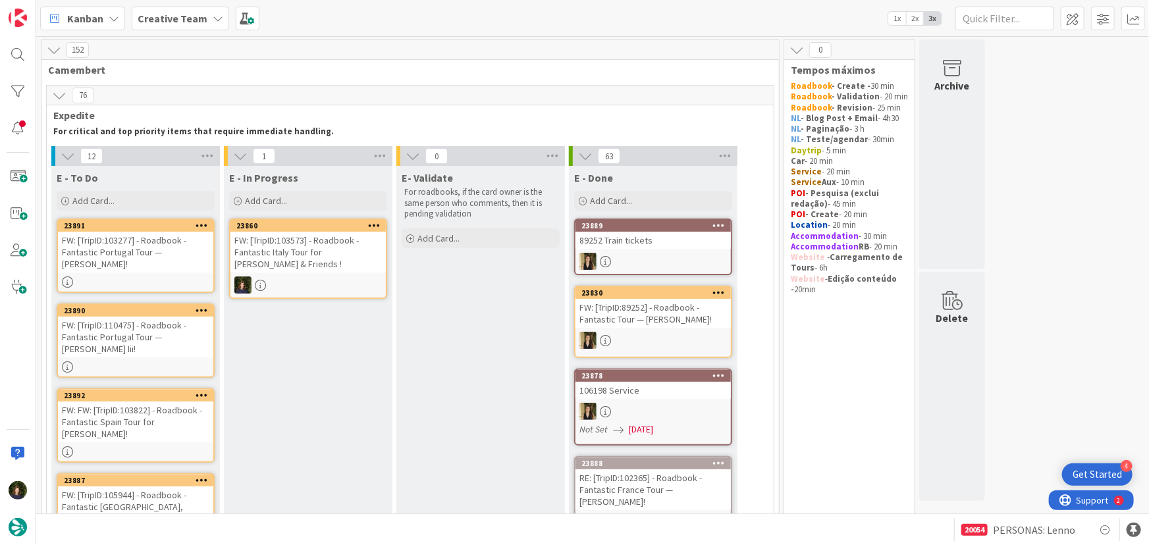
click at [294, 265] on div "FW: [TripID:103573] - Roadbook - Fantastic Italy Tour for [PERSON_NAME] & Frien…" at bounding box center [307, 252] width 155 height 41
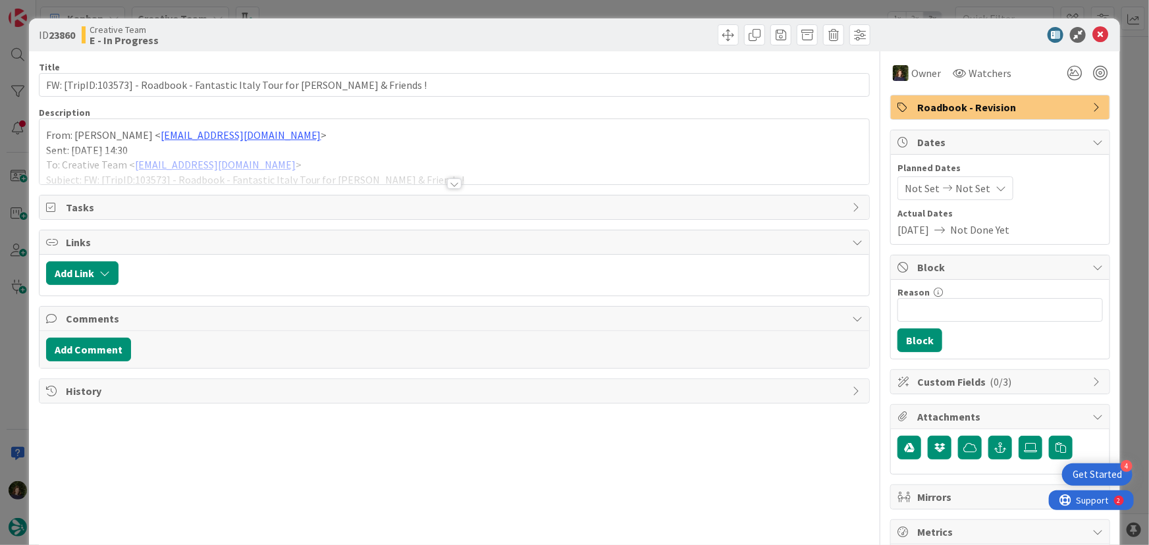
click at [447, 184] on div at bounding box center [454, 183] width 14 height 11
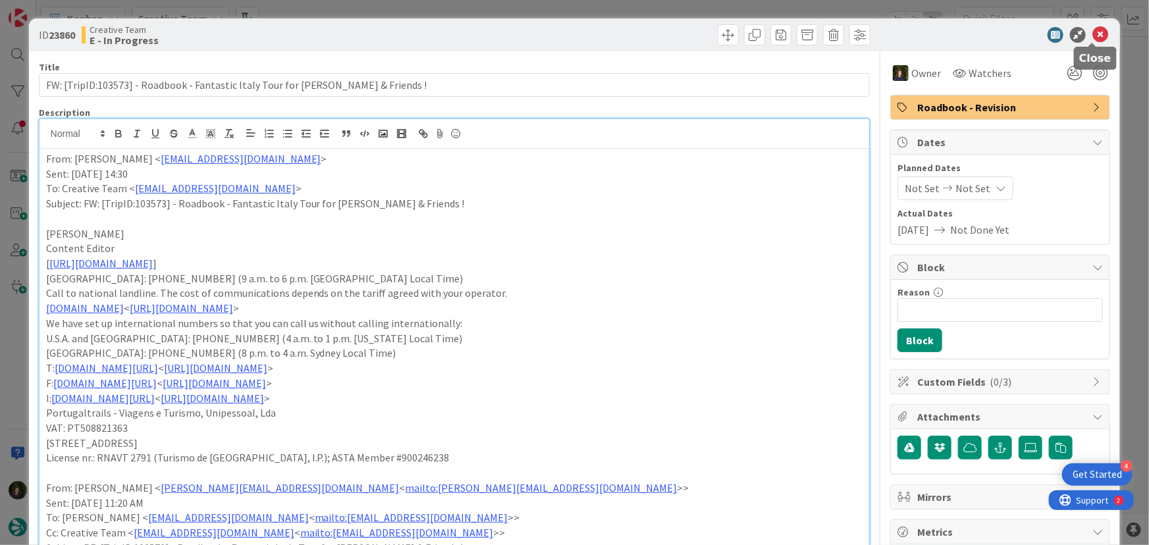
drag, startPoint x: 1092, startPoint y: 36, endPoint x: 976, endPoint y: 103, distance: 134.3
click at [1093, 36] on icon at bounding box center [1101, 35] width 16 height 16
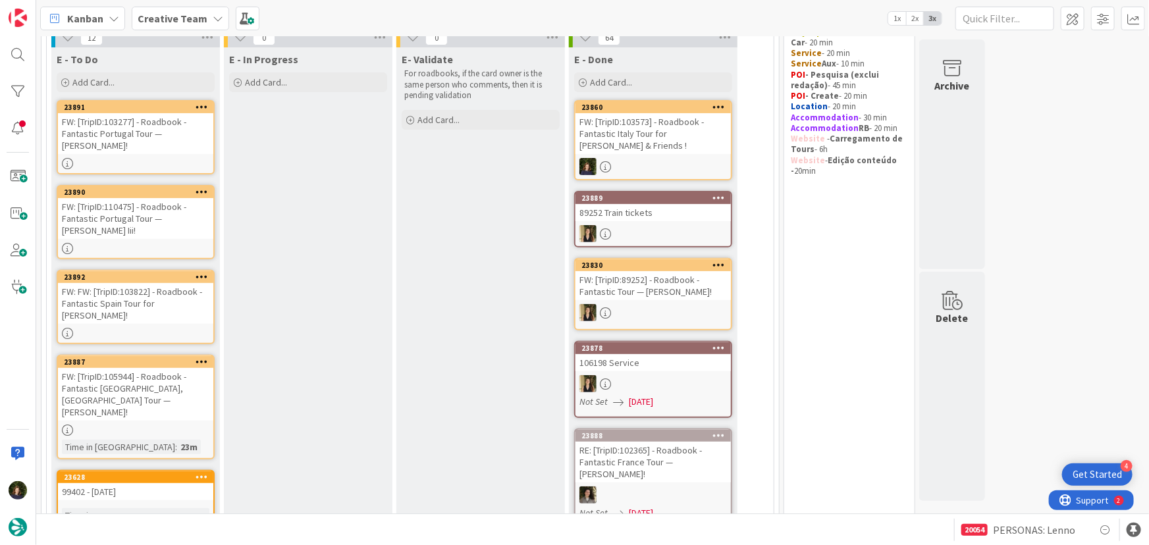
scroll to position [119, 0]
click at [116, 396] on link "23887 FW: [TripID:105944] - Roadbook - Fantastic [GEOGRAPHIC_DATA], [GEOGRAPHIC…" at bounding box center [136, 406] width 158 height 105
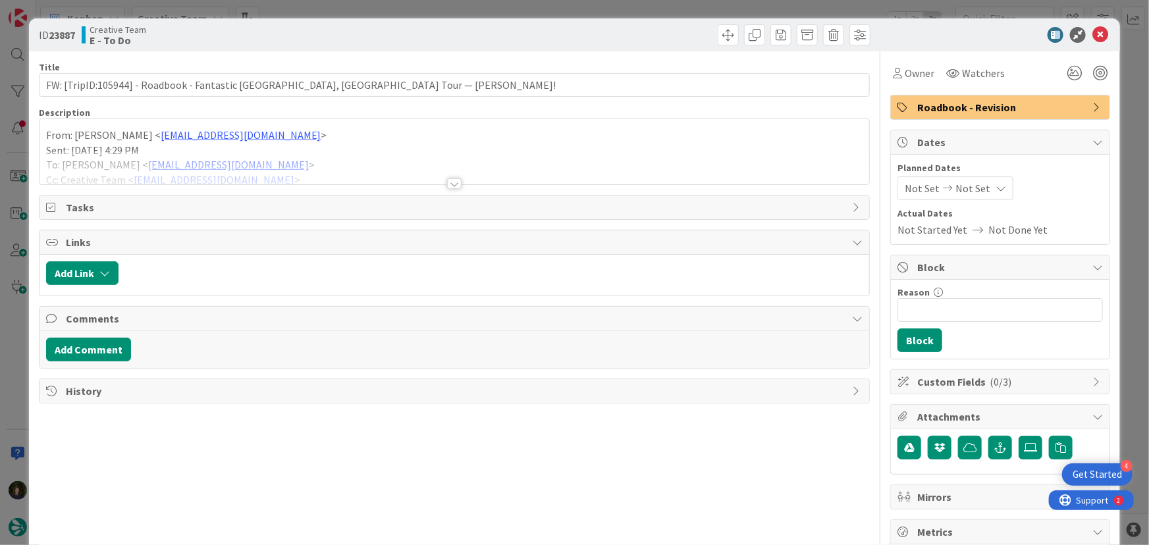
click at [447, 184] on div at bounding box center [454, 183] width 14 height 11
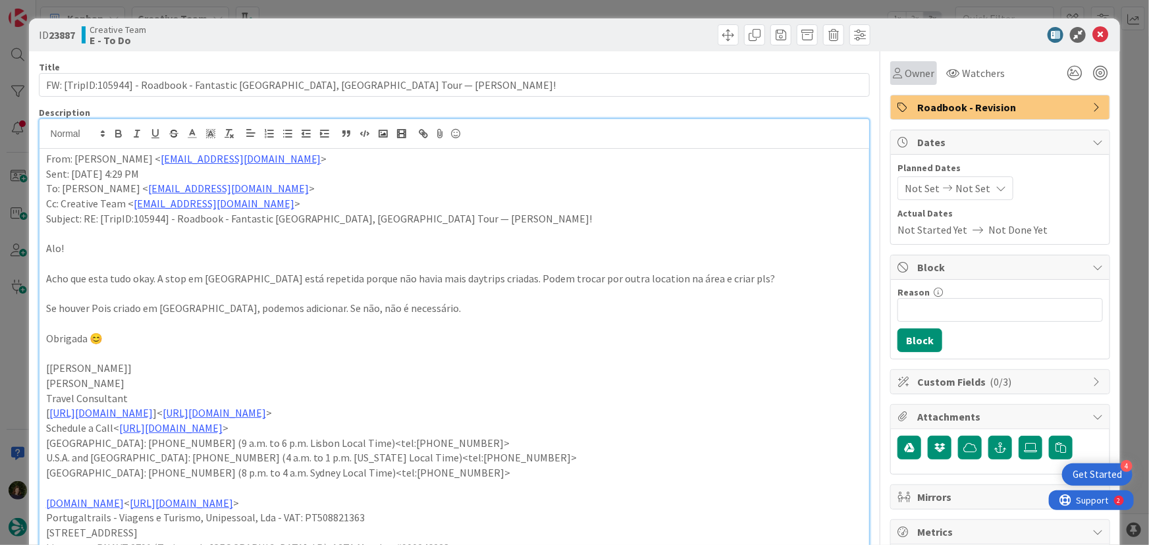
click at [905, 74] on span "Owner" at bounding box center [920, 73] width 30 height 16
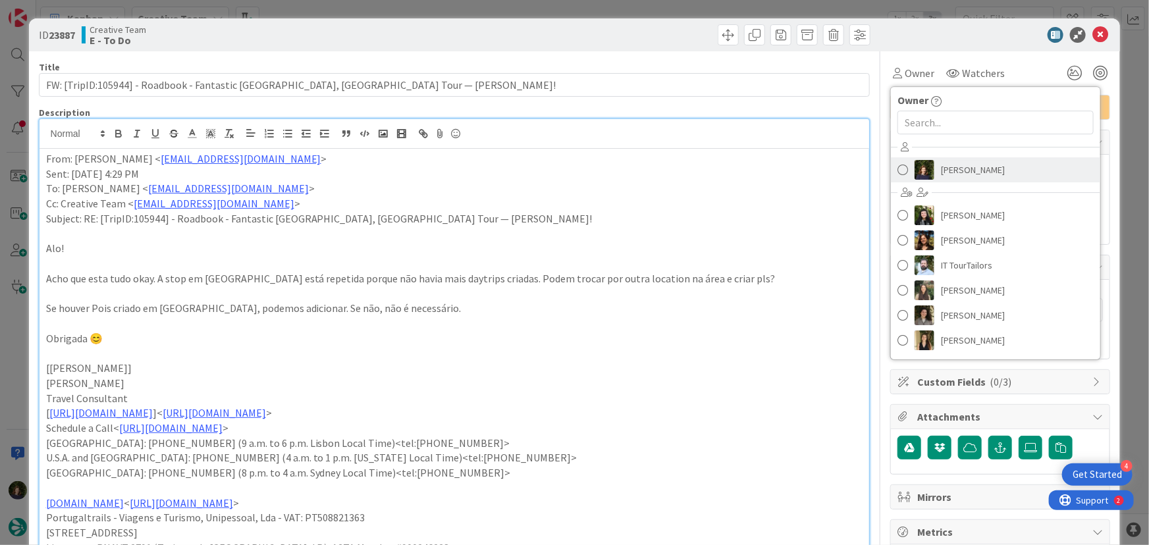
click at [942, 173] on span "[PERSON_NAME]" at bounding box center [973, 170] width 64 height 20
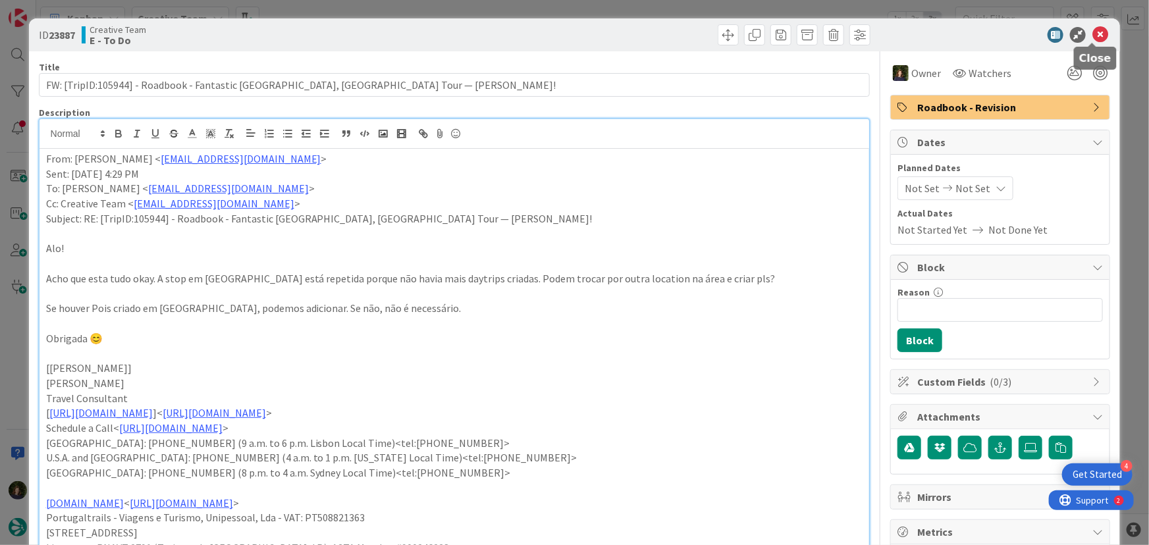
click at [1093, 38] on icon at bounding box center [1101, 35] width 16 height 16
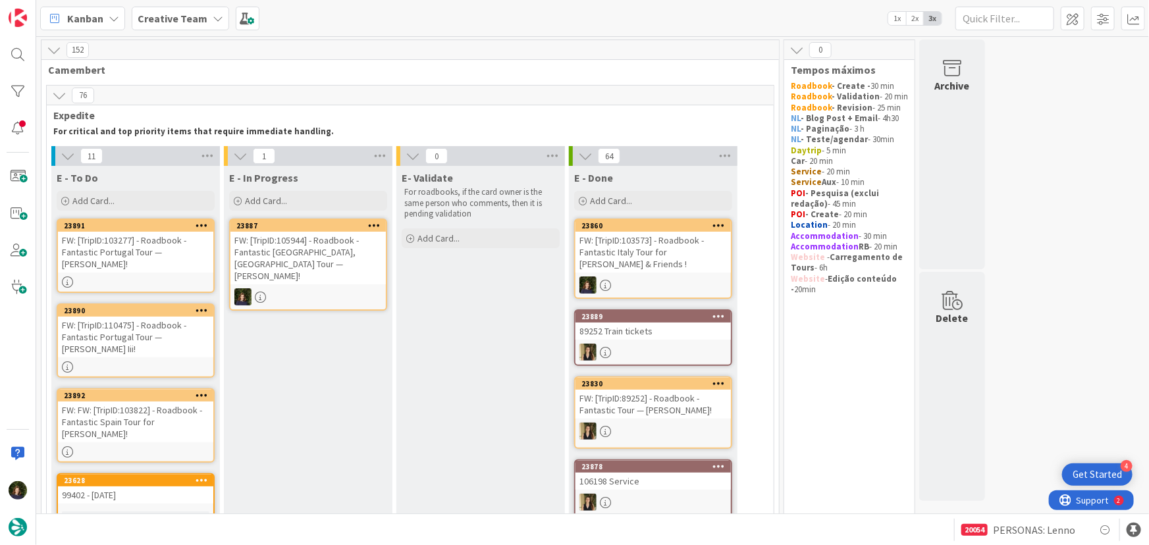
click at [298, 270] on div "FW: [TripID:105944] - Roadbook - Fantastic [GEOGRAPHIC_DATA], [GEOGRAPHIC_DATA]…" at bounding box center [307, 258] width 155 height 53
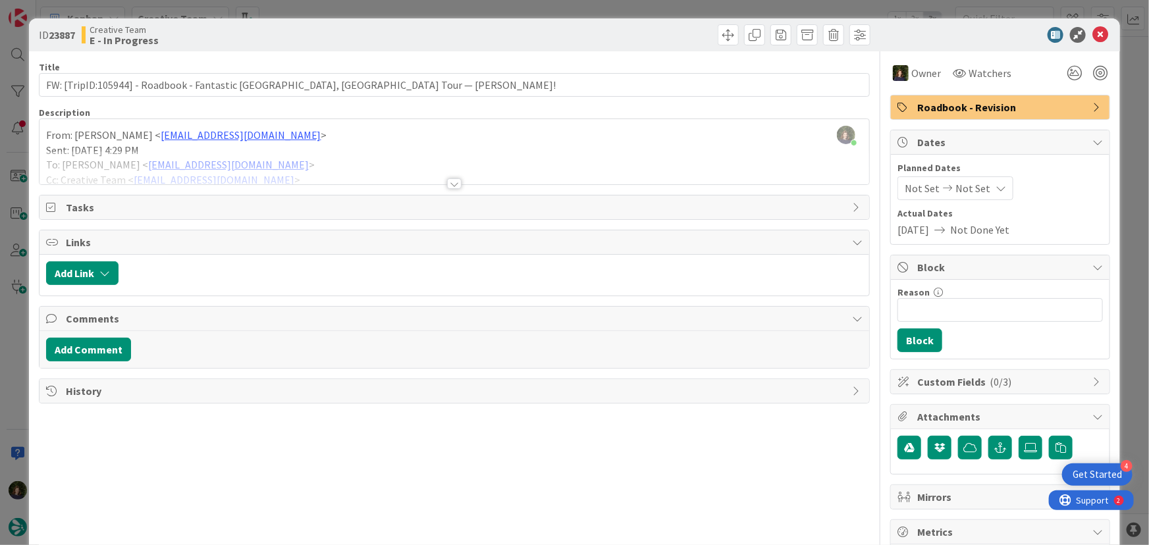
click at [455, 178] on div at bounding box center [454, 183] width 14 height 11
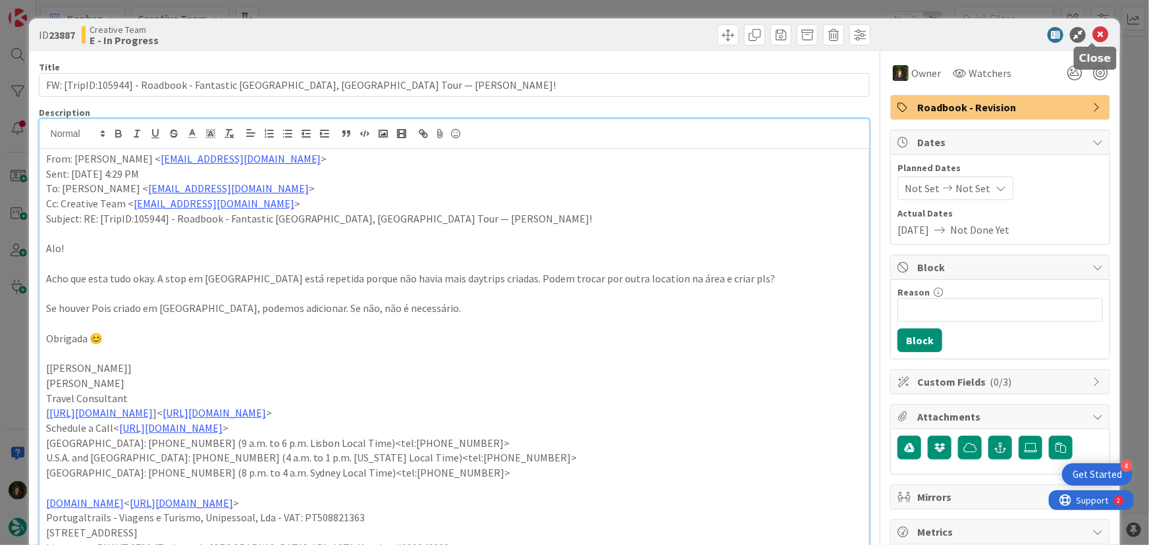
click at [1093, 34] on icon at bounding box center [1101, 35] width 16 height 16
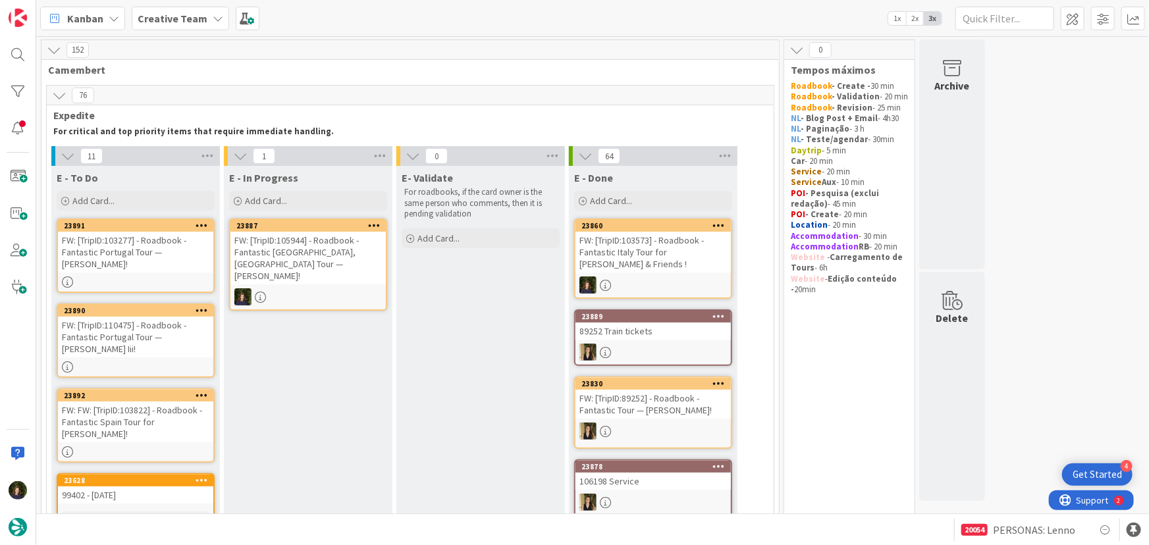
click at [281, 271] on div "FW: [TripID:105944] - Roadbook - Fantastic [GEOGRAPHIC_DATA], [GEOGRAPHIC_DATA]…" at bounding box center [307, 258] width 155 height 53
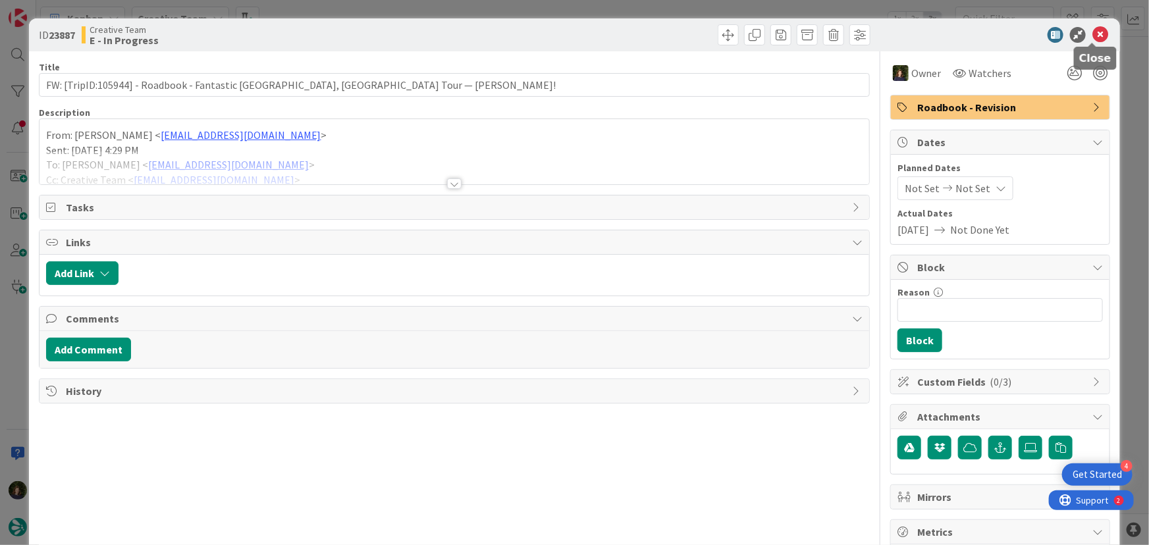
click at [1093, 38] on icon at bounding box center [1101, 35] width 16 height 16
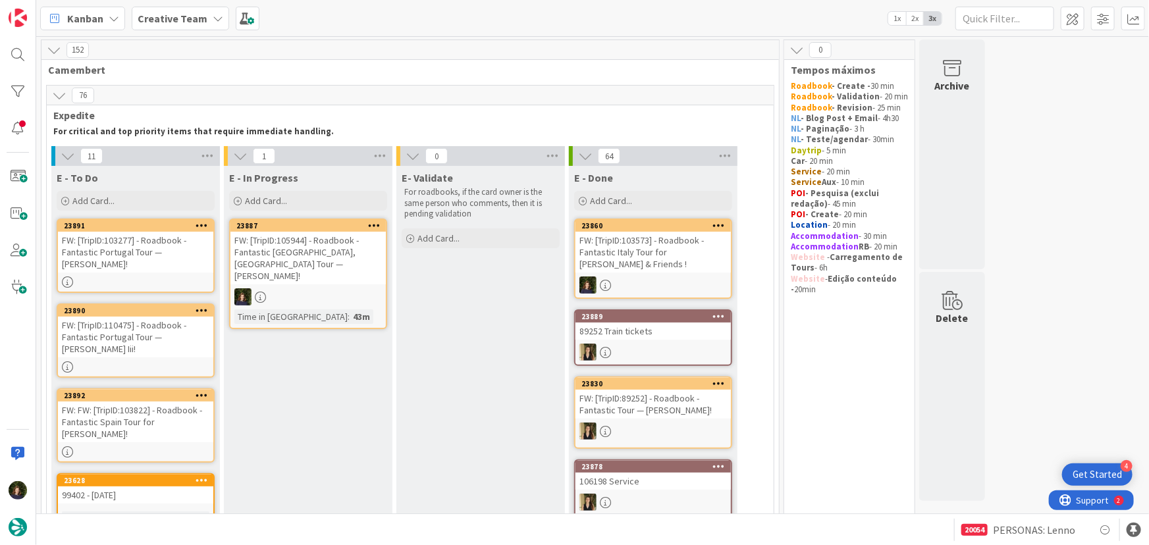
click at [368, 227] on icon at bounding box center [374, 225] width 13 height 9
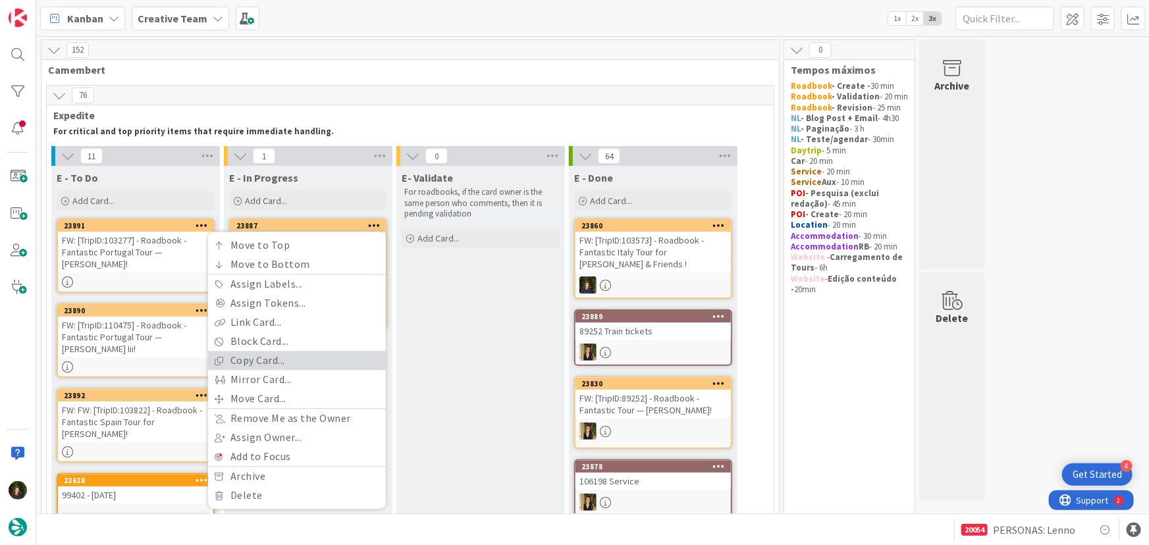
click at [306, 357] on link "Copy Card..." at bounding box center [297, 361] width 178 height 19
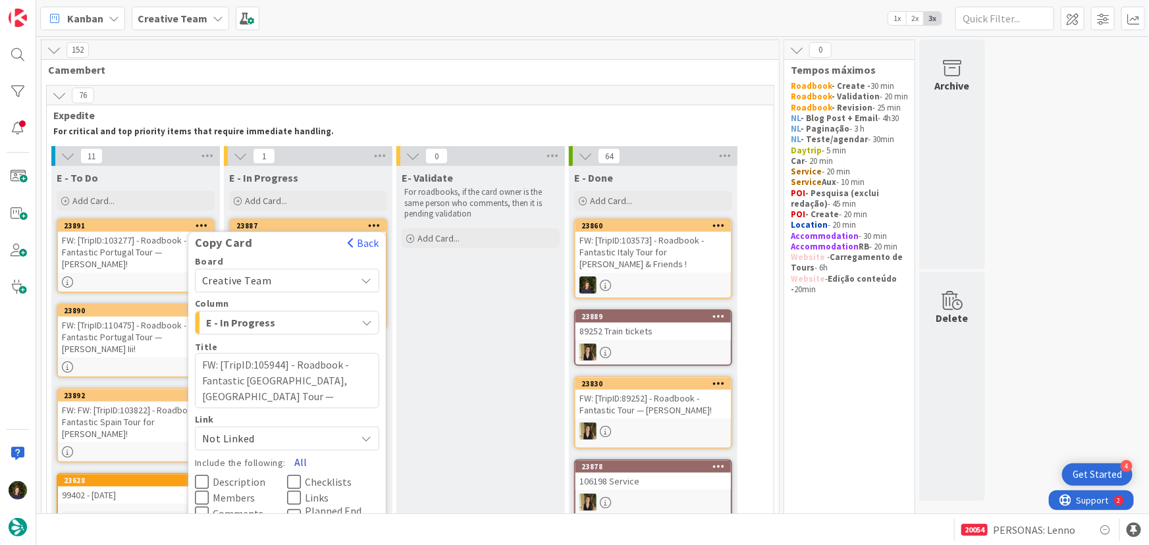
click at [297, 463] on button "All" at bounding box center [301, 462] width 30 height 24
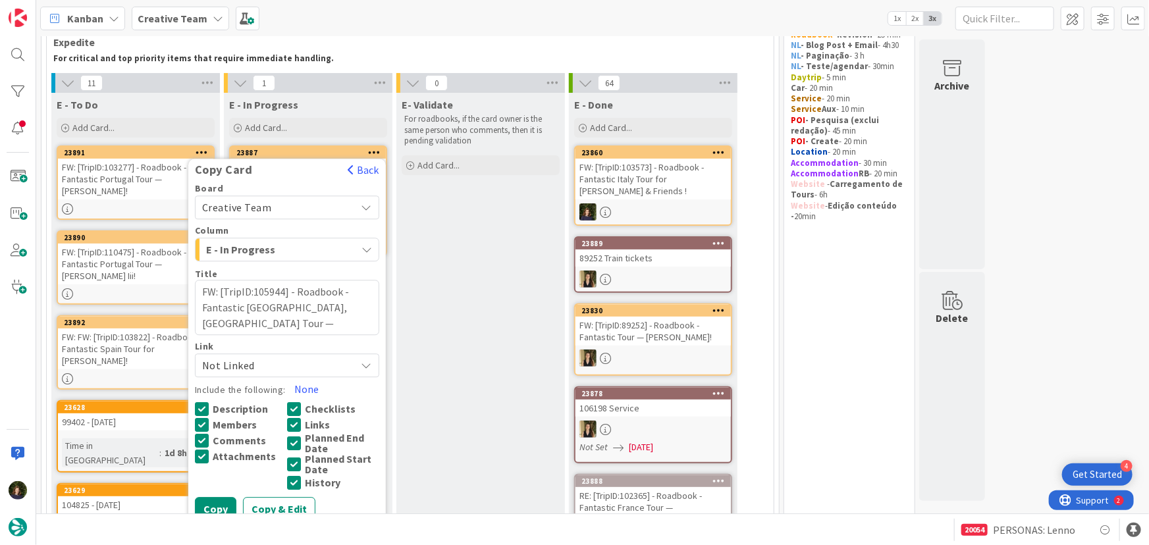
scroll to position [119, 0]
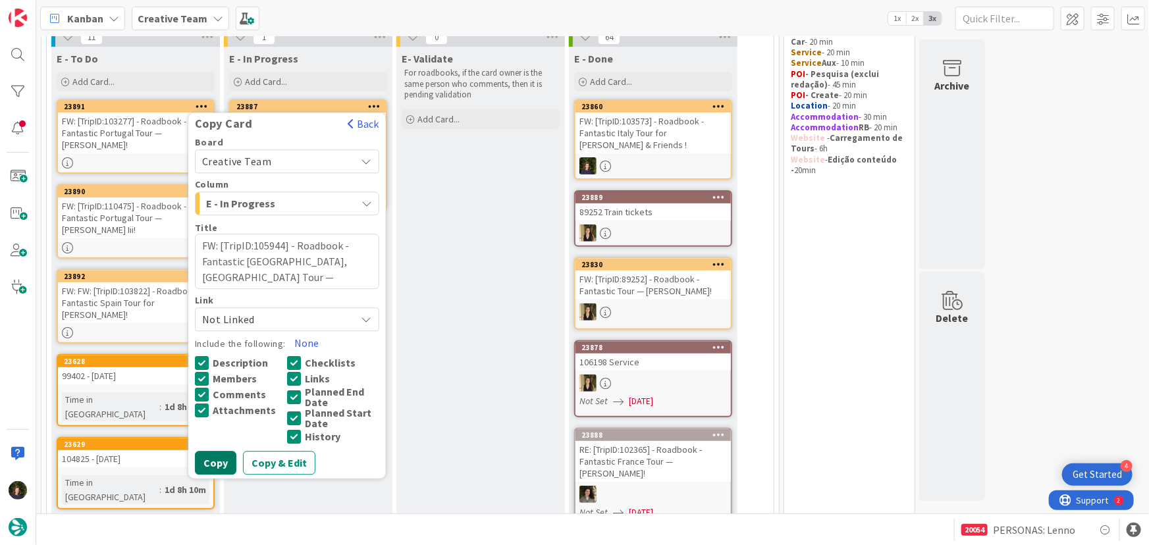
click at [219, 464] on button "Copy" at bounding box center [215, 463] width 41 height 24
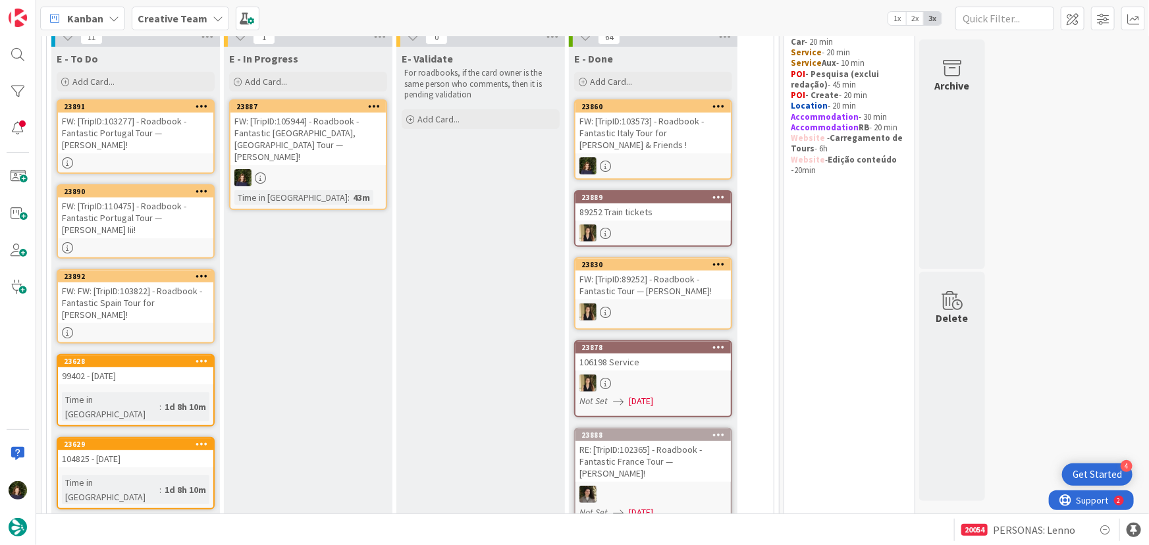
type textarea "x"
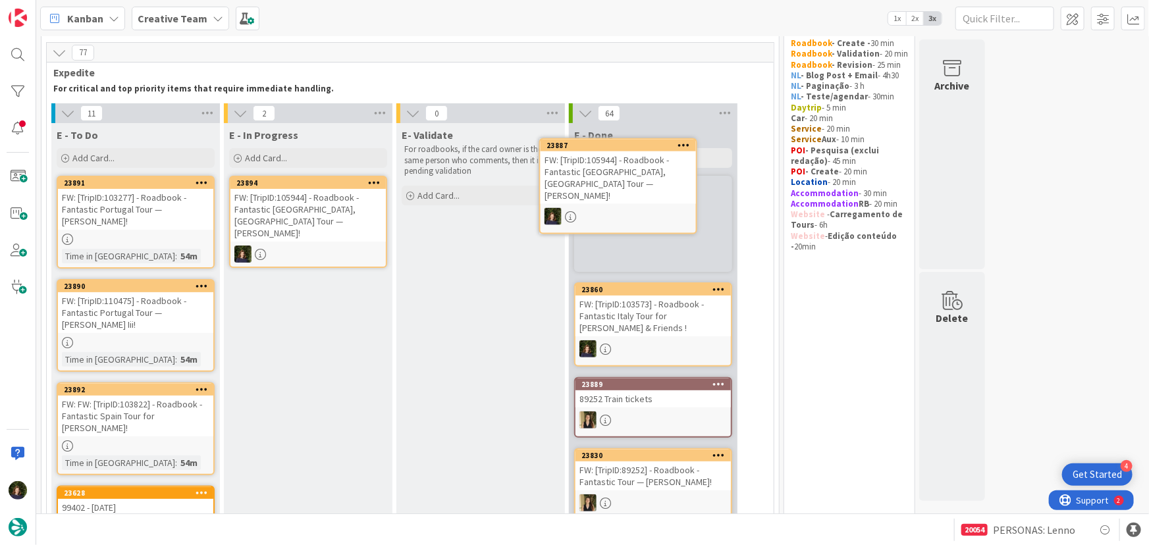
scroll to position [40, 0]
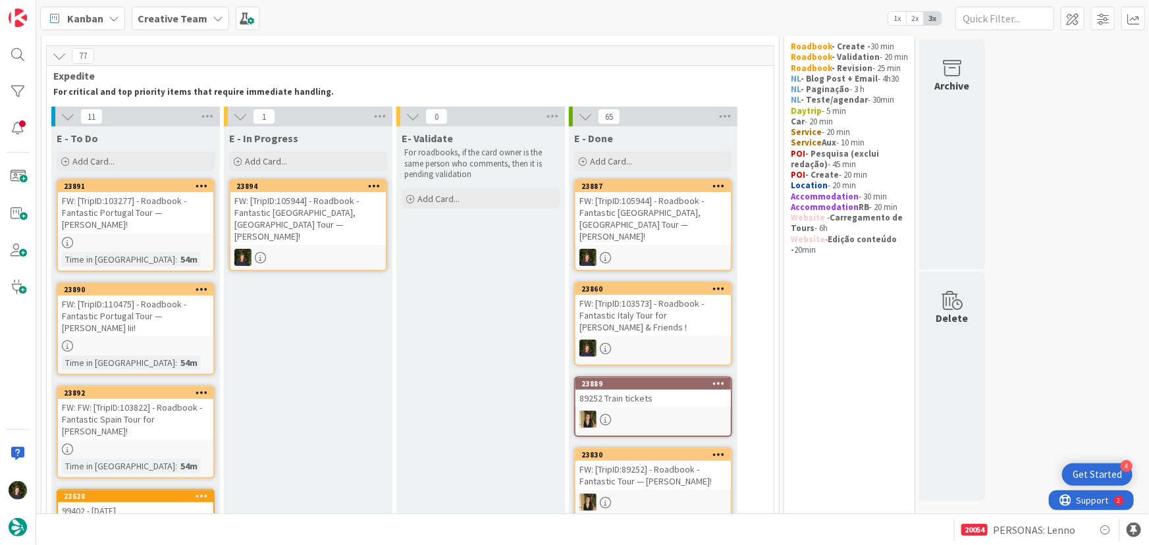
click at [308, 225] on div "FW: [TripID:105944] - Roadbook - Fantastic [GEOGRAPHIC_DATA], [GEOGRAPHIC_DATA]…" at bounding box center [307, 218] width 155 height 53
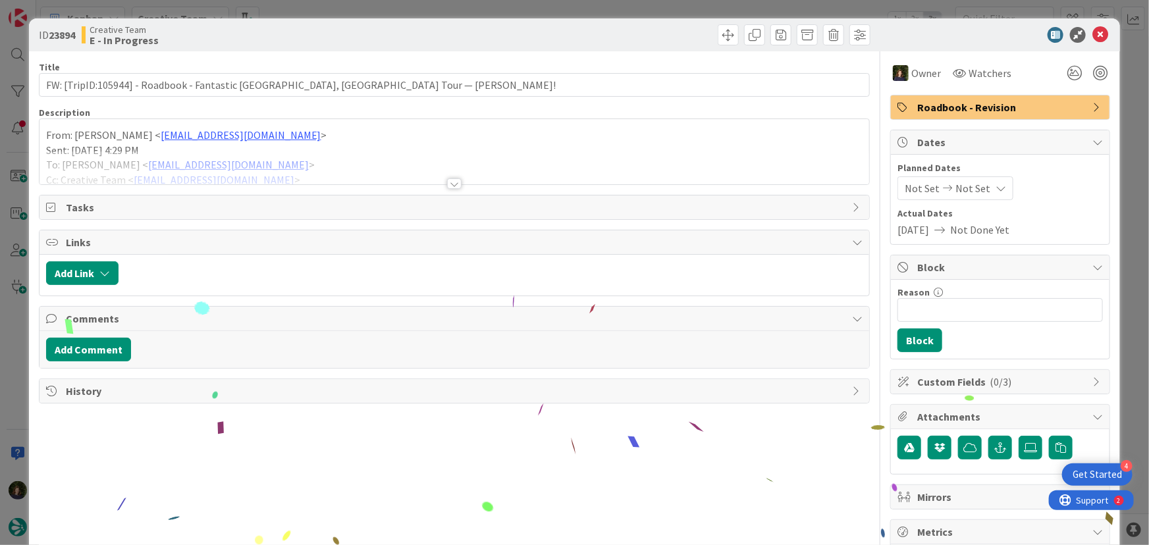
click at [958, 103] on span "Roadbook - Revision" at bounding box center [1001, 107] width 169 height 16
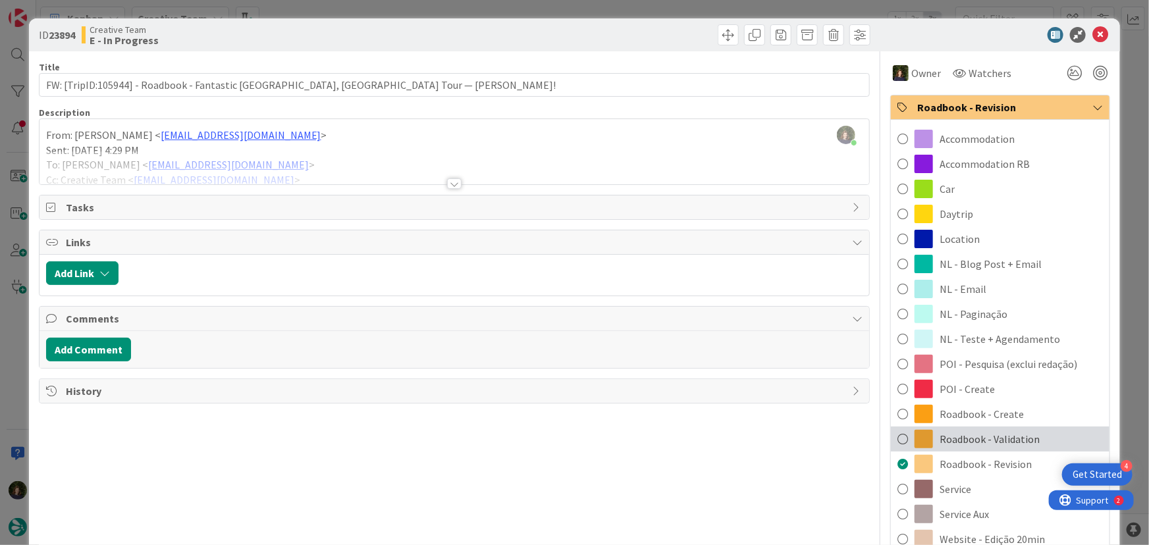
click at [998, 435] on span "Roadbook - Validation" at bounding box center [990, 439] width 100 height 16
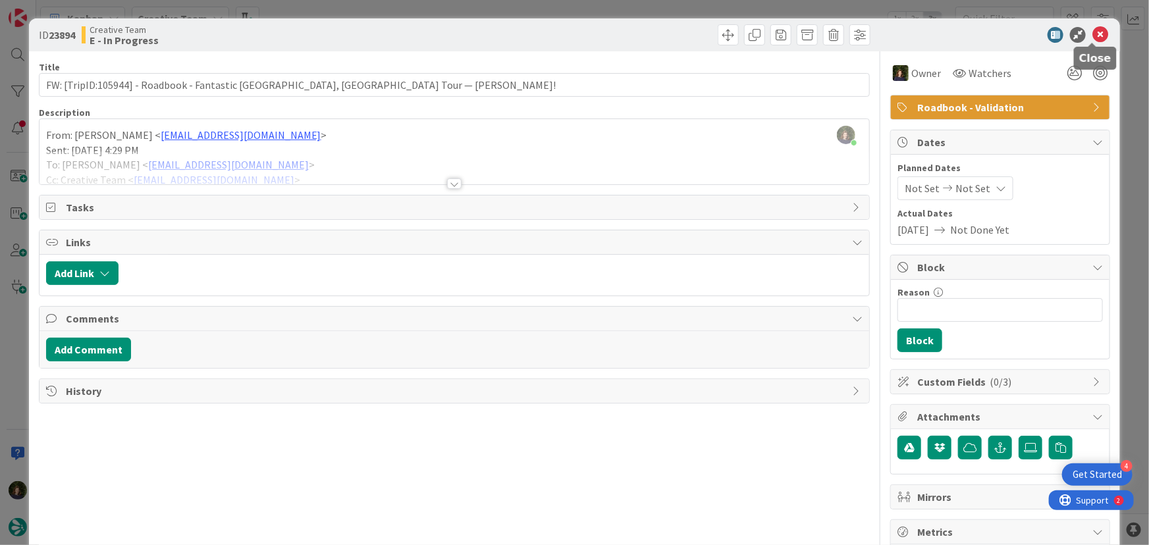
click at [1093, 34] on icon at bounding box center [1101, 35] width 16 height 16
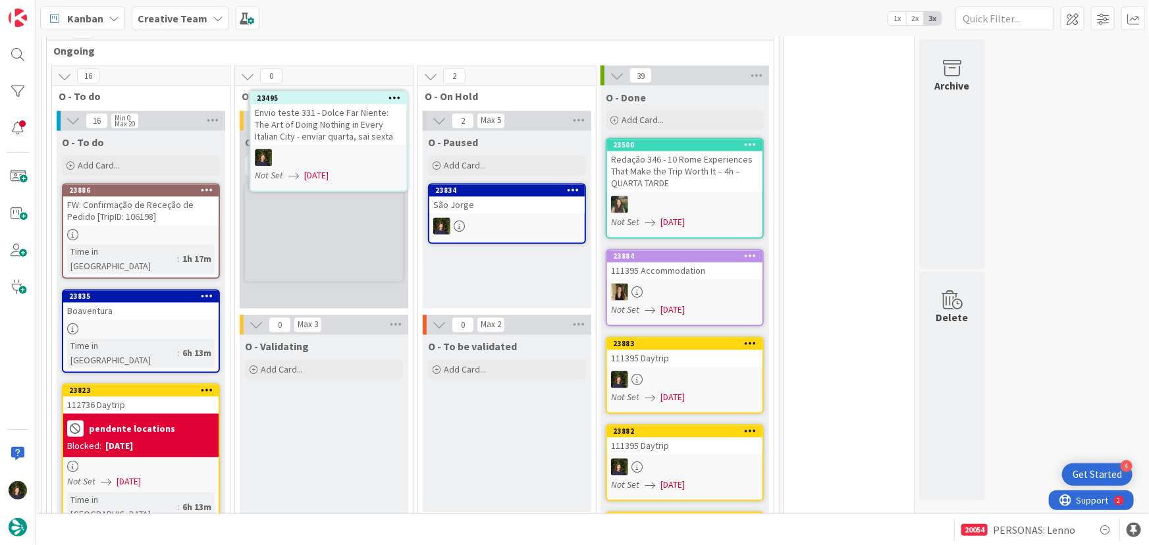
scroll to position [1131, 0]
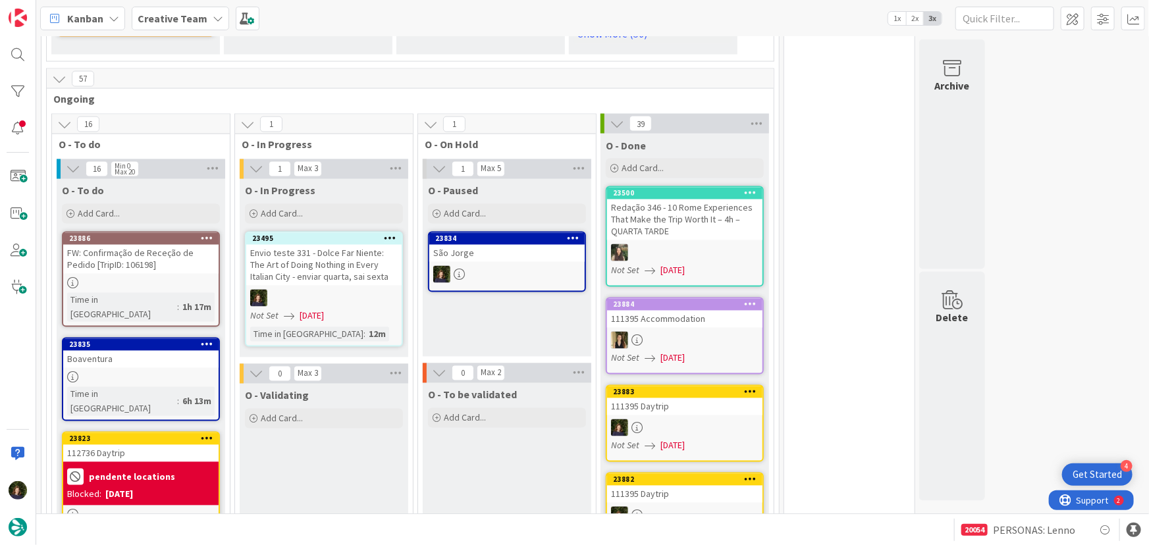
click at [329, 290] on div at bounding box center [323, 298] width 155 height 17
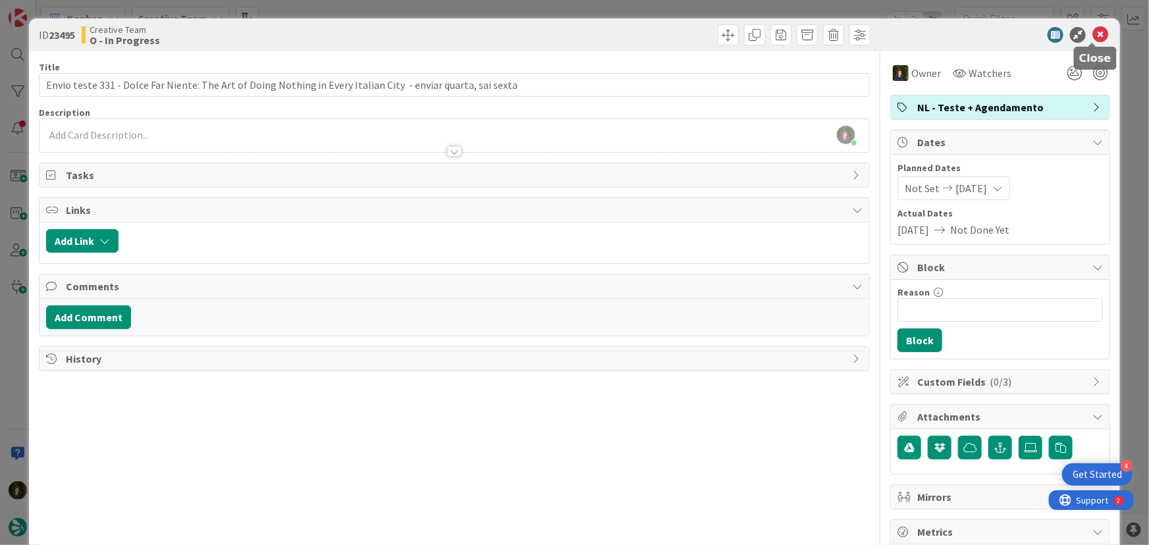
click at [1093, 36] on icon at bounding box center [1101, 35] width 16 height 16
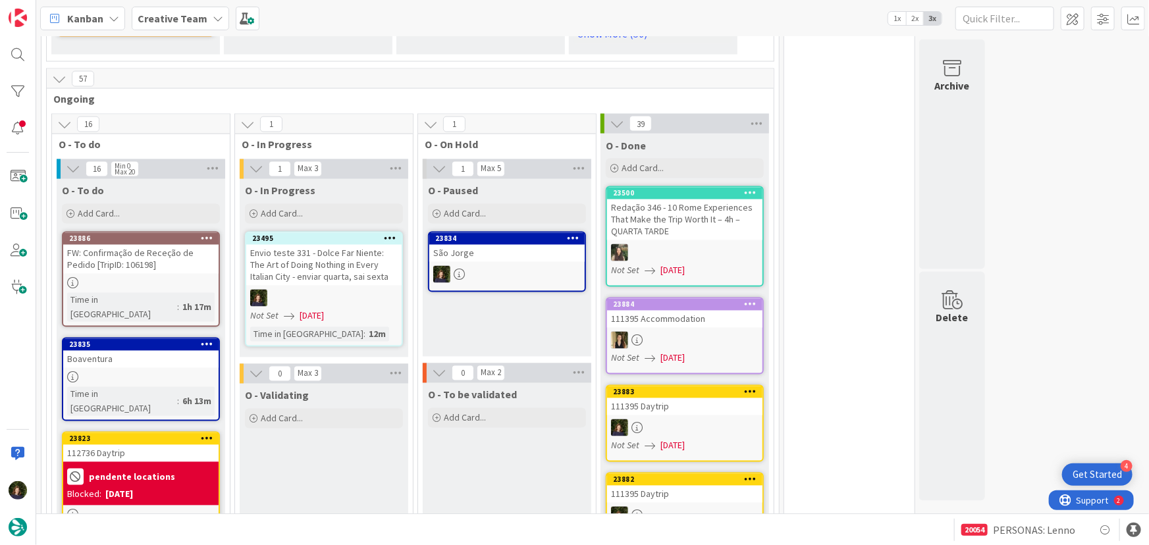
click at [162, 18] on b "Creative Team" at bounding box center [173, 18] width 70 height 13
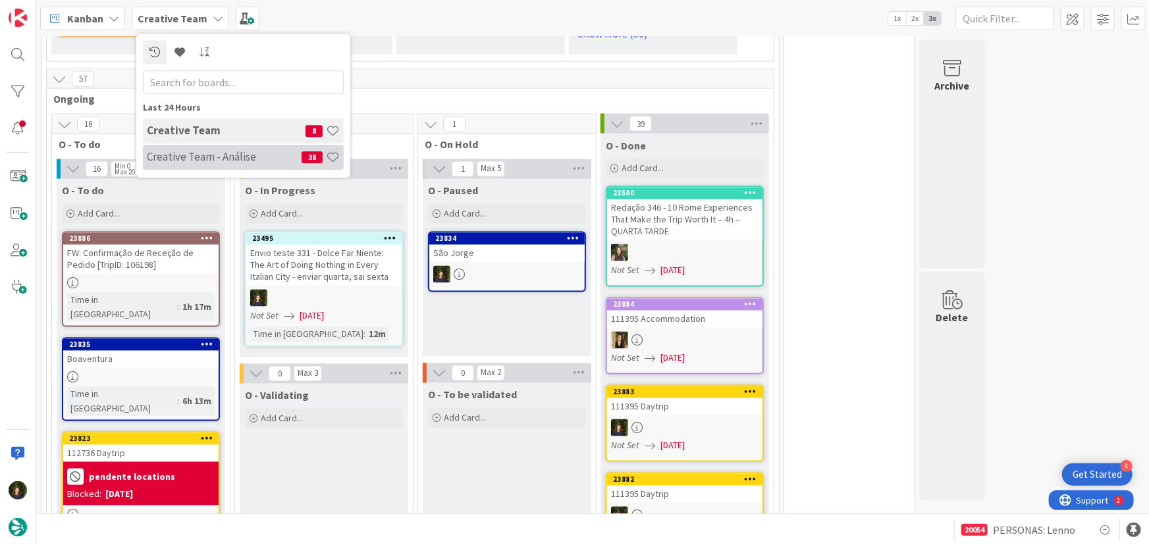
click at [180, 157] on h4 "Creative Team - Análise" at bounding box center [224, 156] width 155 height 13
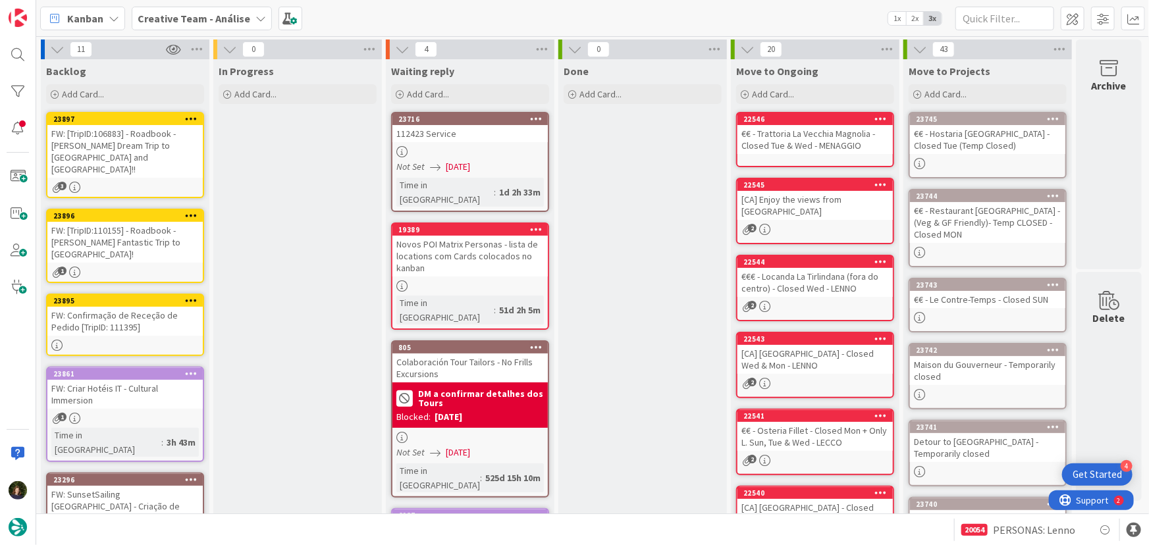
click at [107, 145] on div "FW: [TripID:106883] - Roadbook - [PERSON_NAME] Dream Trip to [GEOGRAPHIC_DATA] …" at bounding box center [124, 151] width 155 height 53
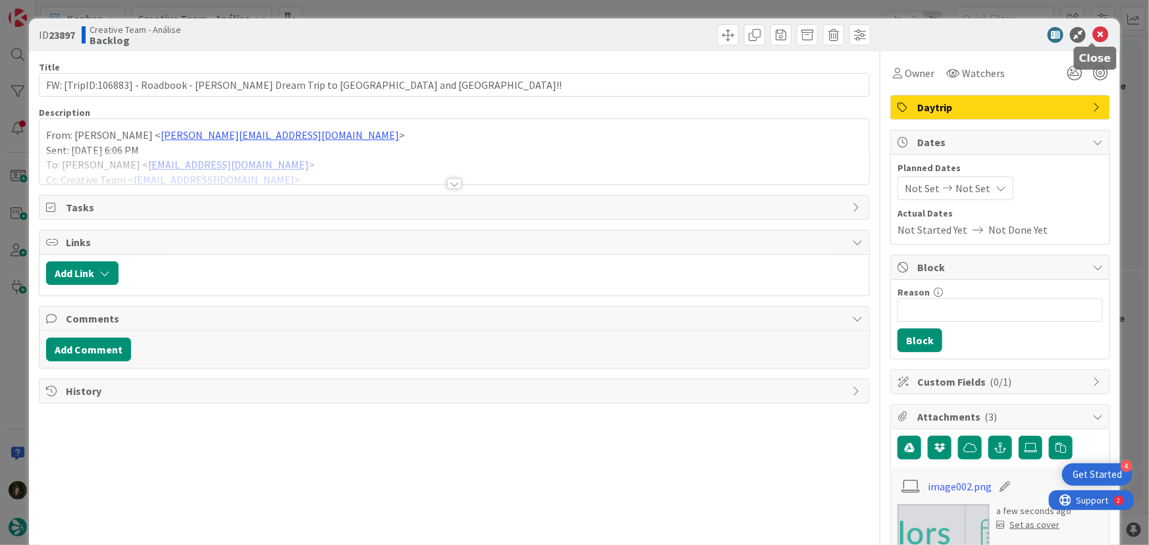
click at [1094, 30] on icon at bounding box center [1101, 35] width 16 height 16
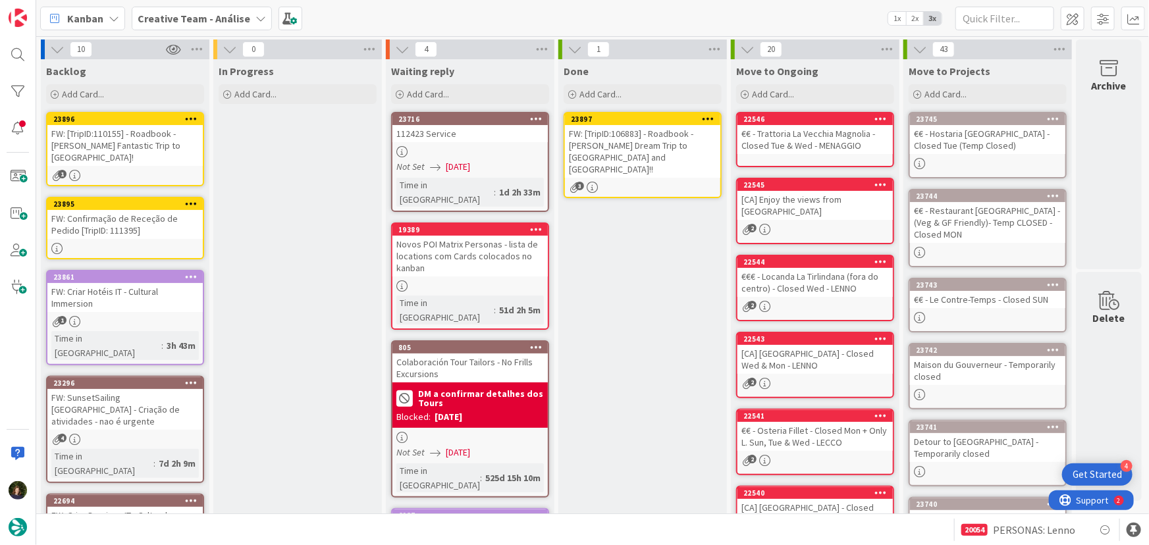
click at [630, 153] on div "FW: [TripID:106883] - Roadbook - [PERSON_NAME] Dream Trip to [GEOGRAPHIC_DATA] …" at bounding box center [642, 151] width 155 height 53
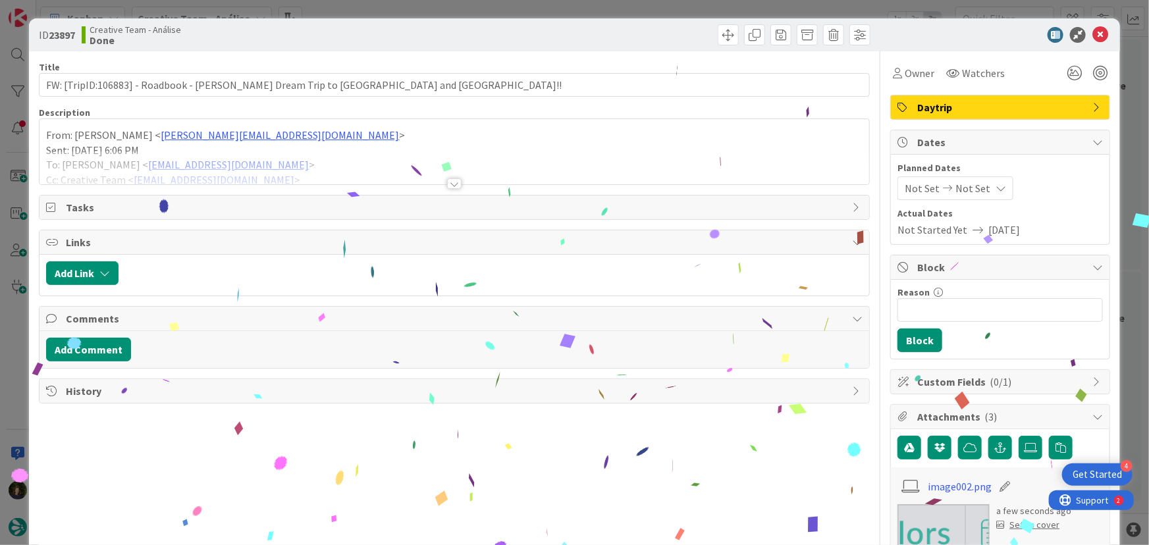
click at [447, 184] on div at bounding box center [454, 183] width 14 height 11
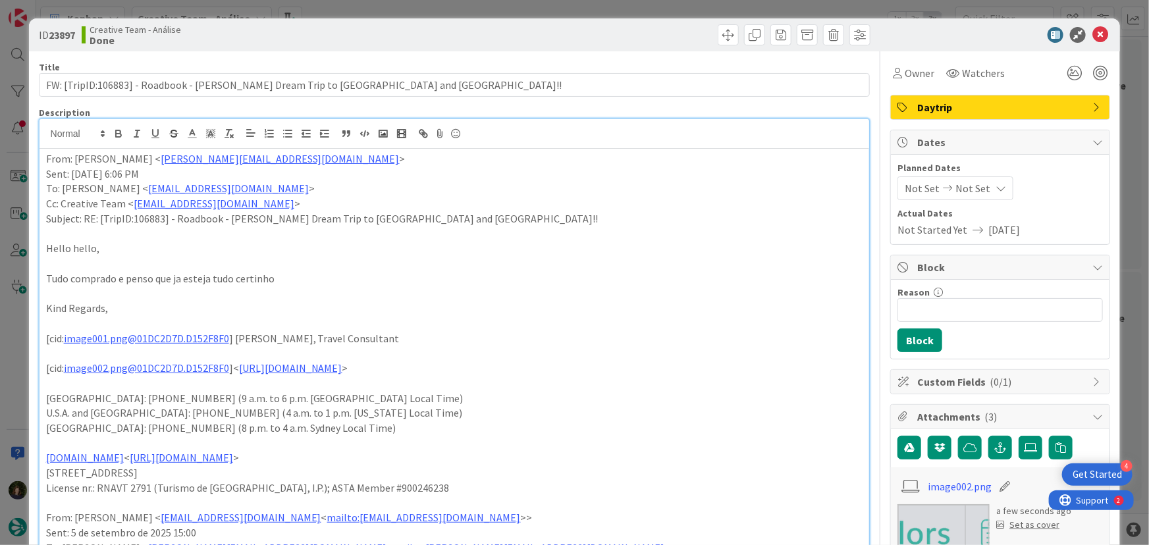
click at [950, 107] on span "Daytrip" at bounding box center [1001, 107] width 169 height 16
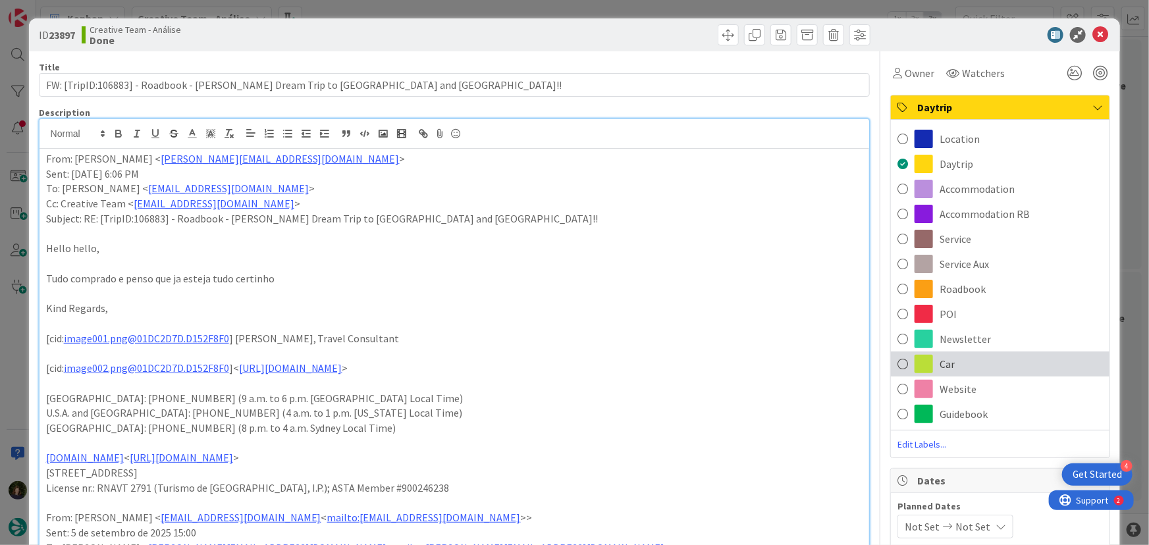
scroll to position [59, 0]
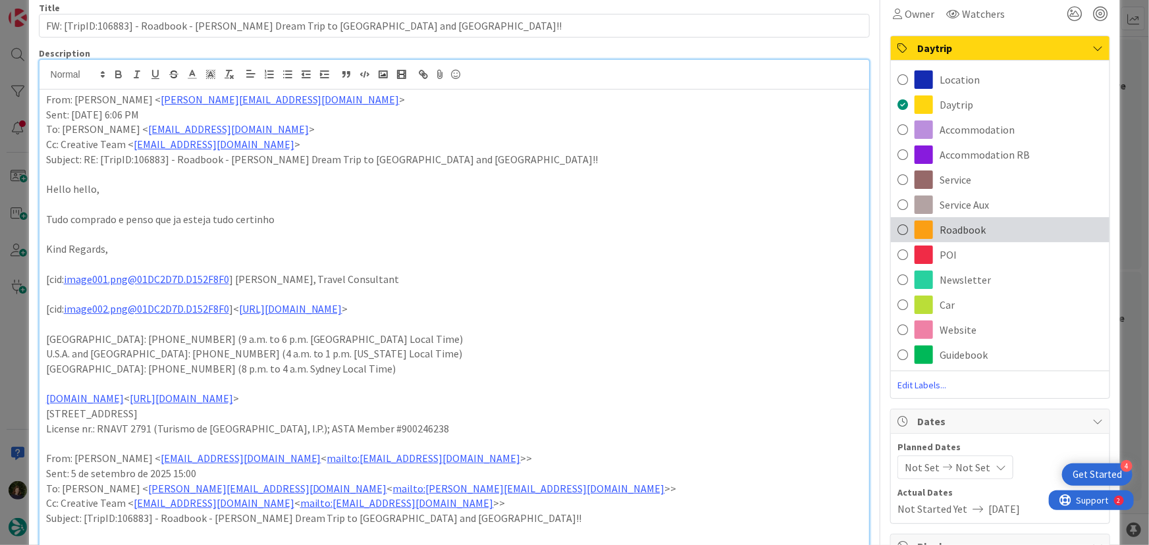
click at [969, 224] on span "Roadbook" at bounding box center [963, 230] width 46 height 16
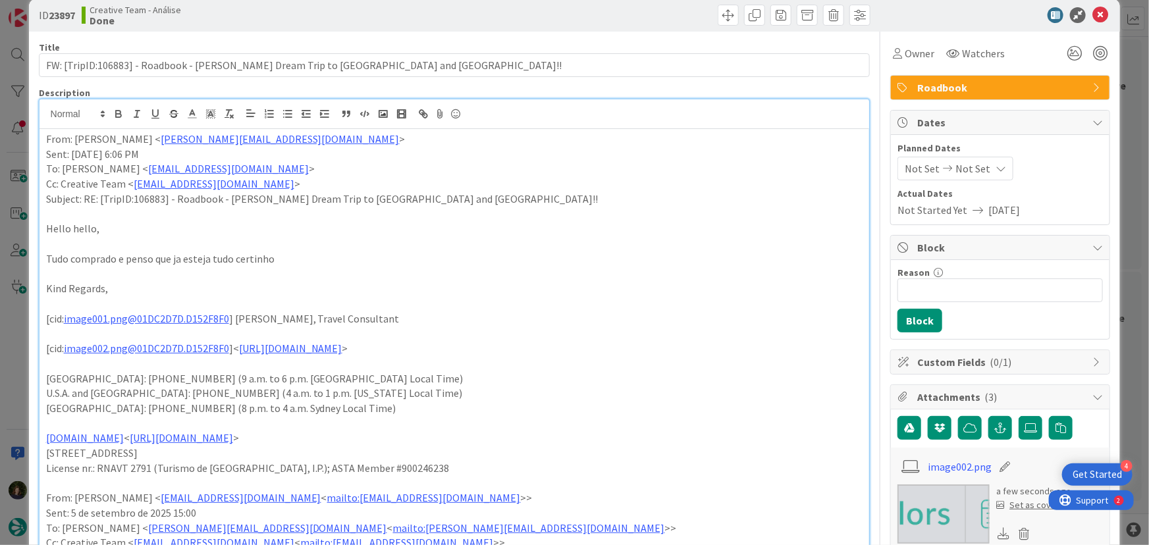
scroll to position [0, 0]
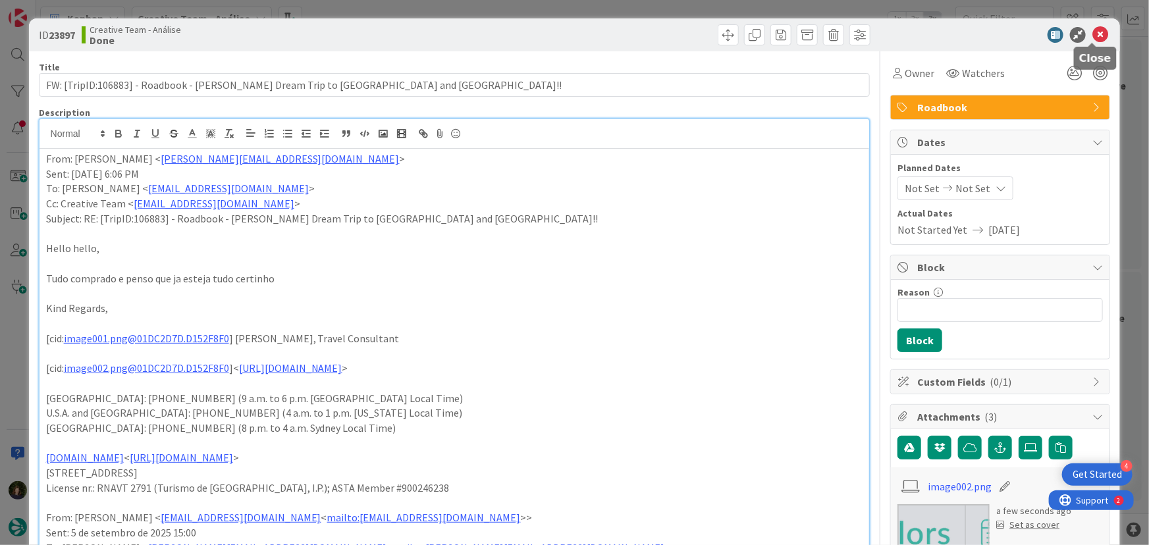
click at [1098, 34] on icon at bounding box center [1101, 35] width 16 height 16
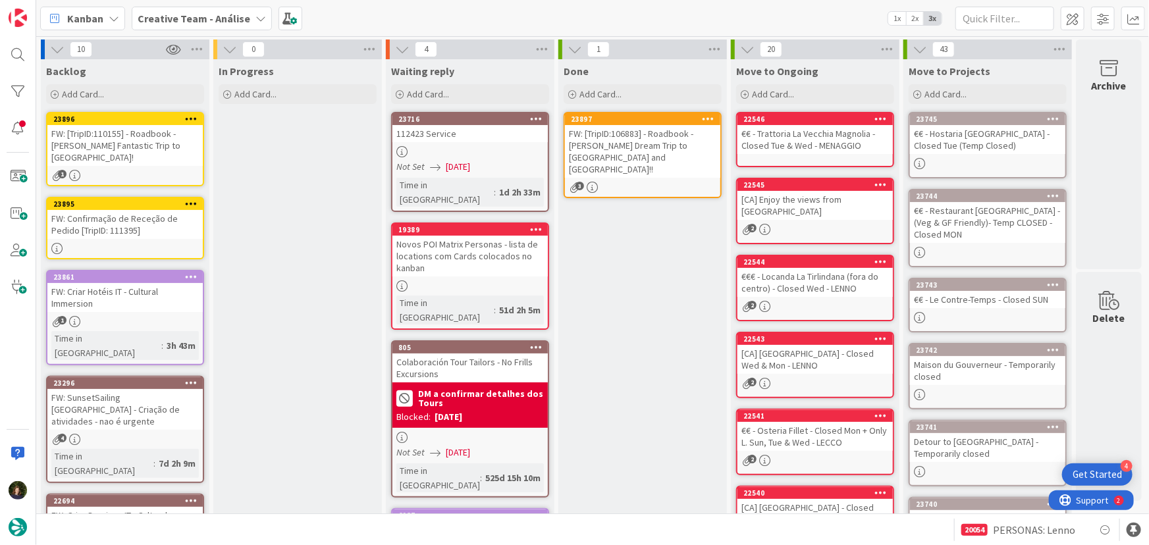
click at [107, 145] on div "FW: [TripID:110155] - Roadbook - [PERSON_NAME] Fantastic Trip to [GEOGRAPHIC_DA…" at bounding box center [124, 145] width 155 height 41
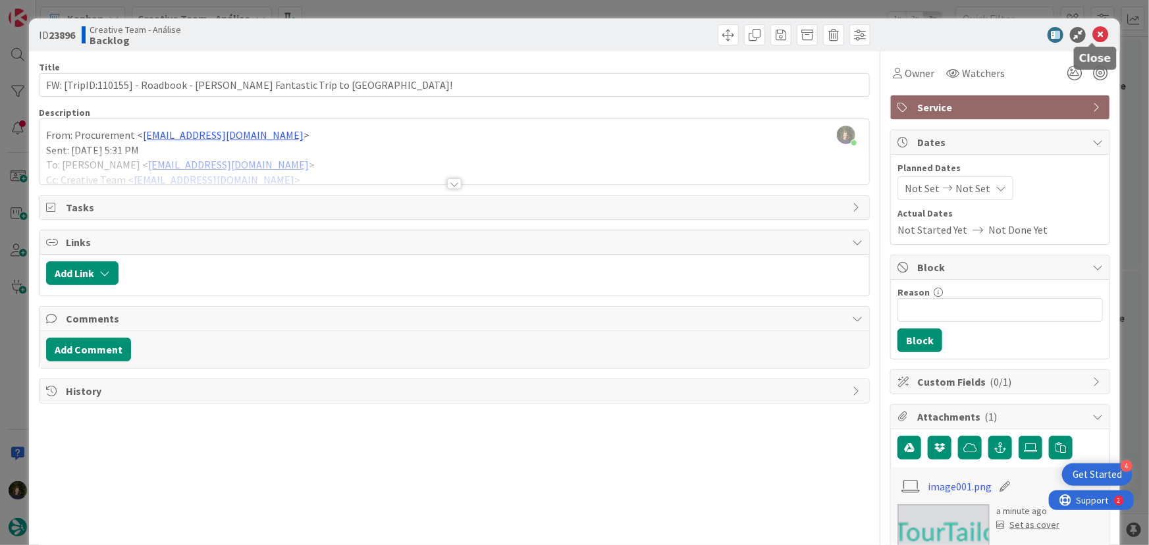
click at [1094, 32] on icon at bounding box center [1101, 35] width 16 height 16
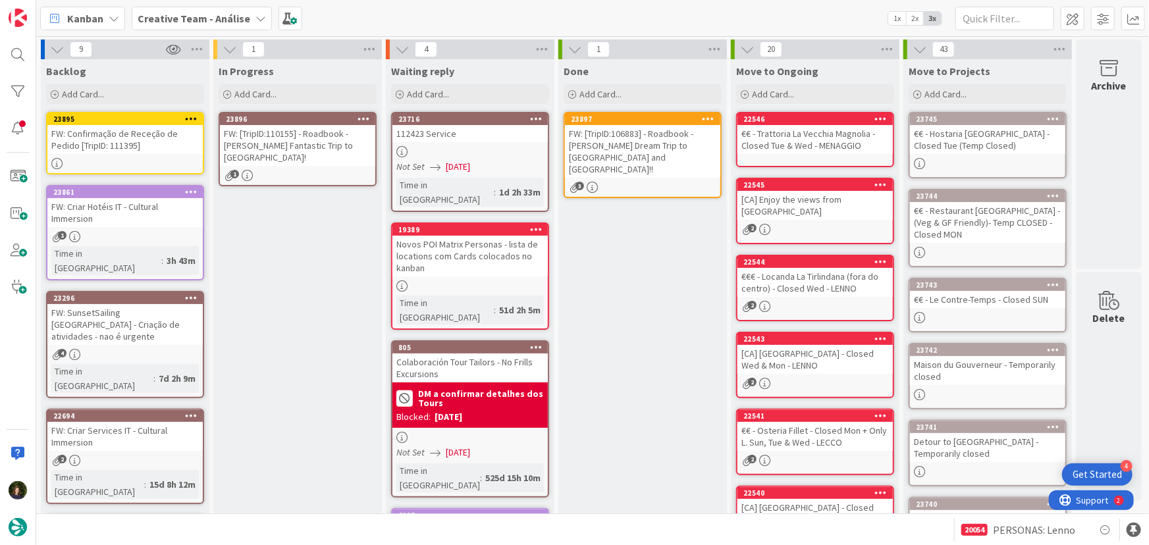
click at [115, 144] on div "FW: Confirmação de Receção de Pedido [TripID: 111395]" at bounding box center [124, 139] width 155 height 29
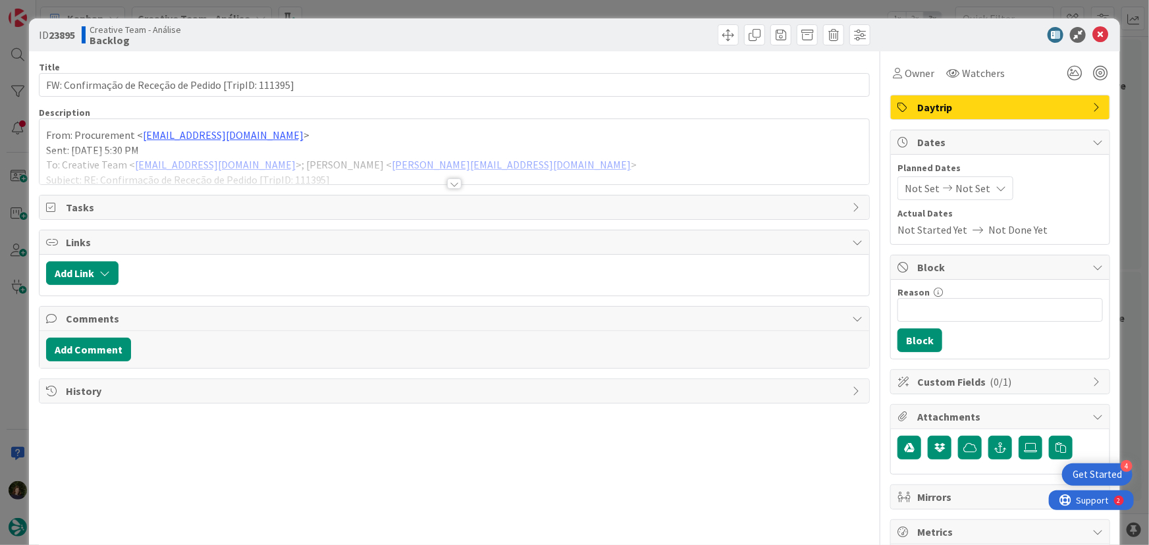
click at [447, 184] on div at bounding box center [454, 183] width 14 height 11
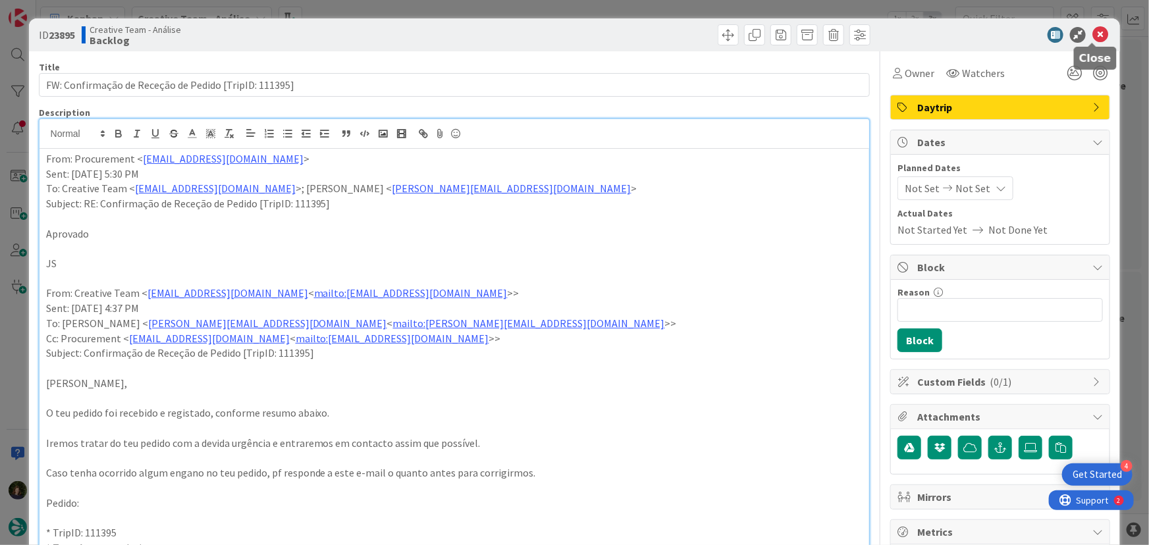
click at [1093, 34] on icon at bounding box center [1101, 35] width 16 height 16
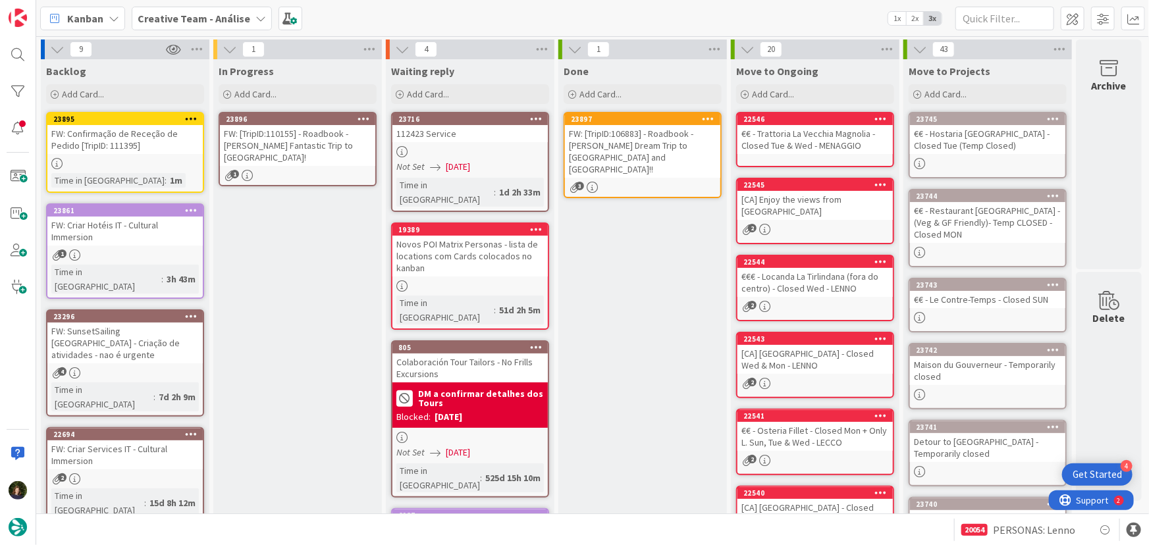
click at [186, 119] on icon at bounding box center [191, 118] width 13 height 9
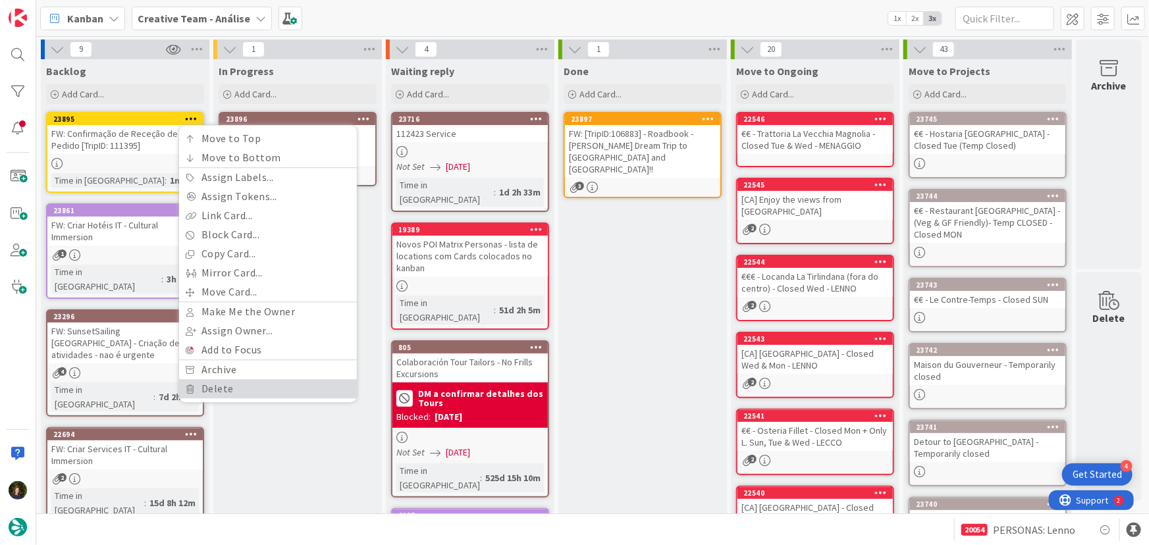
click at [246, 383] on link "Delete" at bounding box center [268, 388] width 178 height 19
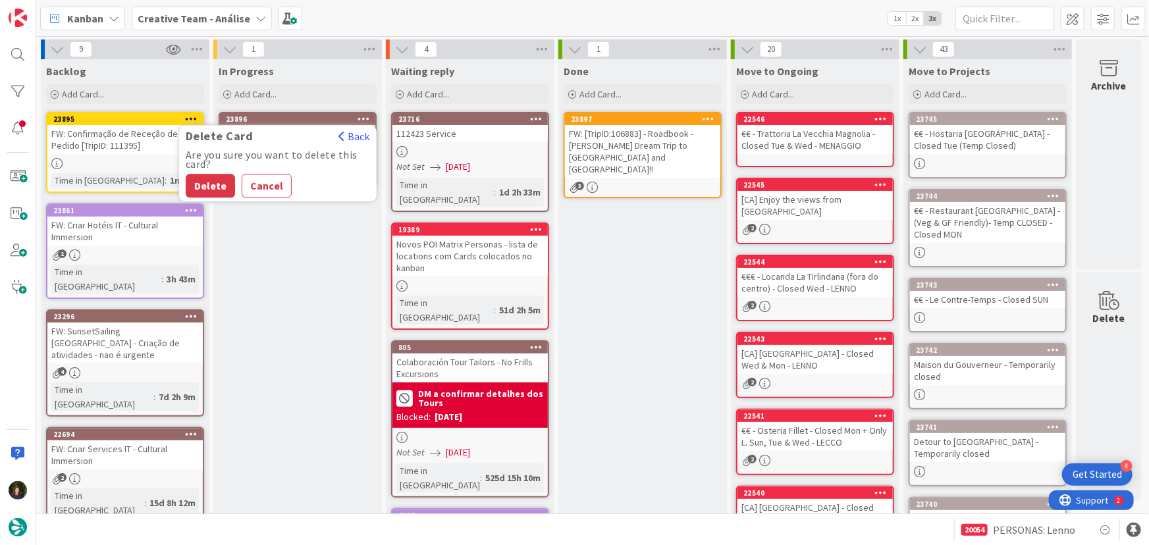
click at [202, 183] on button "Delete" at bounding box center [210, 186] width 49 height 24
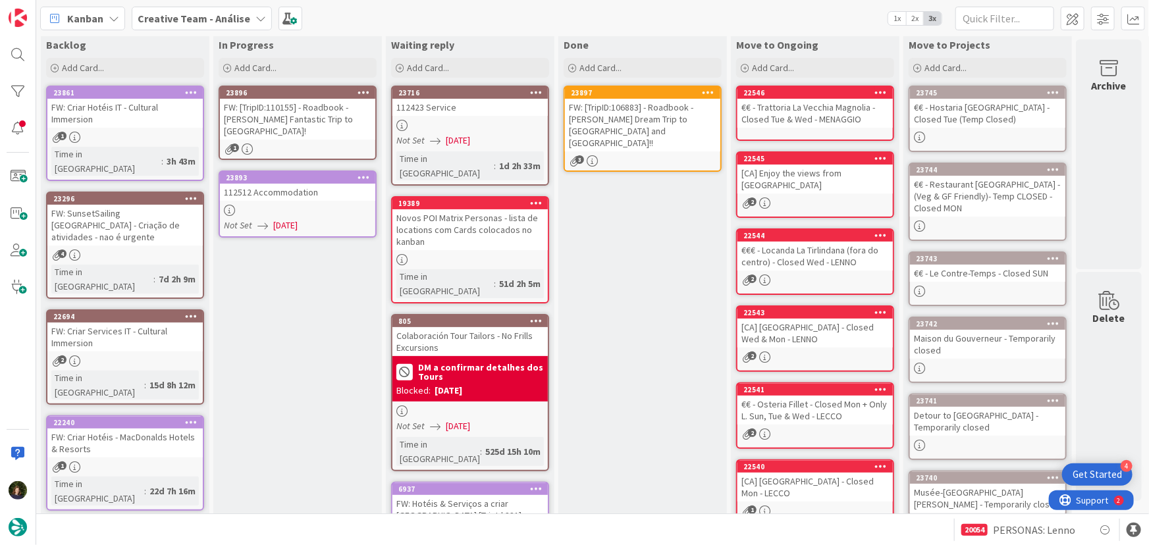
scroll to position [5, 0]
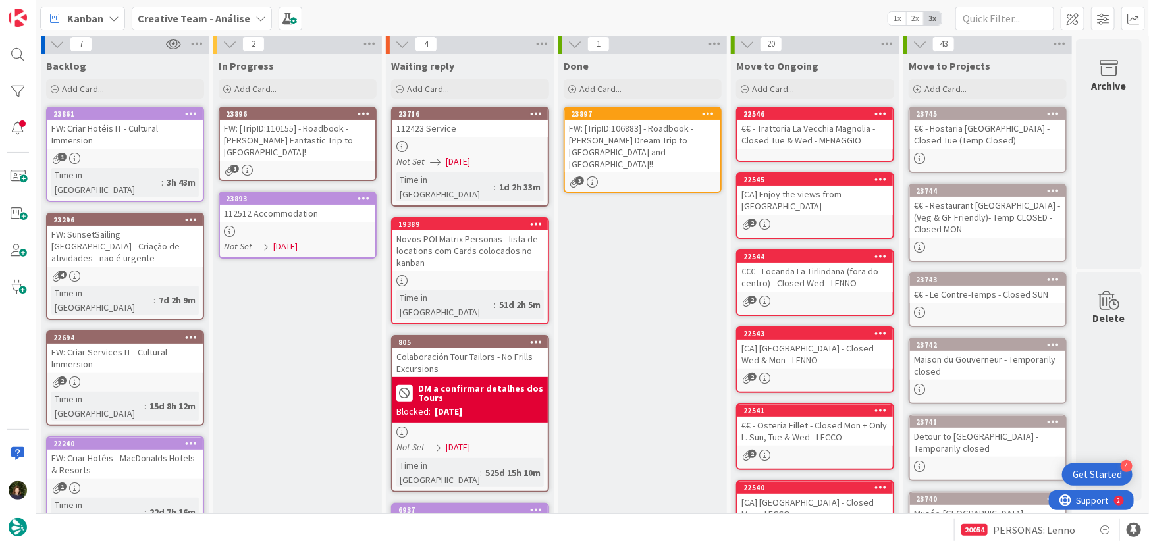
click at [284, 226] on div at bounding box center [297, 231] width 155 height 11
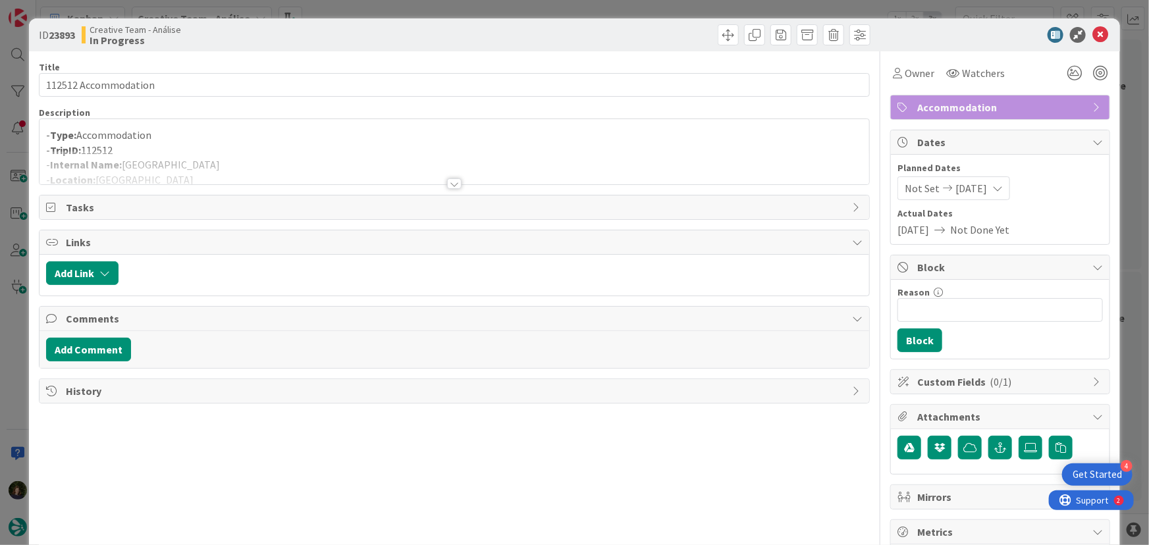
click at [454, 185] on div at bounding box center [454, 183] width 14 height 11
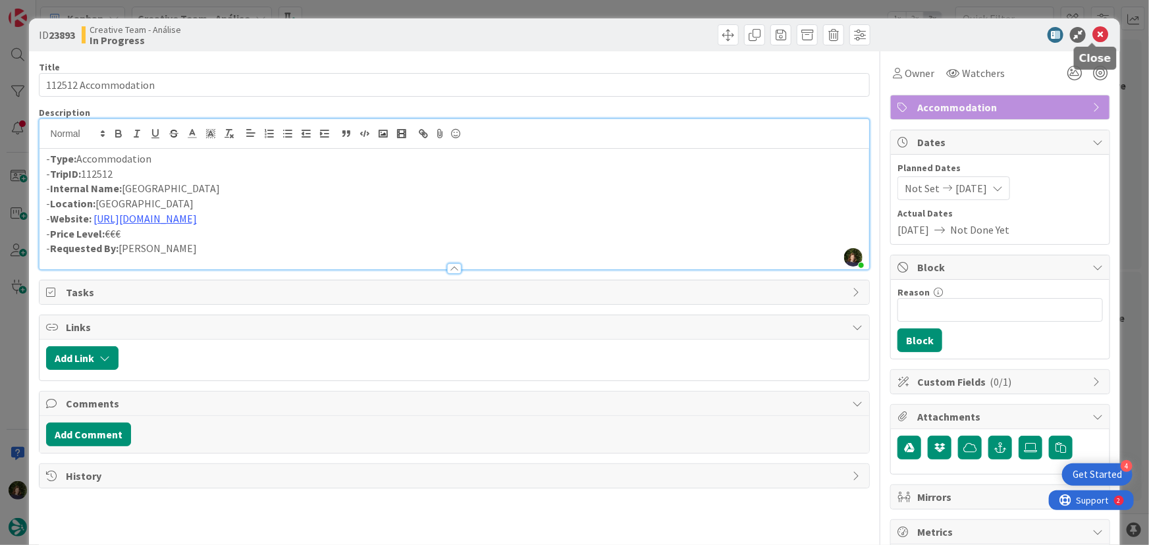
click at [1095, 32] on icon at bounding box center [1101, 35] width 16 height 16
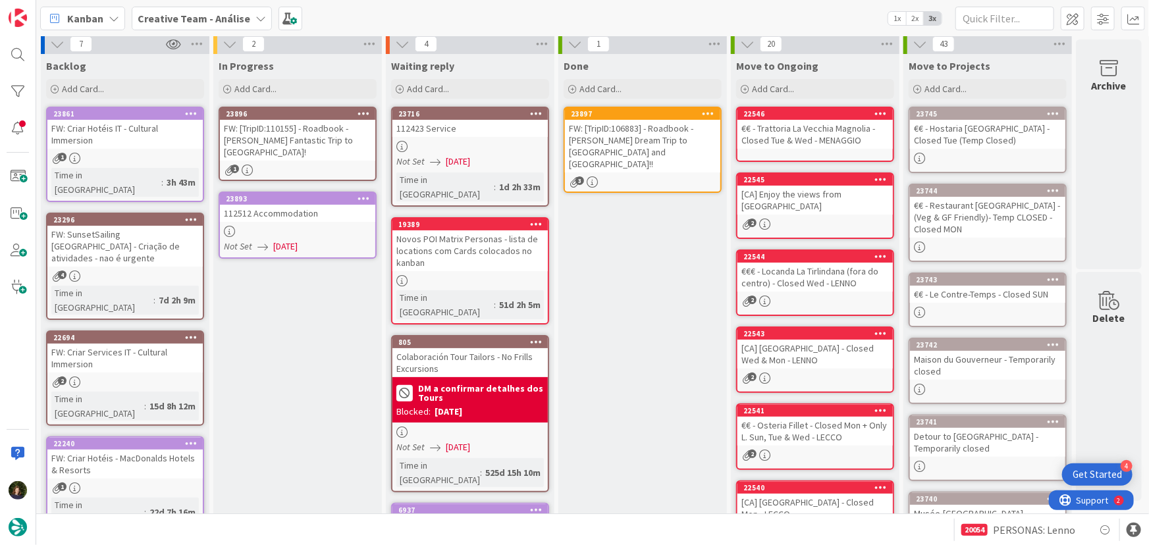
click at [367, 194] on icon at bounding box center [364, 198] width 13 height 9
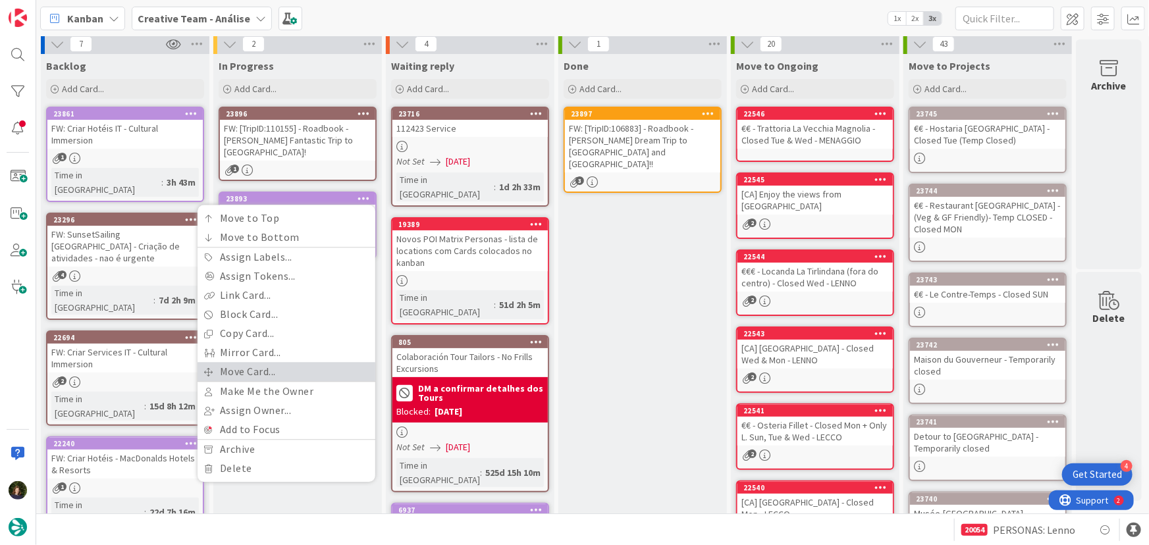
click at [304, 362] on link "Move Card..." at bounding box center [287, 371] width 178 height 19
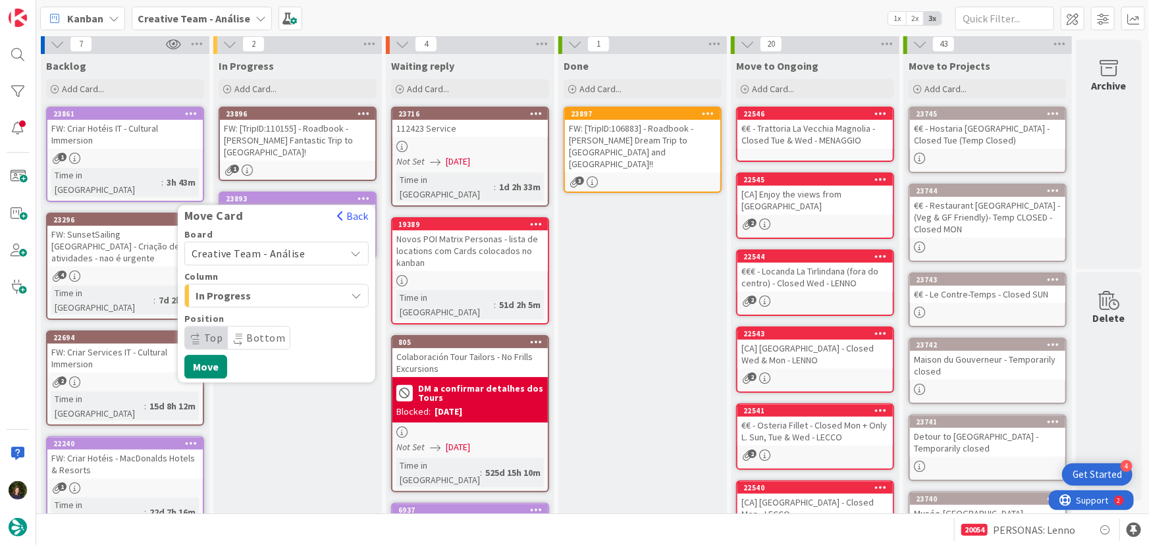
click at [298, 247] on span "Creative Team - Análise" at bounding box center [249, 253] width 114 height 13
click at [309, 306] on span "Creative Team" at bounding box center [285, 316] width 153 height 20
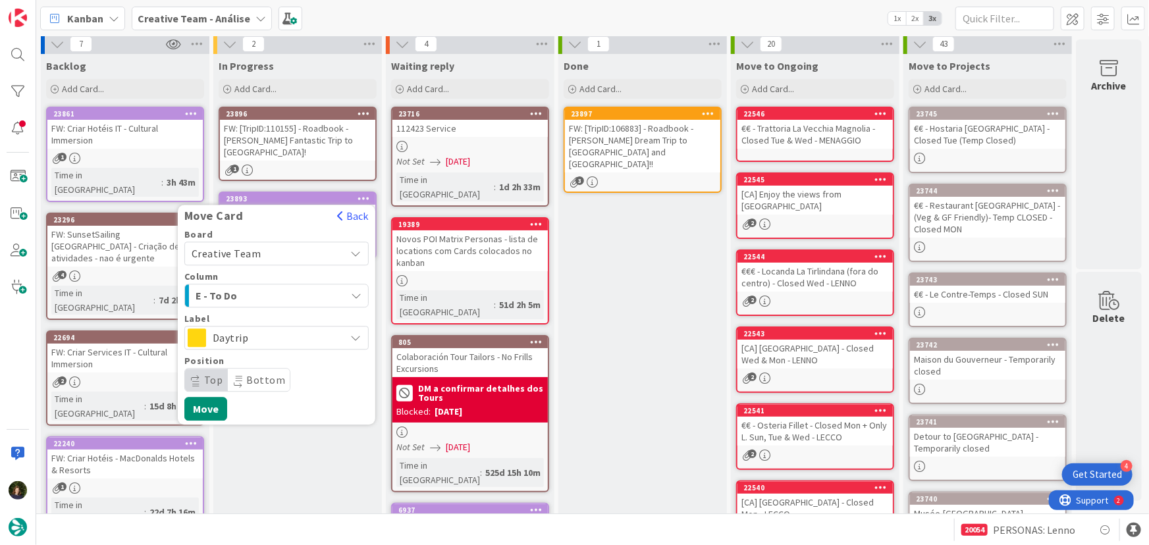
click at [289, 329] on span "Daytrip" at bounding box center [276, 338] width 126 height 18
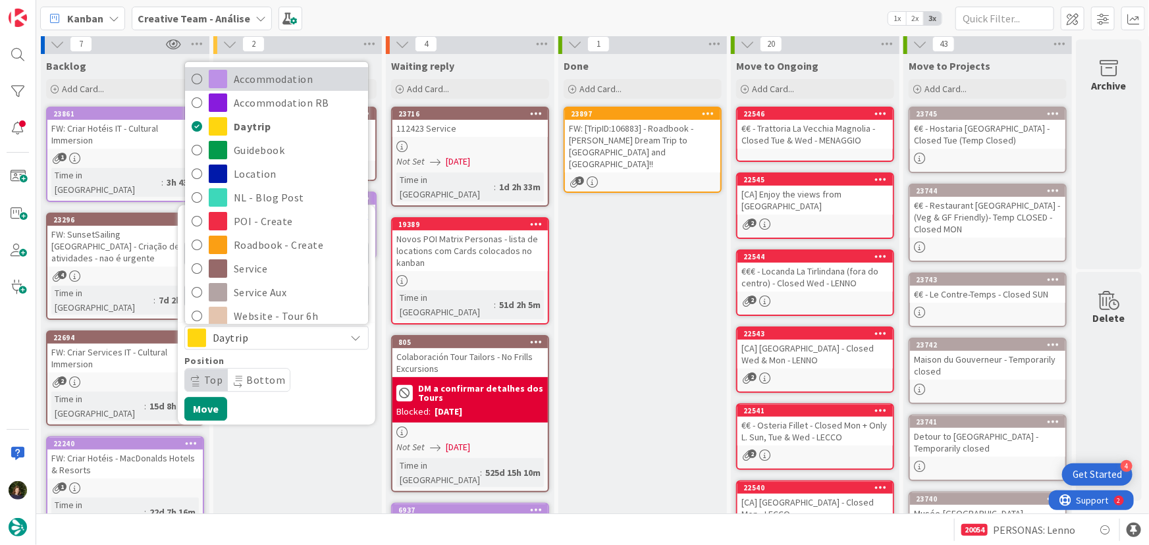
click at [258, 70] on span "Accommodation" at bounding box center [298, 79] width 128 height 20
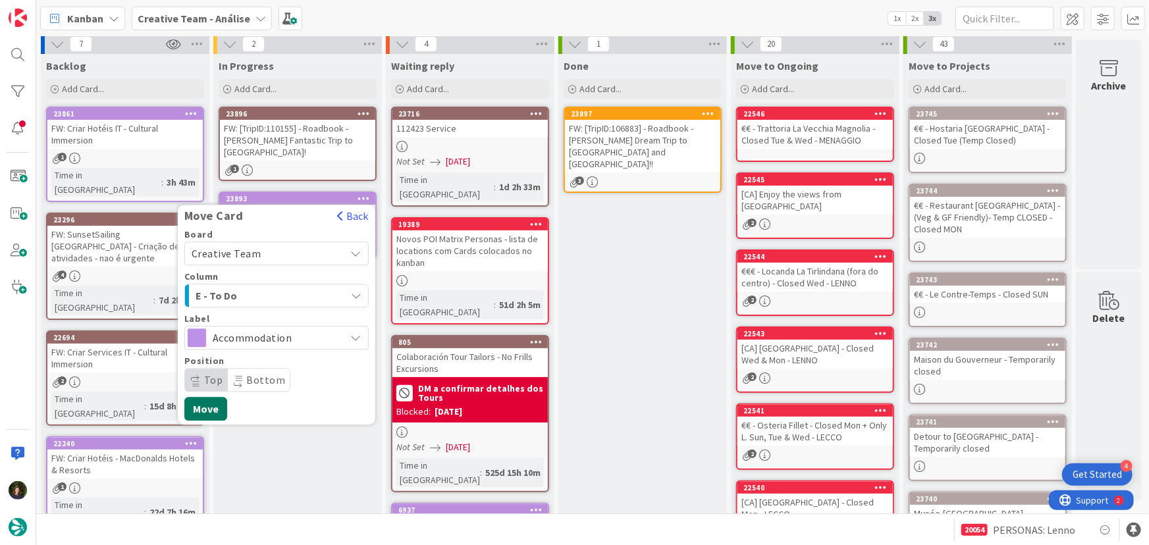
click at [209, 397] on button "Move" at bounding box center [205, 409] width 43 height 24
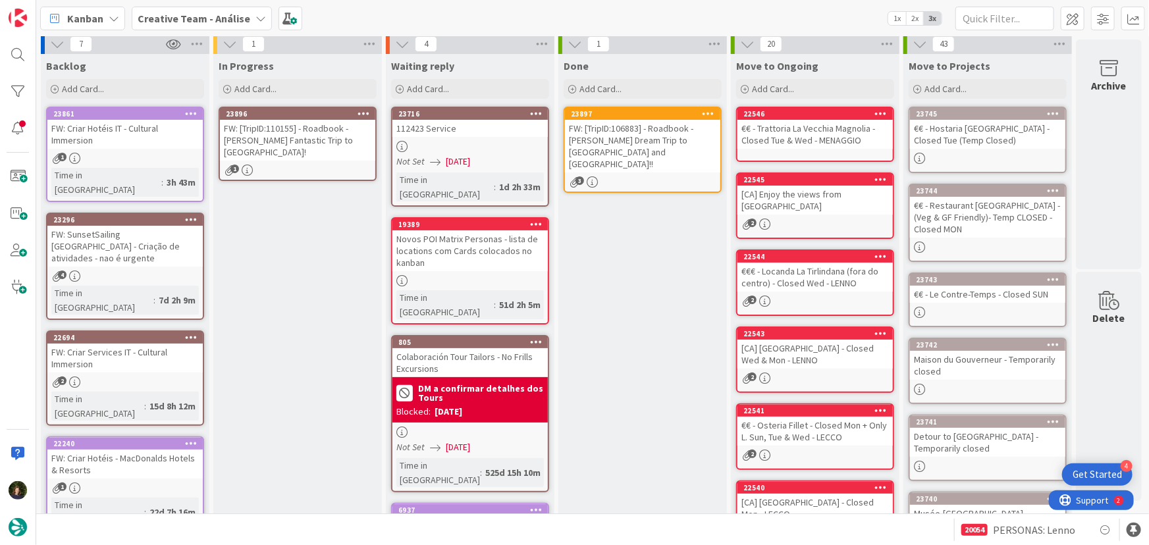
click at [358, 117] on icon at bounding box center [364, 113] width 13 height 9
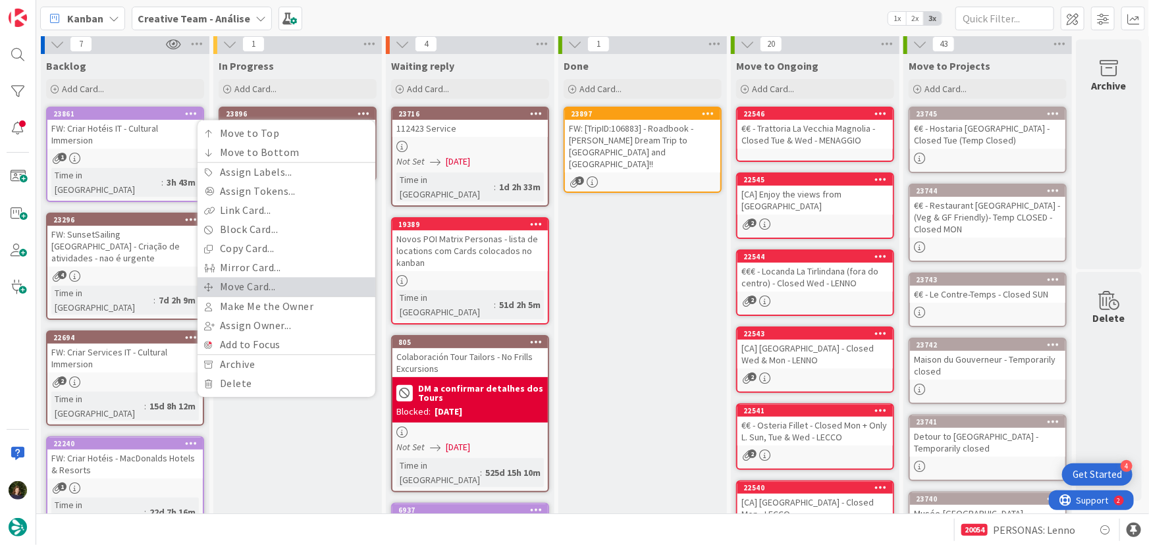
click at [336, 282] on link "Move Card..." at bounding box center [287, 286] width 178 height 19
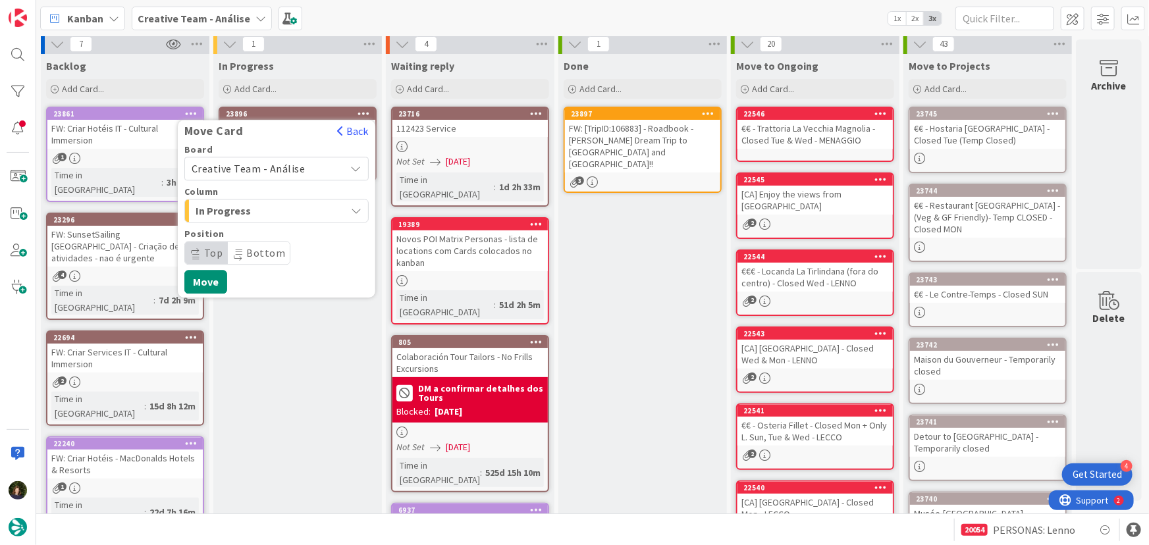
click at [293, 165] on span "Creative Team - Análise" at bounding box center [249, 168] width 114 height 13
click at [300, 230] on span "Creative Team" at bounding box center [285, 231] width 153 height 20
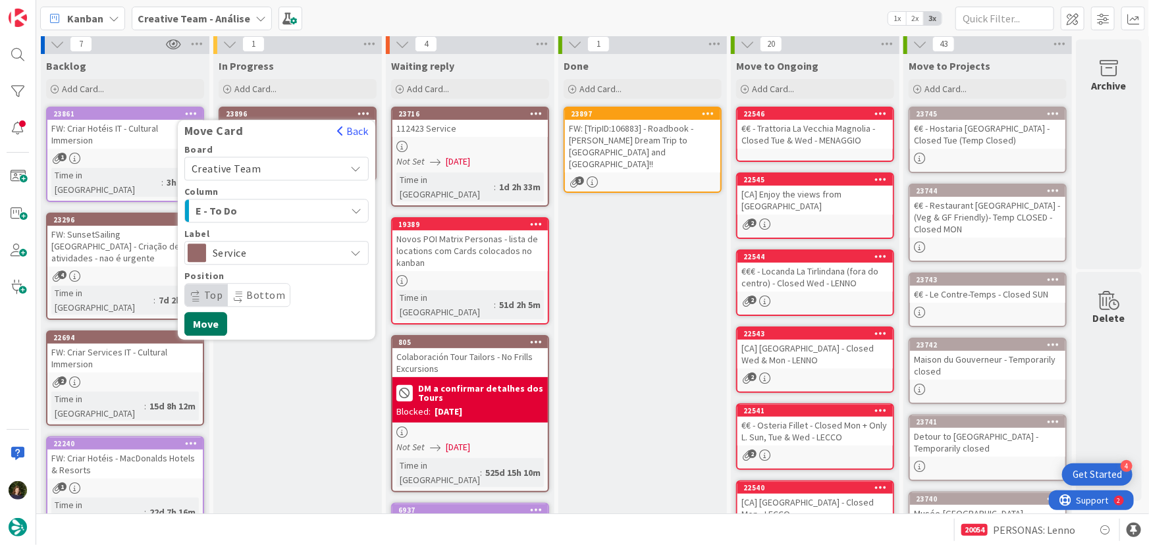
click at [204, 321] on button "Move" at bounding box center [205, 324] width 43 height 24
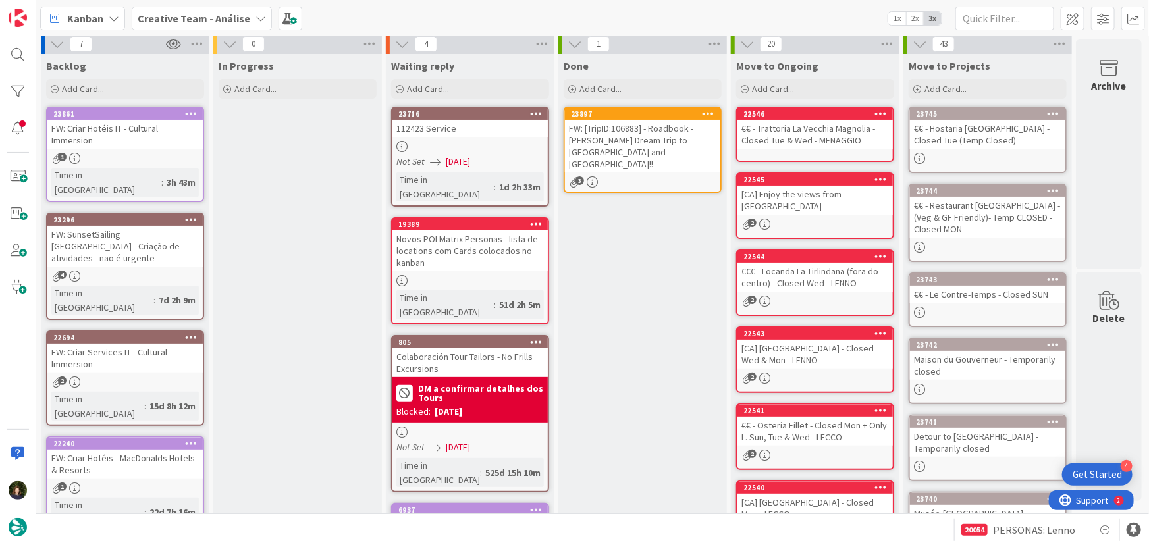
click at [707, 111] on icon at bounding box center [709, 113] width 13 height 9
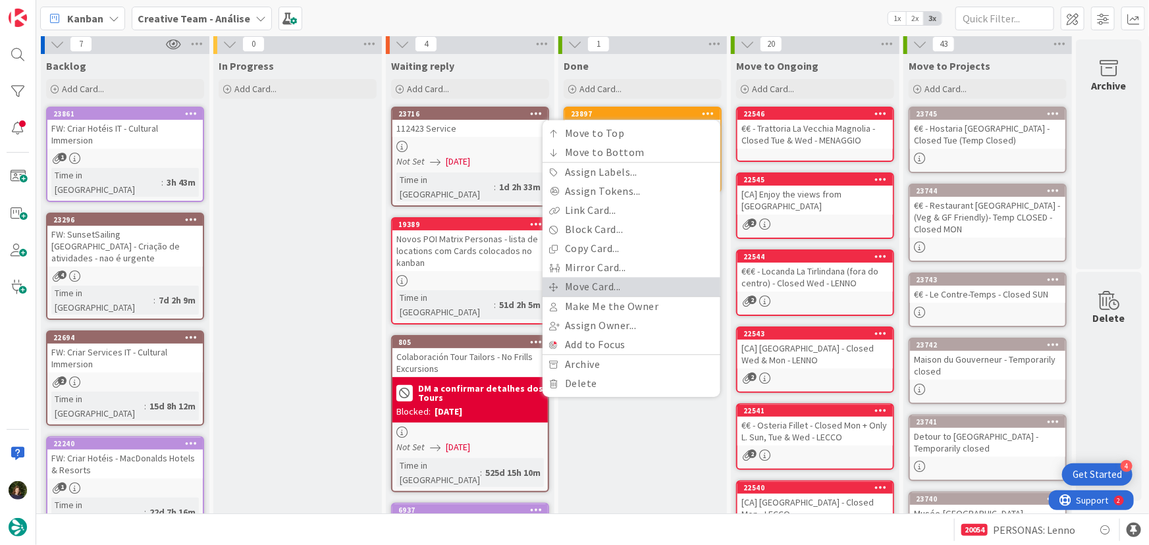
click at [653, 286] on link "Move Card..." at bounding box center [632, 286] width 178 height 19
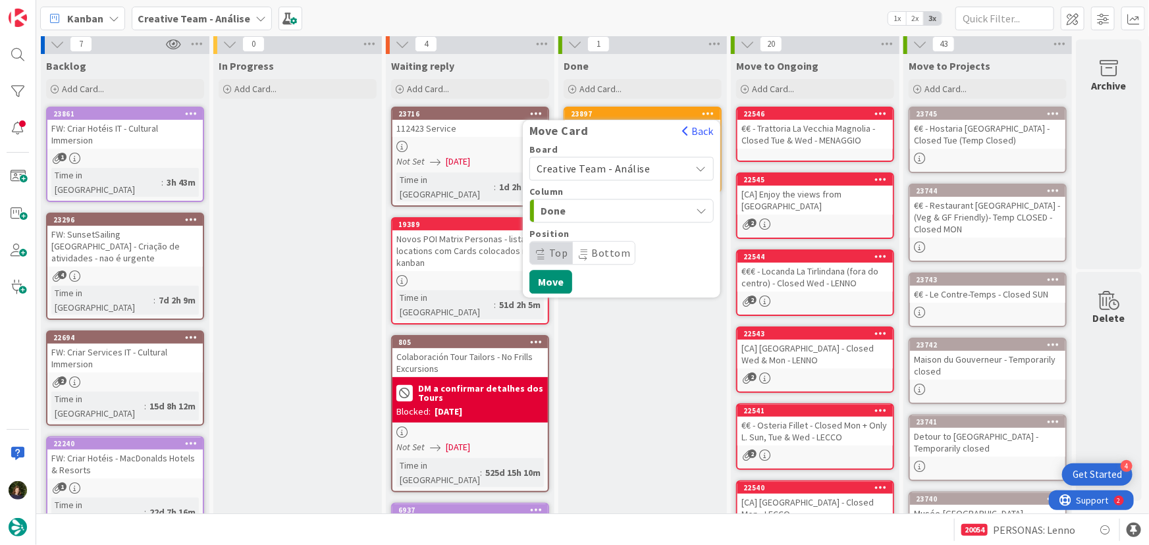
click at [648, 163] on span "Creative Team - Análise" at bounding box center [611, 168] width 148 height 18
click at [652, 230] on span "Creative Team" at bounding box center [630, 231] width 153 height 20
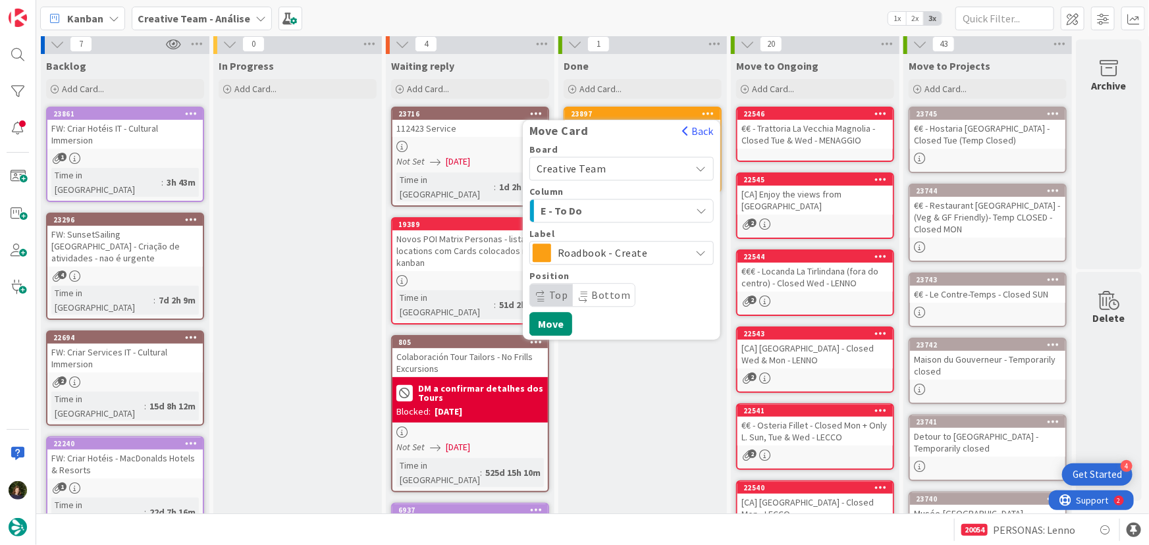
click at [627, 209] on span "E - To Do" at bounding box center [590, 210] width 99 height 17
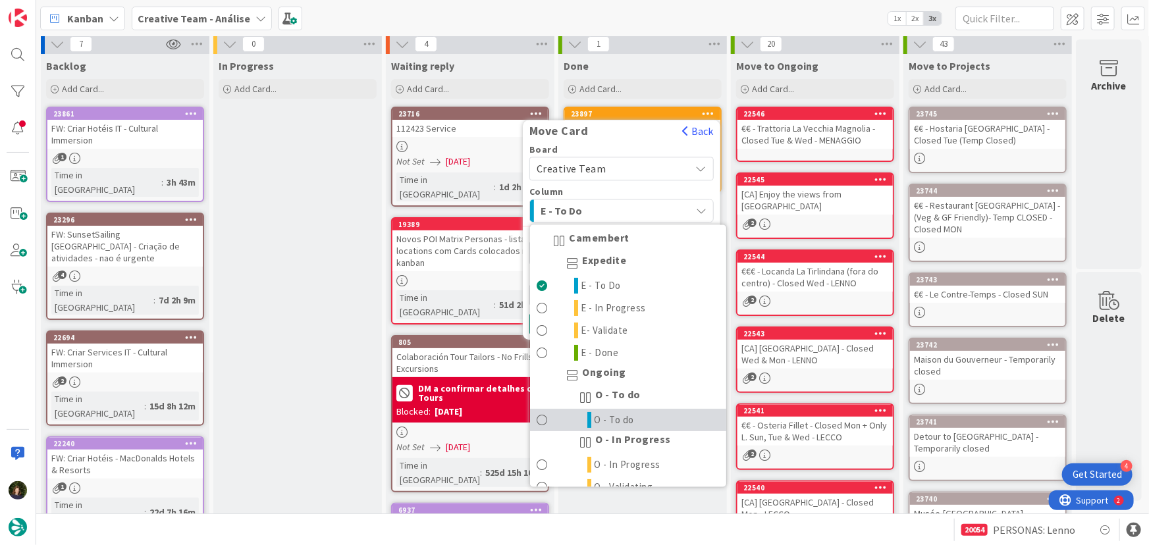
click at [643, 416] on link "O - To do" at bounding box center [628, 421] width 196 height 22
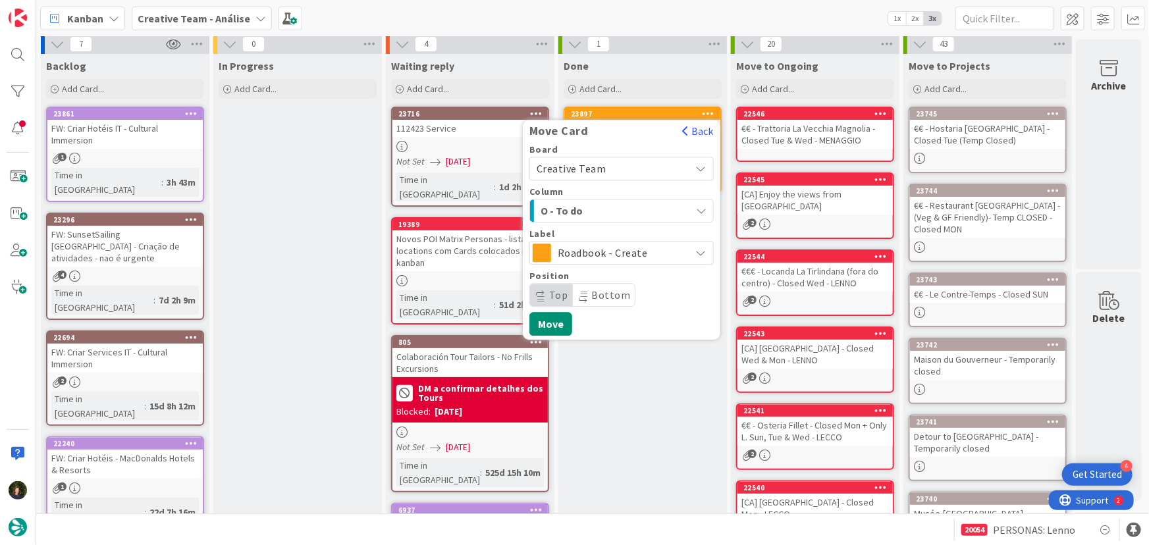
click at [665, 252] on span "Roadbook - Create" at bounding box center [621, 253] width 126 height 18
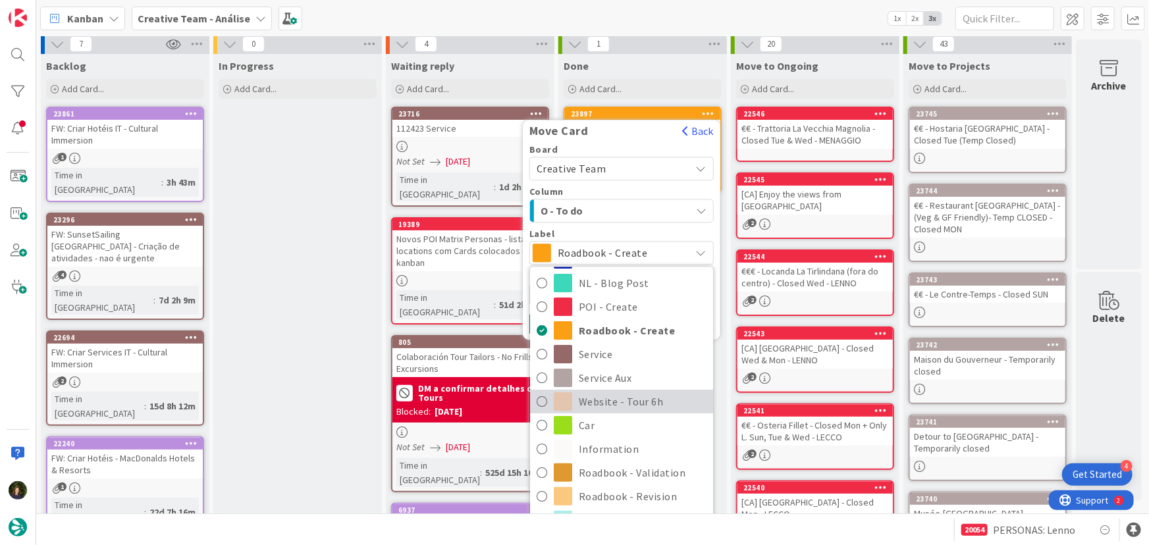
scroll to position [179, 0]
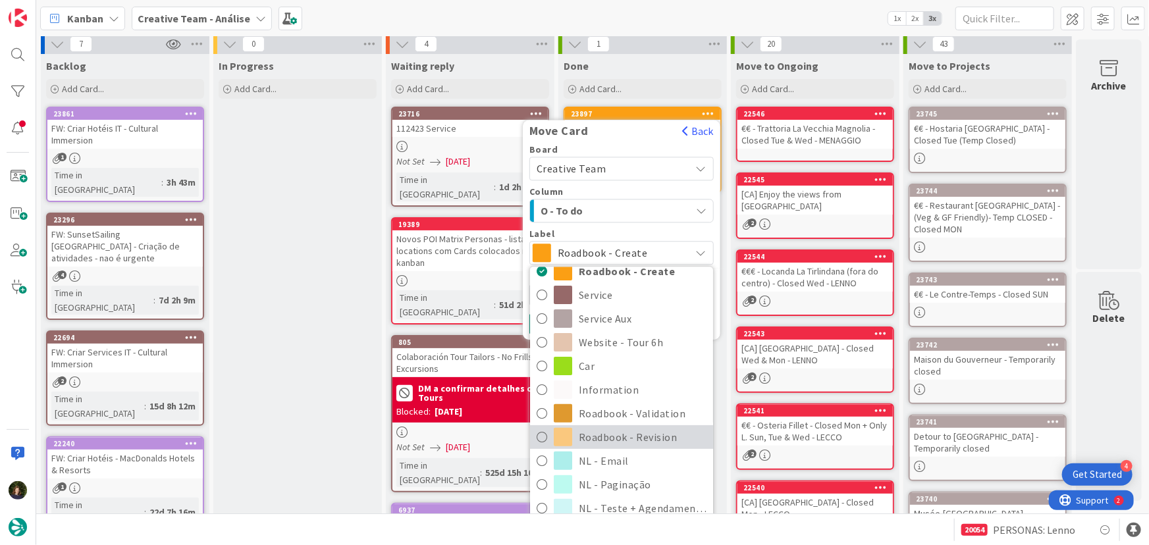
click at [649, 438] on span "Roadbook - Revision" at bounding box center [643, 437] width 128 height 20
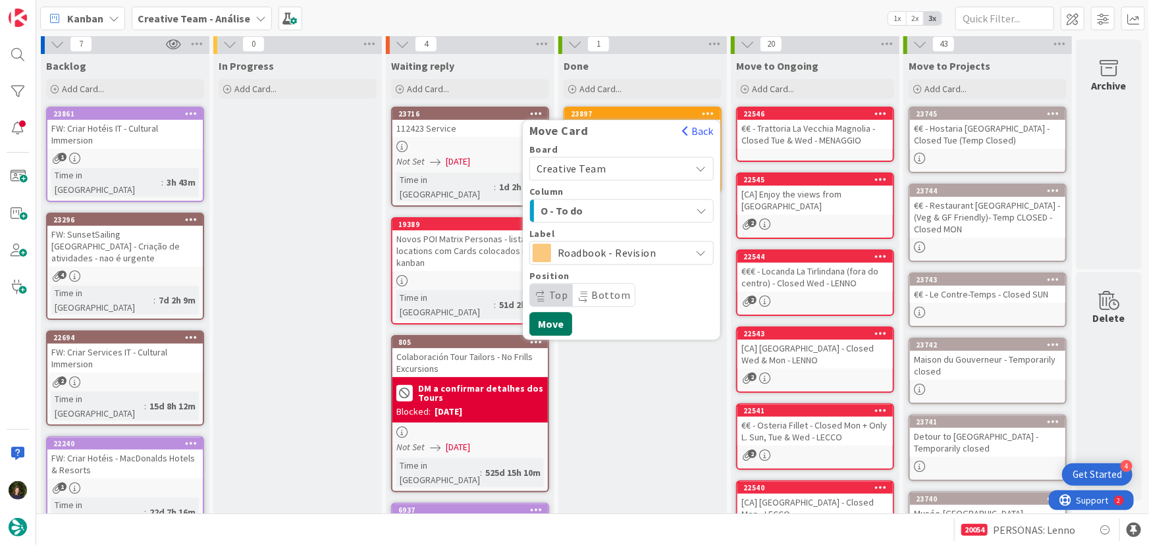
click at [558, 325] on button "Move" at bounding box center [550, 324] width 43 height 24
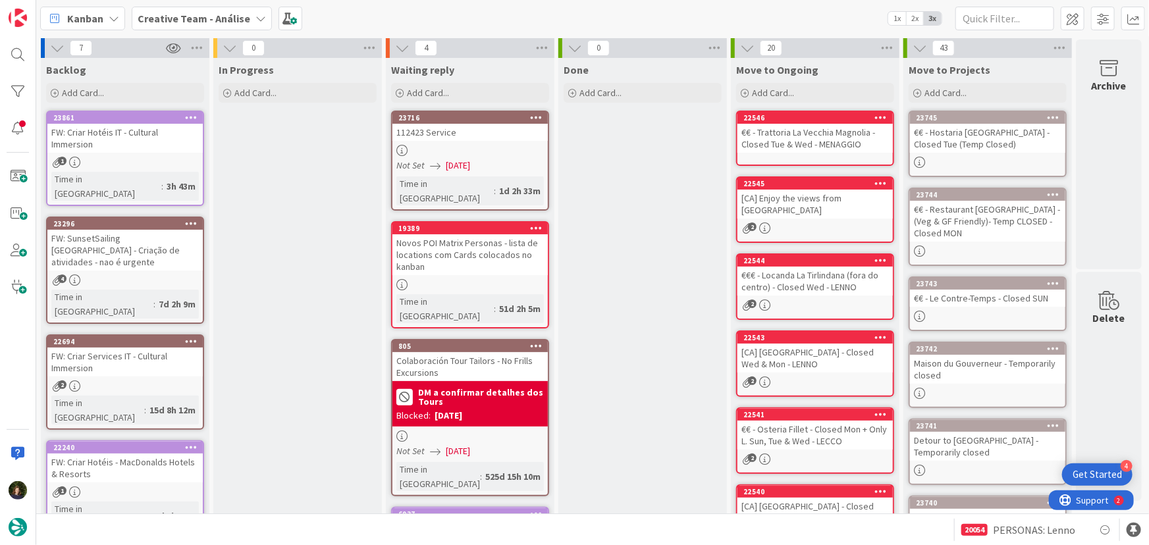
scroll to position [0, 0]
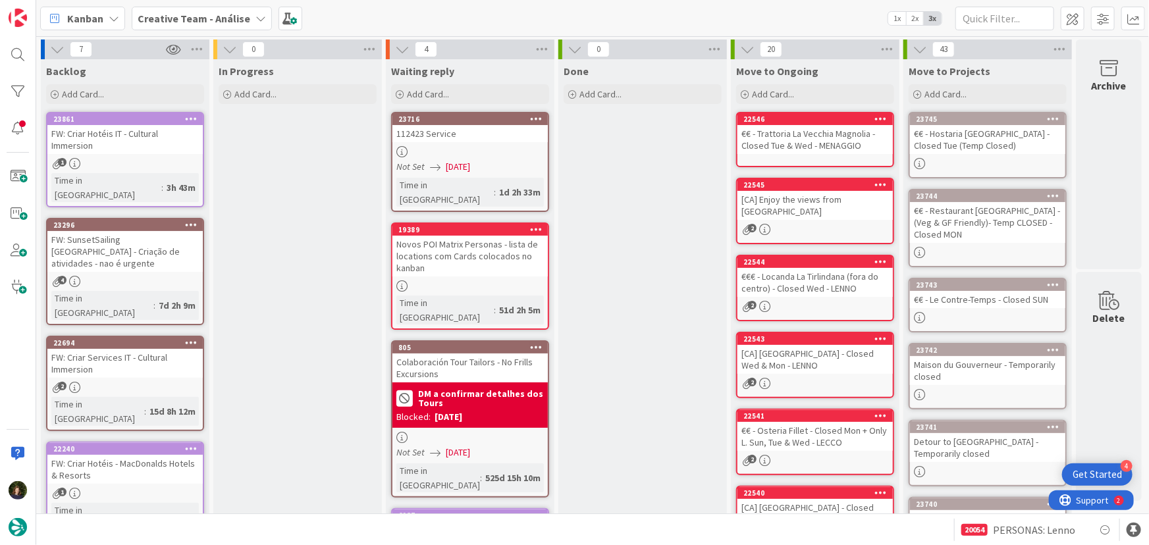
click at [175, 18] on b "Creative Team - Análise" at bounding box center [194, 18] width 113 height 13
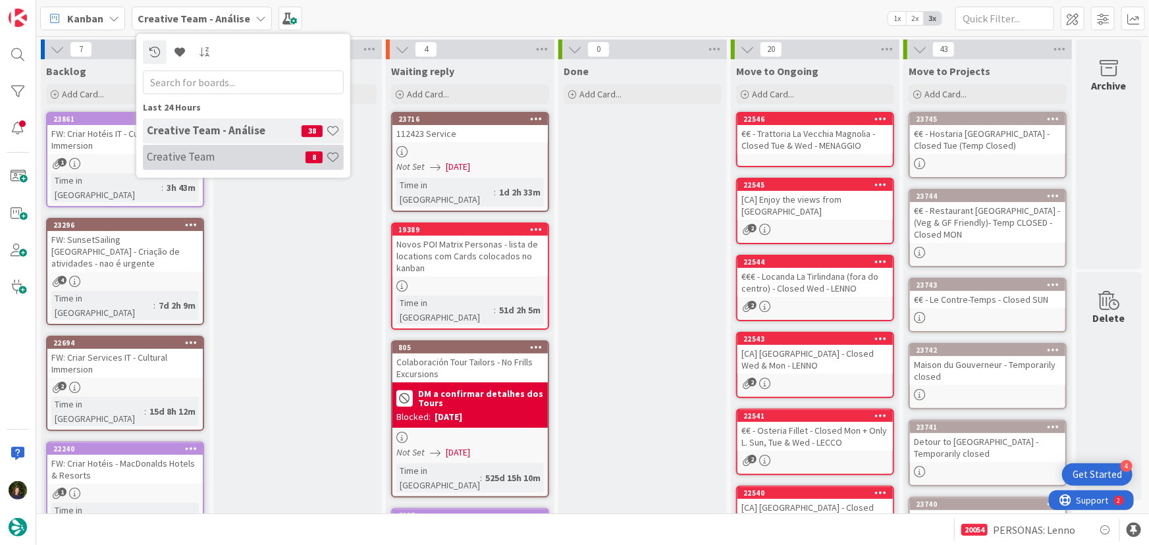
click at [203, 165] on div "Creative Team 8" at bounding box center [243, 157] width 201 height 25
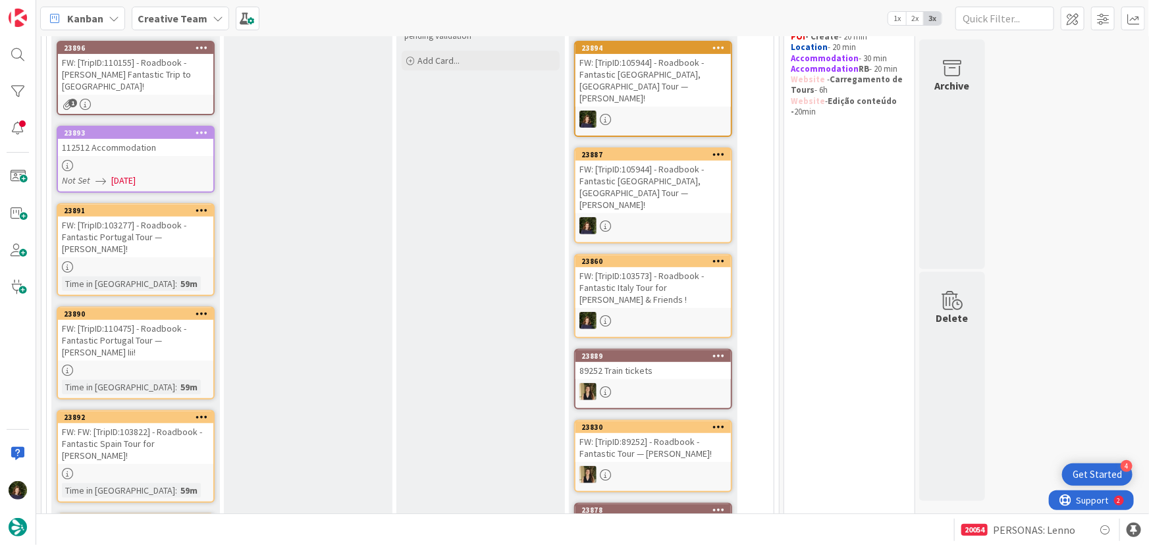
scroll to position [179, 0]
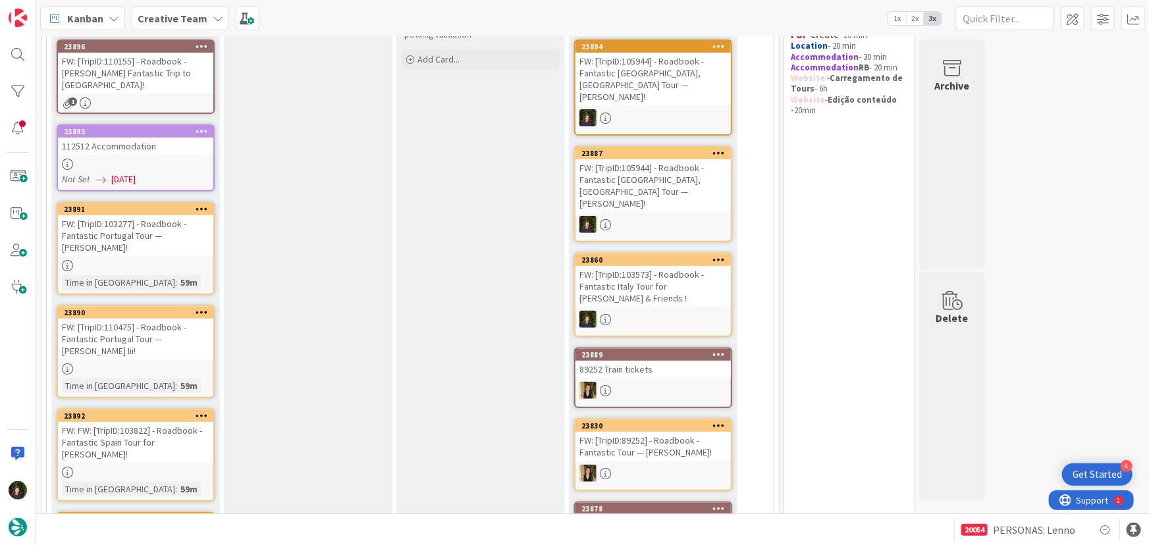
click at [129, 144] on link "23893 112512 Accommodation Not Set 24/09/2025" at bounding box center [136, 157] width 158 height 67
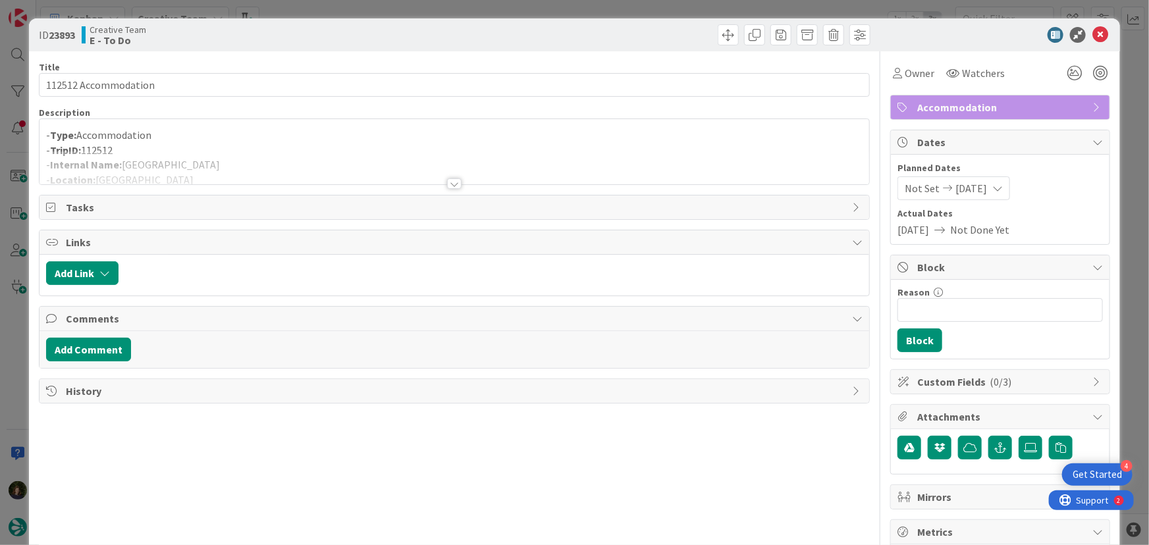
click at [452, 178] on div at bounding box center [454, 183] width 14 height 11
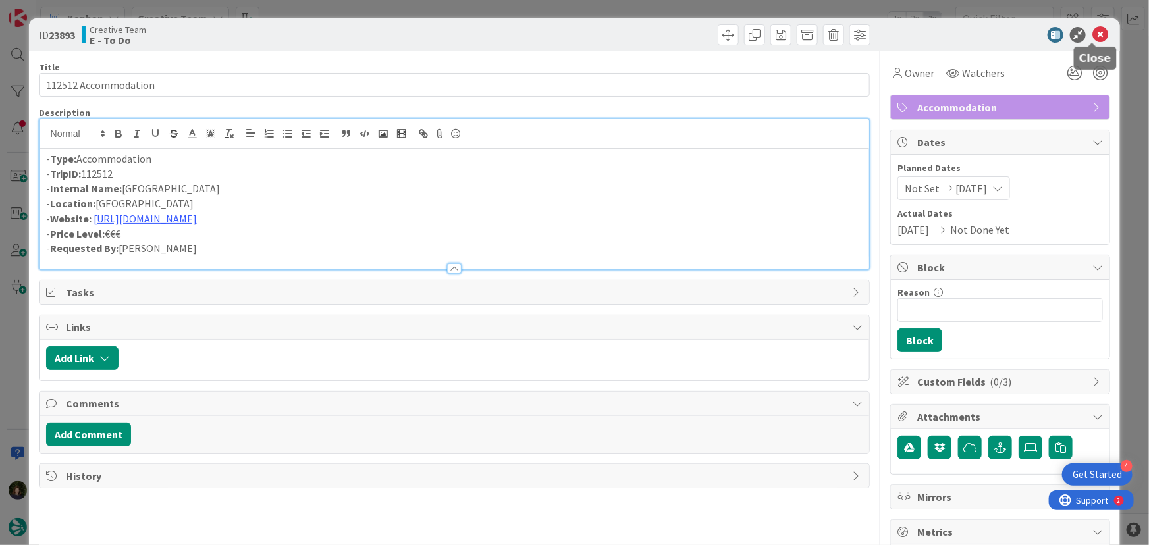
click at [1093, 34] on icon at bounding box center [1101, 35] width 16 height 16
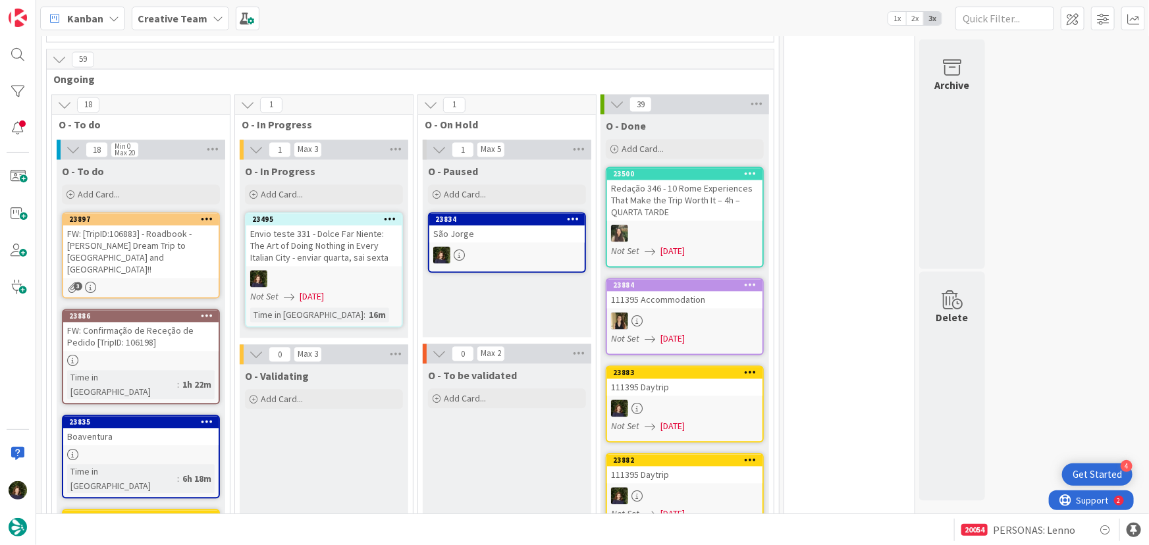
scroll to position [1166, 0]
